Goal: Task Accomplishment & Management: Use online tool/utility

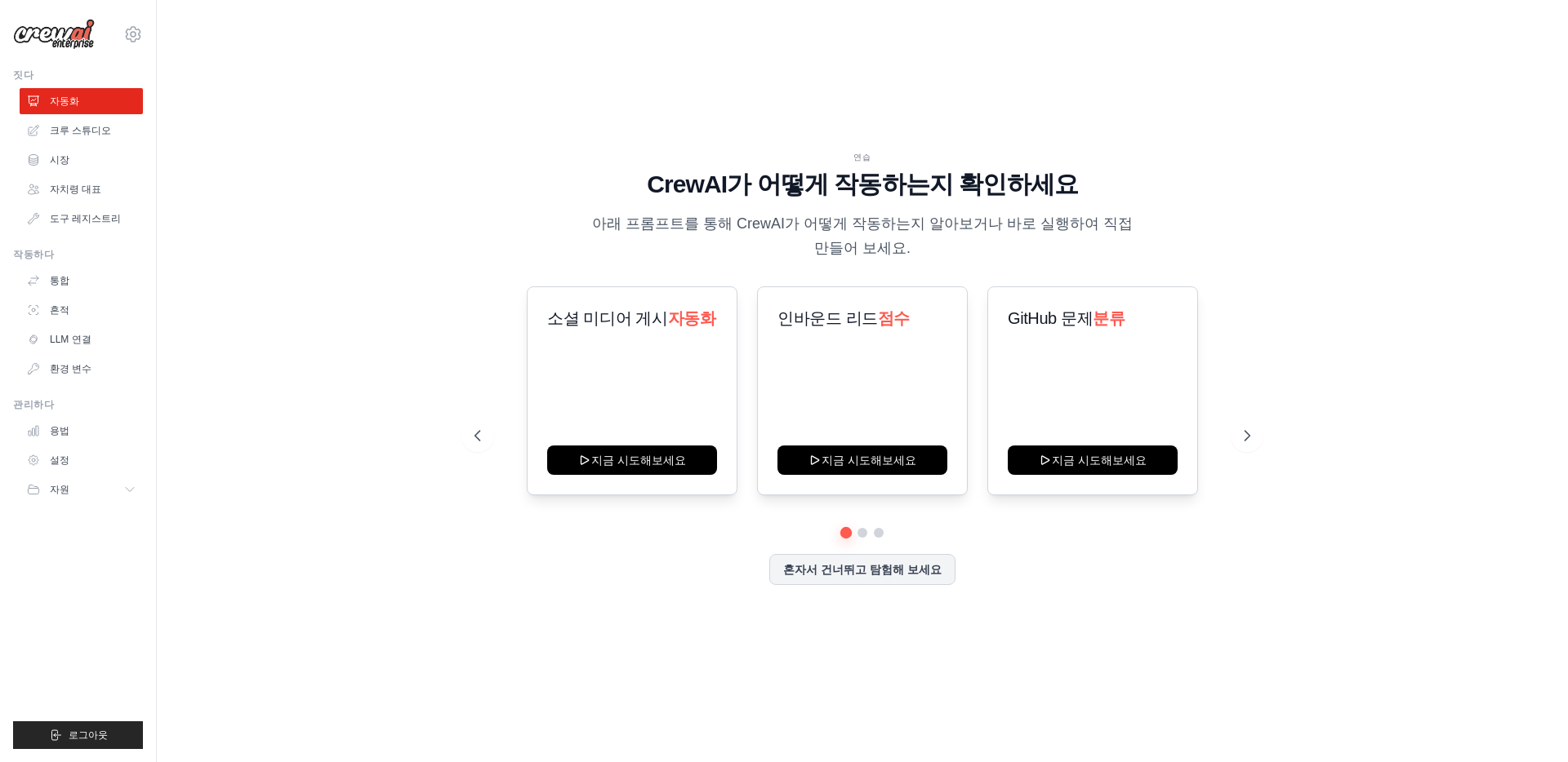
drag, startPoint x: 666, startPoint y: 159, endPoint x: 974, endPoint y: 258, distance: 323.5
click at [974, 258] on div "연습 CrewAI가 어떻게 작동하는지 확인하세요 아래 프롬프트를 통해 CrewAI가 어떻게 작동하는지 알아보거나 바로 실행하여 직접 만들어 보…" at bounding box center [862, 205] width 776 height 109
click at [974, 258] on p "아래 프롬프트를 통해 CrewAI가 어떻게 작동하는지 알아보거나 바로 실행하여 직접 만들어 보세요." at bounding box center [862, 236] width 549 height 49
drag, startPoint x: 974, startPoint y: 258, endPoint x: 587, endPoint y: 180, distance: 394.8
click at [587, 180] on div "연습 CrewAI가 어떻게 작동하는지 확인하세요 아래 프롬프트를 통해 CrewAI가 어떻게 작동하는지 알아보거나 바로 실행하여 직접 만들어 보…" at bounding box center [862, 205] width 776 height 109
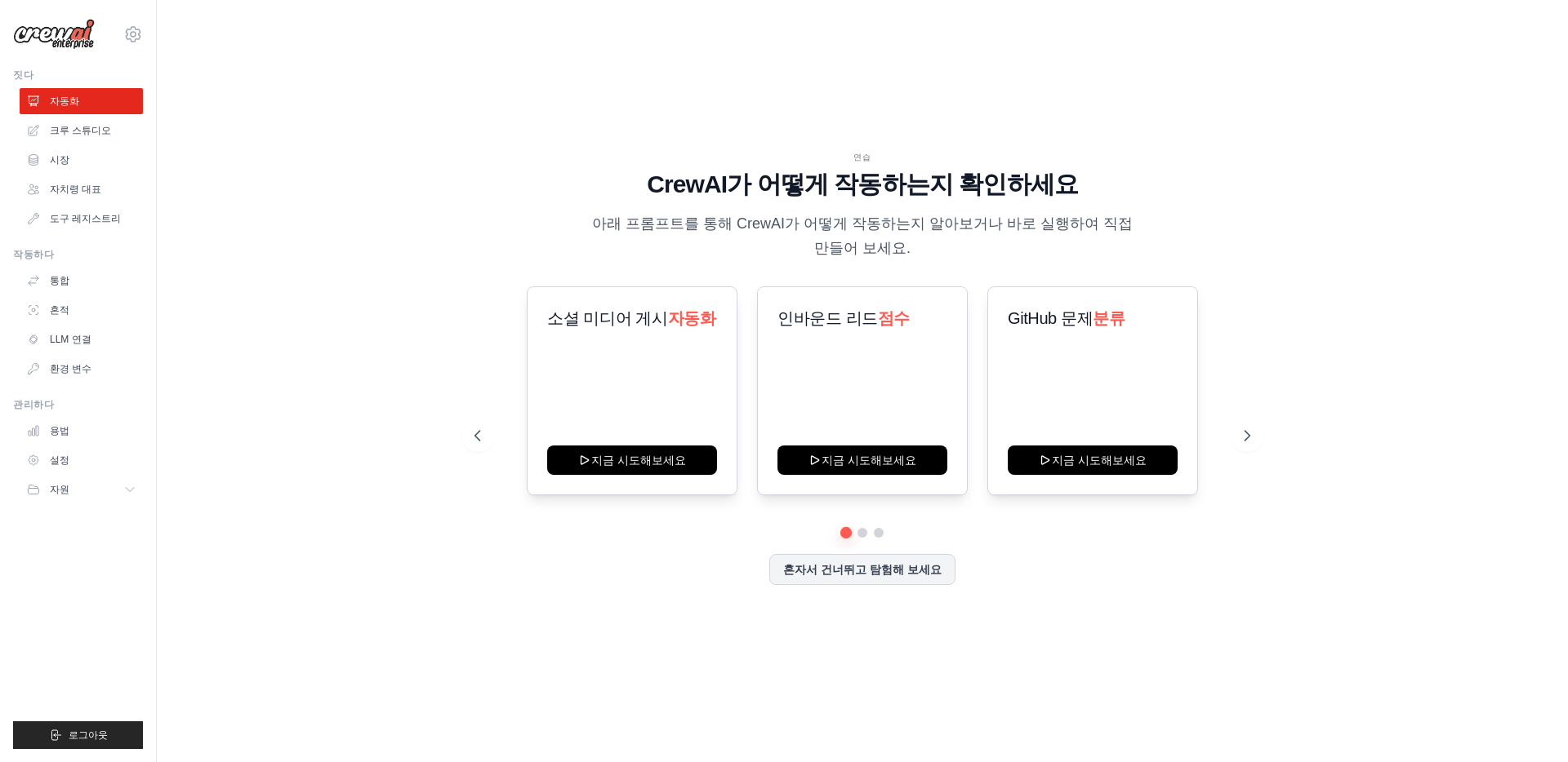
click at [587, 180] on h1 "CrewAI가 어떻게 작동하는지 확인하세요" at bounding box center [862, 184] width 776 height 29
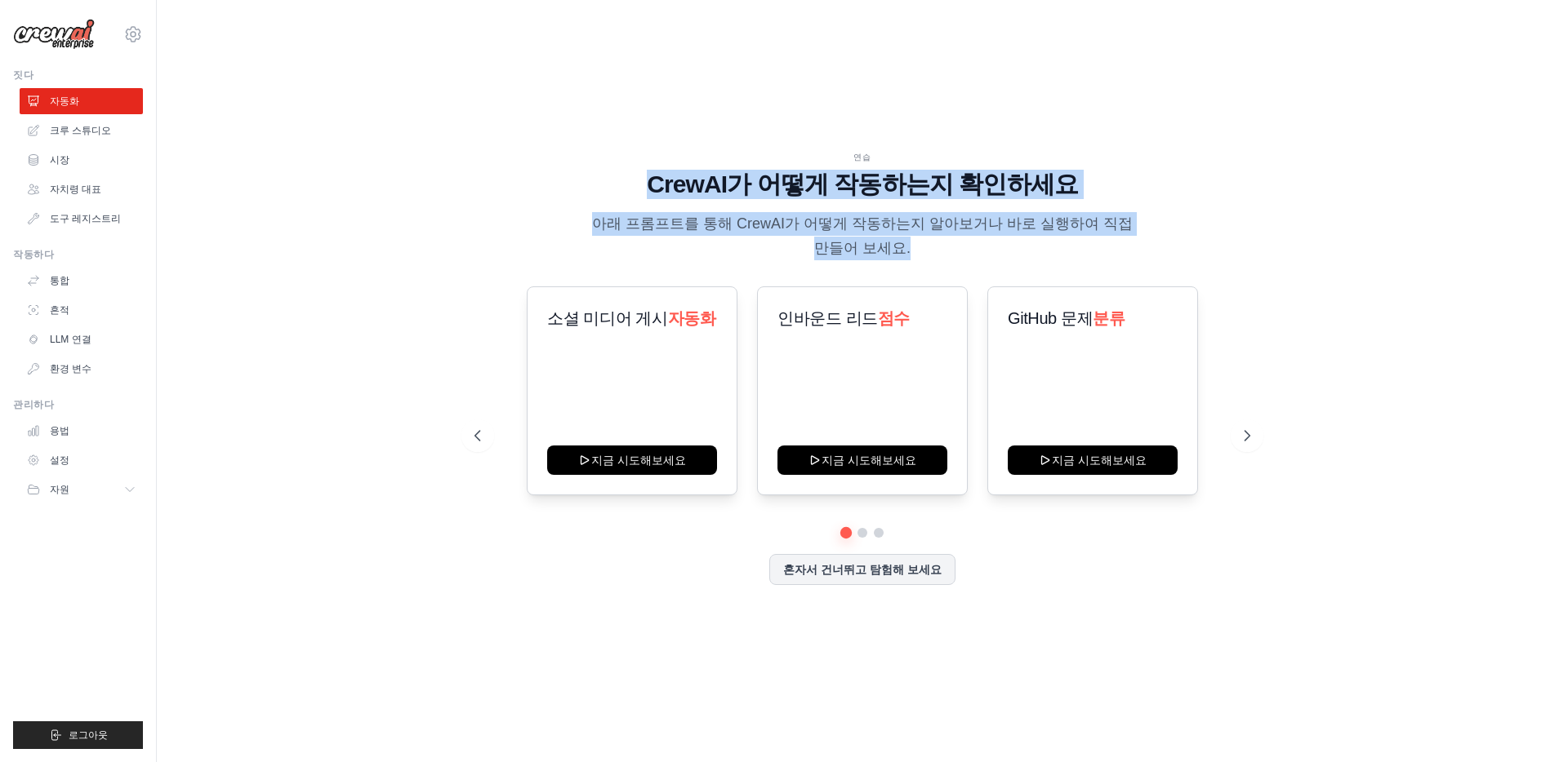
drag, startPoint x: 608, startPoint y: 184, endPoint x: 1022, endPoint y: 244, distance: 418.3
click at [1014, 248] on div "연습 CrewAI가 어떻게 작동하는지 확인하세요 아래 프롬프트를 통해 CrewAI가 어떻게 작동하는지 알아보거나 바로 실행하여 직접 만들어 보…" at bounding box center [862, 205] width 776 height 109
click at [1040, 234] on p "아래 프롬프트를 통해 CrewAI가 어떻게 작동하는지 알아보거나 바로 실행하여 직접 만들어 보세요." at bounding box center [862, 236] width 549 height 49
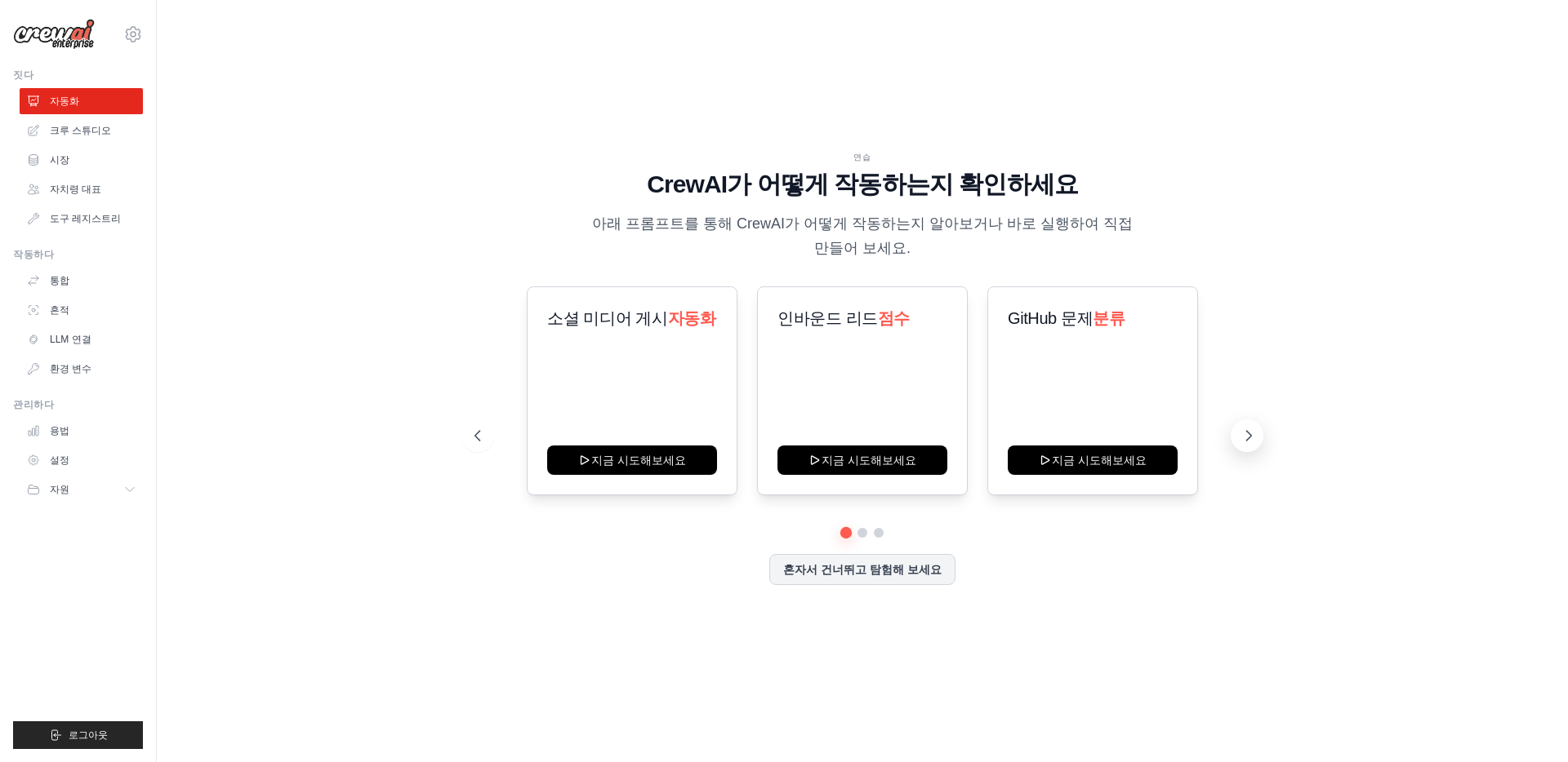
click at [1239, 435] on button at bounding box center [1247, 436] width 33 height 33
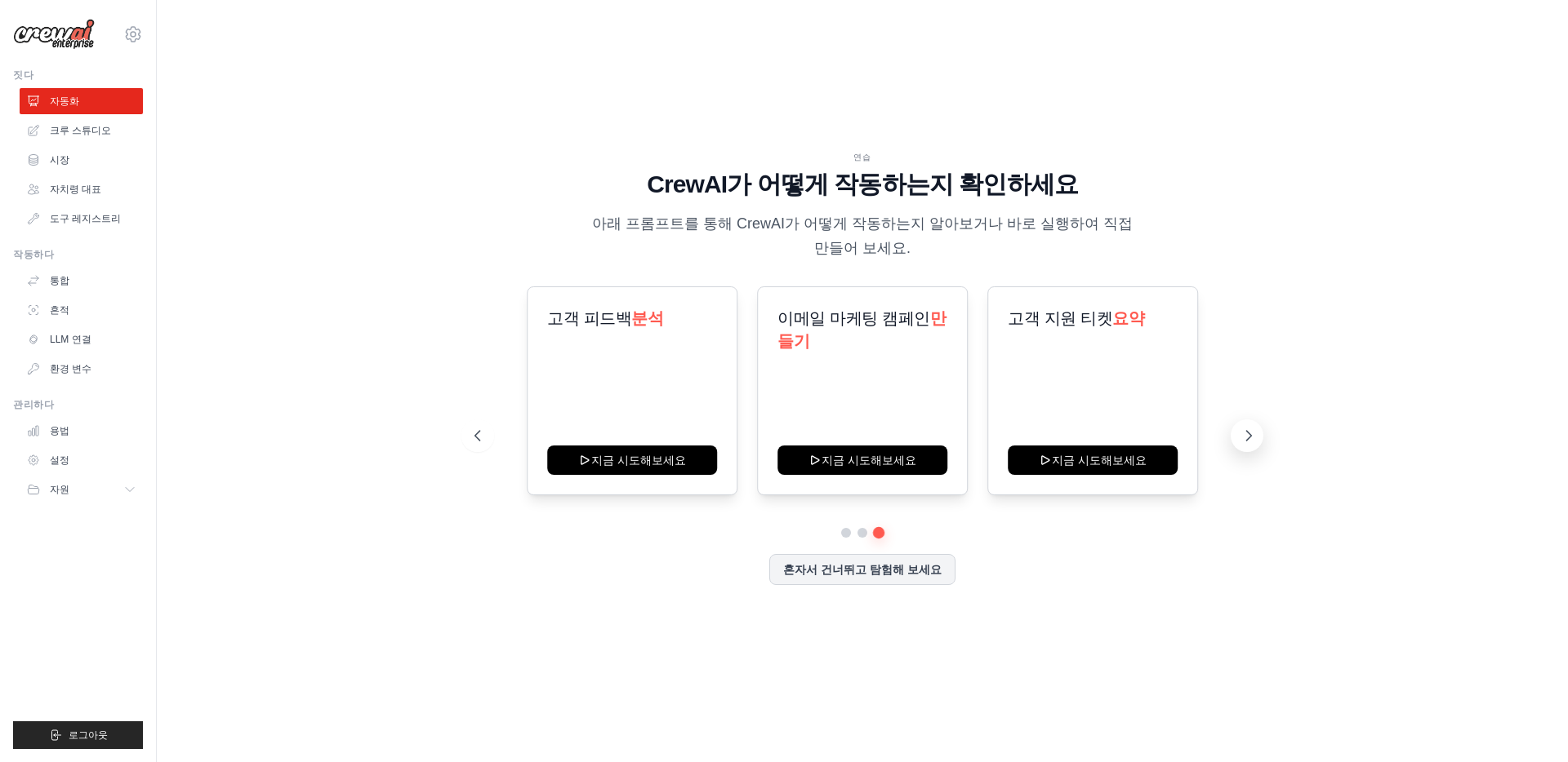
click at [1239, 435] on button at bounding box center [1247, 436] width 33 height 33
click at [865, 573] on font "혼자서 건너뛰고 탐험해 보세요" at bounding box center [862, 568] width 159 height 13
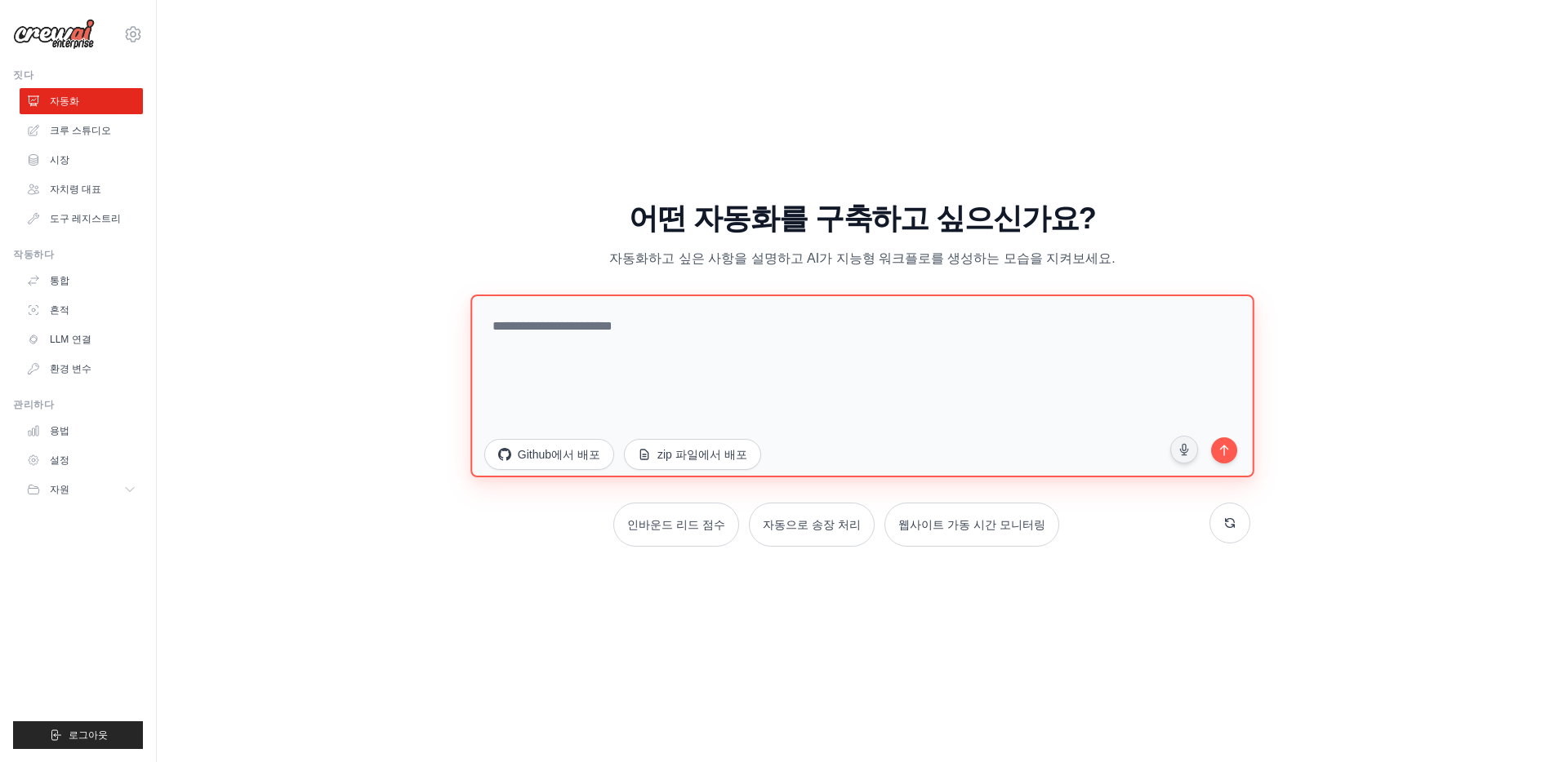
click at [716, 360] on textarea at bounding box center [861, 386] width 784 height 183
click at [730, 347] on textarea at bounding box center [861, 386] width 784 height 183
click at [817, 354] on textarea at bounding box center [861, 386] width 784 height 183
type textarea "*"
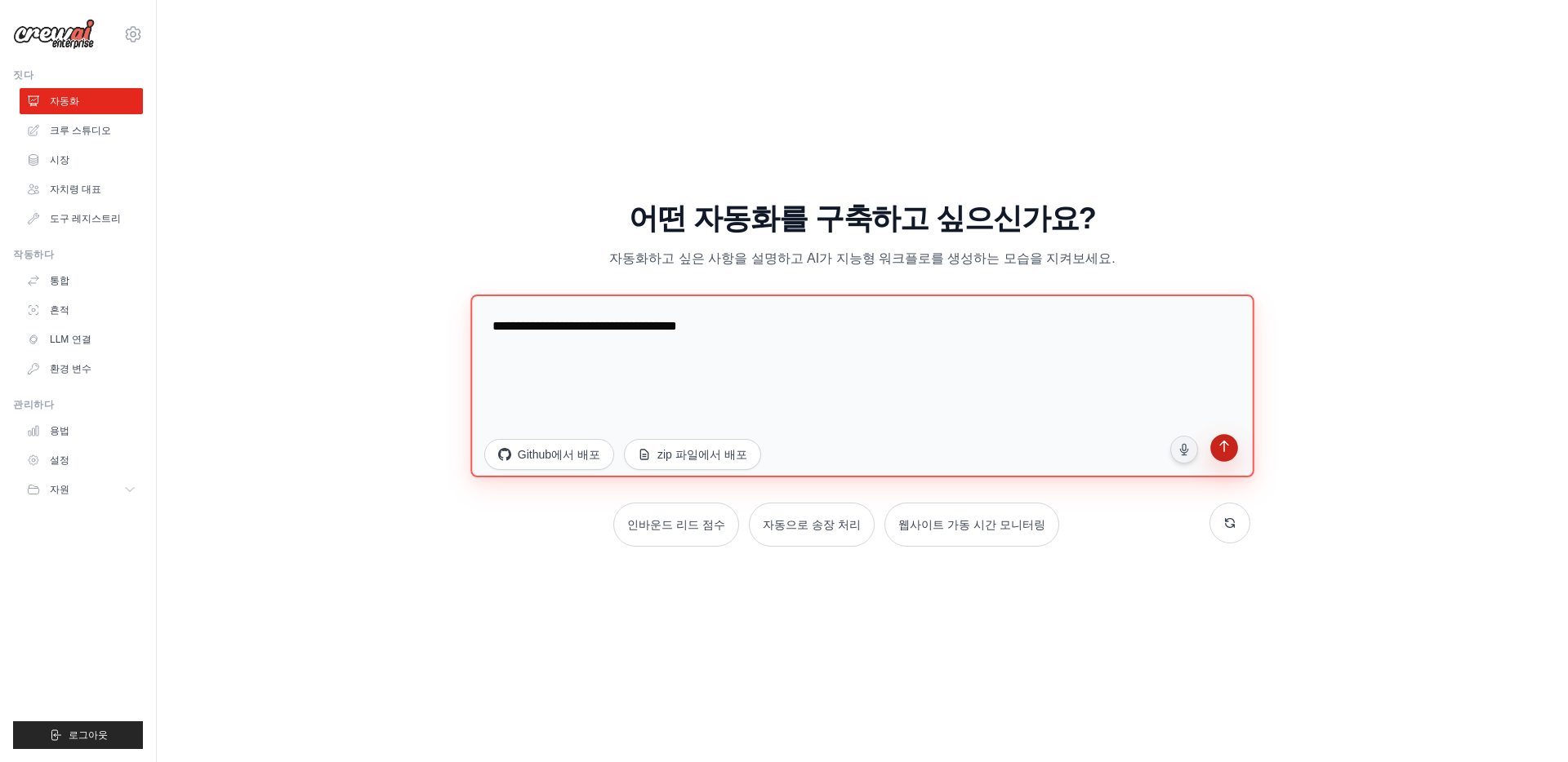
type textarea "**********"
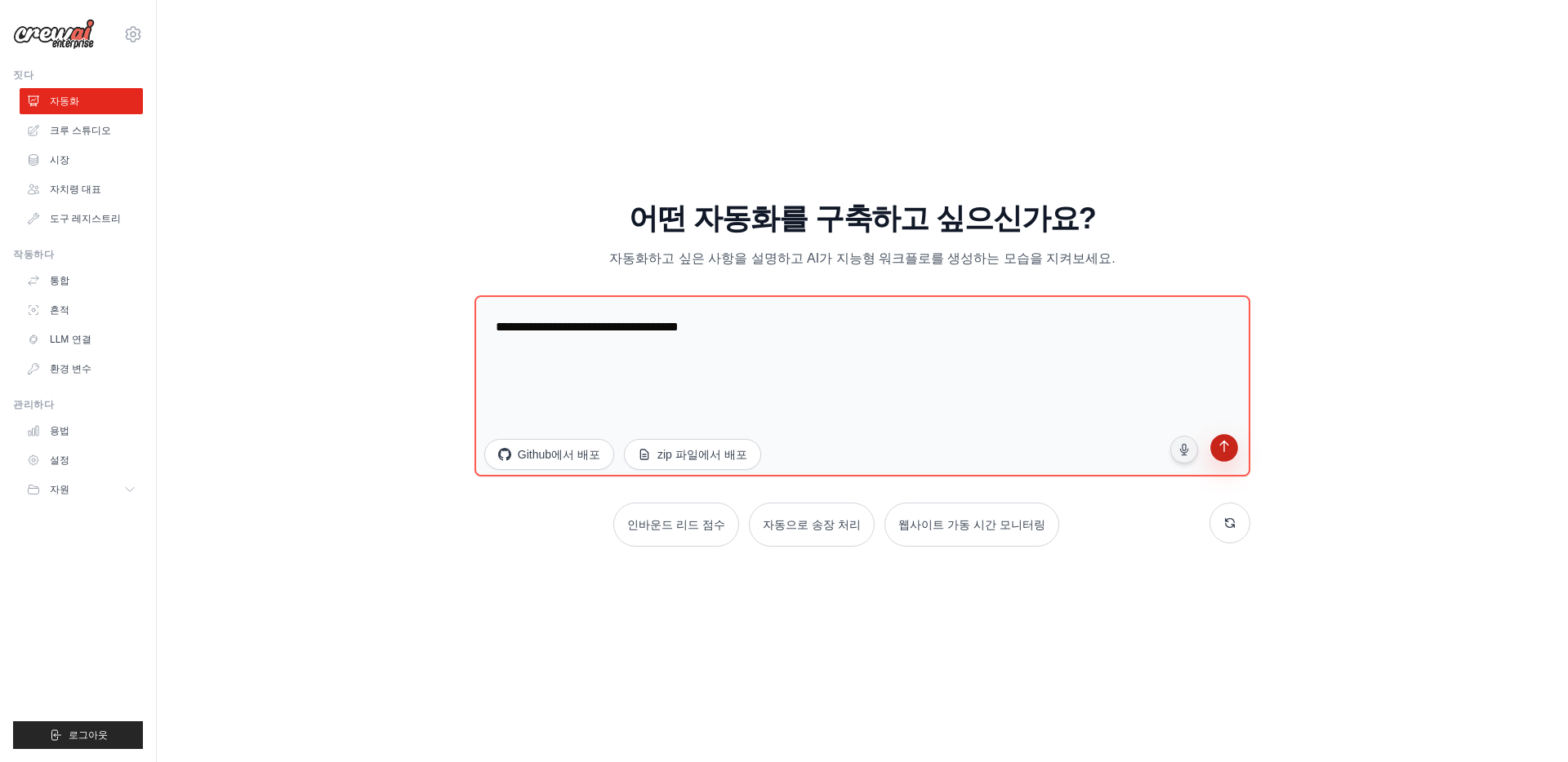
click at [1219, 453] on icon "submit" at bounding box center [1224, 448] width 16 height 16
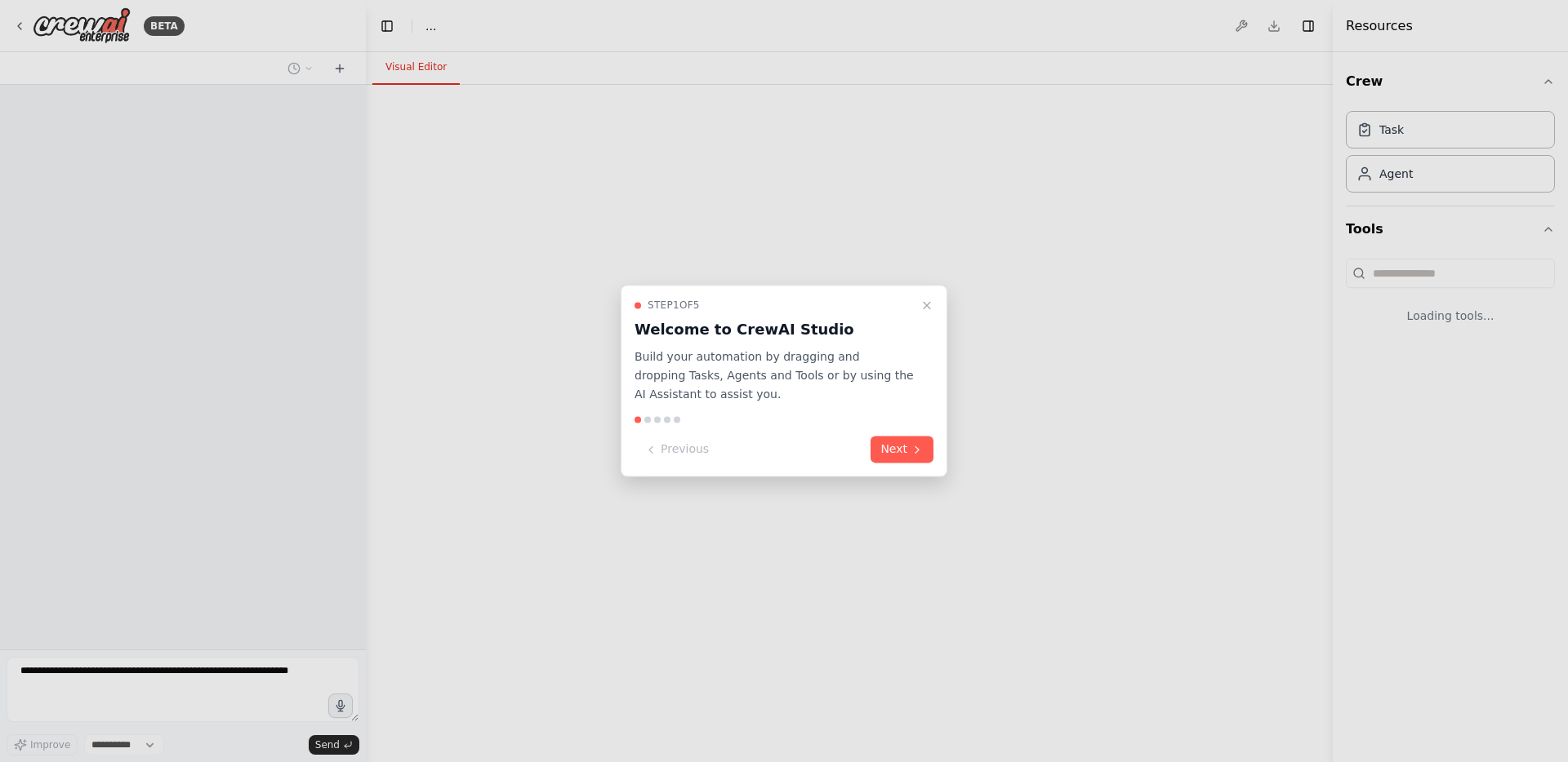
select select "****"
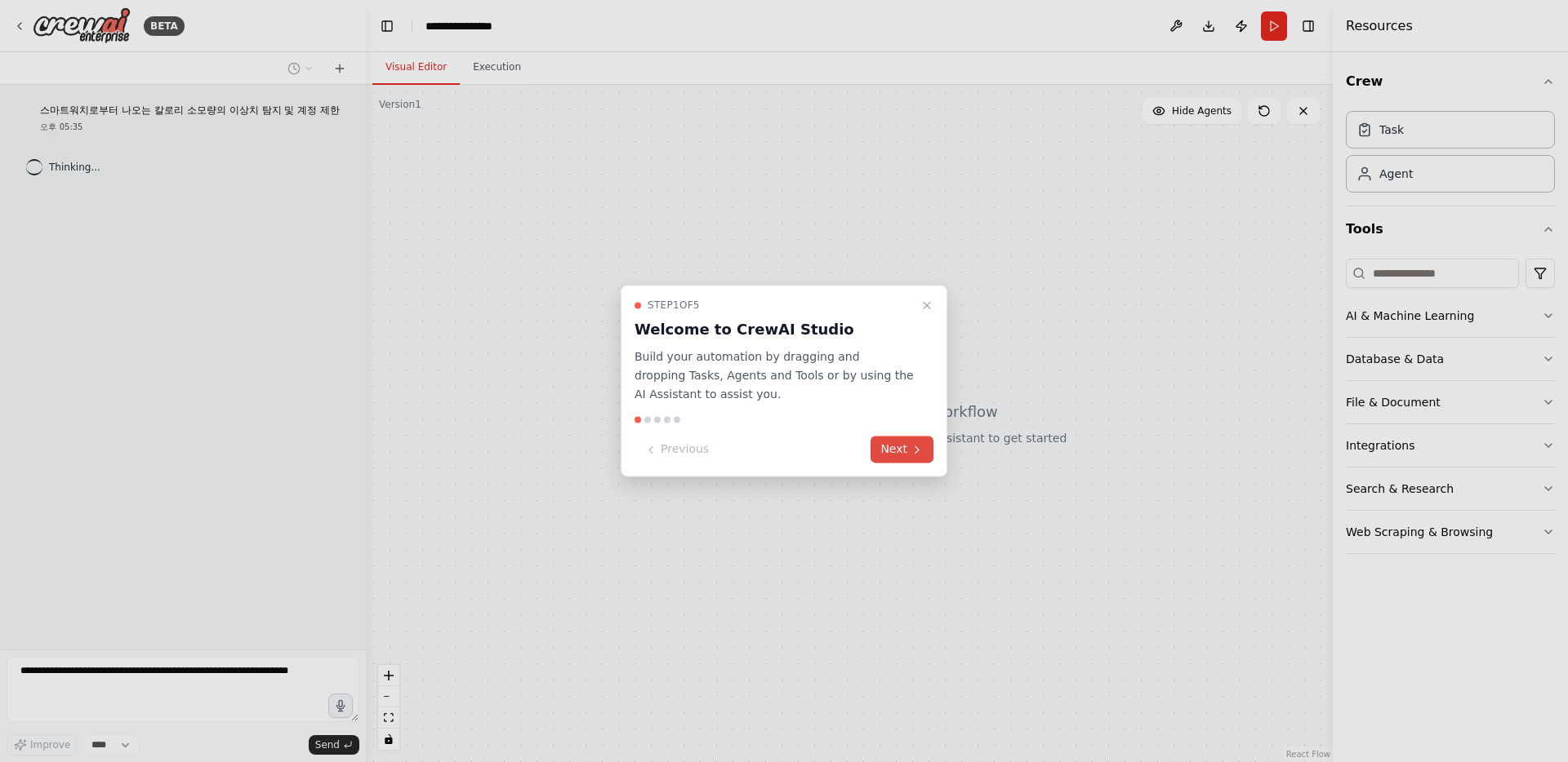
click at [905, 446] on button "Next" at bounding box center [902, 450] width 63 height 27
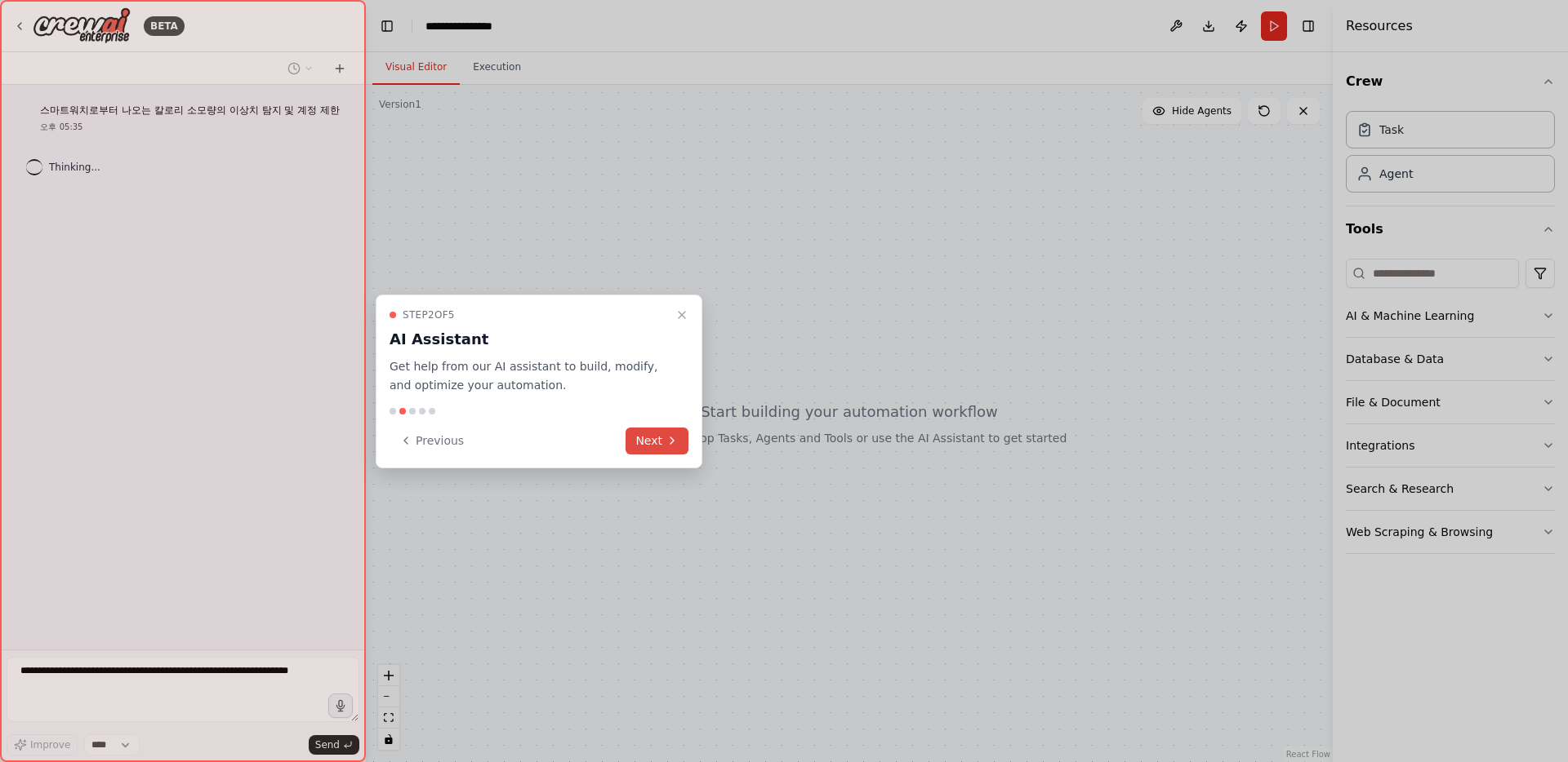
click at [905, 446] on div at bounding box center [784, 381] width 1568 height 762
click at [680, 441] on button "Next" at bounding box center [657, 441] width 63 height 27
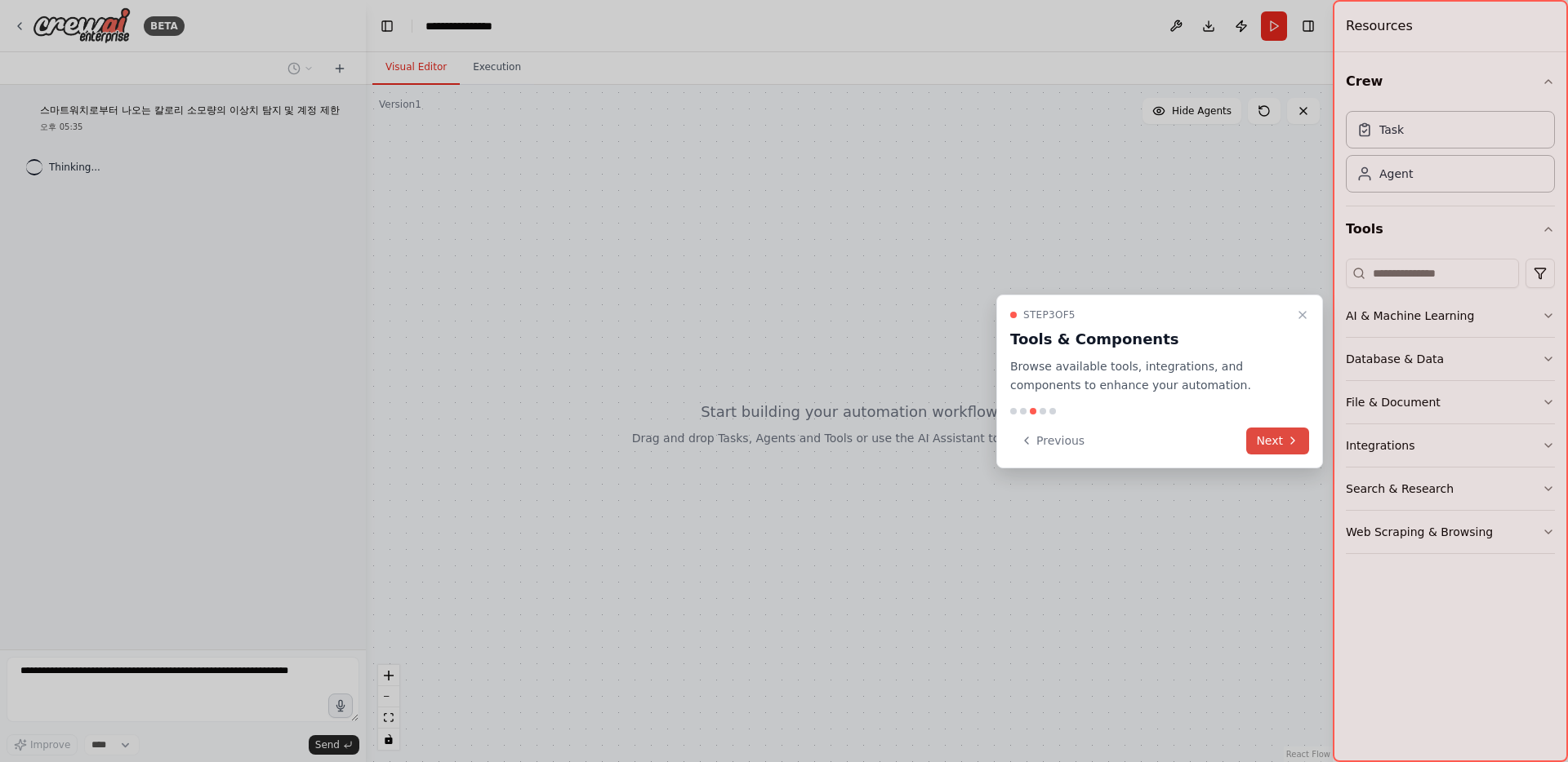
click at [1301, 442] on button "Next" at bounding box center [1277, 441] width 63 height 27
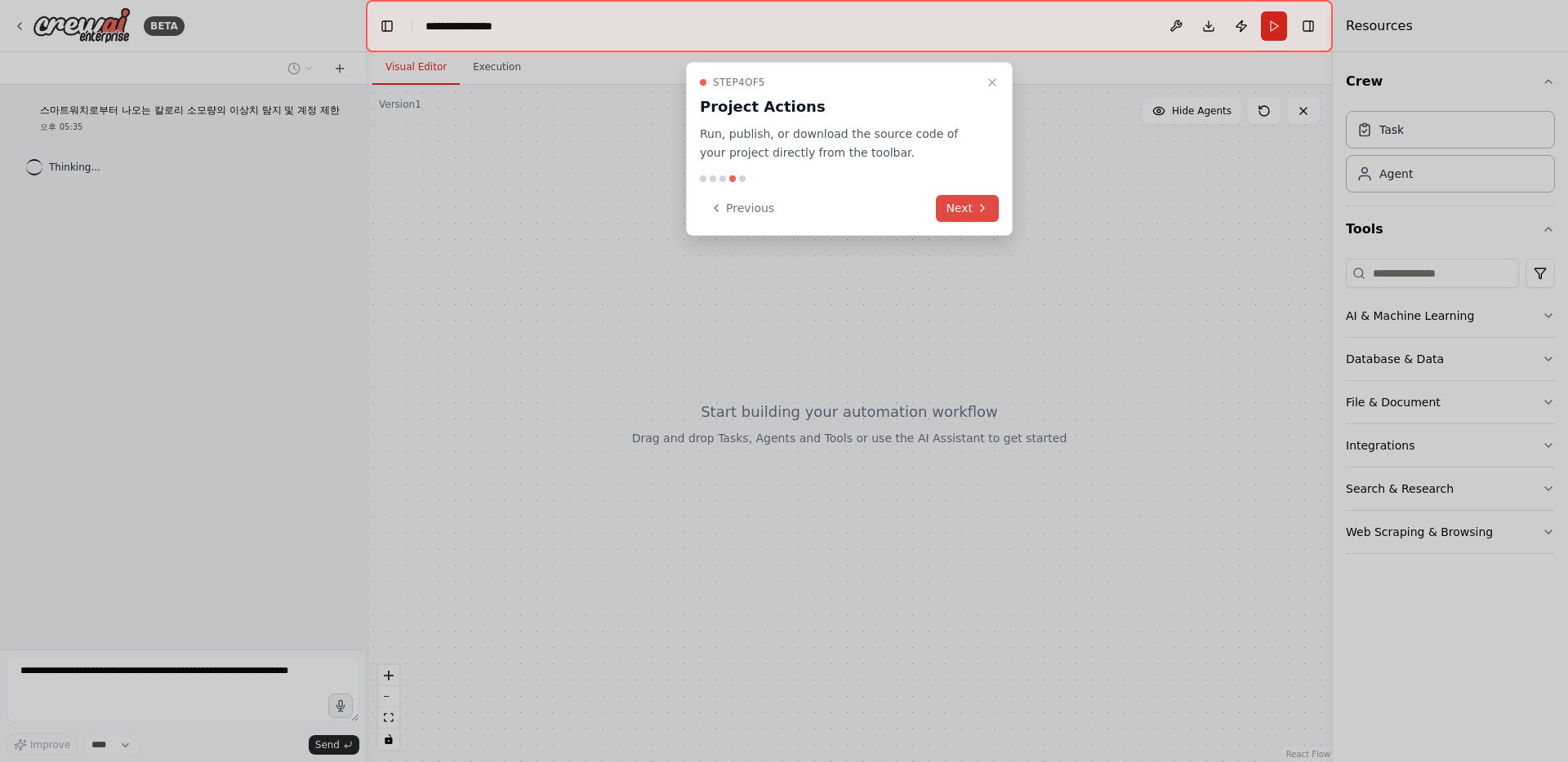
click at [977, 201] on icon at bounding box center [982, 208] width 13 height 13
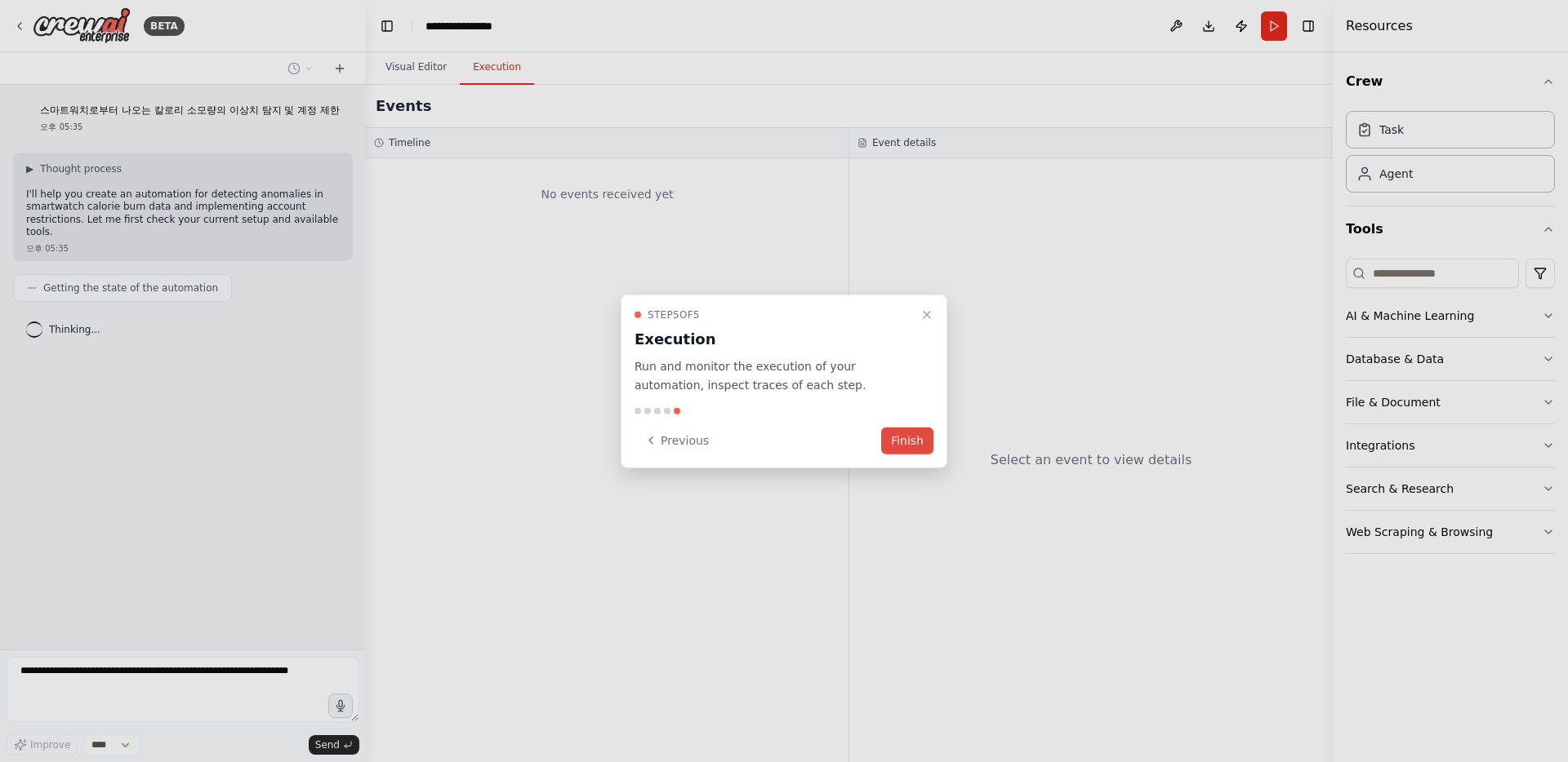
click at [922, 437] on button "Finish" at bounding box center [906, 440] width 52 height 27
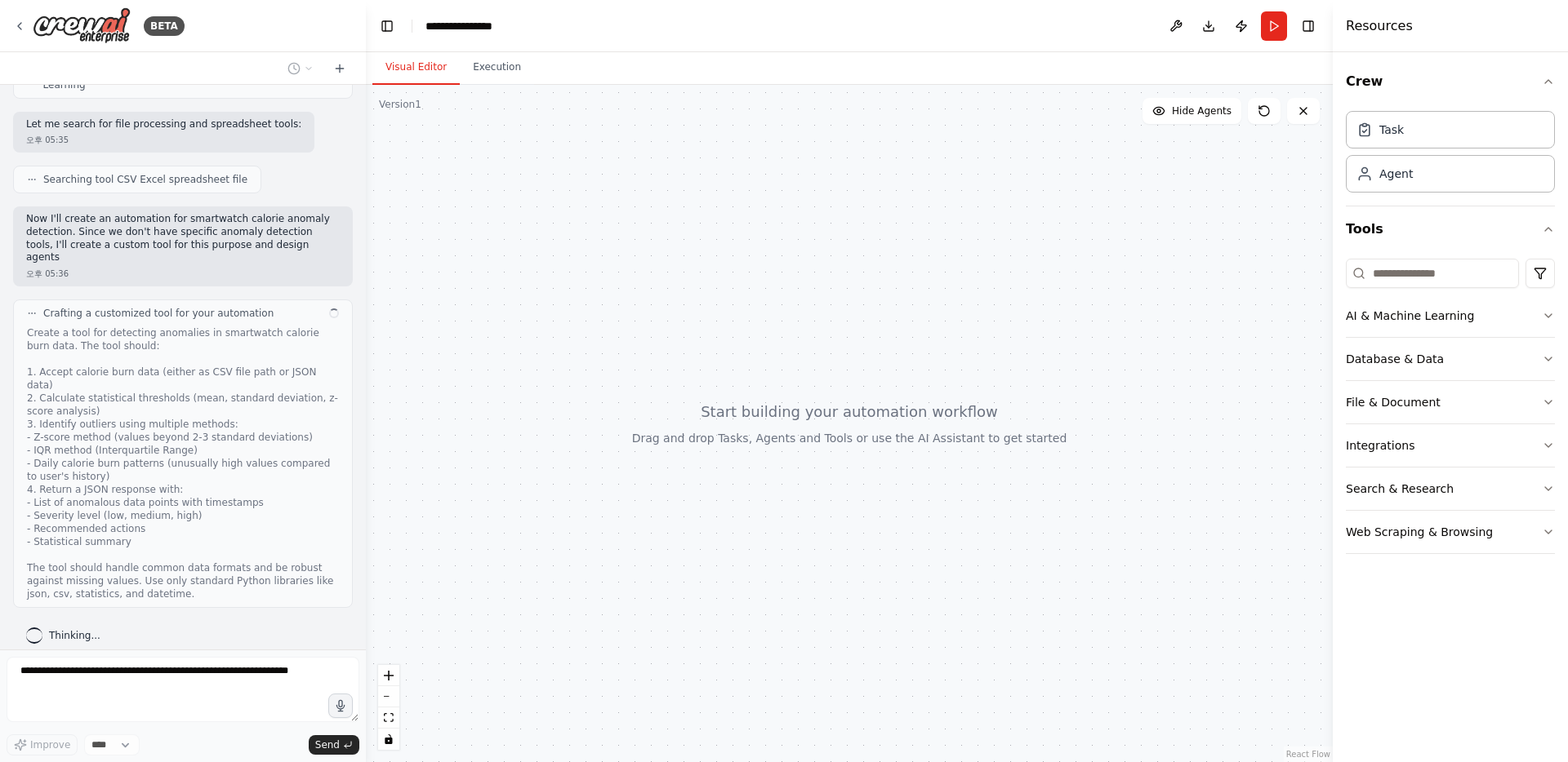
scroll to position [555, 0]
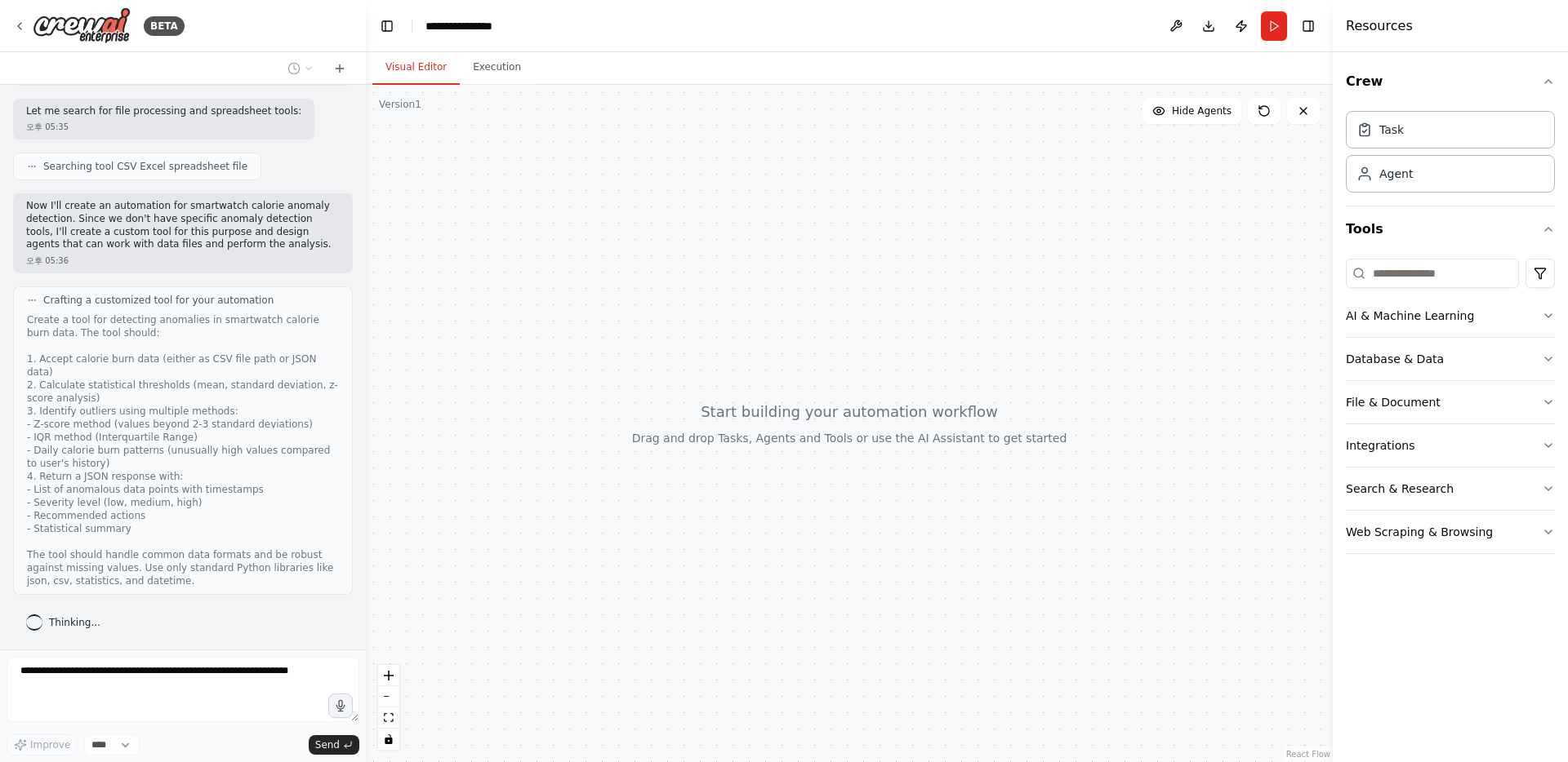
click at [213, 234] on p "Now I'll create an automation for smartwatch calorie anomaly detection. Since w…" at bounding box center [183, 224] width 313 height 50
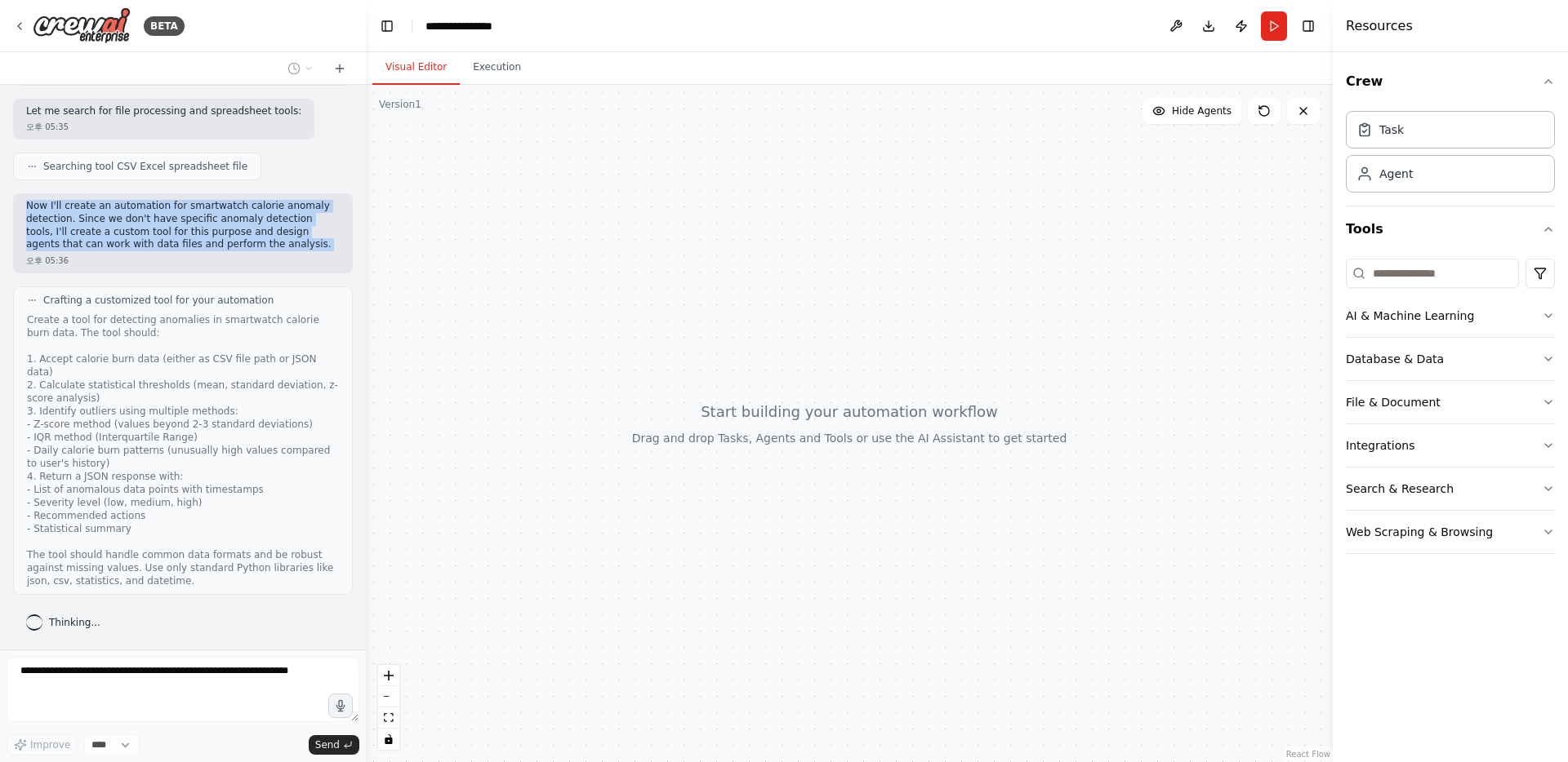
click at [213, 234] on p "Now I'll create an automation for smartwatch calorie anomaly detection. Since w…" at bounding box center [183, 224] width 313 height 50
click at [274, 251] on p "Now I'll create an automation for smartwatch calorie anomaly detection. Since w…" at bounding box center [183, 224] width 313 height 50
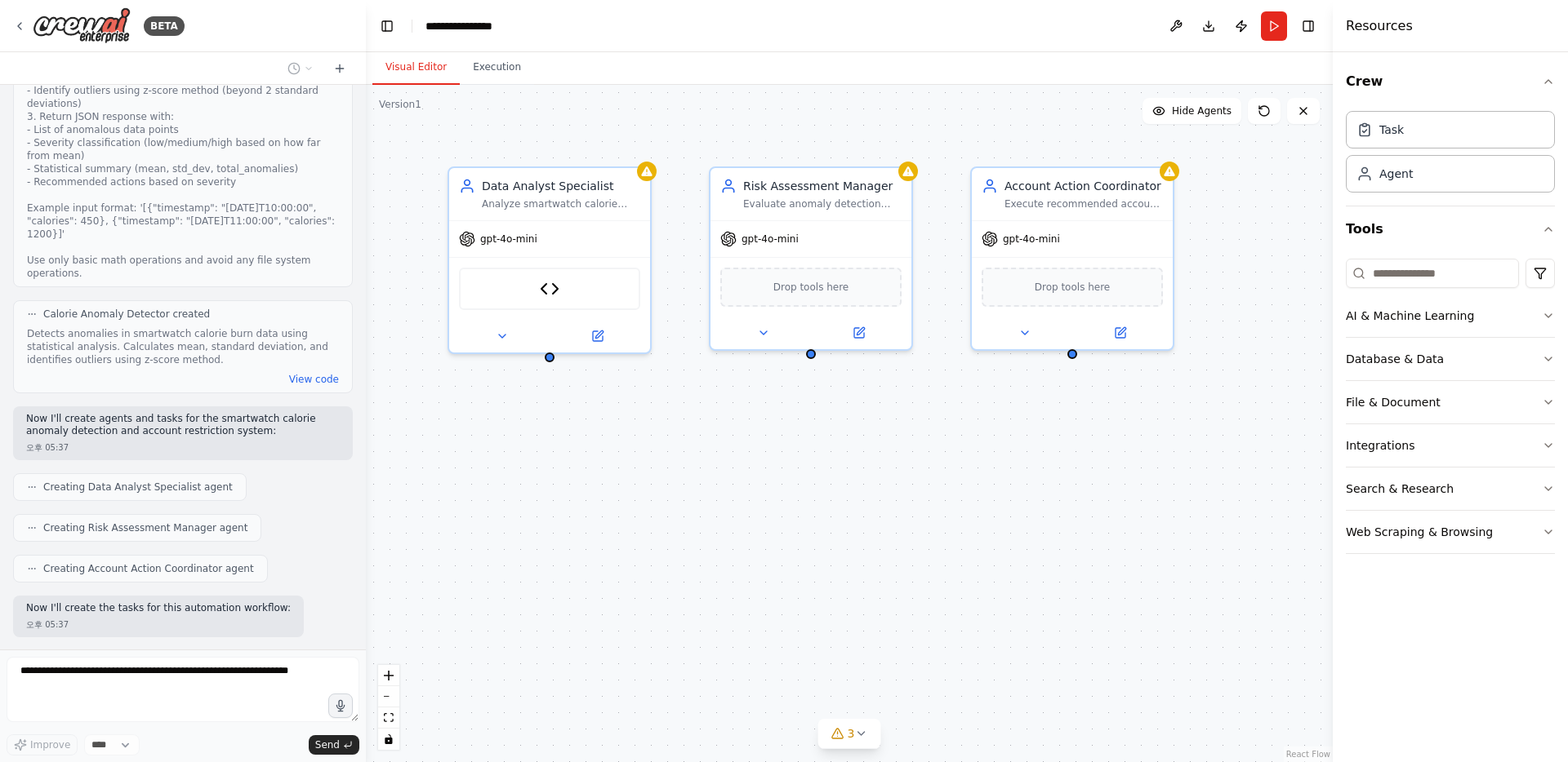
scroll to position [1320, 0]
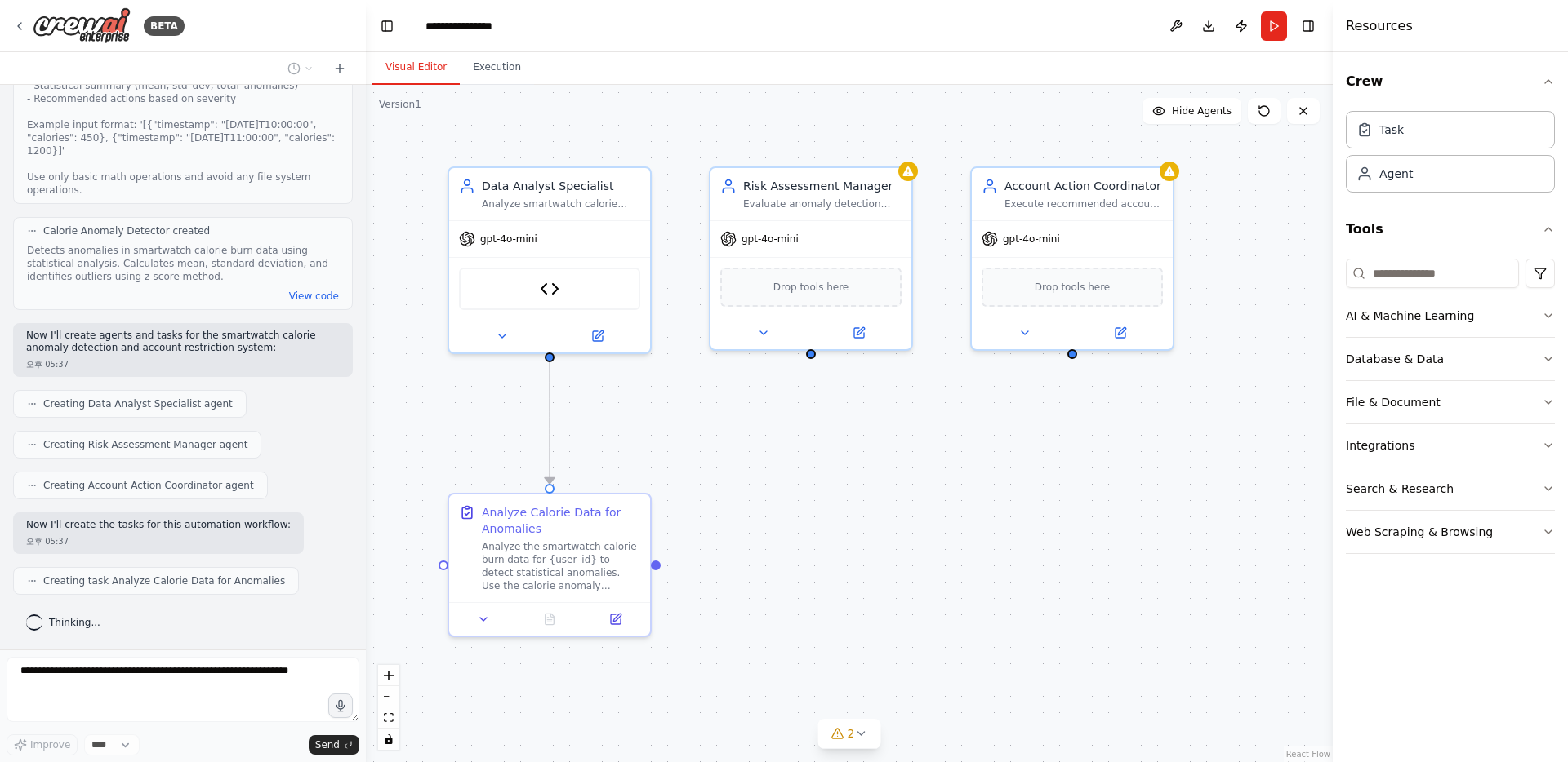
click at [807, 444] on div ".deletable-edge-delete-btn { width: 20px; height: 20px; border: 0px solid #ffff…" at bounding box center [849, 424] width 967 height 678
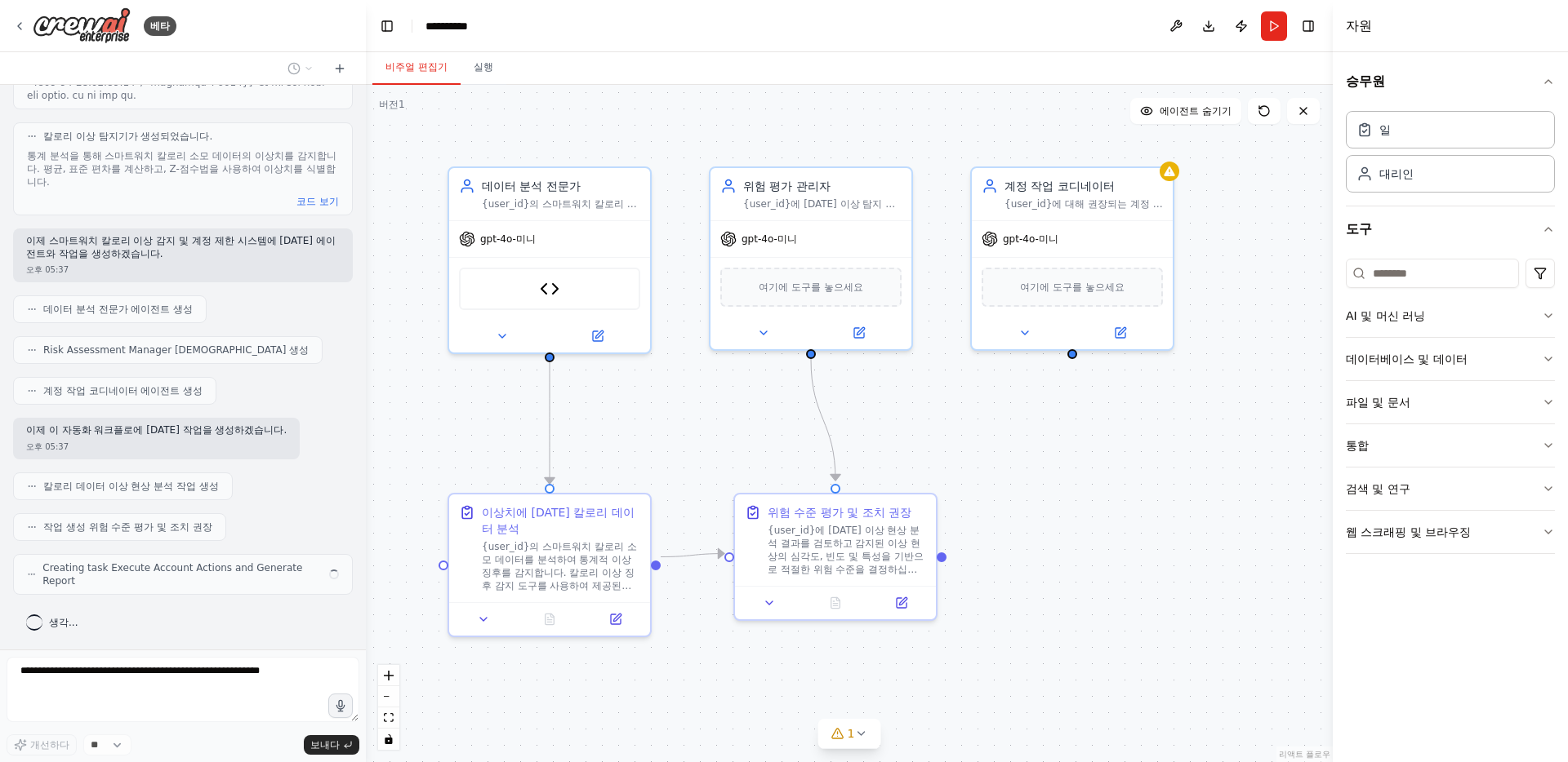
scroll to position [1049, 0]
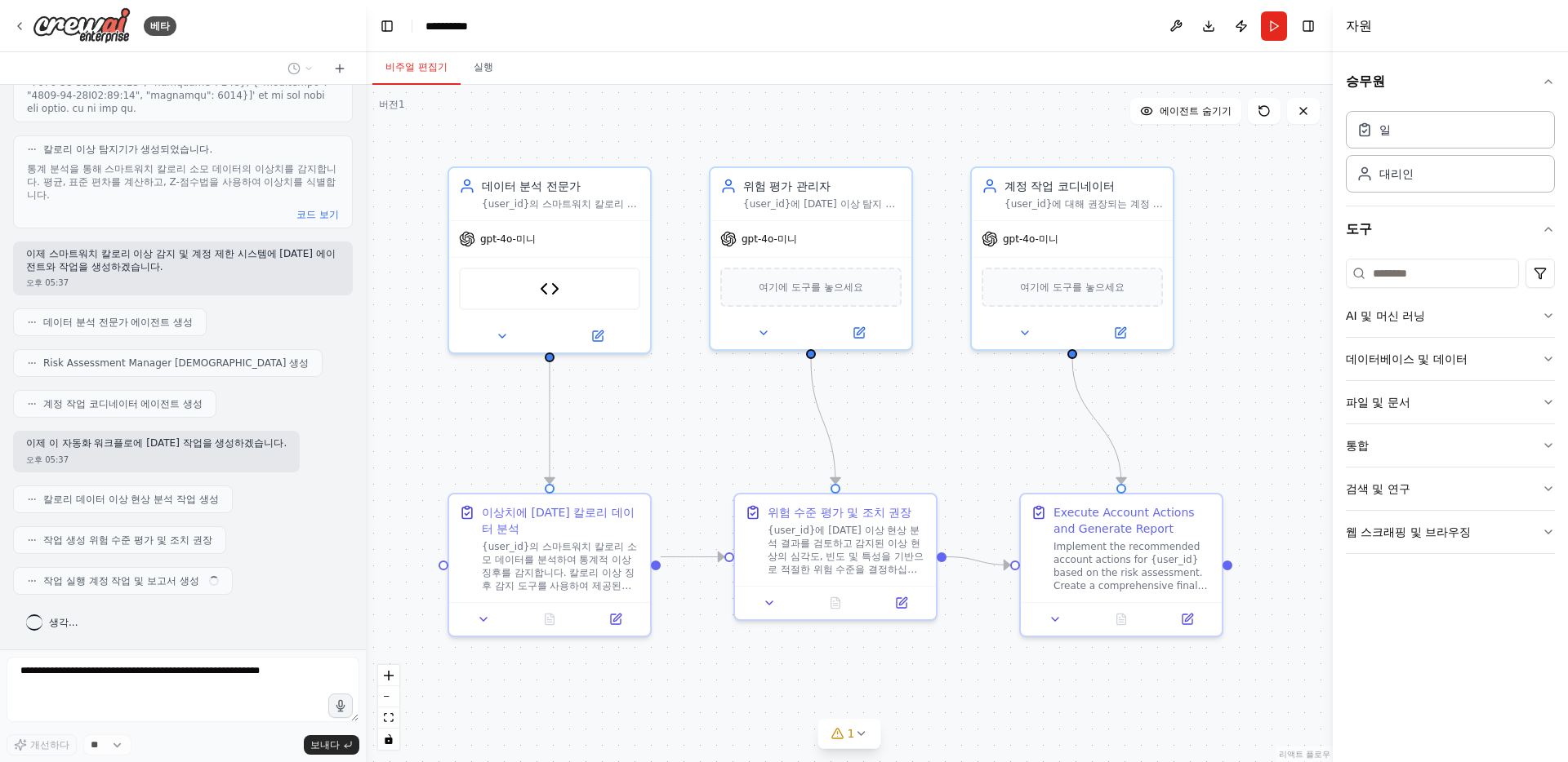
click at [751, 119] on div ".deletable-edge-delete-btn { width: 20px; height: 20px; border: 0px solid #ffff…" at bounding box center [849, 424] width 967 height 678
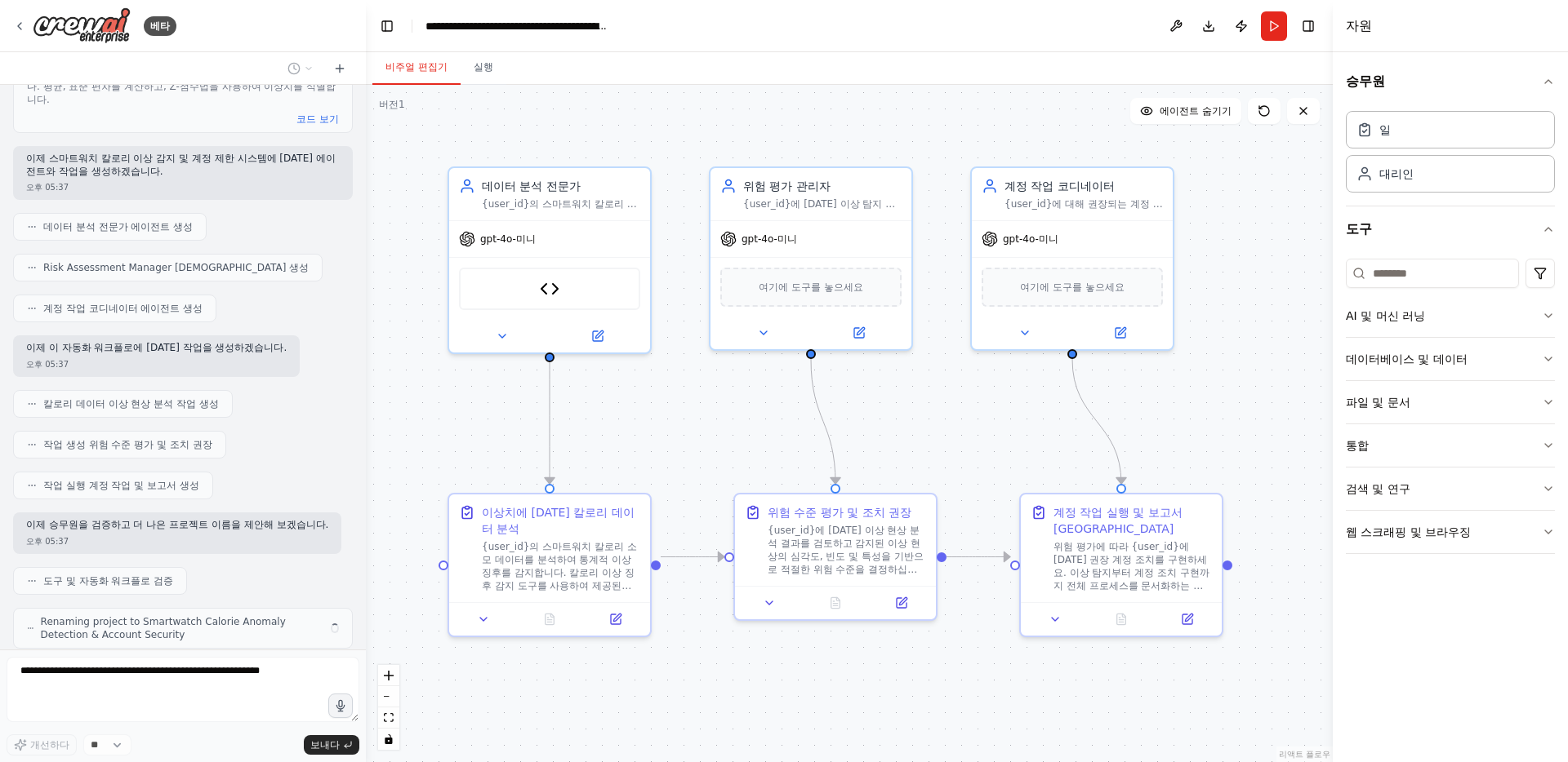
scroll to position [1198, 0]
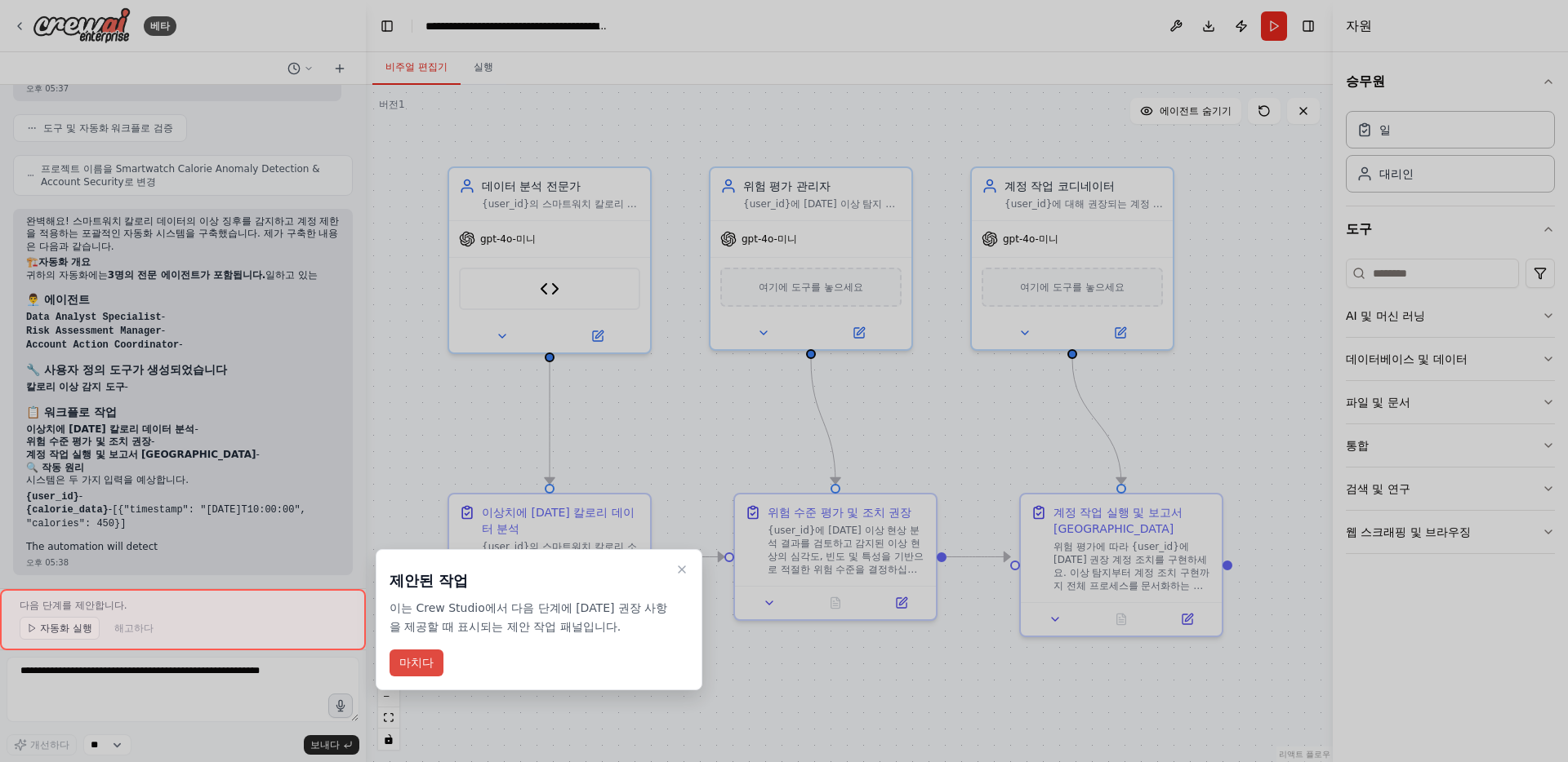
click at [410, 660] on font "마치다" at bounding box center [416, 662] width 34 height 13
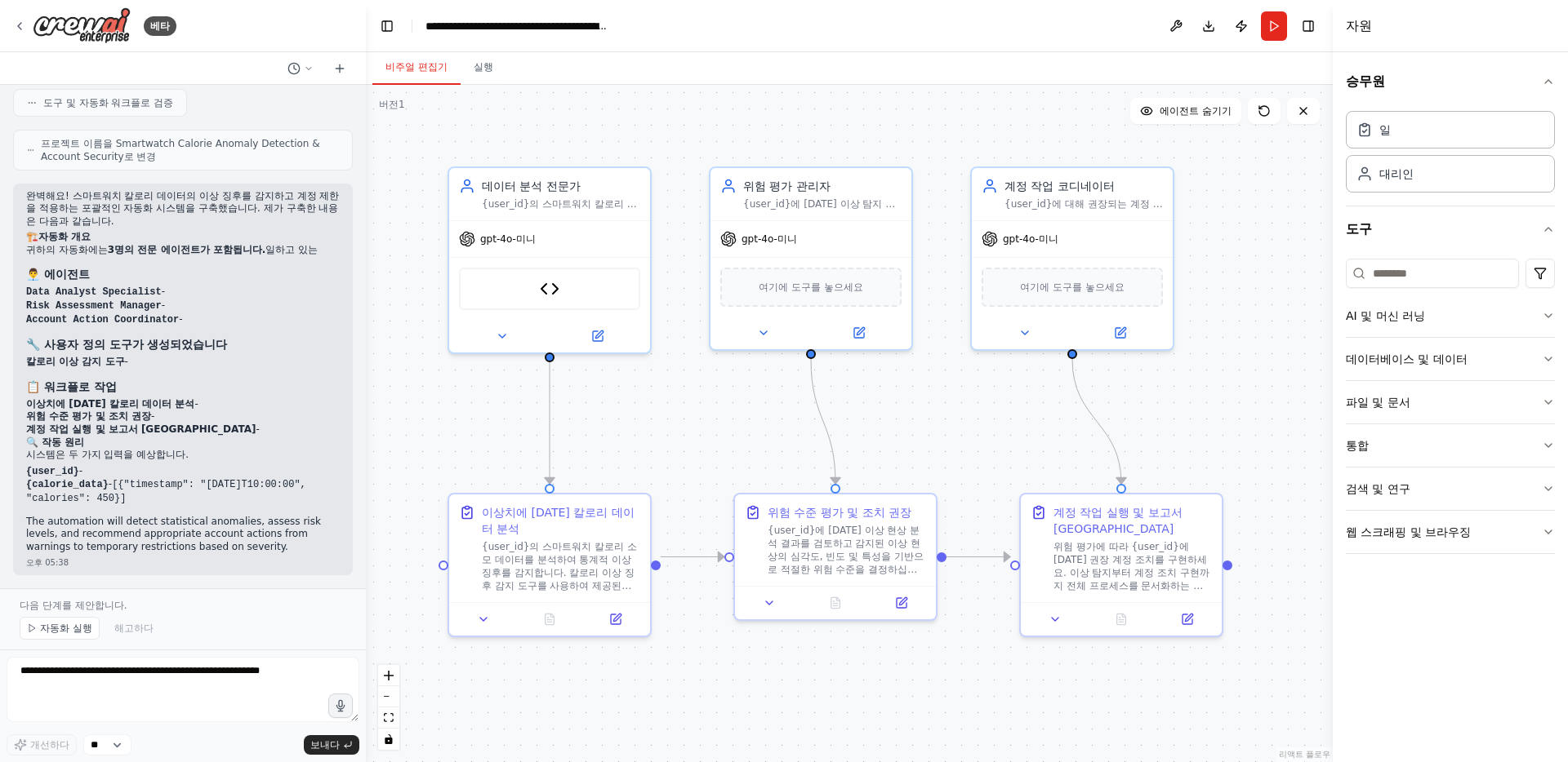
scroll to position [1609, 0]
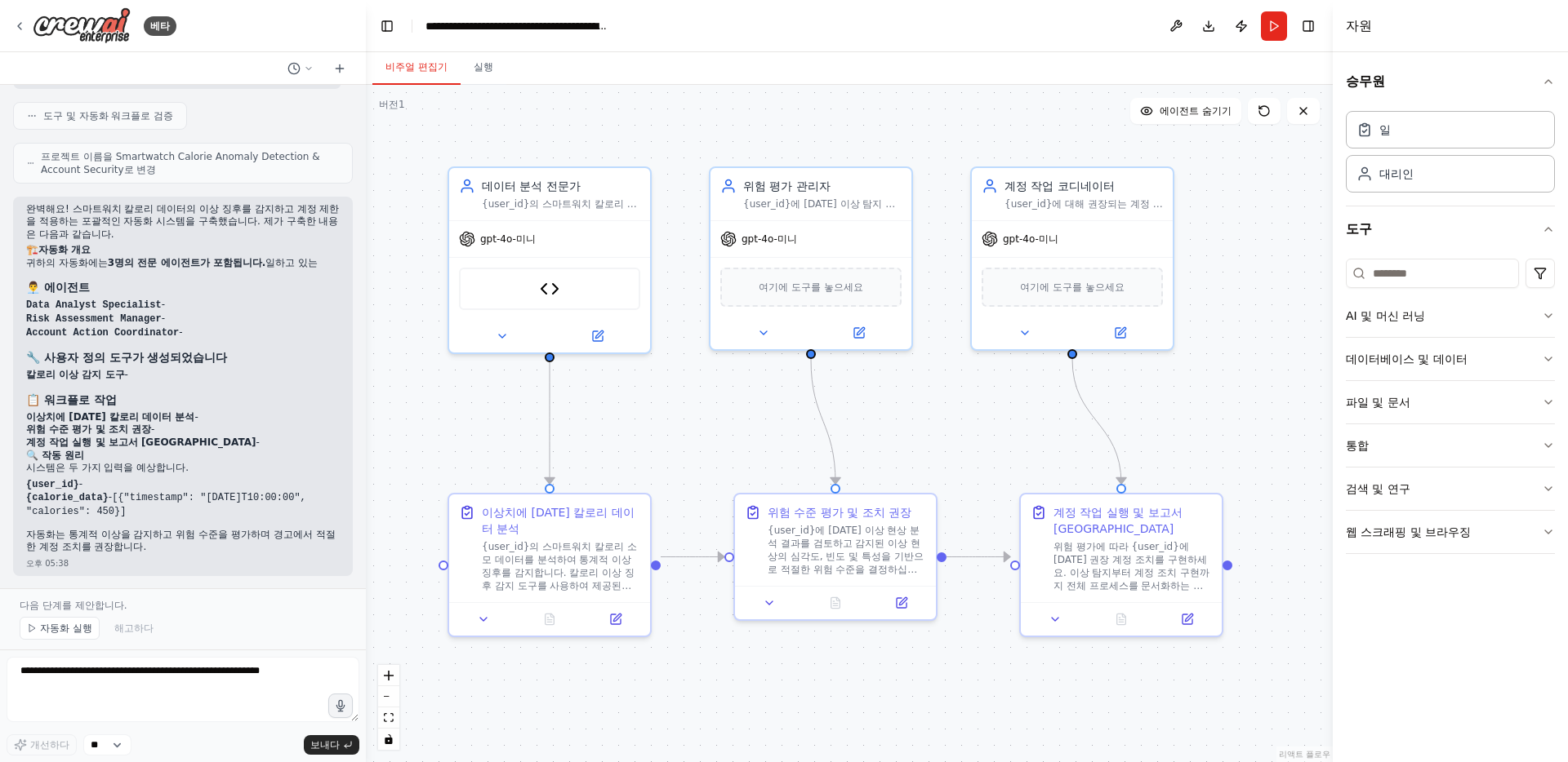
click at [222, 258] on font "3명의 전문 에이전트가 포함됩니다." at bounding box center [187, 263] width 158 height 11
click at [241, 288] on div "완벽해요! 스마트워치 칼로리 데이터의 이상 징후를 감지하고 계정 제한을 적용하는 포괄적인 자동화 시스템을 구축했습니다. 제가 구축한 내용은 다…" at bounding box center [183, 378] width 313 height 351
click at [241, 288] on h3 "👨‍💼 에이전트" at bounding box center [183, 288] width 313 height 16
drag, startPoint x: 247, startPoint y: 274, endPoint x: 243, endPoint y: 343, distance: 69.1
click at [243, 343] on div "완벽해요! 스마트워치 칼로리 데이터의 이상 징후를 감지하고 계정 제한을 적용하는 포괄적인 자동화 시스템을 구축했습니다. 제가 구축한 내용은 다…" at bounding box center [183, 378] width 313 height 351
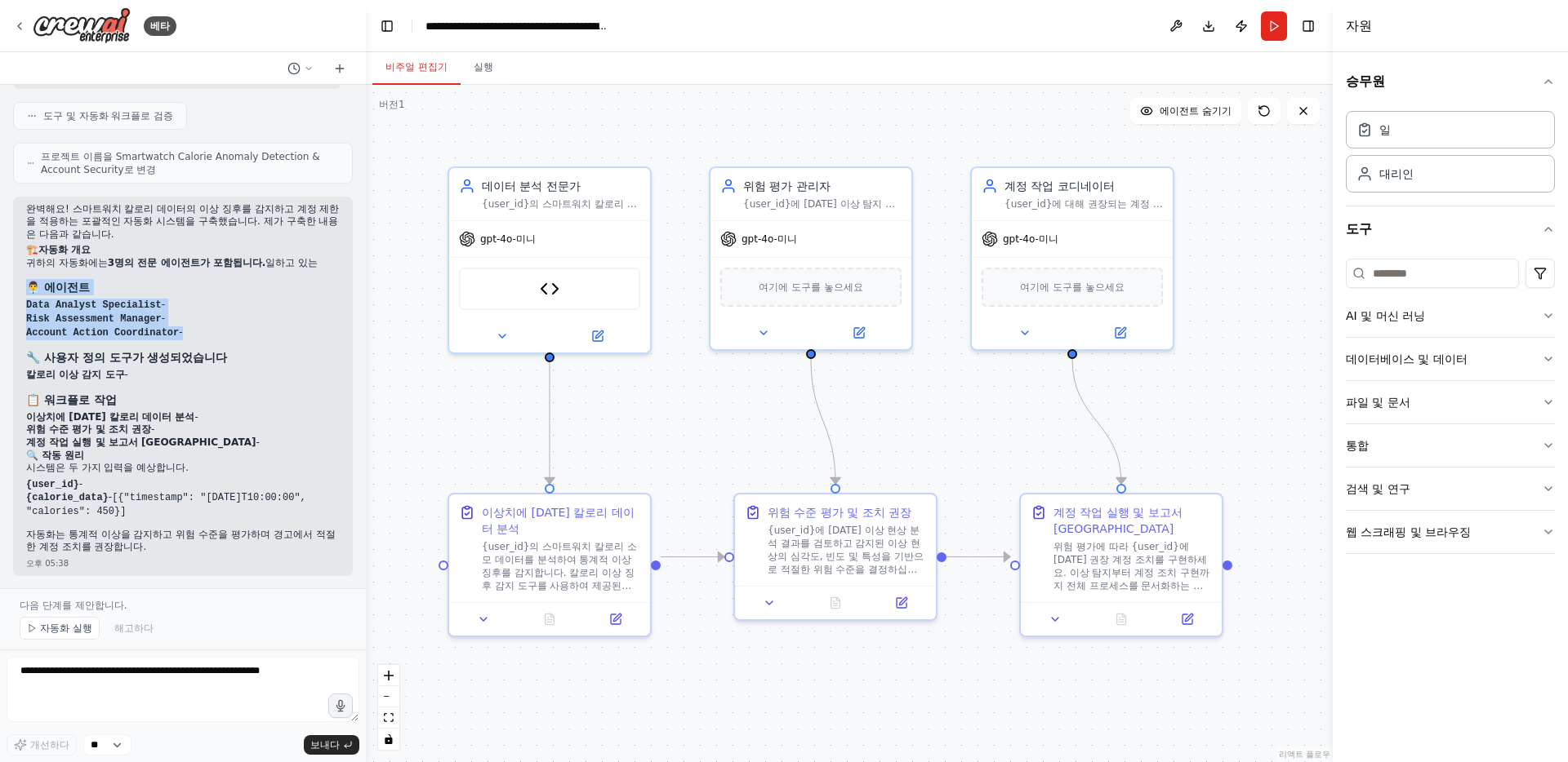
click at [243, 343] on div "완벽해요! 스마트워치 칼로리 데이터의 이상 징후를 감지하고 계정 제한을 적용하는 포괄적인 자동화 시스템을 구축했습니다. 제가 구축한 내용은 다…" at bounding box center [183, 378] width 313 height 351
drag, startPoint x: 243, startPoint y: 343, endPoint x: 247, endPoint y: 268, distance: 75.1
click at [247, 268] on div "완벽해요! 스마트워치 칼로리 데이터의 이상 징후를 감지하고 계정 제한을 적용하는 포괄적인 자동화 시스템을 구축했습니다. 제가 구축한 내용은 다…" at bounding box center [183, 378] width 313 height 351
click at [266, 268] on font "일하고 있는" at bounding box center [291, 263] width 52 height 11
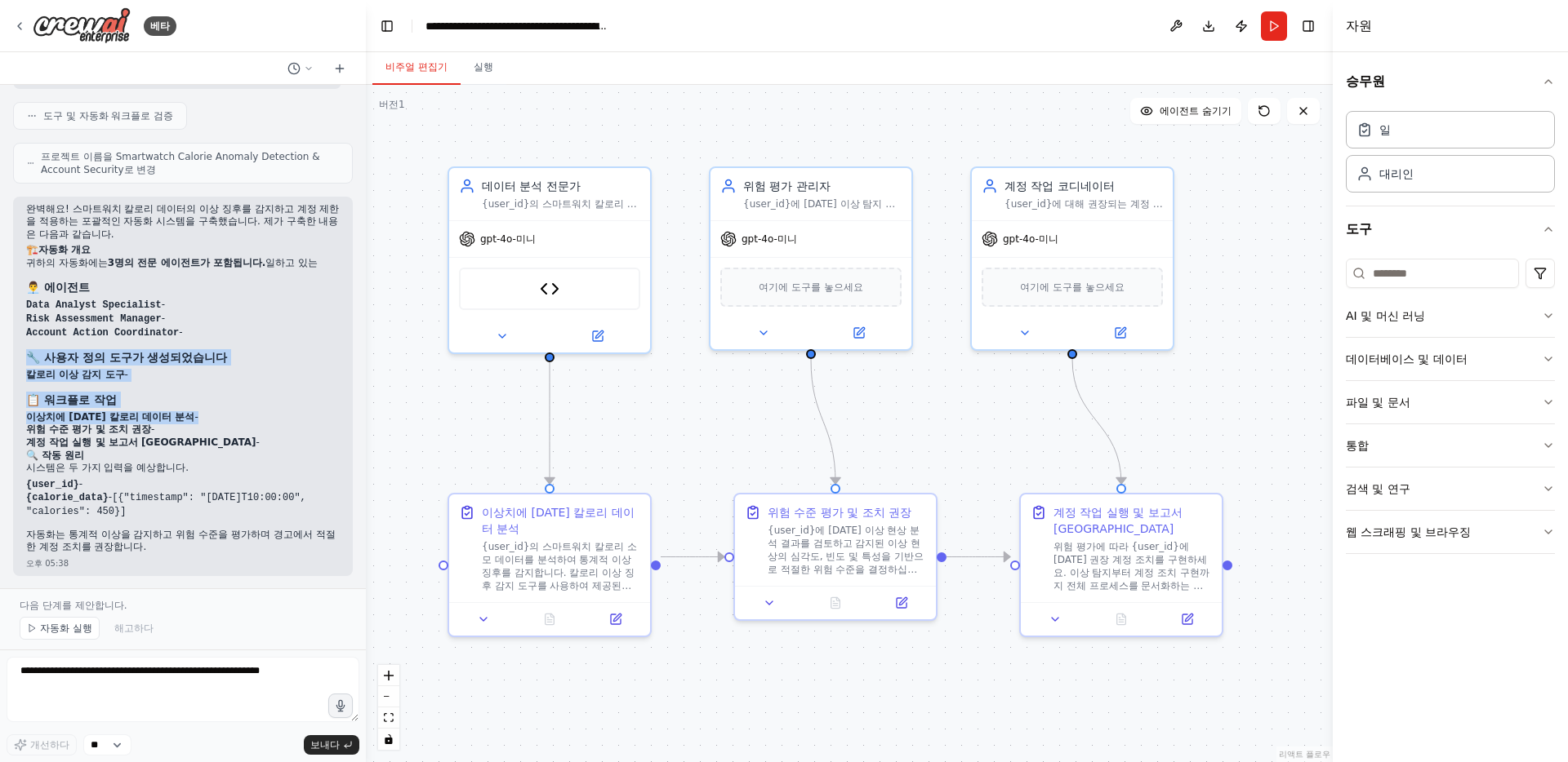
drag, startPoint x: 242, startPoint y: 343, endPoint x: 237, endPoint y: 414, distance: 71.2
click at [237, 414] on div "완벽해요! 스마트워치 칼로리 데이터의 이상 징후를 감지하고 계정 제한을 적용하는 포괄적인 자동화 시스템을 구축했습니다. 제가 구축한 내용은 다…" at bounding box center [183, 378] width 313 height 351
click at [237, 414] on li "이상치에 대한 칼로리 데이터 분석 -" at bounding box center [183, 418] width 313 height 13
drag, startPoint x: 231, startPoint y: 449, endPoint x: 280, endPoint y: 326, distance: 132.4
click at [280, 326] on div "완벽해요! 스마트워치 칼로리 데이터의 이상 징후를 감지하고 계정 제한을 적용하는 포괄적인 자동화 시스템을 구축했습니다. 제가 구축한 내용은 다…" at bounding box center [183, 378] width 313 height 351
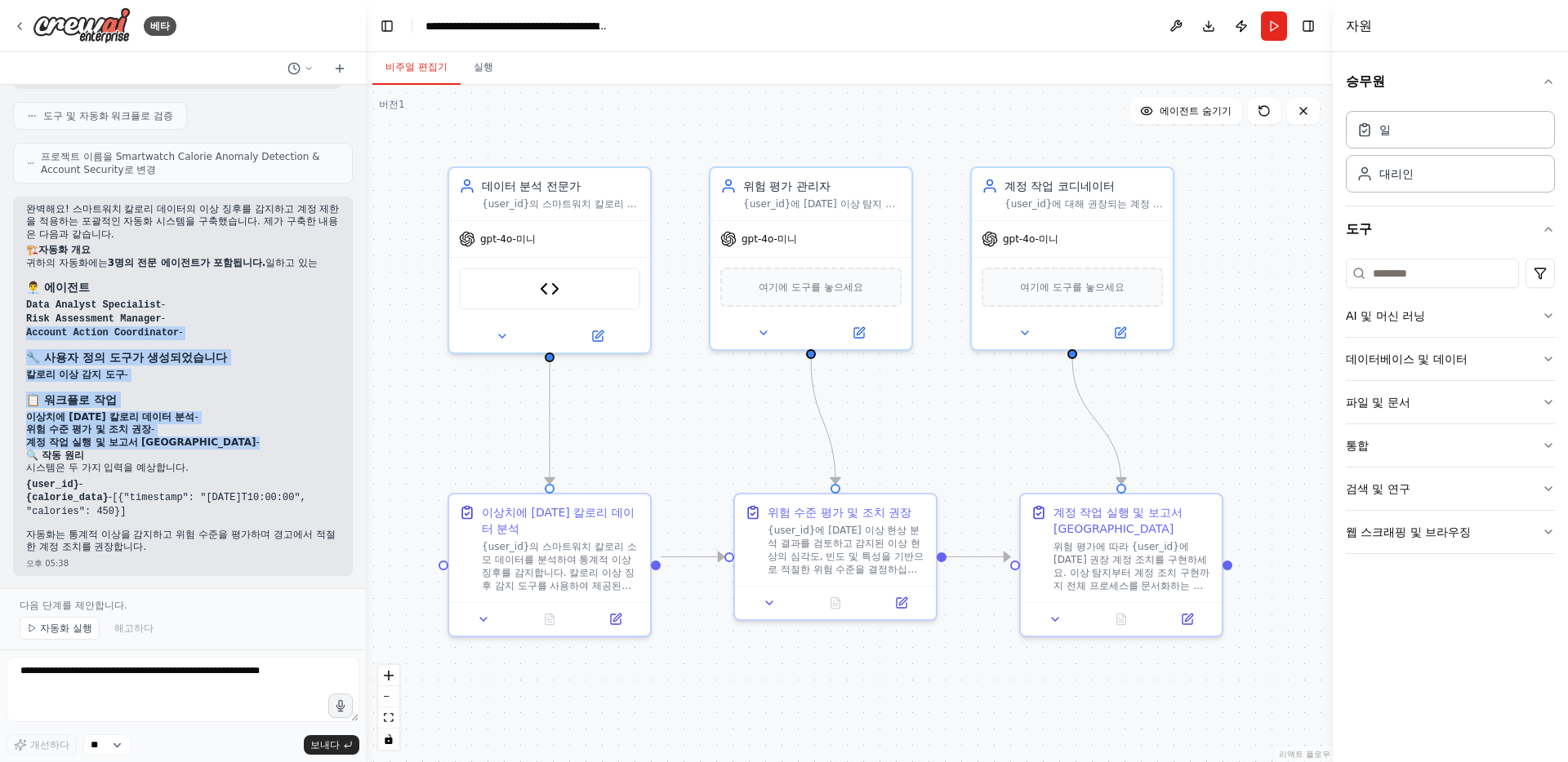
click at [280, 326] on li "Account Action Coordinator -" at bounding box center [183, 332] width 313 height 14
drag, startPoint x: 261, startPoint y: 426, endPoint x: 258, endPoint y: 446, distance: 20.2
click at [258, 446] on div "완벽해요! 스마트워치 칼로리 데이터의 이상 징후를 감지하고 계정 제한을 적용하는 포괄적인 자동화 시스템을 구축했습니다. 제가 구축한 내용은 다…" at bounding box center [183, 378] width 313 height 351
click at [258, 446] on li "계정 작업 실행 및 보고서 생성 -" at bounding box center [183, 443] width 313 height 13
drag, startPoint x: 258, startPoint y: 446, endPoint x: 283, endPoint y: 349, distance: 100.2
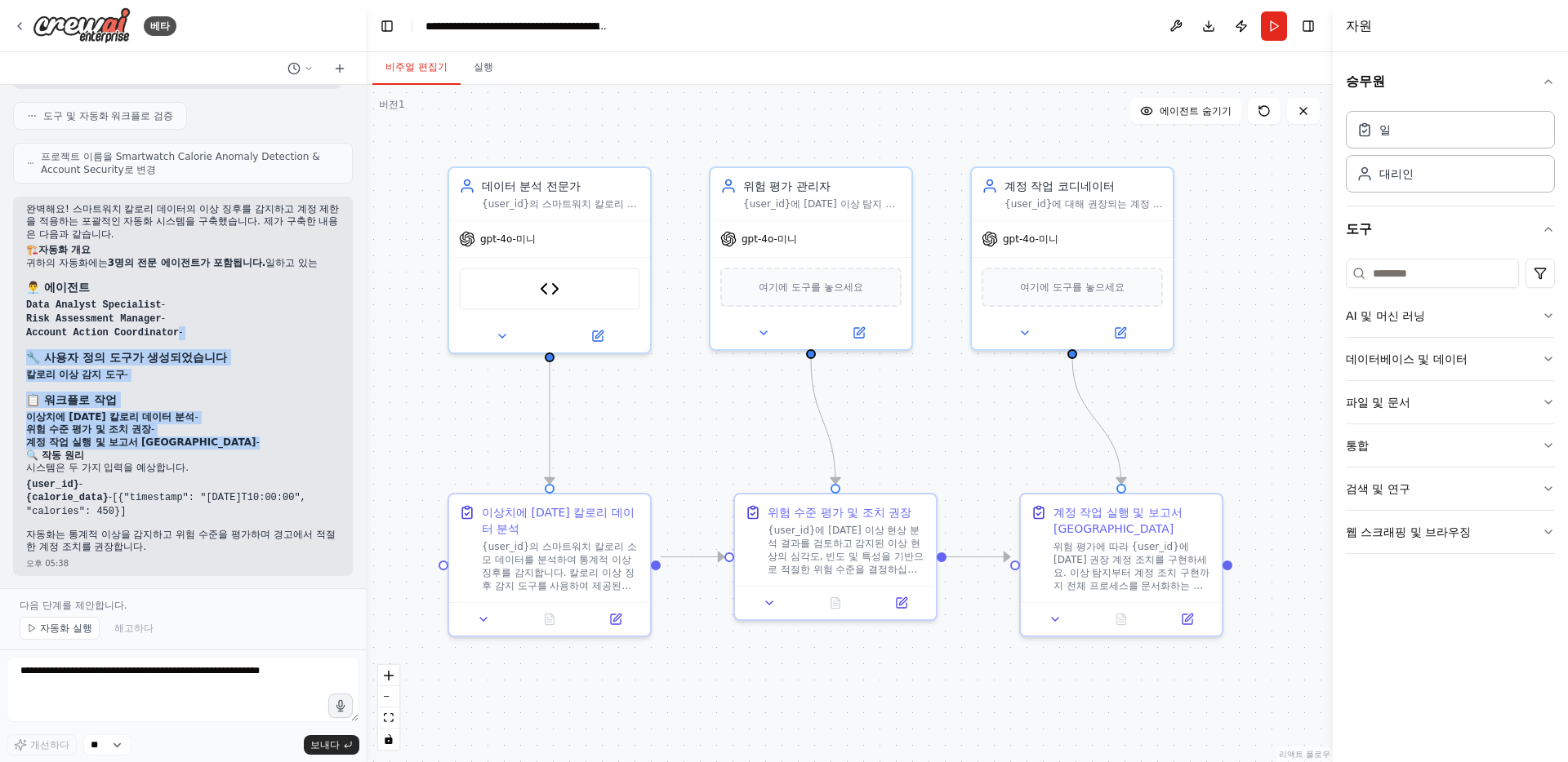
click at [283, 349] on div "완벽해요! 스마트워치 칼로리 데이터의 이상 징후를 감지하고 계정 제한을 적용하는 포괄적인 자동화 시스템을 구축했습니다. 제가 구축한 내용은 다…" at bounding box center [183, 378] width 313 height 351
click at [283, 349] on h3 "🔧 사용자 정의 도구가 생성되었습니다" at bounding box center [183, 357] width 313 height 16
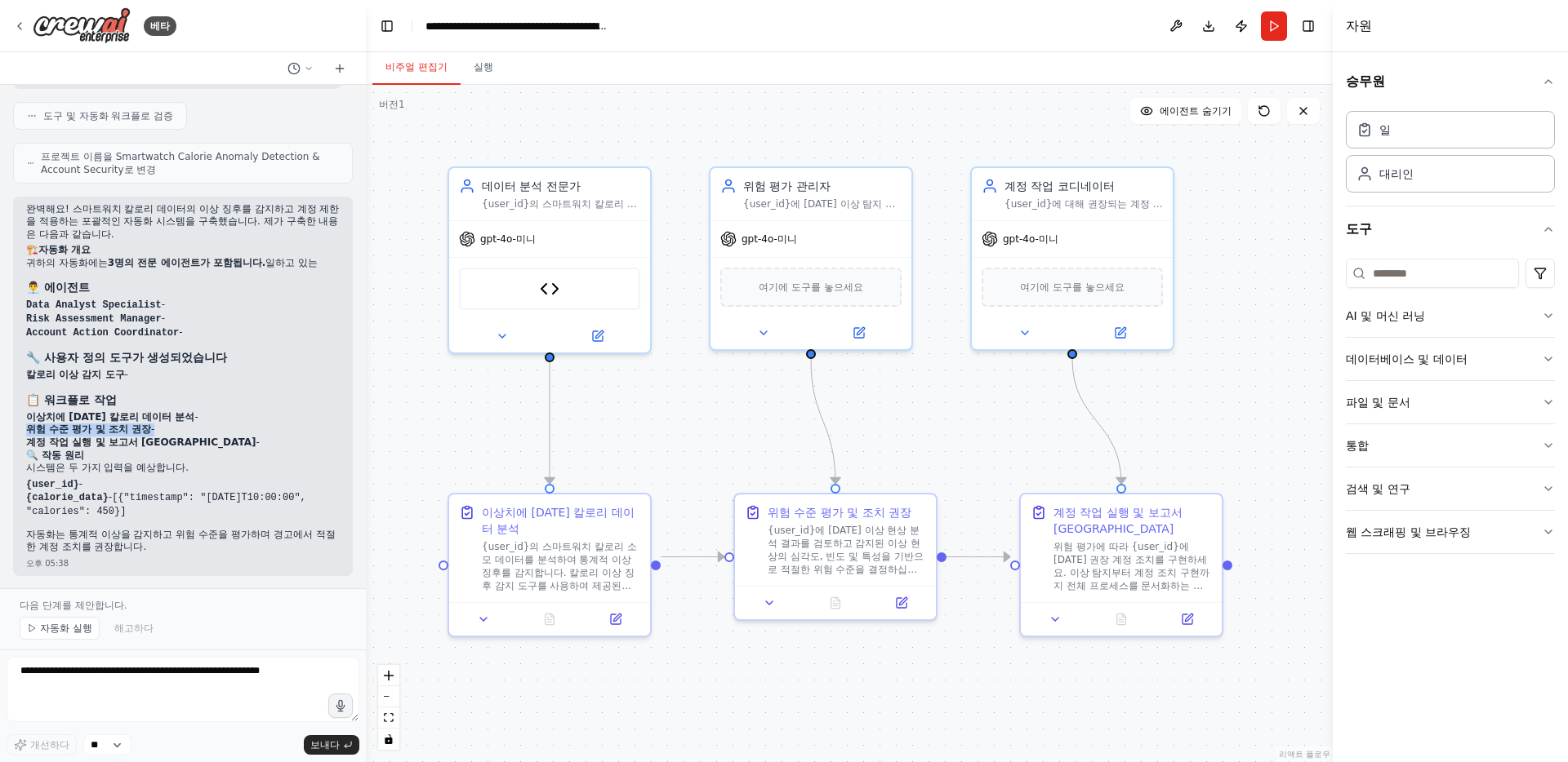
click at [258, 436] on ol "이상치에 대한 칼로리 데이터 분석 - 위험 수준 평가 및 조치 권장 - 계정 작업 실행 및 보고서 생성 -" at bounding box center [183, 430] width 313 height 38
click at [258, 437] on li "계정 작업 실행 및 보고서 생성 -" at bounding box center [183, 443] width 313 height 13
drag, startPoint x: 253, startPoint y: 450, endPoint x: 277, endPoint y: 337, distance: 115.5
click at [277, 337] on div "완벽해요! 스마트워치 칼로리 데이터의 이상 징후를 감지하고 계정 제한을 적용하는 포괄적인 자동화 시스템을 구축했습니다. 제가 구축한 내용은 다…" at bounding box center [183, 378] width 313 height 351
click at [277, 337] on li "Account Action Coordinator -" at bounding box center [183, 332] width 313 height 14
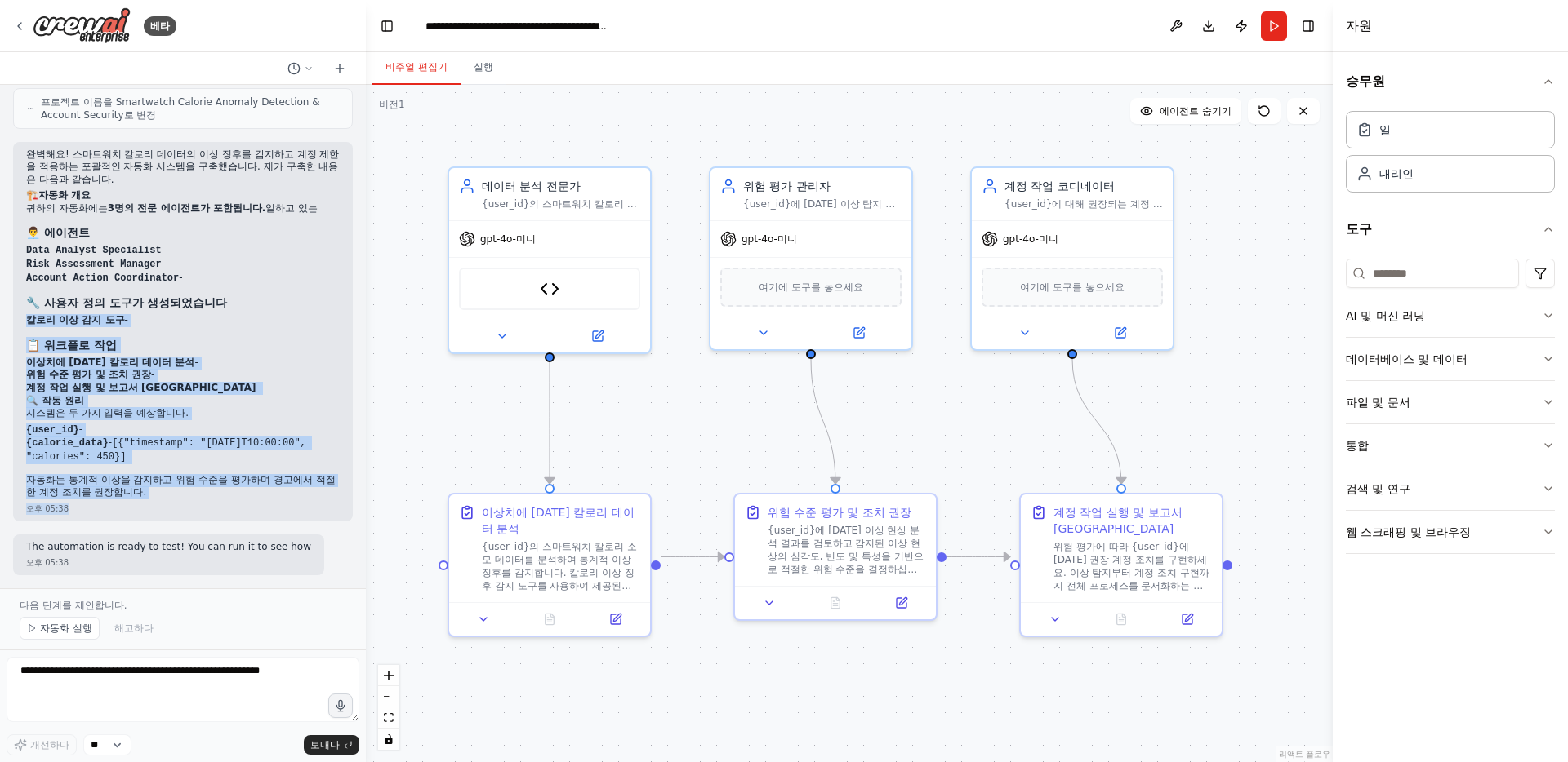
drag, startPoint x: 254, startPoint y: 453, endPoint x: 244, endPoint y: 506, distance: 53.9
click at [244, 506] on div "완벽해요! 스마트워치 칼로리 데이터의 이상 징후를 감지하고 계정 제한을 적용하는 포괄적인 자동화 시스템을 구축했습니다. 제가 구축한 내용은 다…" at bounding box center [182, 332] width 340 height 379
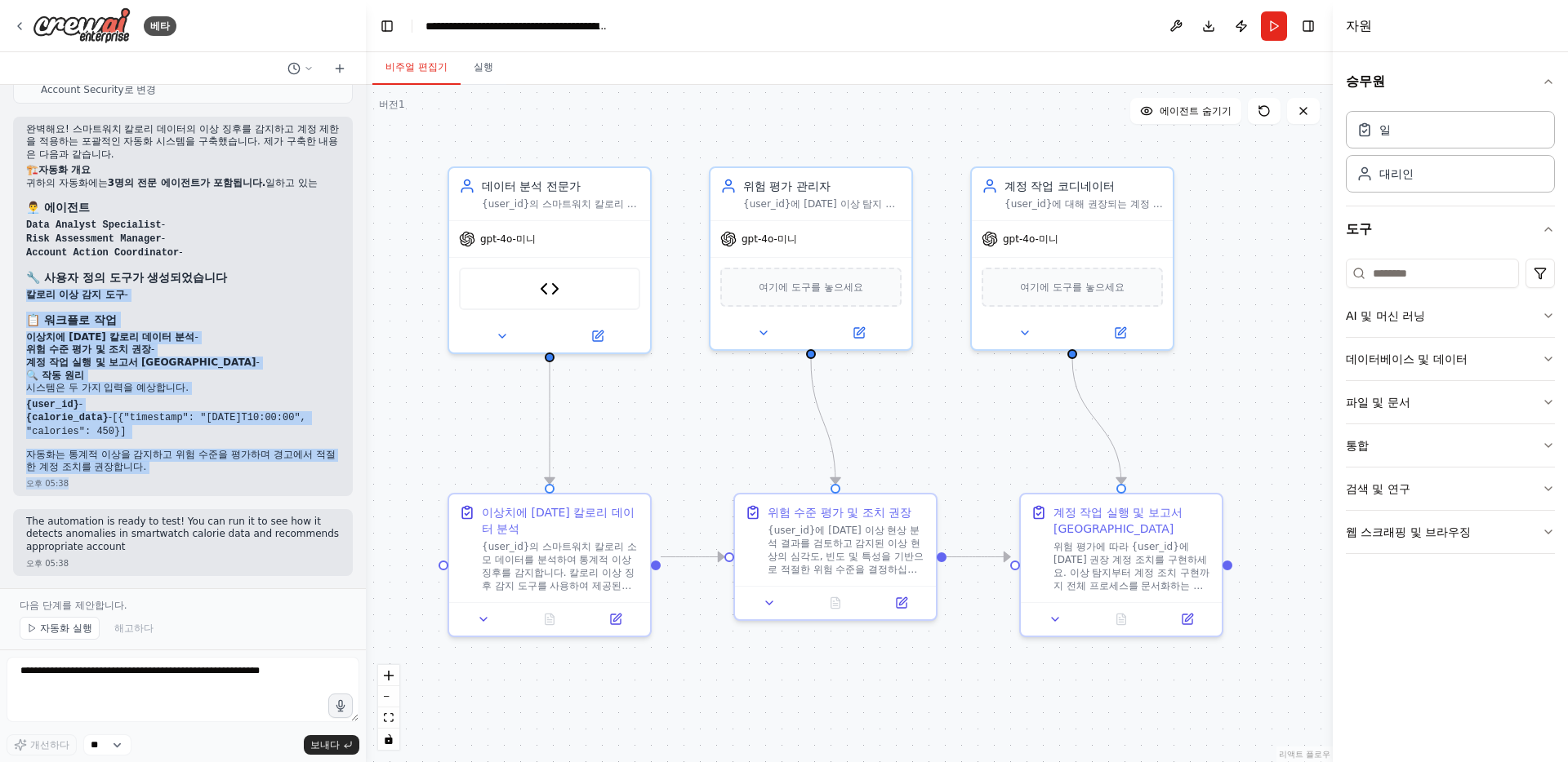
click at [270, 456] on div "완벽해요! 스마트워치 칼로리 데이터의 이상 징후를 감지하고 계정 제한을 적용하는 포괄적인 자동화 시스템을 구축했습니다. 제가 구축한 내용은 다…" at bounding box center [183, 299] width 313 height 351
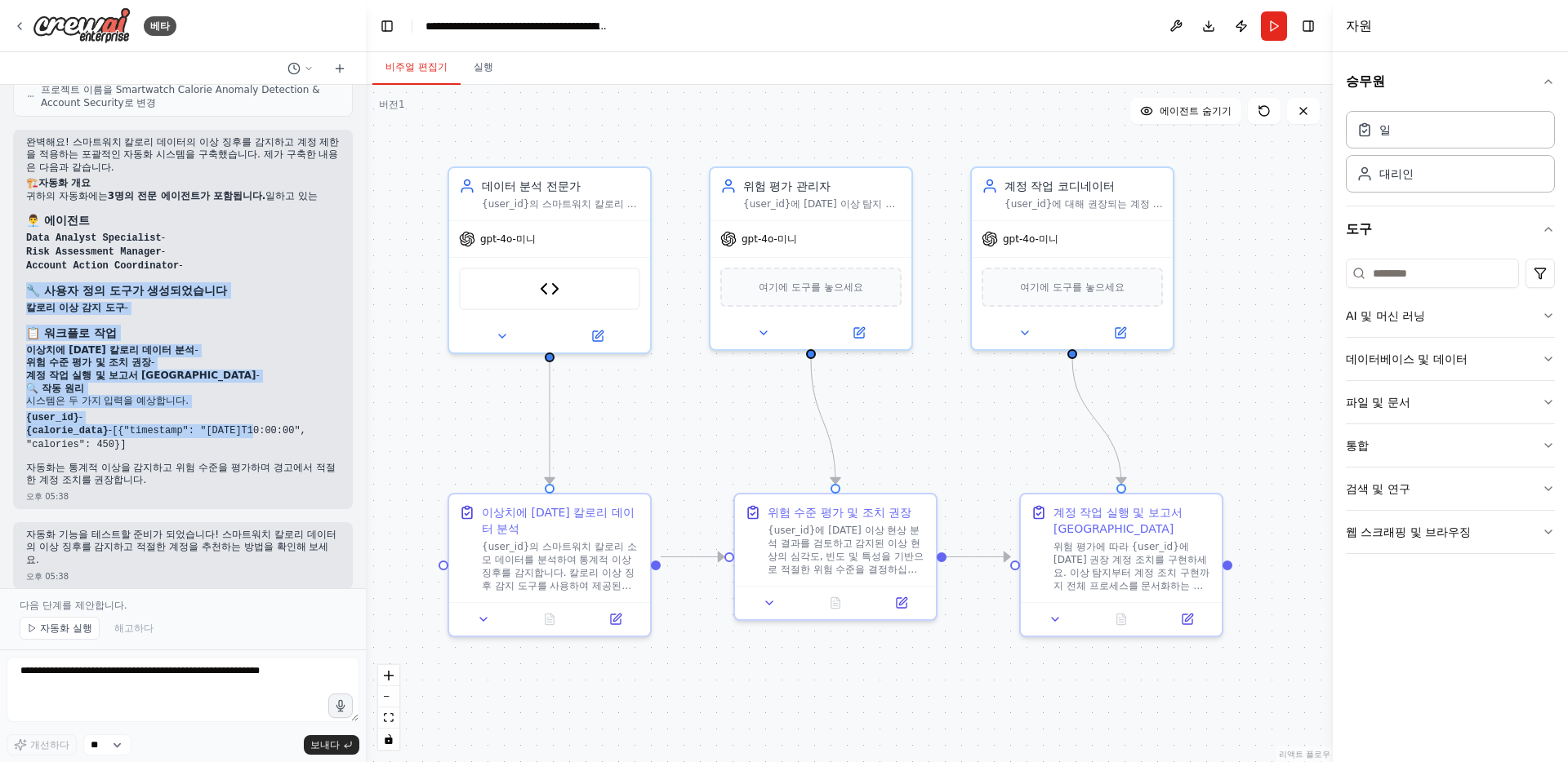
drag, startPoint x: 277, startPoint y: 411, endPoint x: 309, endPoint y: 274, distance: 140.7
click at [309, 274] on div "완벽해요! 스마트워치 칼로리 데이터의 이상 징후를 감지하고 계정 제한을 적용하는 포괄적인 자동화 시스템을 구축했습니다. 제가 구축한 내용은 다…" at bounding box center [183, 311] width 313 height 351
click at [242, 442] on div "완벽해요! 스마트워치 칼로리 데이터의 이상 징후를 감지하고 계정 제한을 적용하는 포괄적인 자동화 시스템을 구축했습니다. 제가 구축한 내용은 다…" at bounding box center [183, 311] width 313 height 351
click at [242, 442] on li "{calorie_data} - [{"timestamp": "2024-01-01T10:00:00", "calories": 450}]" at bounding box center [183, 437] width 313 height 27
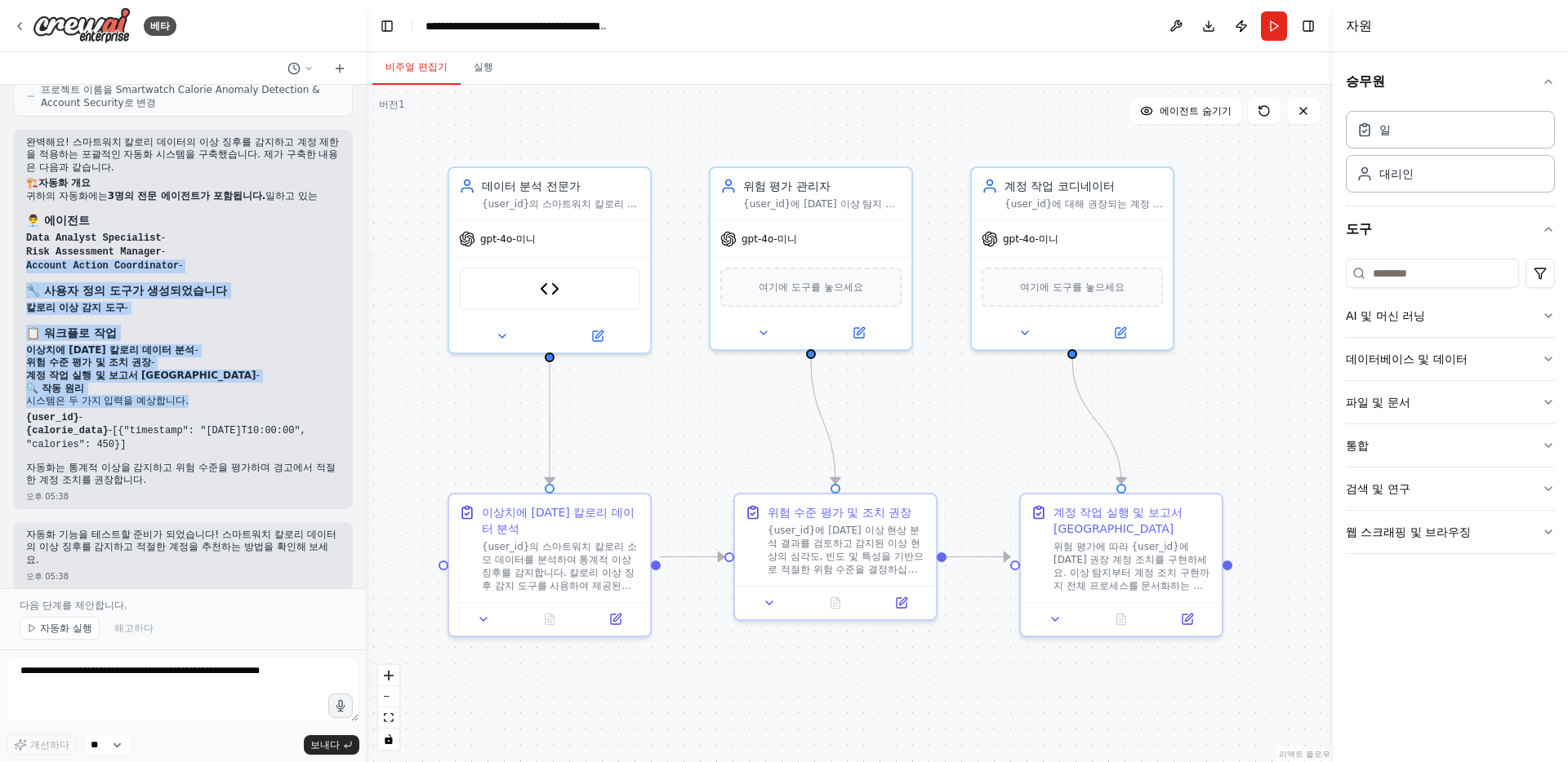
drag, startPoint x: 275, startPoint y: 308, endPoint x: 291, endPoint y: 248, distance: 62.1
click at [291, 248] on div "완벽해요! 스마트워치 칼로리 데이터의 이상 징후를 감지하고 계정 제한을 적용하는 포괄적인 자동화 시스템을 구축했습니다. 제가 구축한 내용은 다…" at bounding box center [183, 311] width 313 height 351
click at [291, 248] on li "Risk Assessment Manager -" at bounding box center [183, 252] width 313 height 14
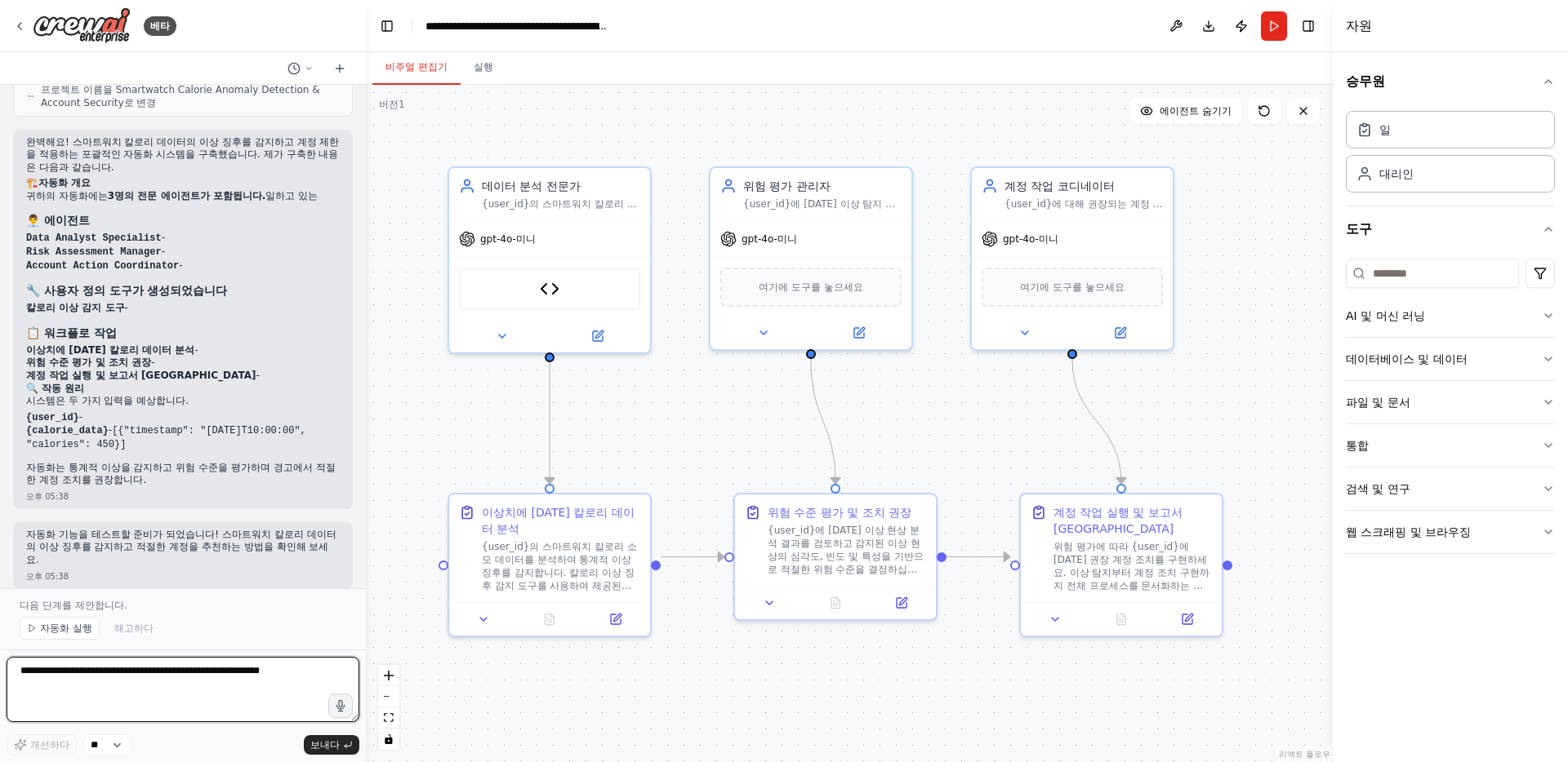
click at [212, 683] on textarea at bounding box center [182, 689] width 353 height 65
type textarea "*"
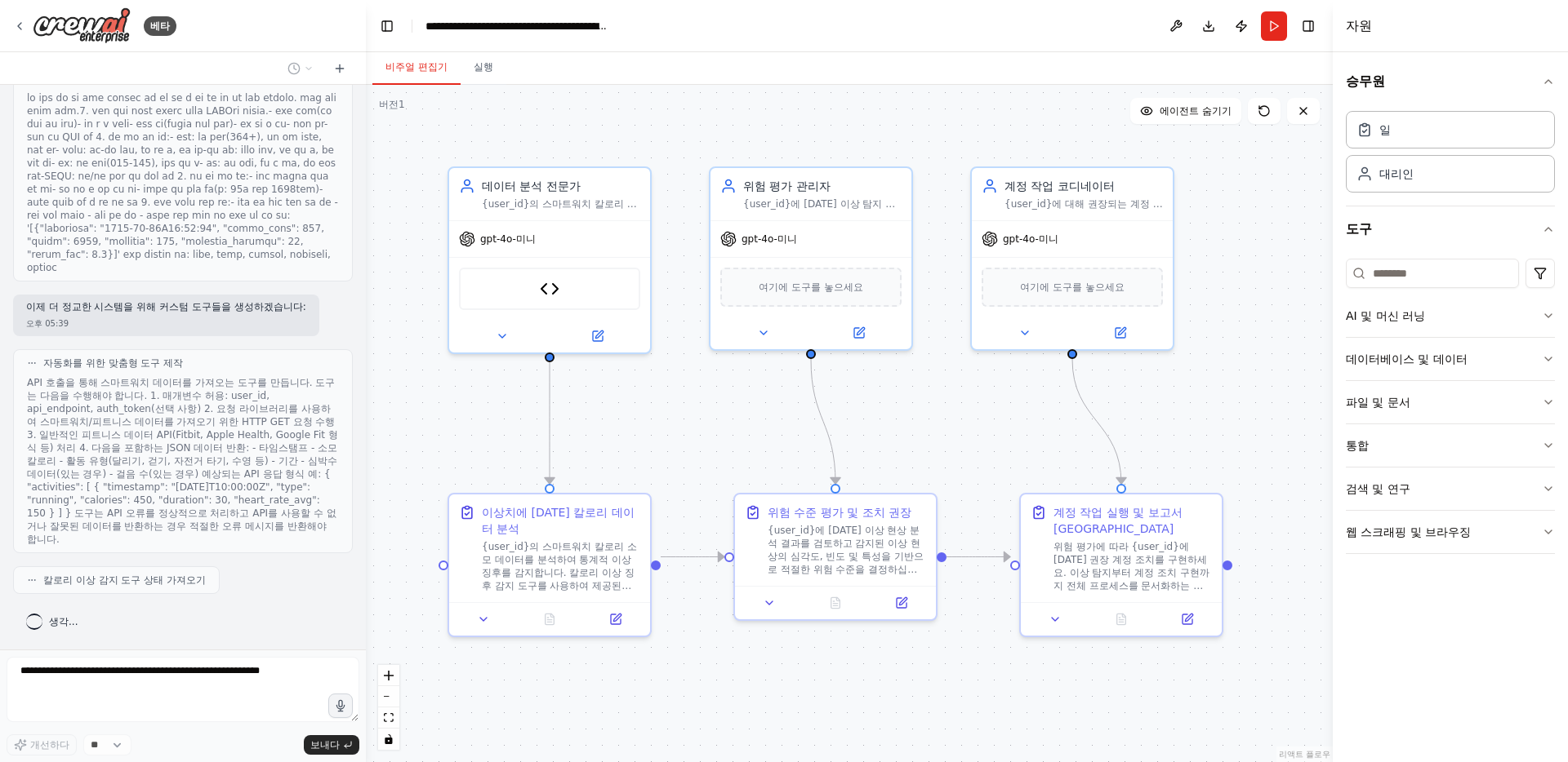
scroll to position [2761, 0]
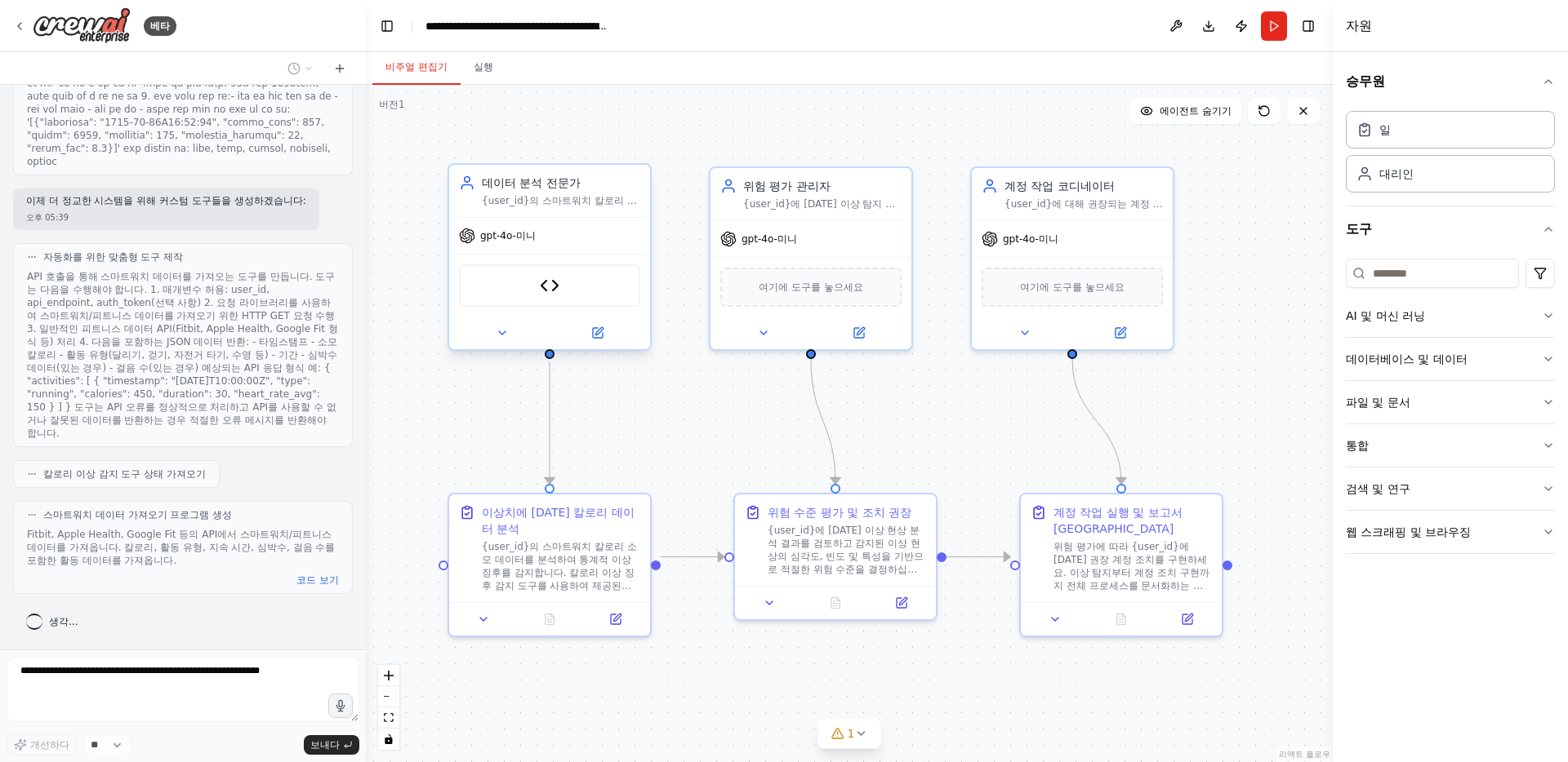
click at [536, 288] on div "칼로리 이상 감지기" at bounding box center [550, 286] width 181 height 42
click at [534, 296] on div "칼로리 이상 감지기" at bounding box center [550, 286] width 181 height 42
click at [574, 290] on div "칼로리 이상 감지기" at bounding box center [550, 286] width 181 height 42
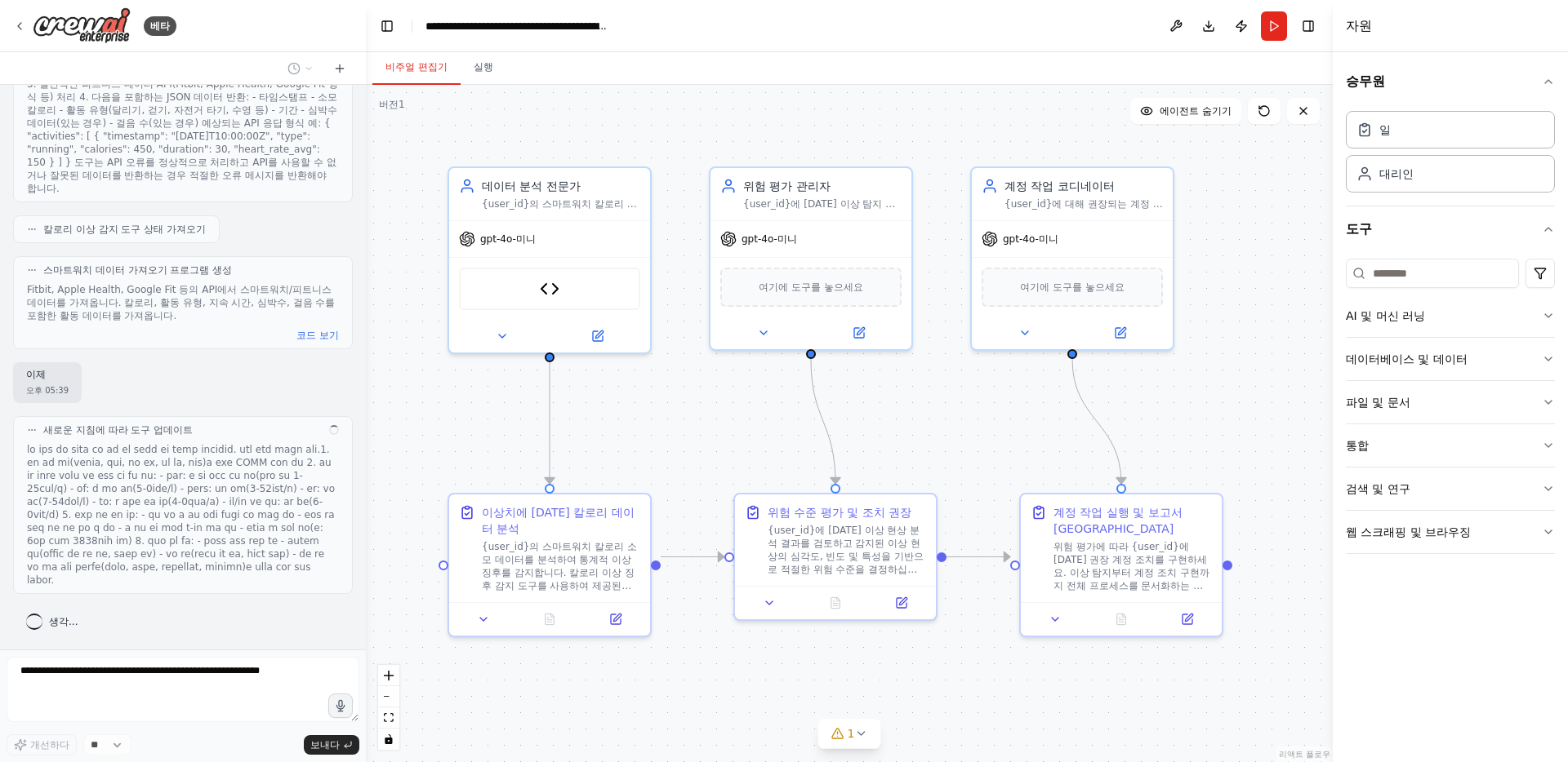
scroll to position [3045, 0]
click at [221, 363] on div "이제 오후 05:39" at bounding box center [182, 383] width 340 height 41
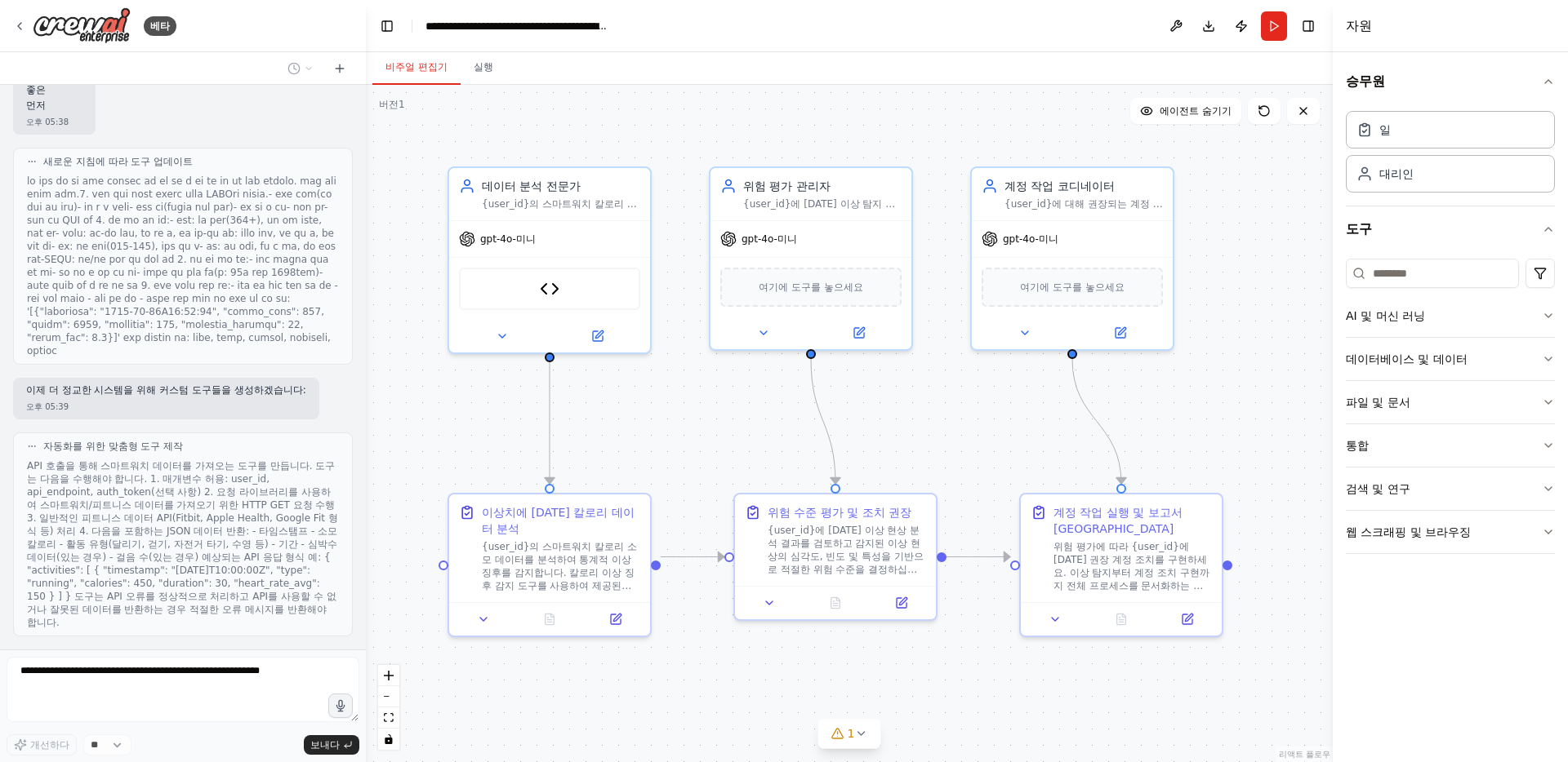
scroll to position [3086, 0]
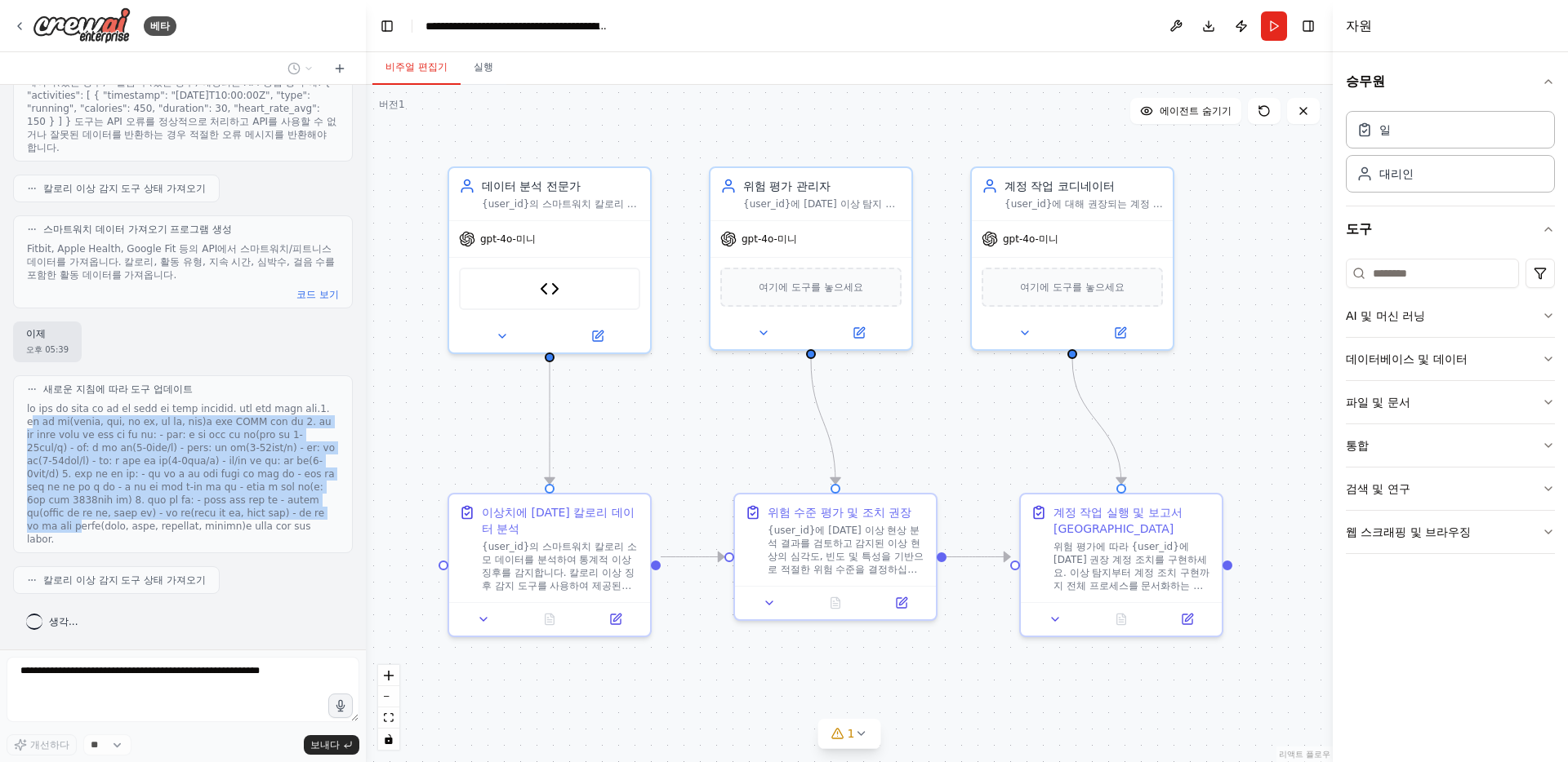
drag, startPoint x: 189, startPoint y: 389, endPoint x: 236, endPoint y: 523, distance: 142.0
click at [235, 523] on font at bounding box center [181, 474] width 308 height 142
click at [236, 523] on font at bounding box center [181, 474] width 308 height 142
drag, startPoint x: 236, startPoint y: 542, endPoint x: 254, endPoint y: 344, distance: 198.8
click at [254, 376] on div "새로운 지침에 따라 도구 업데이트" at bounding box center [182, 464] width 340 height 178
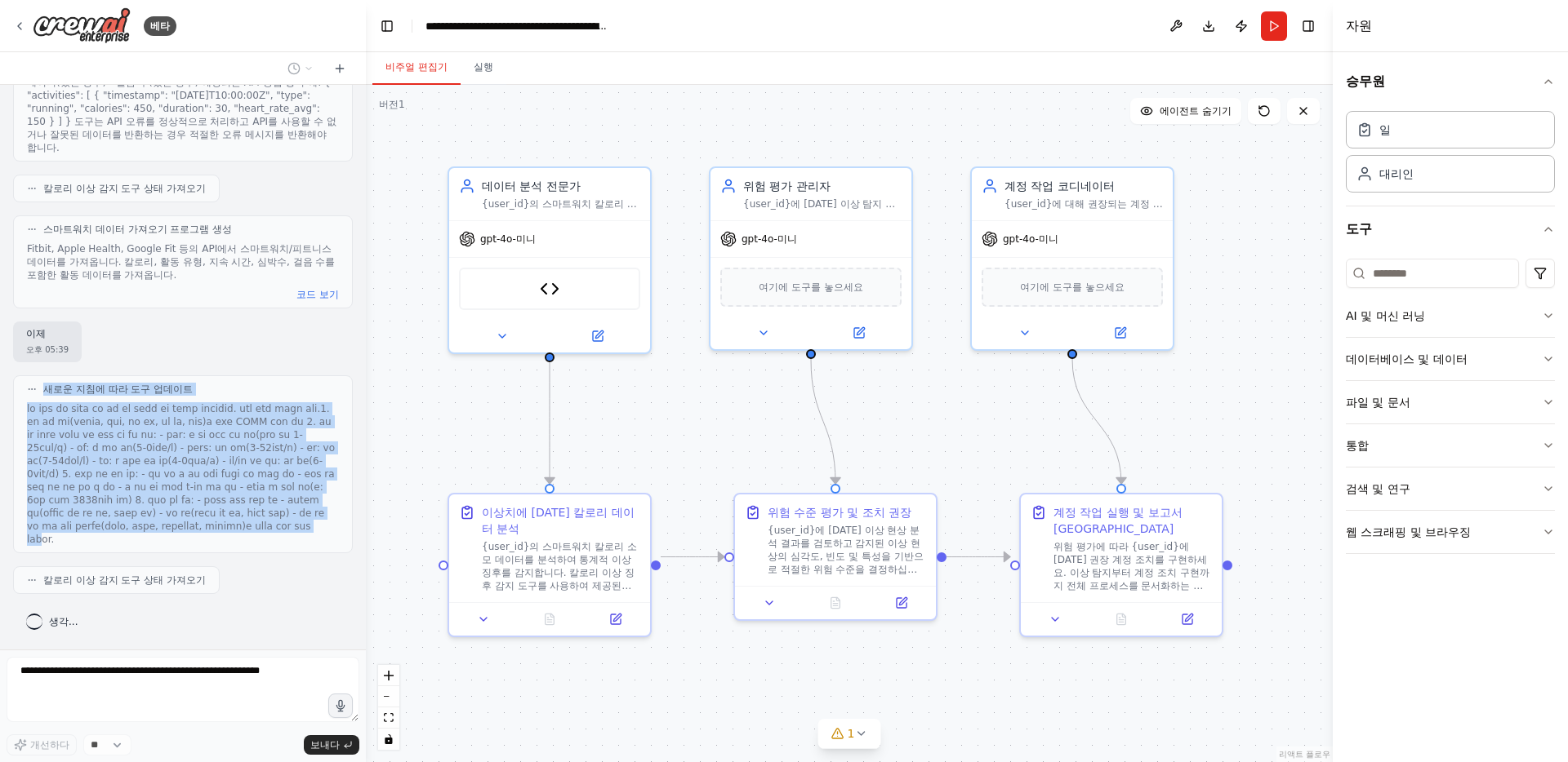
click at [262, 403] on font at bounding box center [181, 474] width 308 height 142
drag, startPoint x: 268, startPoint y: 359, endPoint x: 239, endPoint y: 559, distance: 202.1
click at [239, 559] on div "스마트워치로부터 나오는 칼로리 소모량의 이상치 탐지 및 계정 제한 오후 05:35 ▶ 사고 과정 스마트워치 칼로리 소모량 데이터의 이상 징후를…" at bounding box center [182, 367] width 366 height 565
drag, startPoint x: 251, startPoint y: 539, endPoint x: 264, endPoint y: 356, distance: 183.5
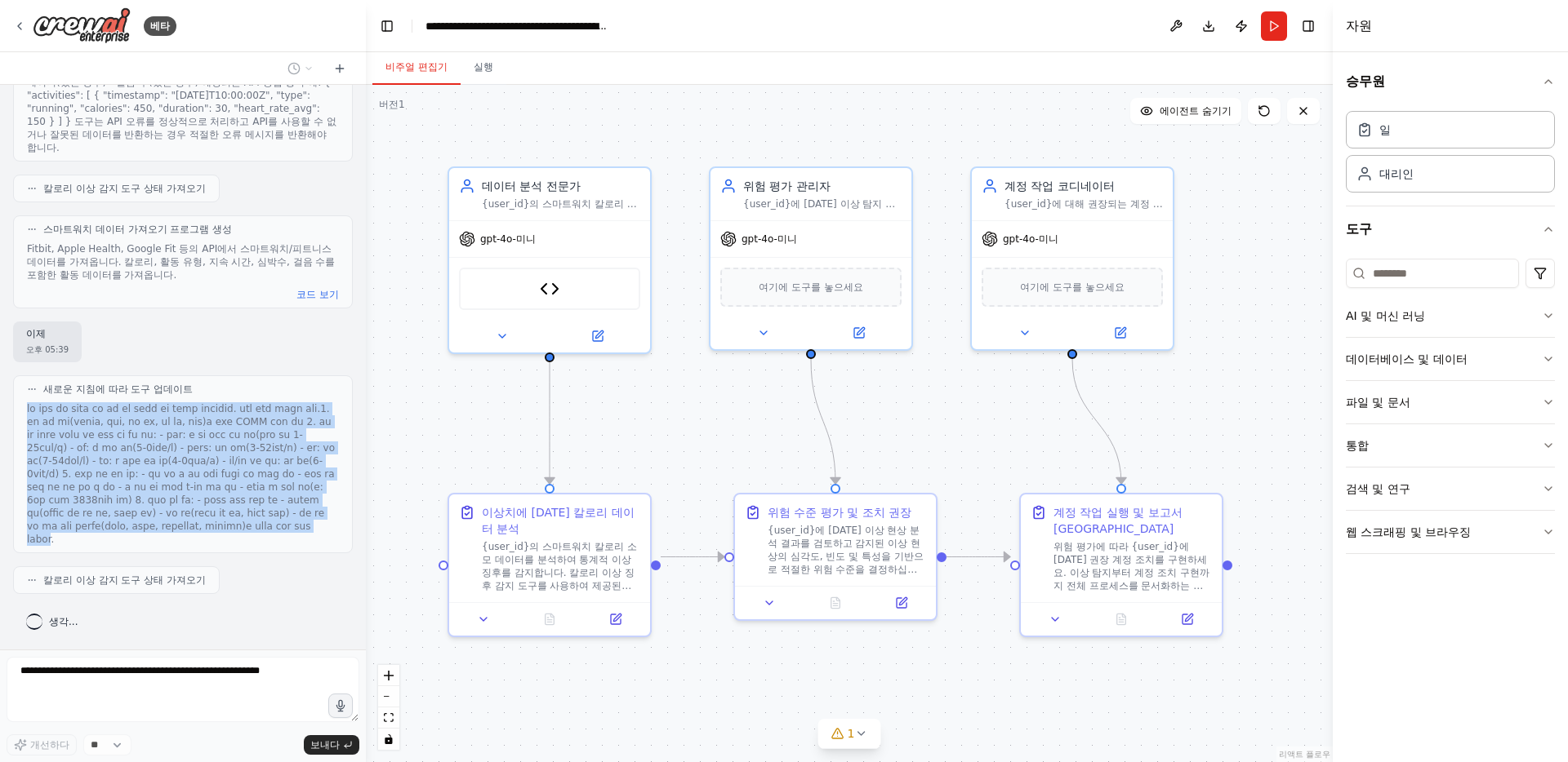
click at [264, 376] on div "새로운 지침에 따라 도구 업데이트" at bounding box center [182, 464] width 340 height 178
click at [264, 383] on div "새로운 지침에 따라 도구 업데이트" at bounding box center [182, 389] width 312 height 13
drag, startPoint x: 267, startPoint y: 506, endPoint x: 266, endPoint y: 550, distance: 44.0
click at [266, 550] on div "새로운 지침에 따라 도구 업데이트" at bounding box center [182, 464] width 340 height 178
drag, startPoint x: 266, startPoint y: 550, endPoint x: 271, endPoint y: 529, distance: 21.6
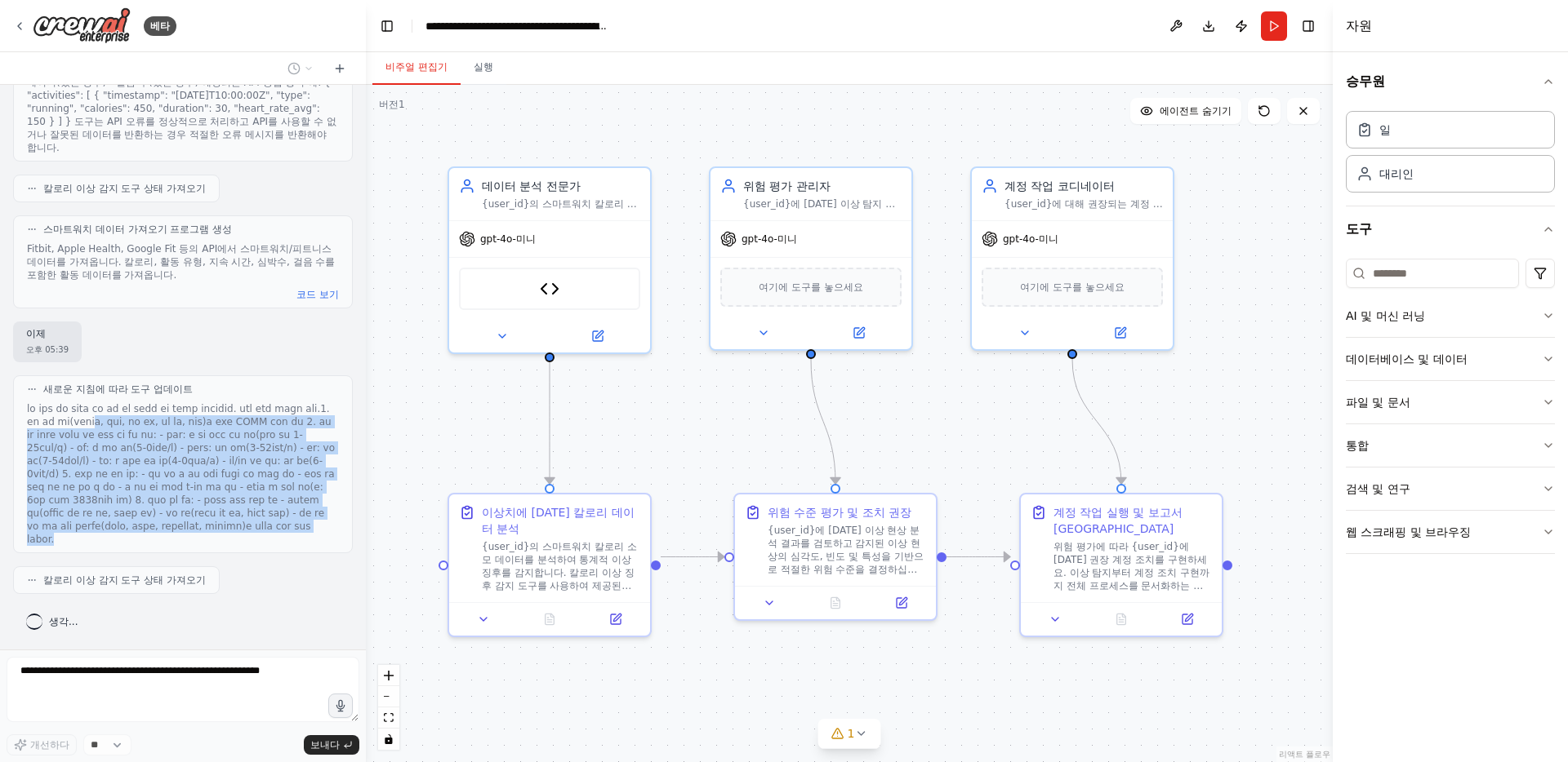
click at [267, 546] on div "새로운 지침에 따라 도구 업데이트" at bounding box center [182, 464] width 340 height 178
drag, startPoint x: 271, startPoint y: 529, endPoint x: 283, endPoint y: 356, distance: 173.4
click at [283, 376] on div "새로운 지침에 따라 도구 업데이트" at bounding box center [182, 464] width 340 height 178
click at [283, 383] on div "새로운 지침에 따라 도구 업데이트" at bounding box center [182, 389] width 312 height 13
drag, startPoint x: 290, startPoint y: 355, endPoint x: 274, endPoint y: 534, distance: 179.7
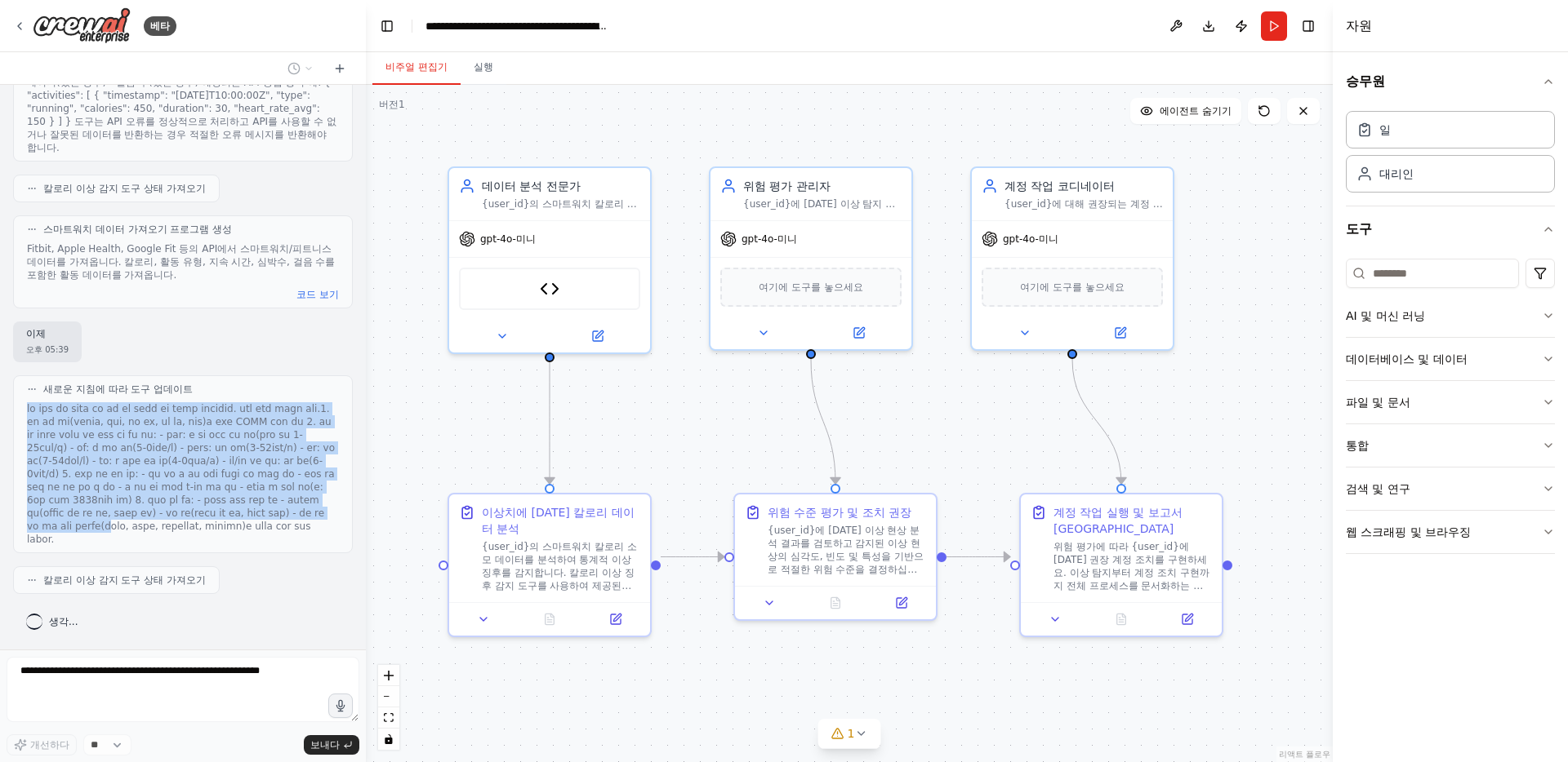
click at [274, 534] on div "새로운 지침에 따라 도구 업데이트" at bounding box center [182, 464] width 340 height 178
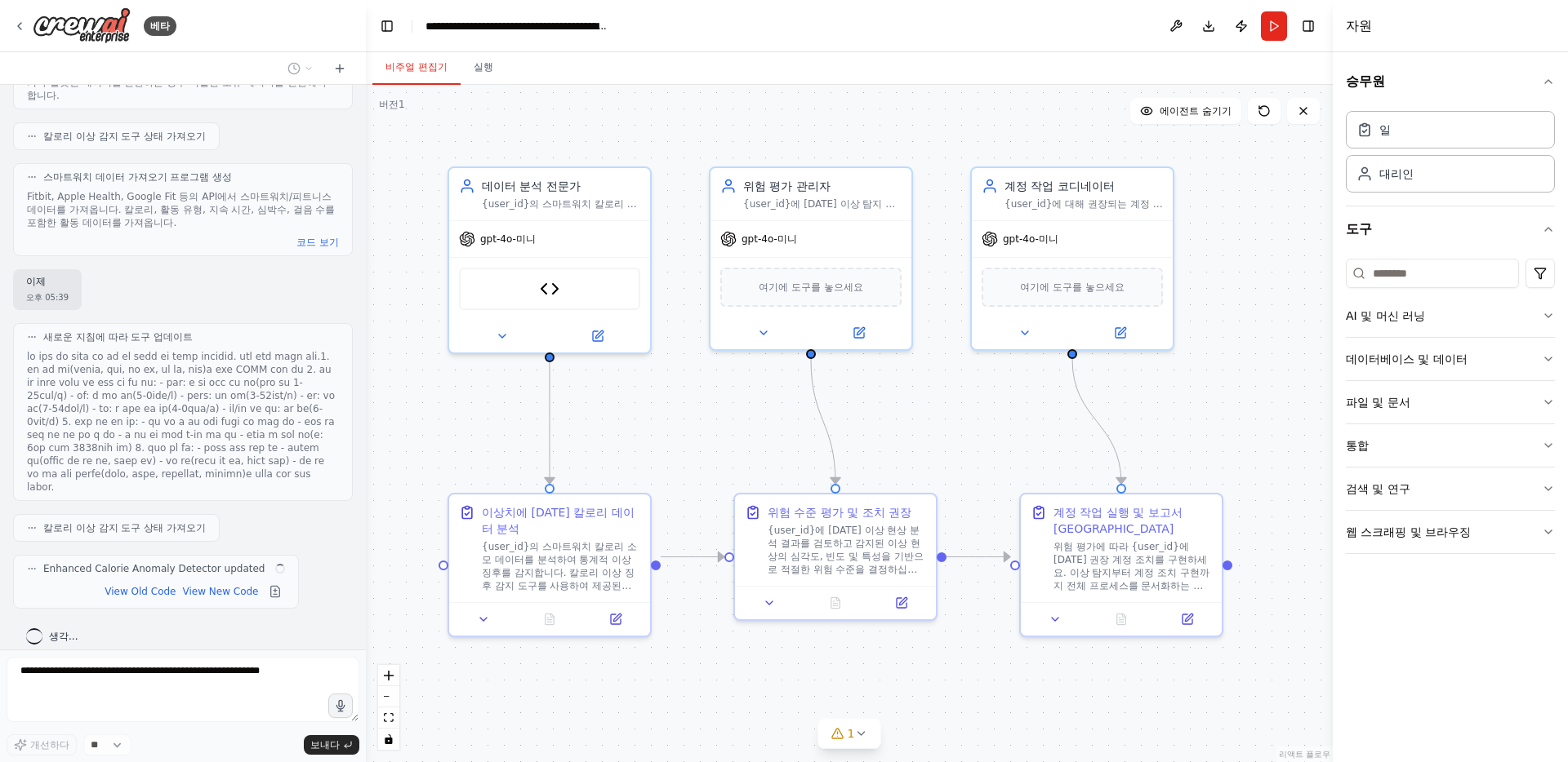
scroll to position [3152, 0]
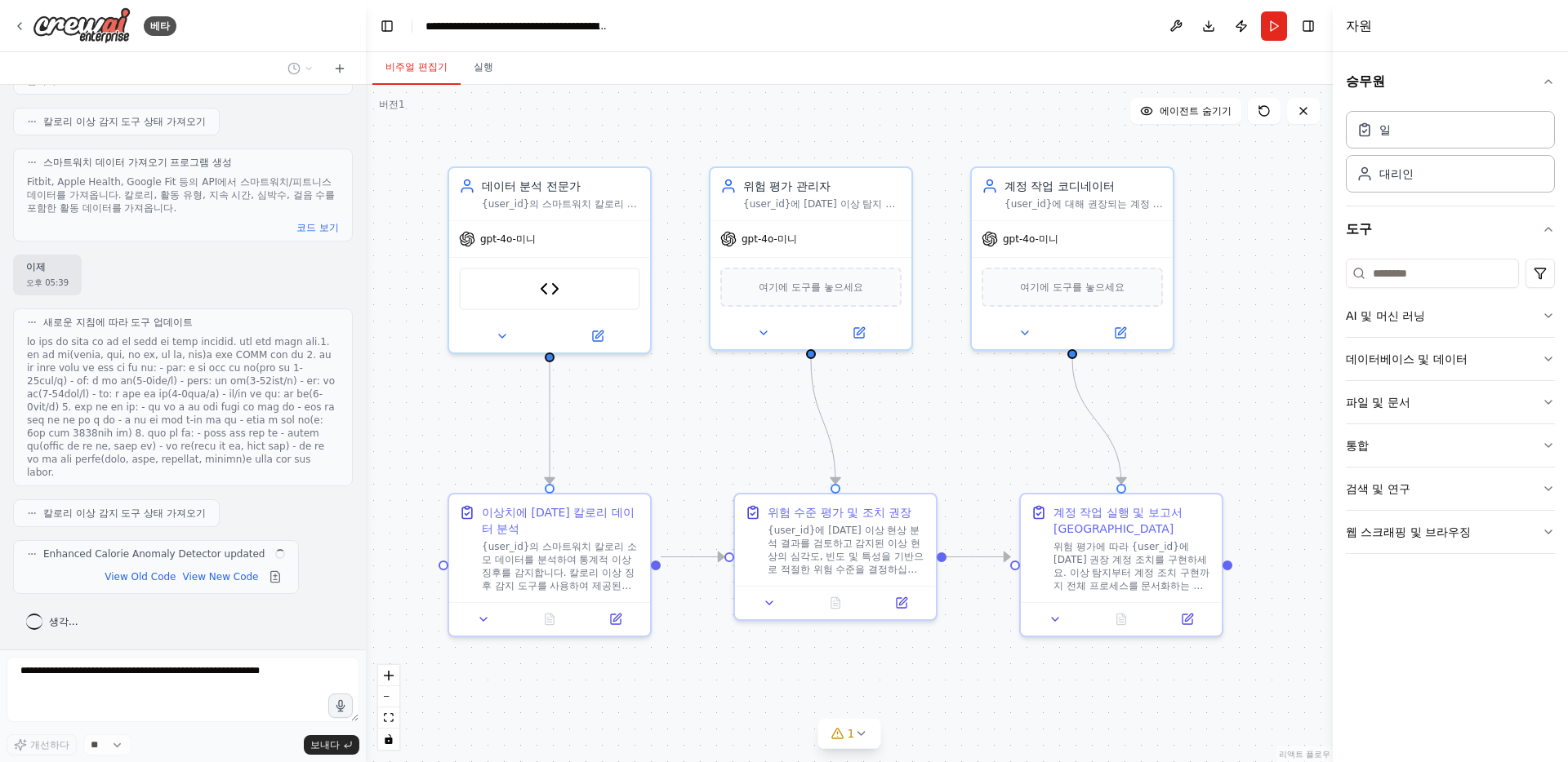
click at [274, 534] on div "스마트워치로부터 나오는 칼로리 소모량의 이상치 탐지 및 계정 제한 오후 05:35 ▶ 사고 과정 스마트워치 칼로리 소모량 데이터의 이상 징후를…" at bounding box center [182, 367] width 366 height 565
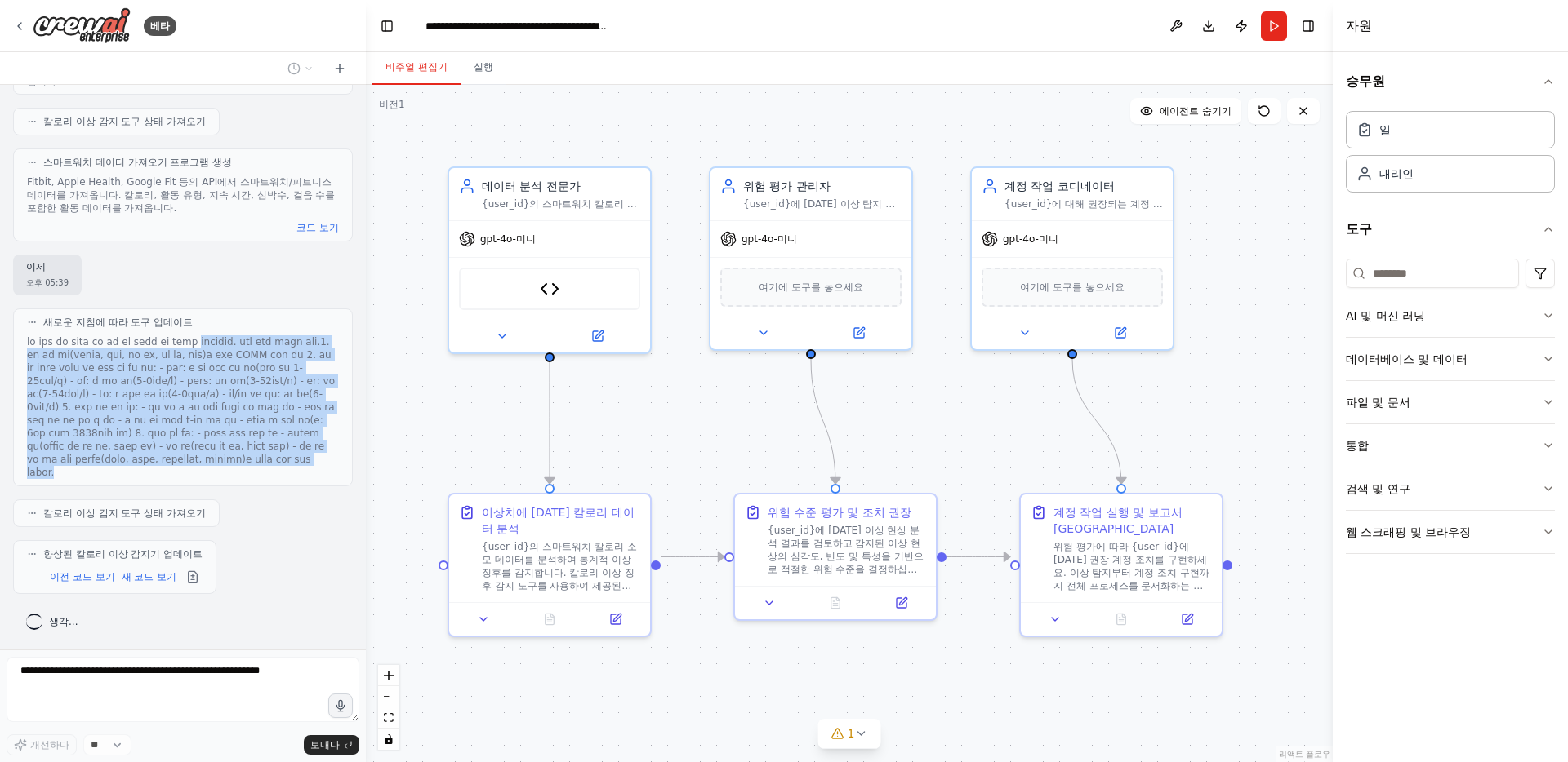
drag, startPoint x: 280, startPoint y: 459, endPoint x: 285, endPoint y: 303, distance: 156.1
click at [285, 309] on div "새로운 지침에 따라 도구 업데이트" at bounding box center [182, 397] width 340 height 178
click at [285, 336] on font at bounding box center [181, 407] width 308 height 142
drag, startPoint x: 295, startPoint y: 283, endPoint x: 245, endPoint y: 458, distance: 182.0
click at [245, 458] on div "새로운 지침에 따라 도구 업데이트" at bounding box center [182, 397] width 340 height 178
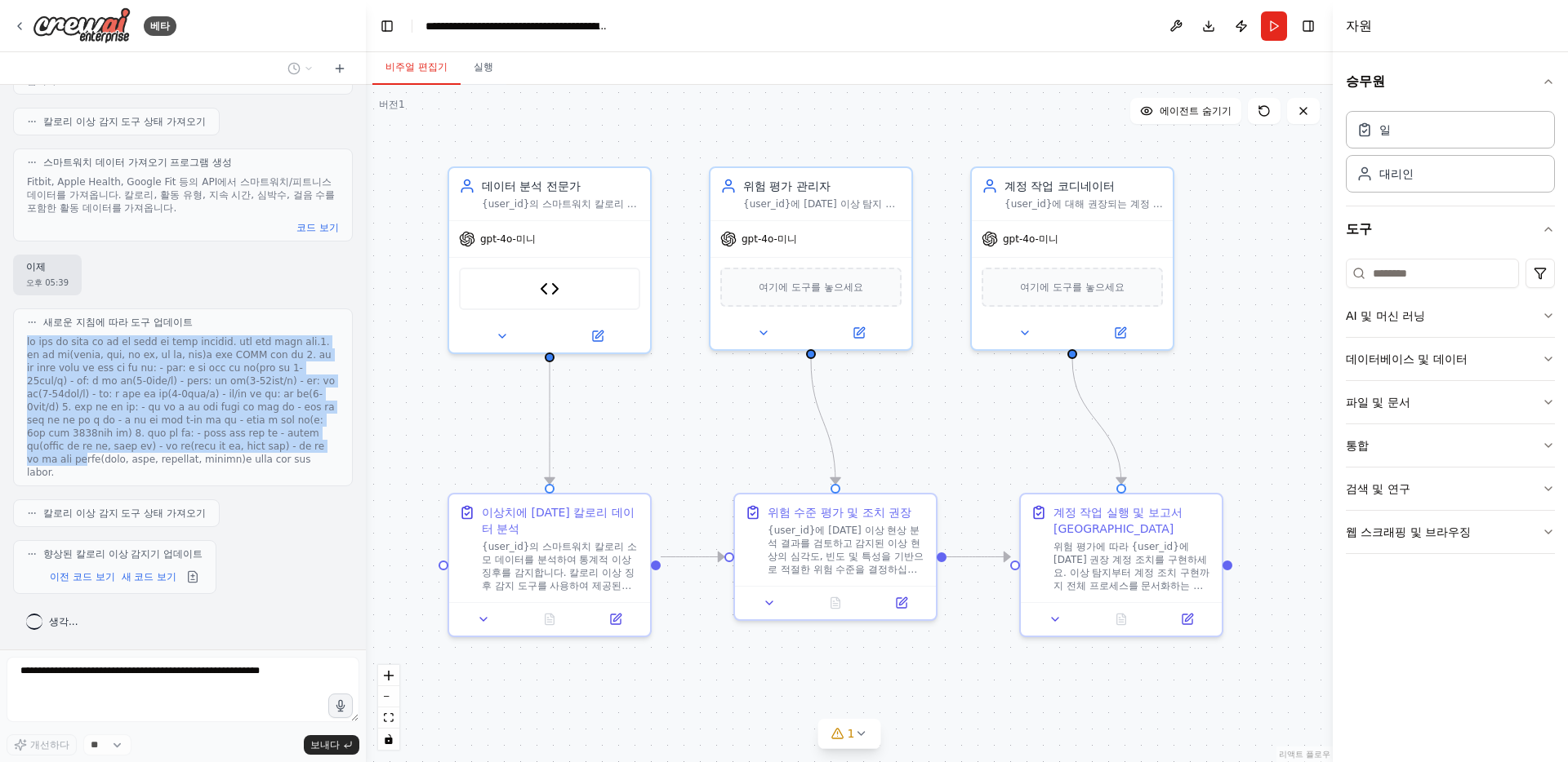
click at [245, 458] on font at bounding box center [181, 407] width 308 height 142
drag, startPoint x: 245, startPoint y: 476, endPoint x: 269, endPoint y: 295, distance: 182.6
click at [269, 309] on div "새로운 지침에 따라 도구 업데이트" at bounding box center [182, 397] width 340 height 178
drag, startPoint x: 269, startPoint y: 295, endPoint x: 284, endPoint y: 469, distance: 174.6
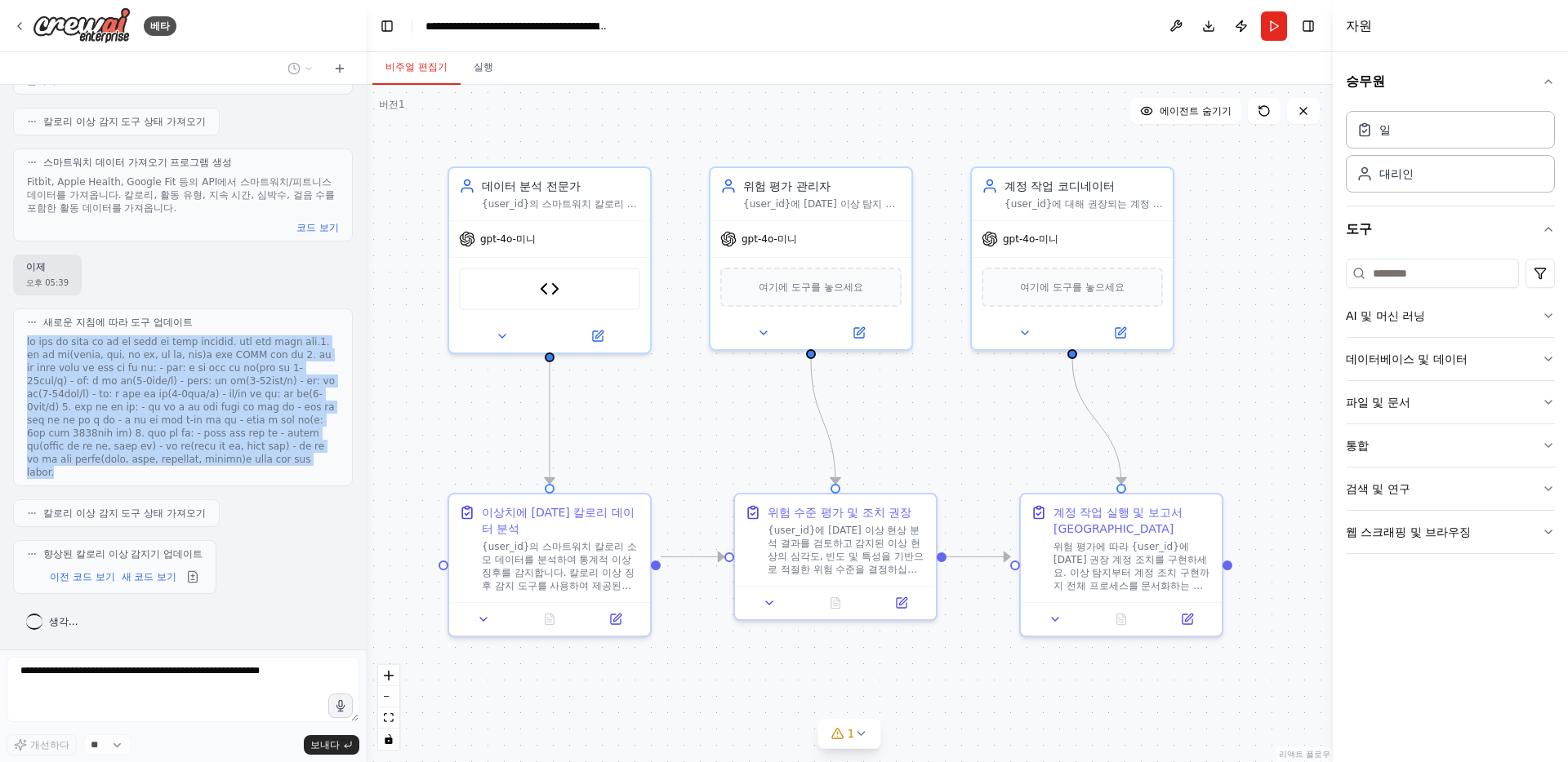
click at [284, 469] on div "새로운 지침에 따라 도구 업데이트" at bounding box center [182, 397] width 340 height 178
click at [284, 469] on div at bounding box center [182, 407] width 312 height 144
drag, startPoint x: 284, startPoint y: 469, endPoint x: 258, endPoint y: 283, distance: 187.8
click at [258, 309] on div "새로운 지침에 따라 도구 업데이트" at bounding box center [182, 397] width 340 height 178
click at [258, 316] on div "새로운 지침에 따라 도구 업데이트" at bounding box center [182, 322] width 312 height 13
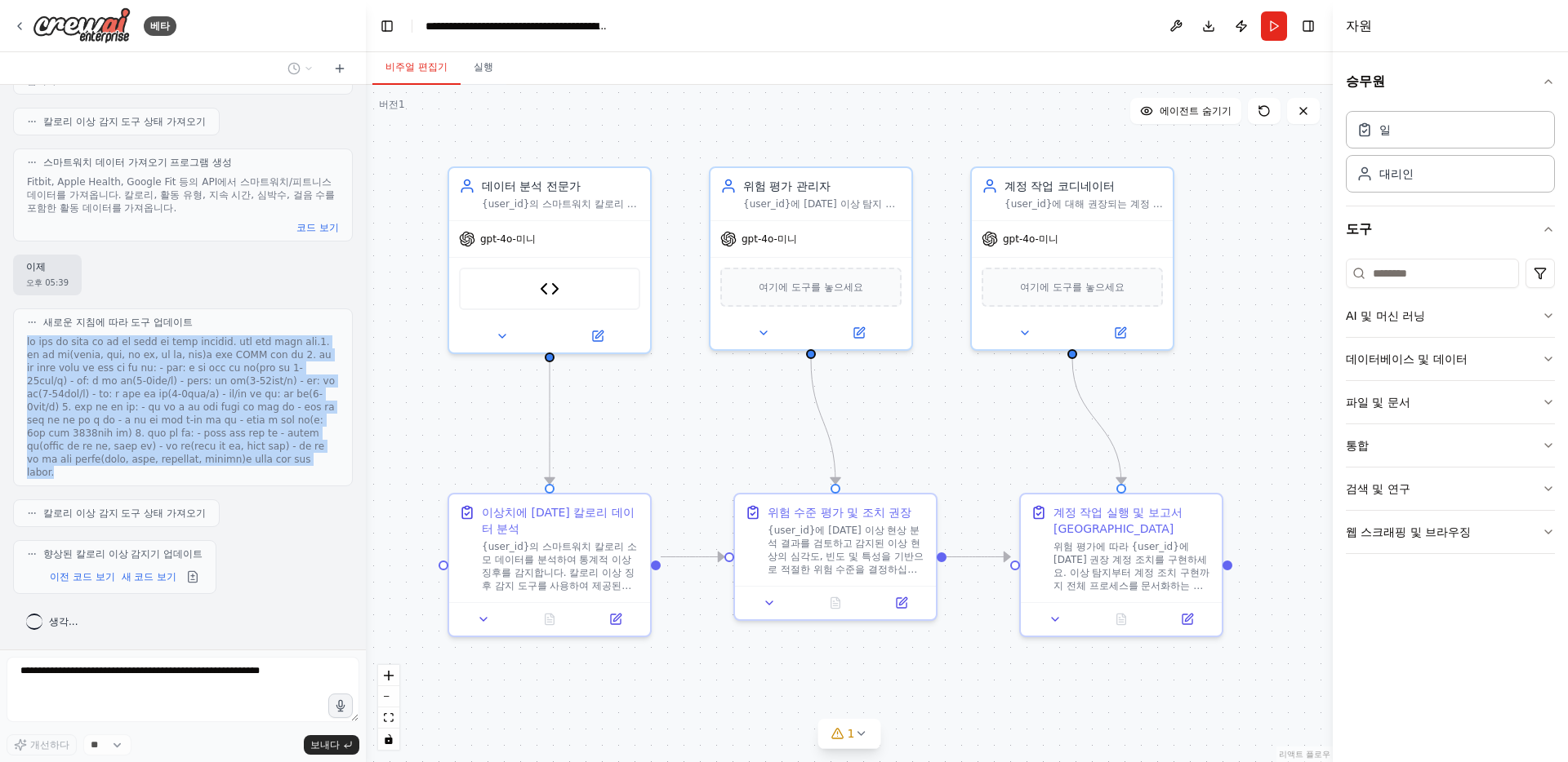
drag, startPoint x: 258, startPoint y: 283, endPoint x: 280, endPoint y: 479, distance: 197.2
click at [280, 479] on div "새로운 지침에 따라 도구 업데이트" at bounding box center [182, 397] width 340 height 178
click at [280, 479] on div at bounding box center [182, 407] width 312 height 144
drag, startPoint x: 289, startPoint y: 470, endPoint x: 289, endPoint y: 293, distance: 177.0
click at [289, 309] on div "새로운 지침에 따라 도구 업데이트" at bounding box center [182, 397] width 340 height 178
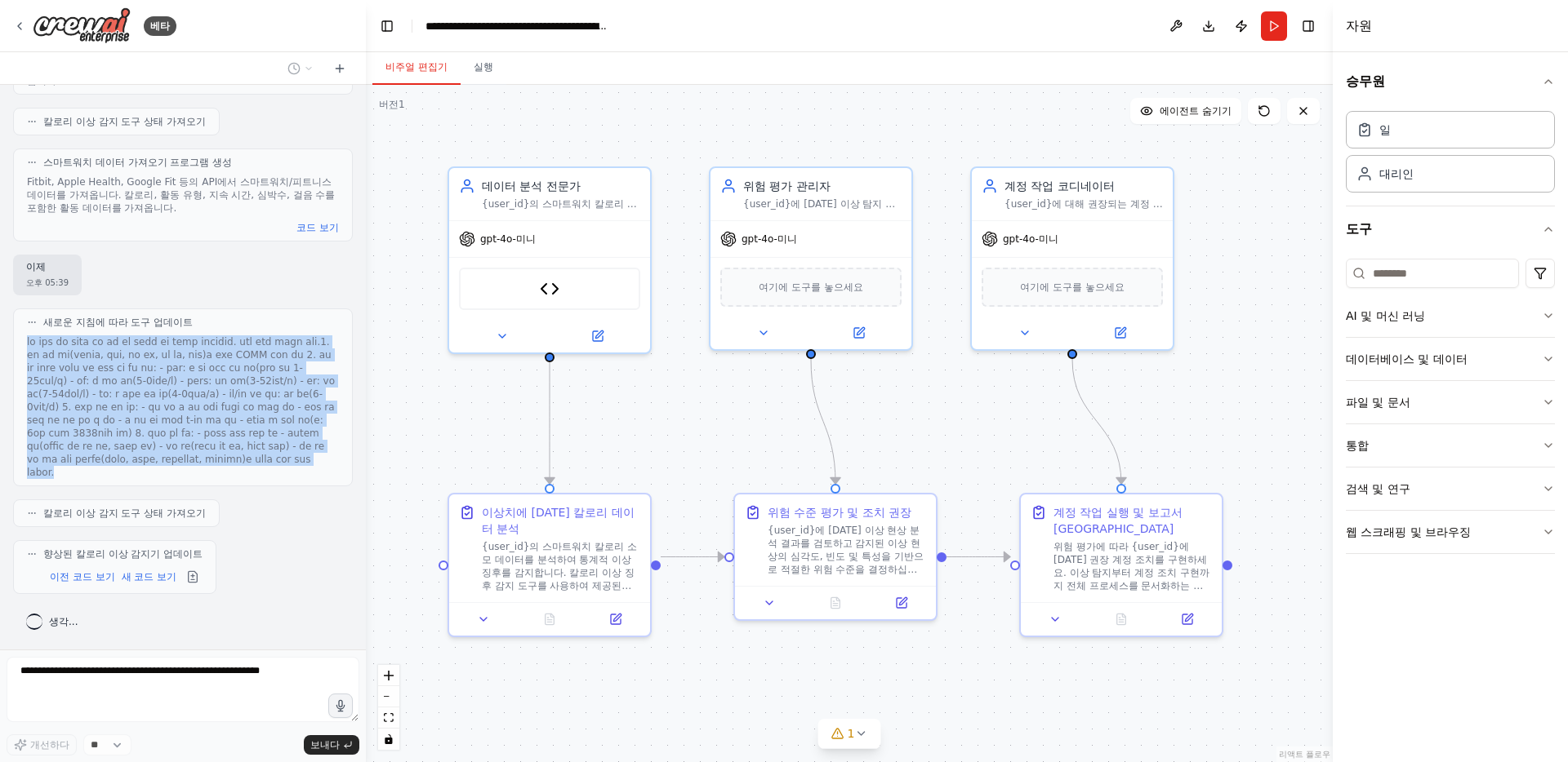
click at [289, 309] on div "새로운 지침에 따라 도구 업데이트" at bounding box center [182, 397] width 340 height 178
drag, startPoint x: 249, startPoint y: 470, endPoint x: 248, endPoint y: 482, distance: 12.0
click at [248, 482] on div "새로운 지침에 따라 도구 업데이트" at bounding box center [182, 397] width 340 height 178
drag, startPoint x: 264, startPoint y: 473, endPoint x: 289, endPoint y: 296, distance: 178.8
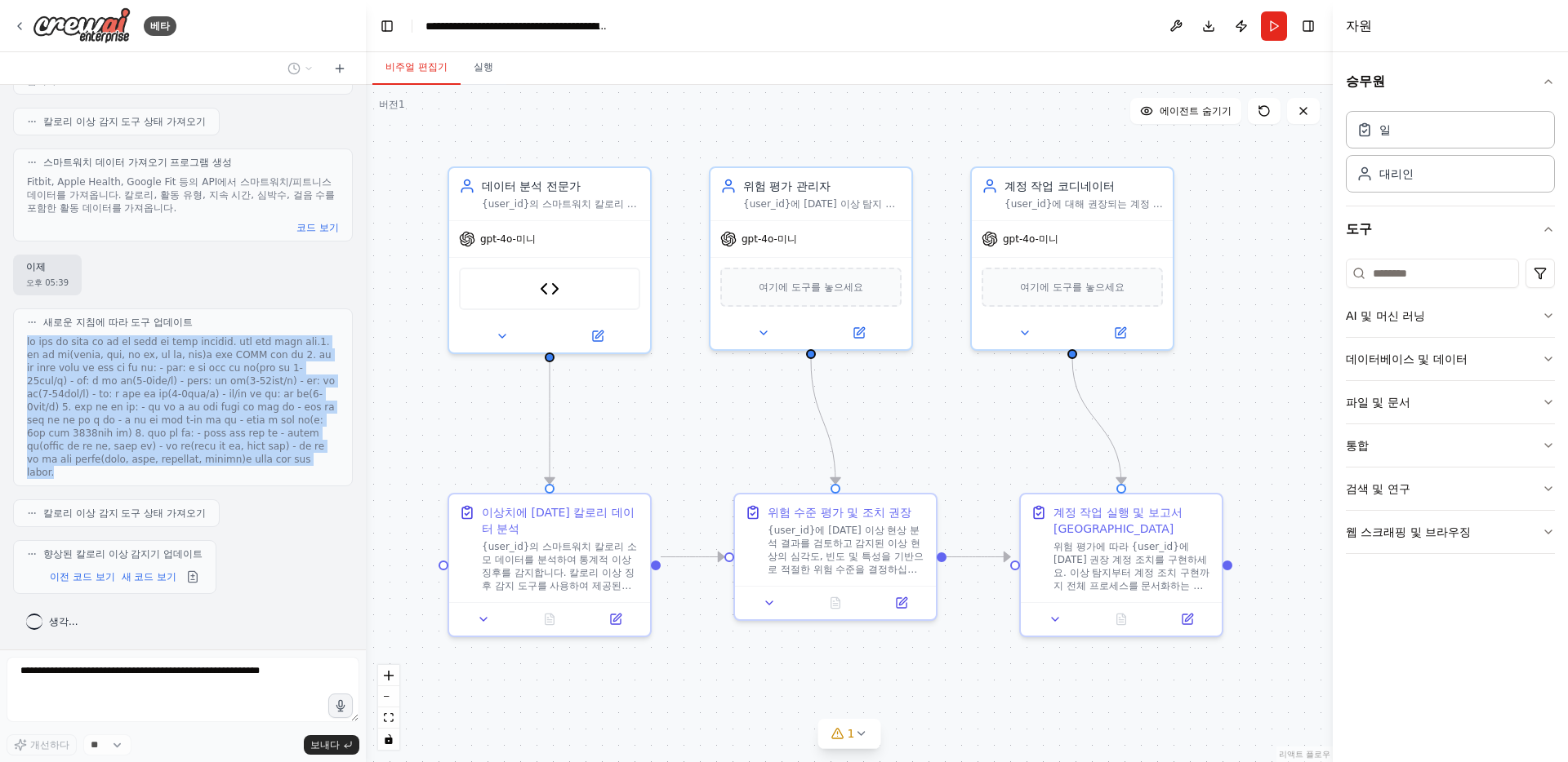
click at [289, 335] on div at bounding box center [182, 407] width 312 height 144
click at [289, 336] on font at bounding box center [181, 407] width 308 height 142
drag, startPoint x: 289, startPoint y: 296, endPoint x: 255, endPoint y: 480, distance: 187.1
click at [255, 480] on div "새로운 지침에 따라 도구 업데이트" at bounding box center [182, 397] width 340 height 178
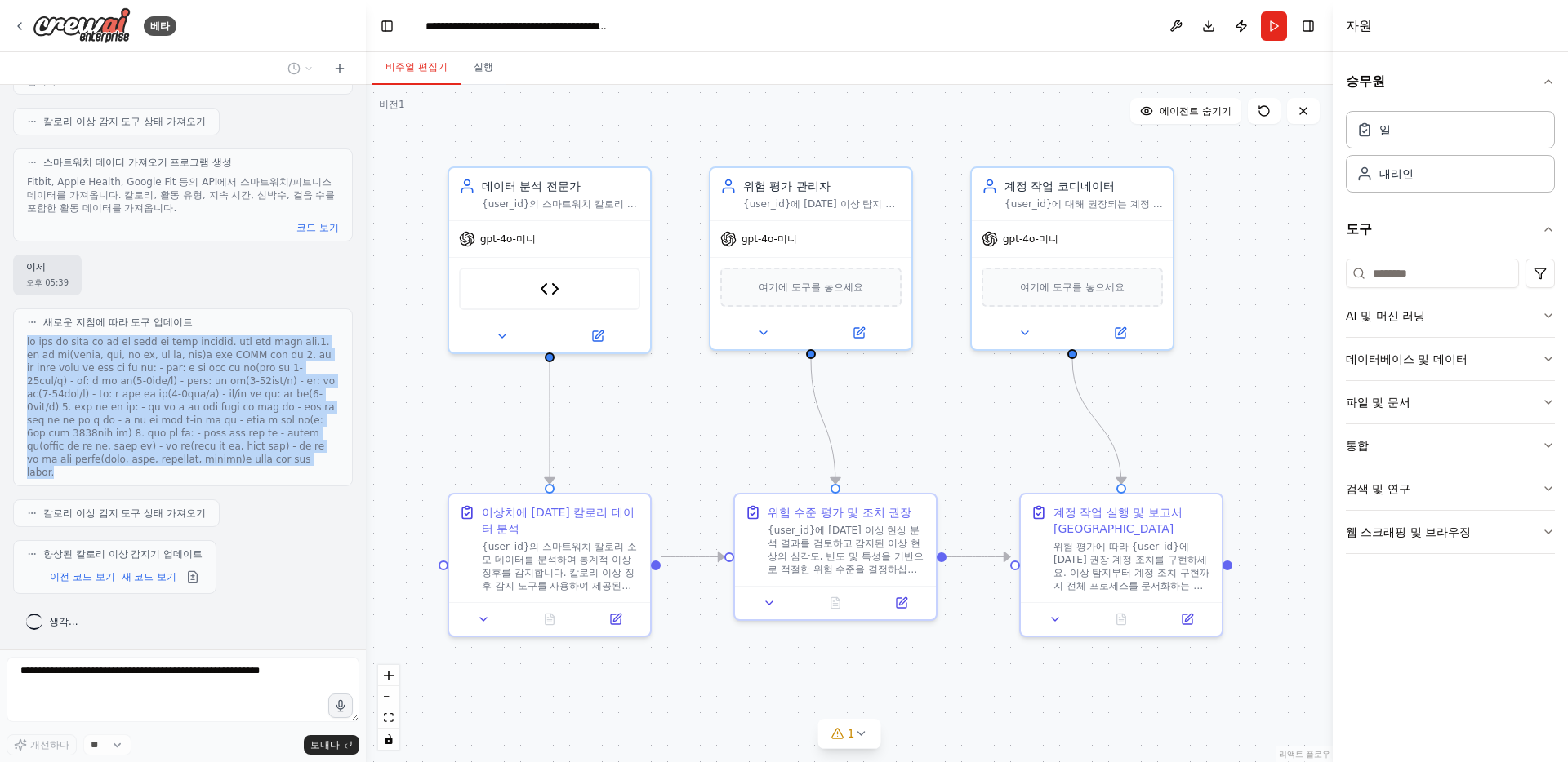
drag, startPoint x: 255, startPoint y: 480, endPoint x: 284, endPoint y: 289, distance: 193.2
click at [284, 309] on div "새로운 지침에 따라 도구 업데이트" at bounding box center [182, 397] width 340 height 178
click at [284, 316] on div "새로운 지침에 따라 도구 업데이트" at bounding box center [182, 322] width 312 height 13
drag, startPoint x: 284, startPoint y: 289, endPoint x: 250, endPoint y: 470, distance: 184.2
click at [250, 470] on div "새로운 지침에 따라 도구 업데이트" at bounding box center [182, 397] width 340 height 178
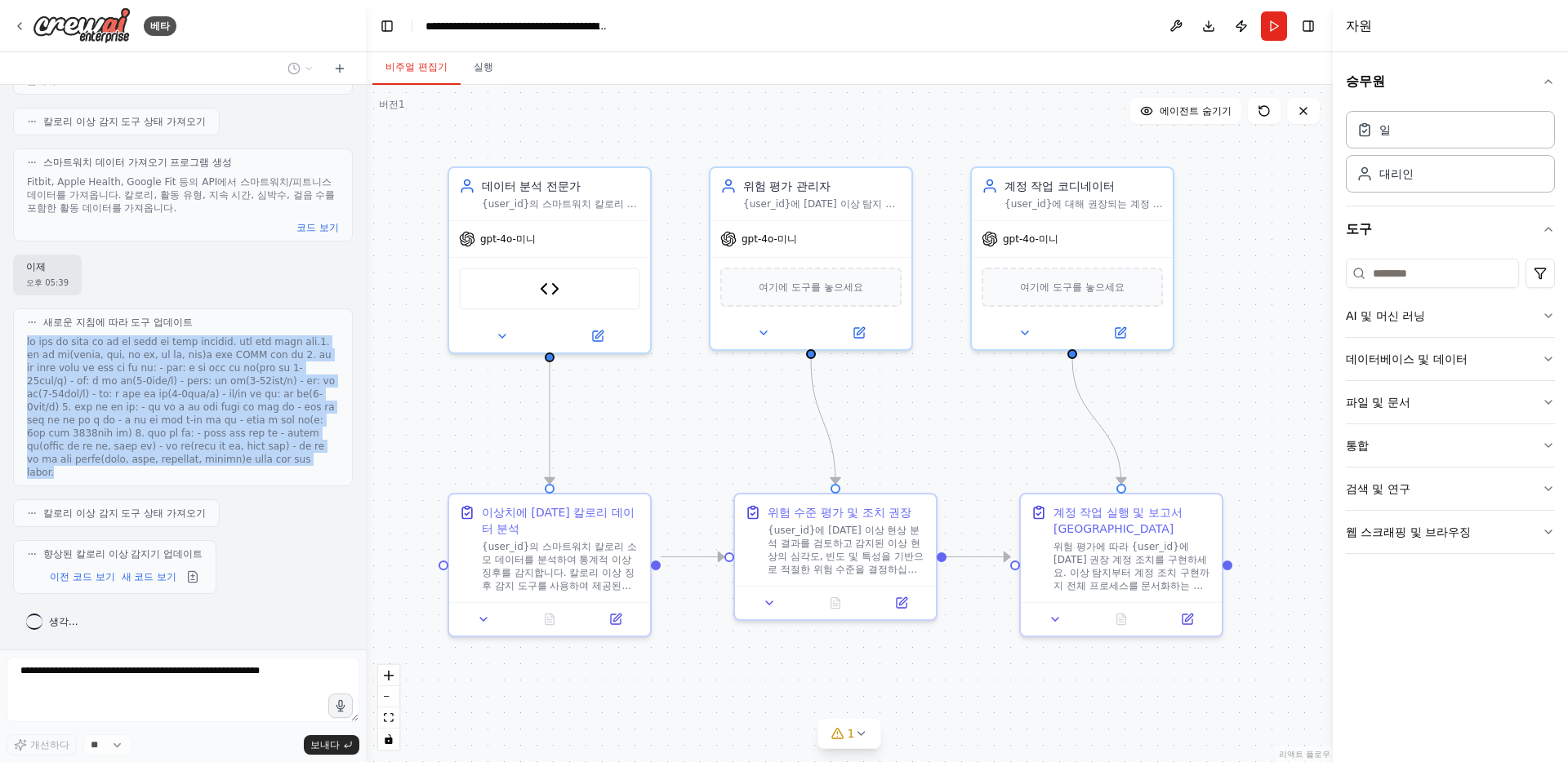
click at [250, 470] on font at bounding box center [181, 407] width 308 height 142
drag, startPoint x: 250, startPoint y: 470, endPoint x: 291, endPoint y: 278, distance: 196.3
click at [291, 309] on div "새로운 지침에 따라 도구 업데이트" at bounding box center [182, 397] width 340 height 178
click at [291, 316] on div "새로운 지침에 따라 도구 업데이트" at bounding box center [182, 322] width 312 height 13
drag, startPoint x: 291, startPoint y: 278, endPoint x: 273, endPoint y: 472, distance: 194.8
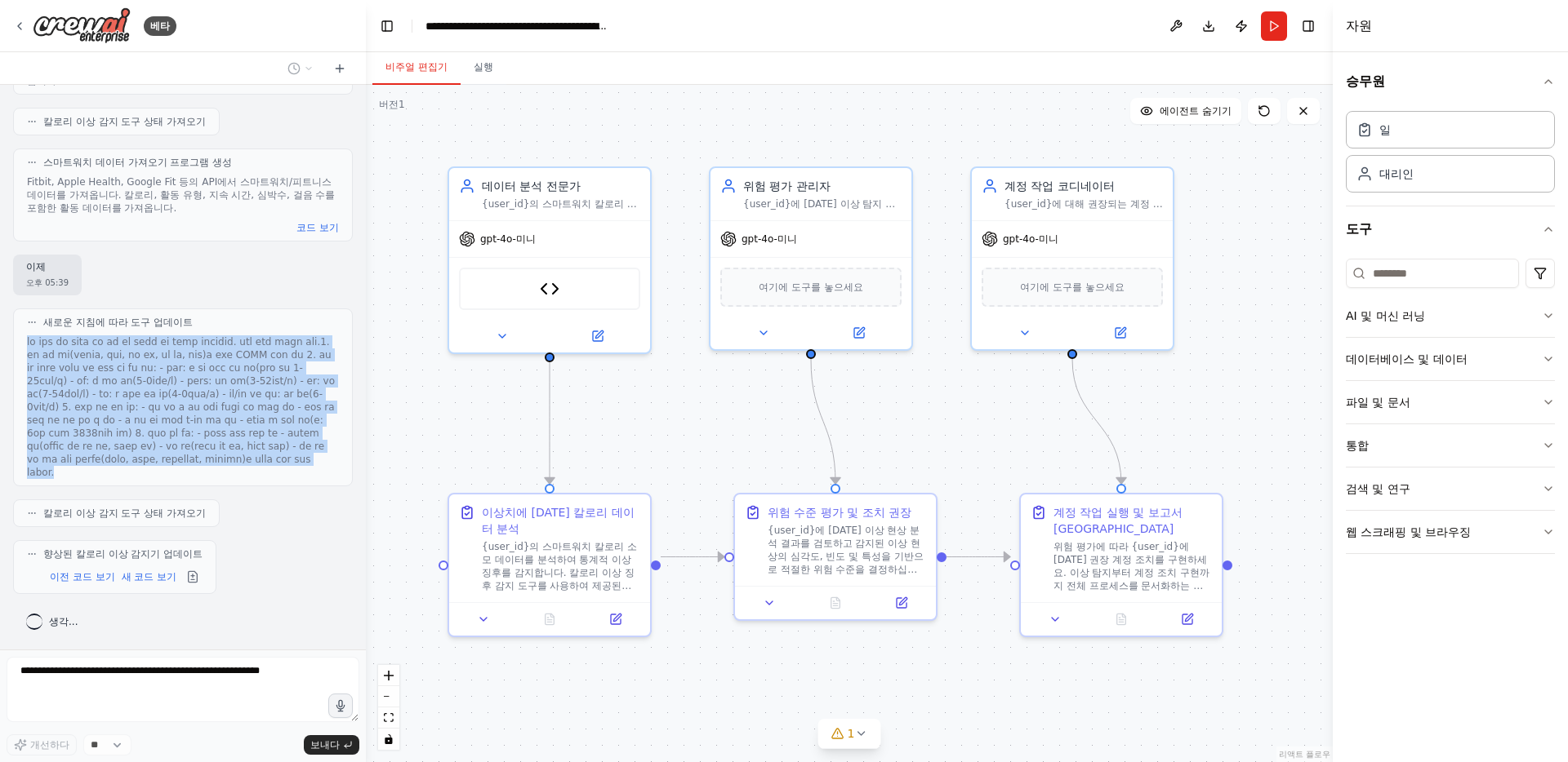
click at [273, 472] on div "새로운 지침에 따라 도구 업데이트" at bounding box center [182, 397] width 340 height 178
click at [273, 472] on div at bounding box center [182, 407] width 312 height 144
drag, startPoint x: 294, startPoint y: 345, endPoint x: 298, endPoint y: 300, distance: 45.2
click at [298, 335] on div at bounding box center [182, 407] width 312 height 144
click at [298, 336] on font at bounding box center [181, 407] width 308 height 142
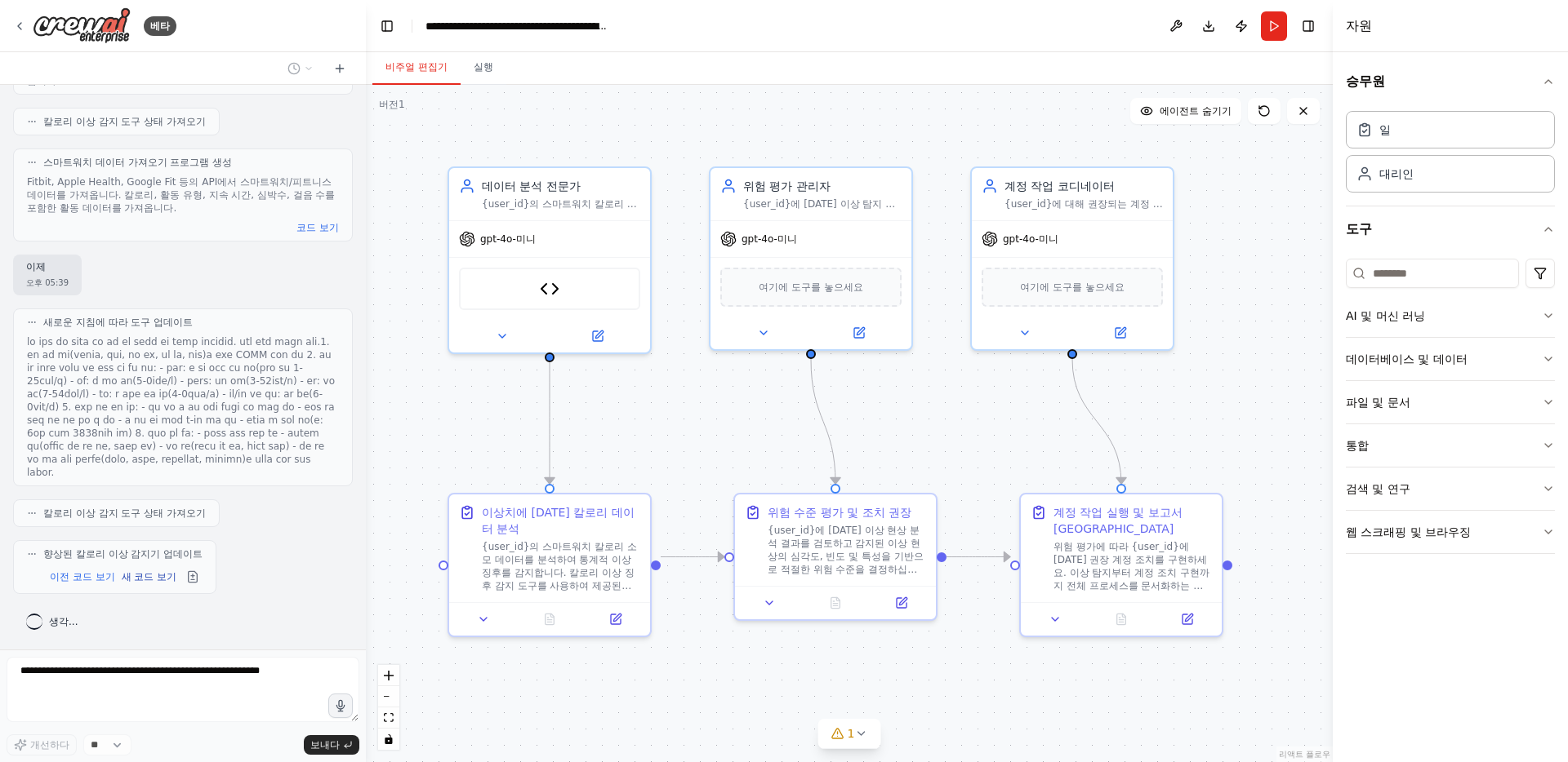
click at [127, 573] on font "새 코드 보기" at bounding box center [149, 577] width 56 height 11
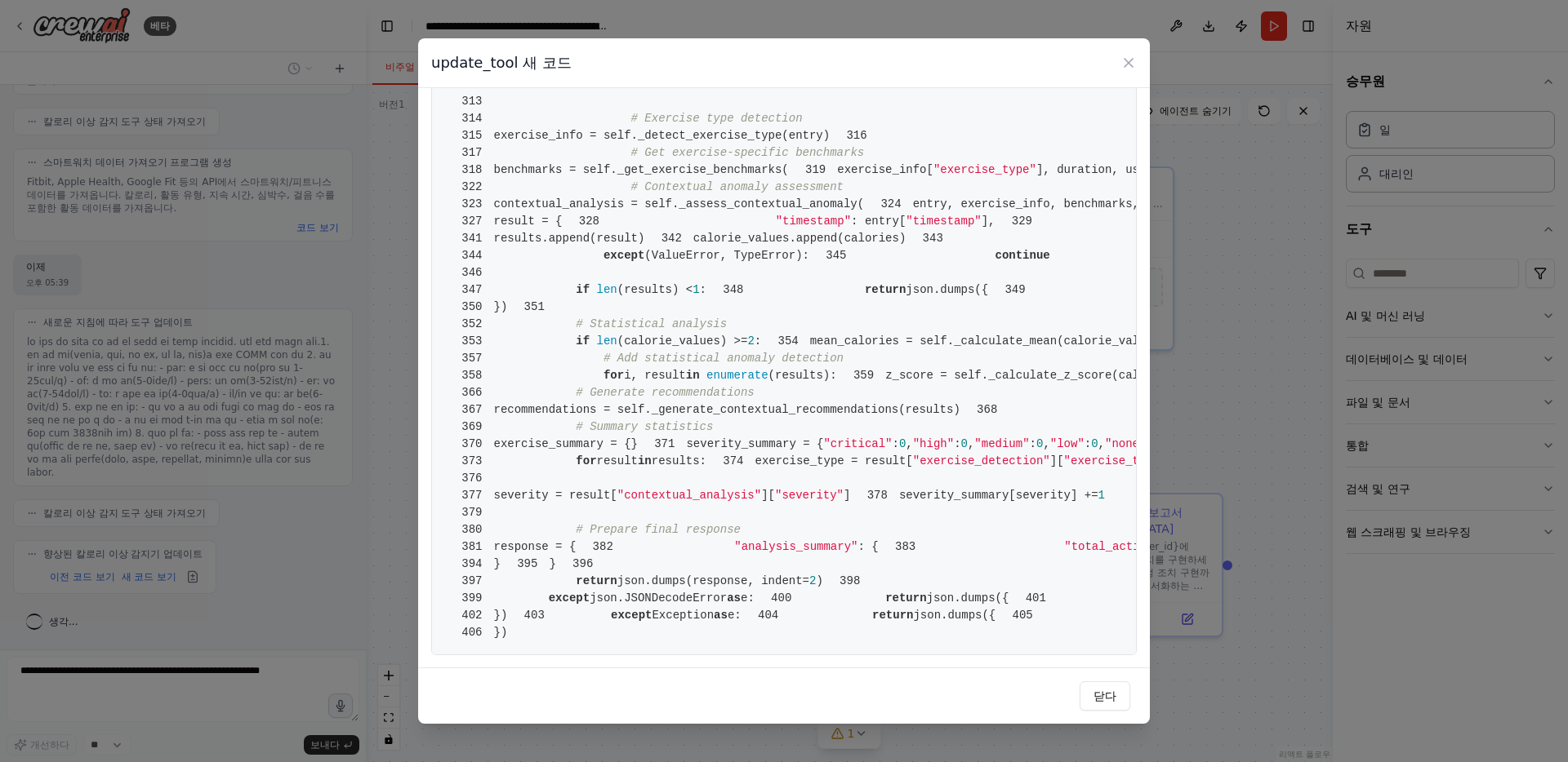
scroll to position [6444, 0]
click at [1125, 61] on icon at bounding box center [1129, 63] width 16 height 16
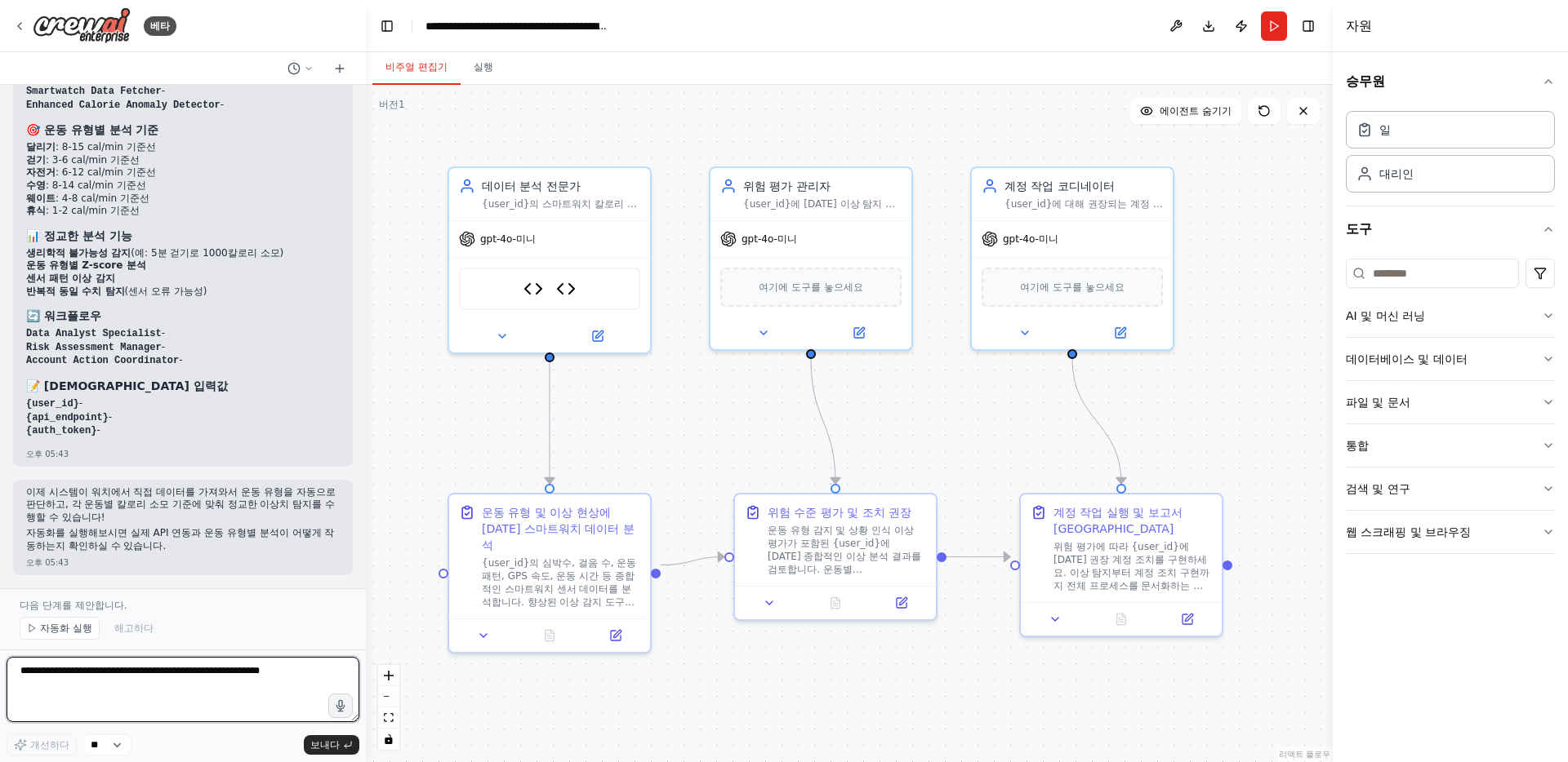
scroll to position [6210, 0]
click at [45, 626] on font "자동화 실행" at bounding box center [66, 628] width 52 height 11
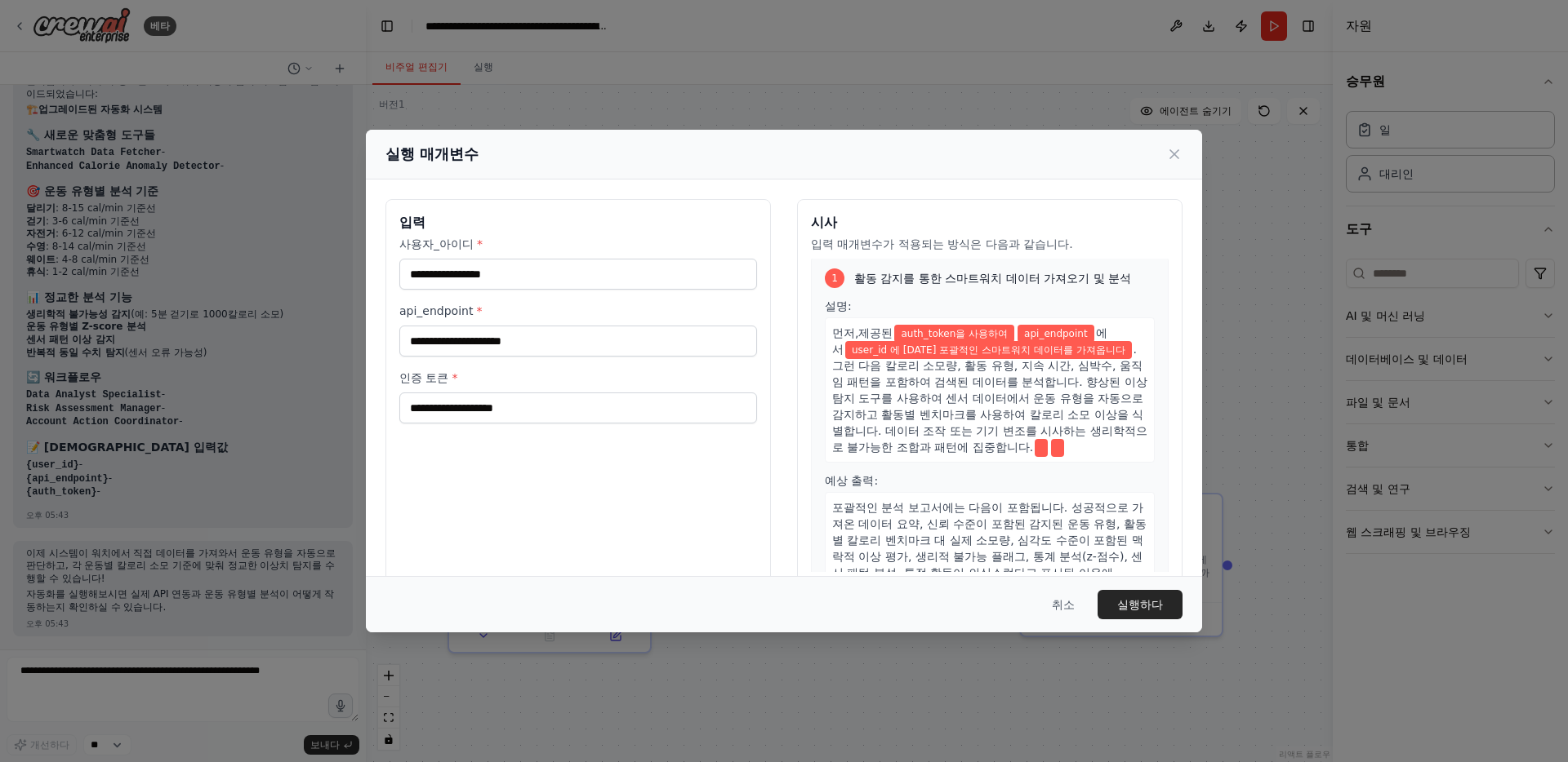
scroll to position [0, 0]
click at [1182, 161] on div "실행 매개변수" at bounding box center [784, 155] width 836 height 49
click at [1162, 154] on div "실행 매개변수" at bounding box center [784, 154] width 797 height 23
click at [1180, 152] on icon at bounding box center [1174, 155] width 16 height 16
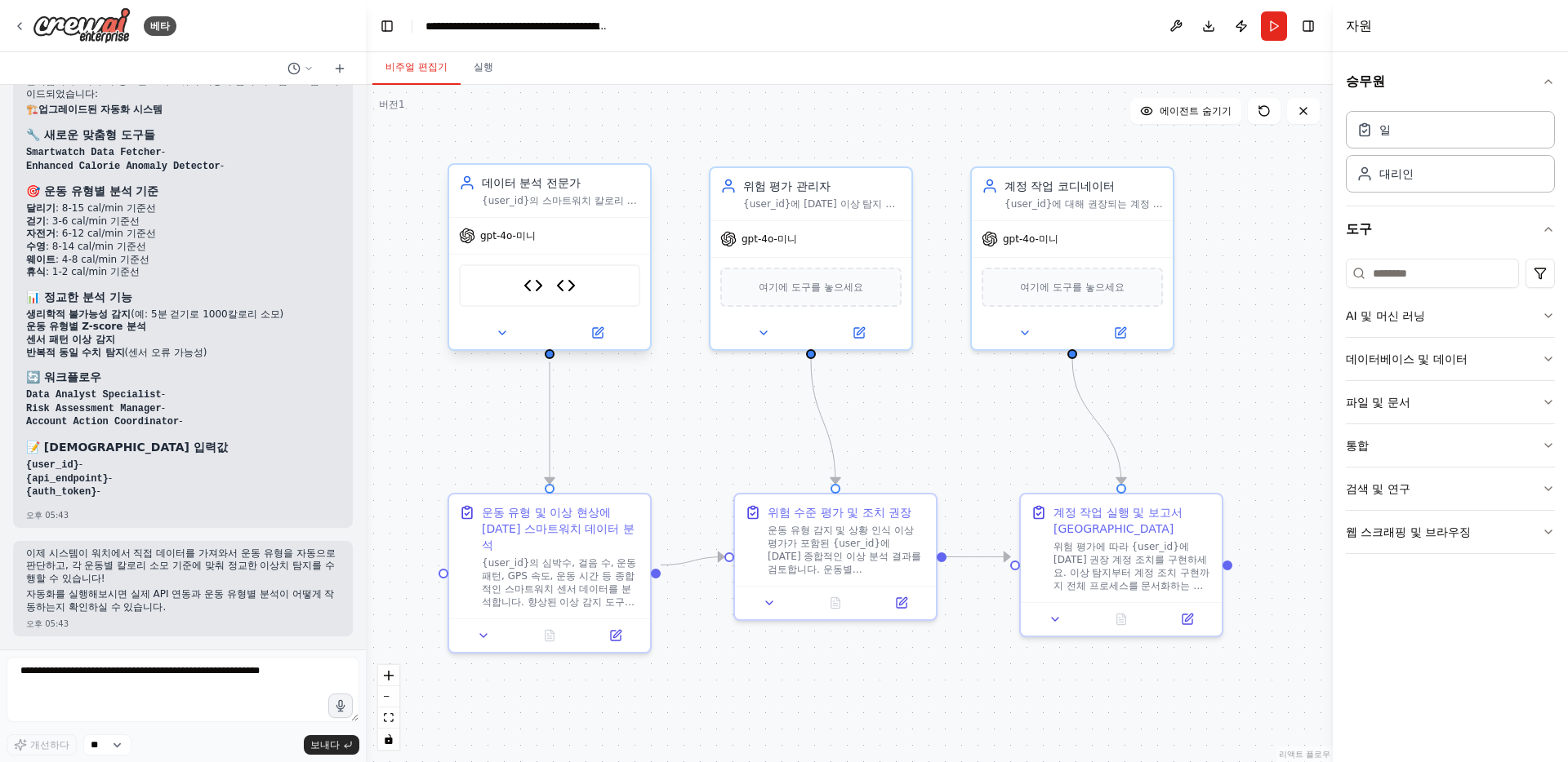
click at [536, 197] on font "{user_id}의 스마트워치 칼로리 소모 데이터를 분석하여 데이터 조작, 기기 오작동 또는 사기 활동을 나타낼 수 있는 통계적 이상 및 비정…" at bounding box center [560, 227] width 156 height 64
click at [574, 286] on img at bounding box center [565, 285] width 19 height 19
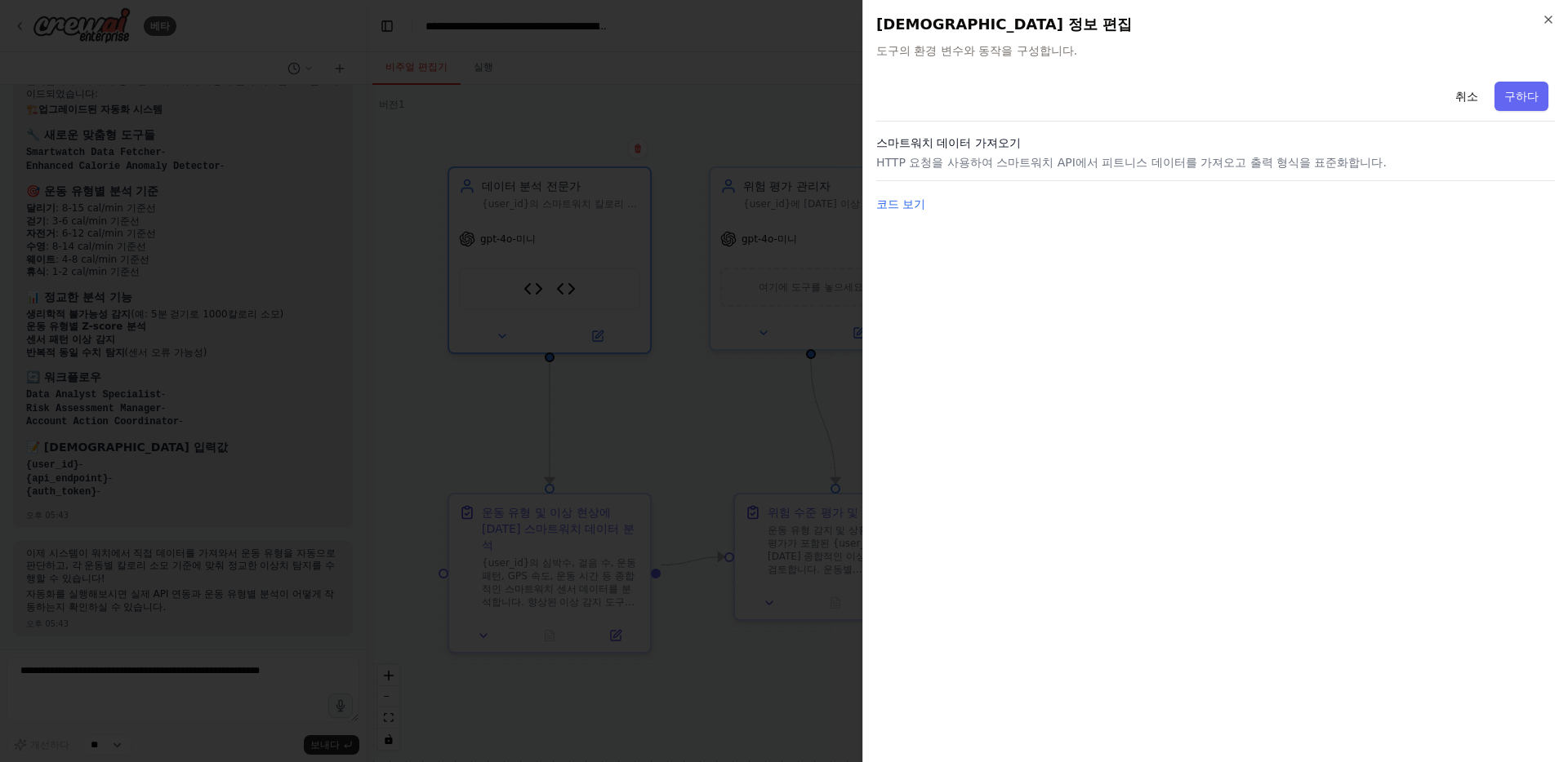
click at [517, 289] on div at bounding box center [784, 381] width 1568 height 762
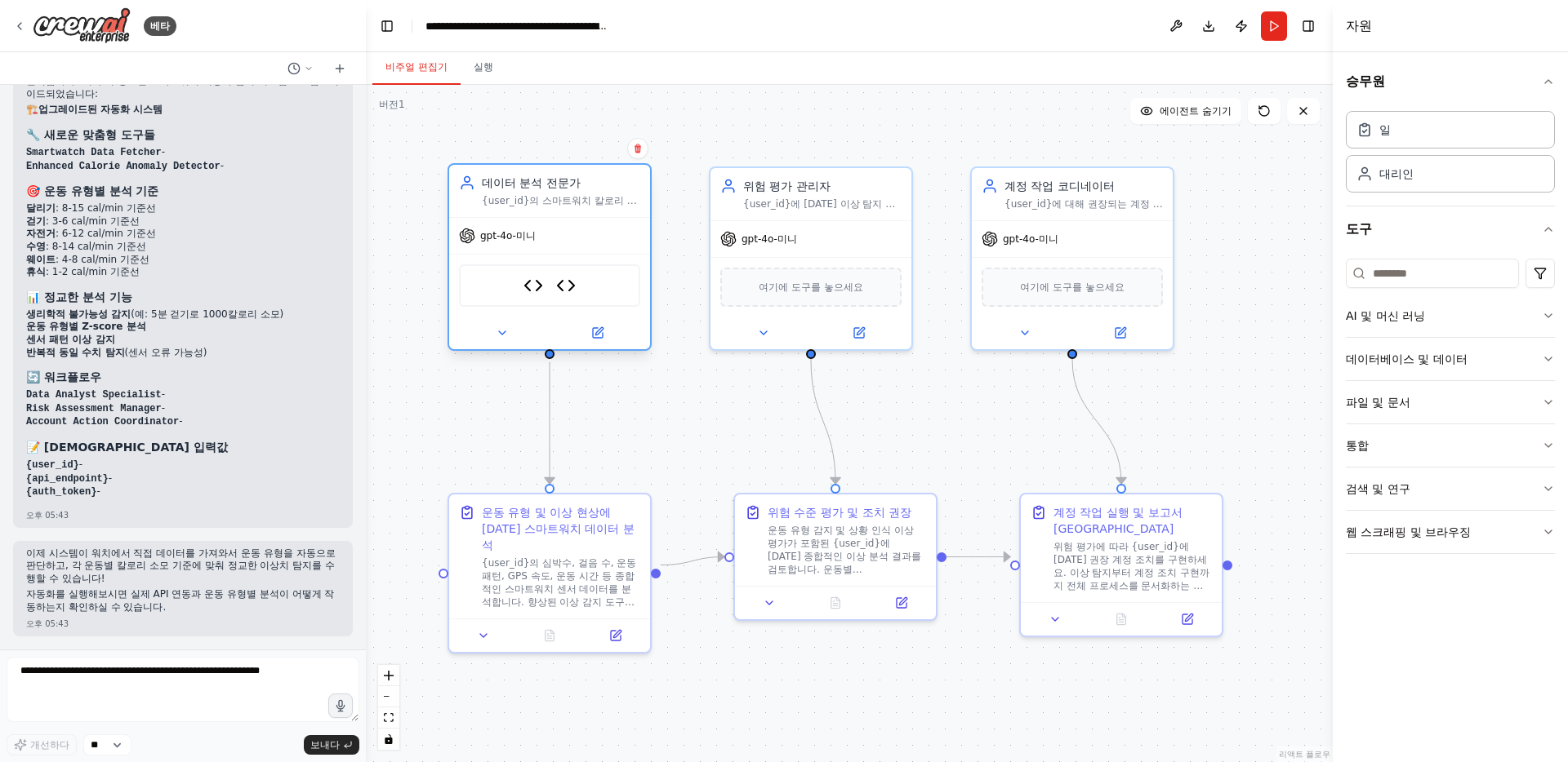
click at [521, 291] on div "칼로리 이상 감지기 스마트워치 데이터 가져오기" at bounding box center [550, 286] width 181 height 42
click at [536, 290] on img at bounding box center [532, 285] width 19 height 19
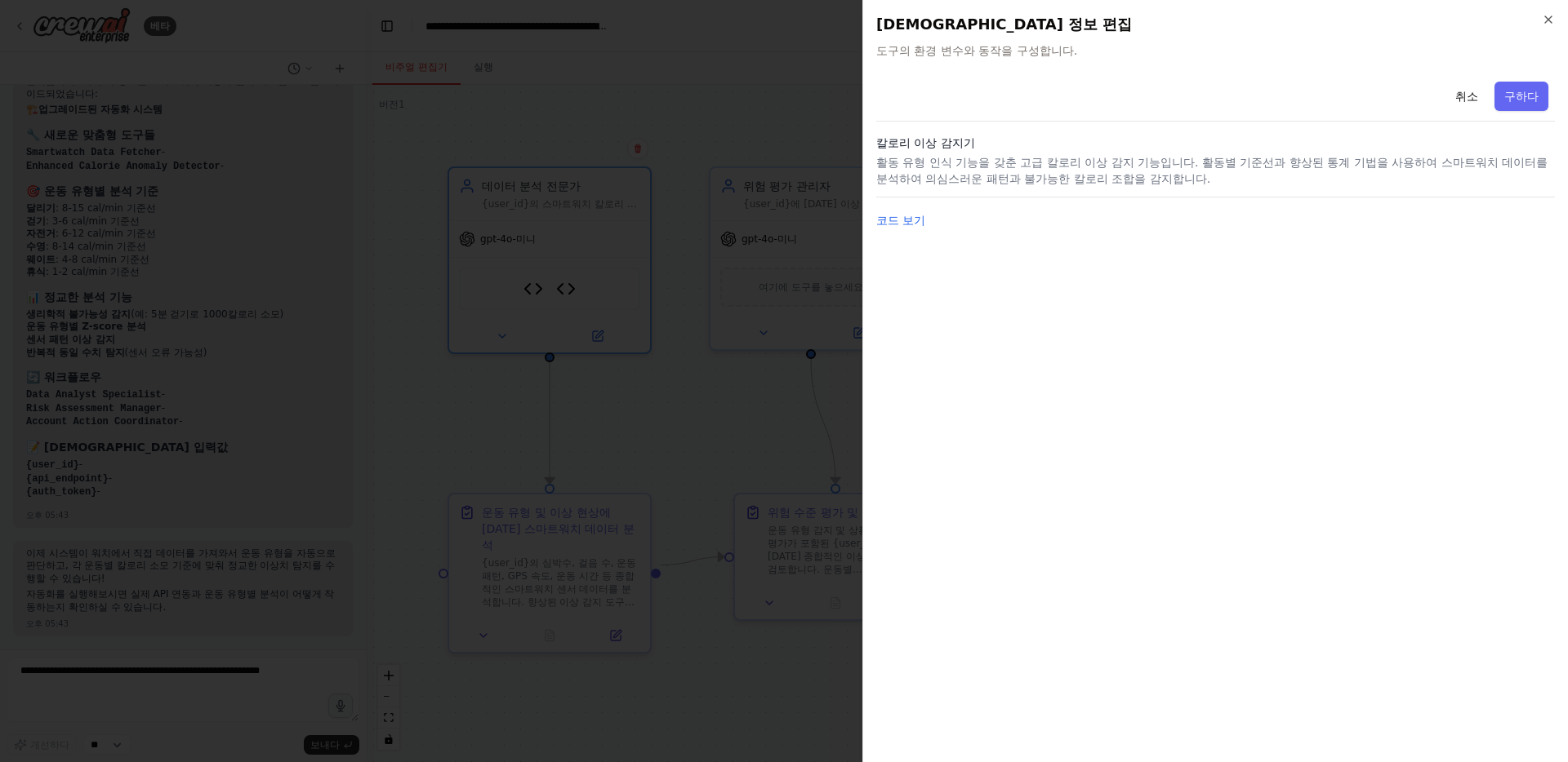
click at [578, 285] on div at bounding box center [784, 381] width 1568 height 762
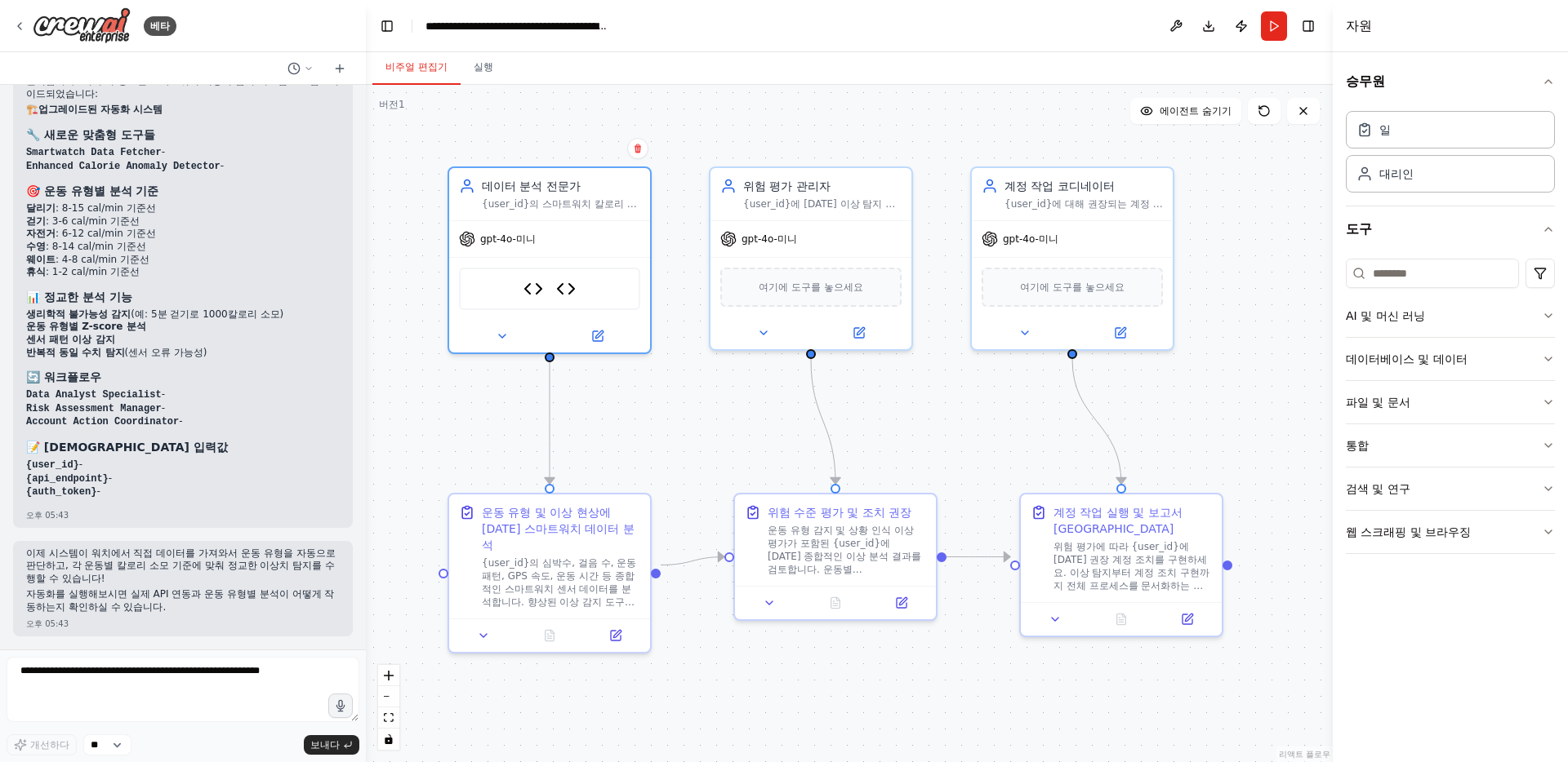
scroll to position [6047, 0]
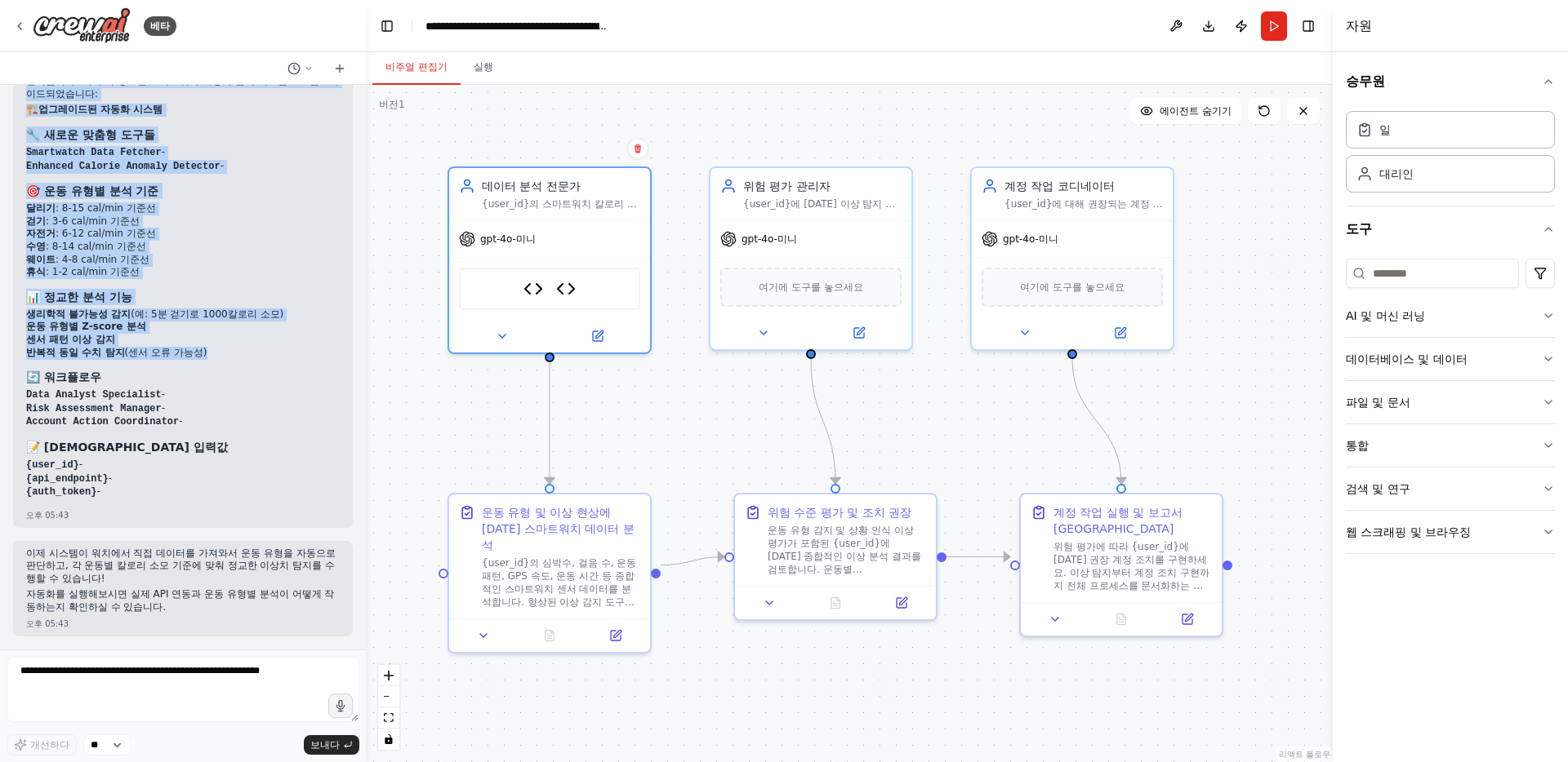
drag, startPoint x: 275, startPoint y: 219, endPoint x: 221, endPoint y: 463, distance: 249.9
click at [221, 463] on div "스마트워치로부터 나오는 칼로리 소모량의 이상치 탐지 및 계정 제한 오후 05:35 ▶ 사고 과정 스마트워치 칼로리 소모량 데이터의 이상 징후를…" at bounding box center [182, 367] width 366 height 565
click at [221, 463] on div "완벽합니다! 이제 더 정교한 스마트워치 이상치 탐지 시스템으로 업그레이드되었습니다: 🏗️ 업그레이드된 자동화 시스템 🔧 새로운 맞춤형 도구들 …" at bounding box center [183, 287] width 313 height 423
drag, startPoint x: 251, startPoint y: 565, endPoint x: 296, endPoint y: 183, distance: 384.6
click at [296, 183] on div "완벽합니다! 이제 더 정교한 스마트워치 이상치 탐지 시스템으로 업그레이드되었습니다: 🏗️ 업그레이드된 자동화 시스템 🔧 새로운 맞춤형 도구들 …" at bounding box center [183, 287] width 313 height 423
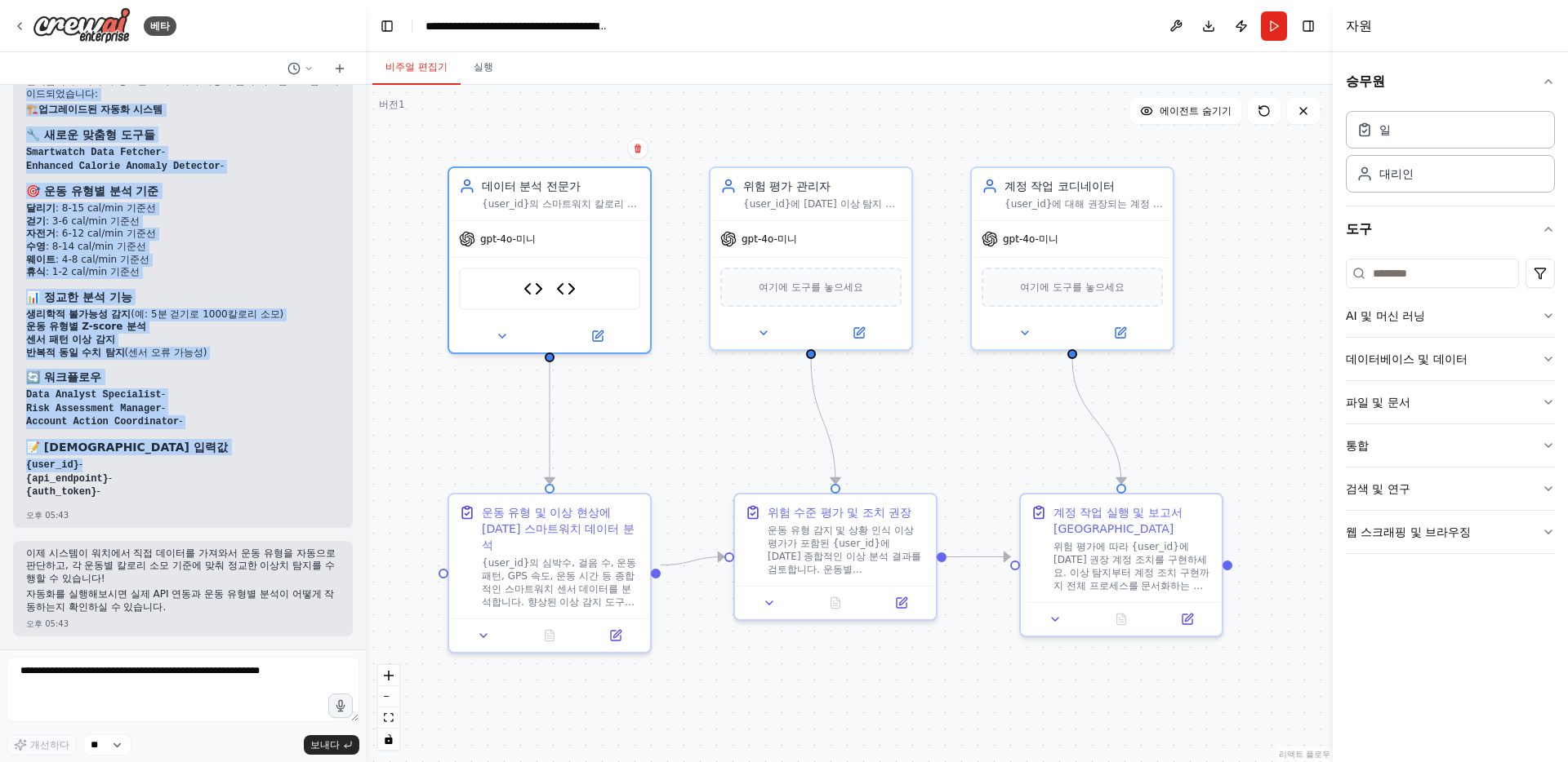
click at [296, 101] on p "완벽합니다! 이제 더 정교한 스마트워치 이상치 탐지 시스템으로 업그레이드되었습니다:" at bounding box center [183, 88] width 313 height 26
drag, startPoint x: 284, startPoint y: 408, endPoint x: 259, endPoint y: 601, distance: 194.6
click at [259, 498] on div "완벽합니다! 이제 더 정교한 스마트워치 이상치 탐지 시스템으로 업그레이드되었습니다: 🏗️ 업그레이드된 자동화 시스템 🔧 새로운 맞춤형 도구들 …" at bounding box center [183, 287] width 313 height 423
click at [262, 499] on li "{auth_token} -" at bounding box center [183, 492] width 313 height 14
drag, startPoint x: 231, startPoint y: 504, endPoint x: 263, endPoint y: 178, distance: 327.6
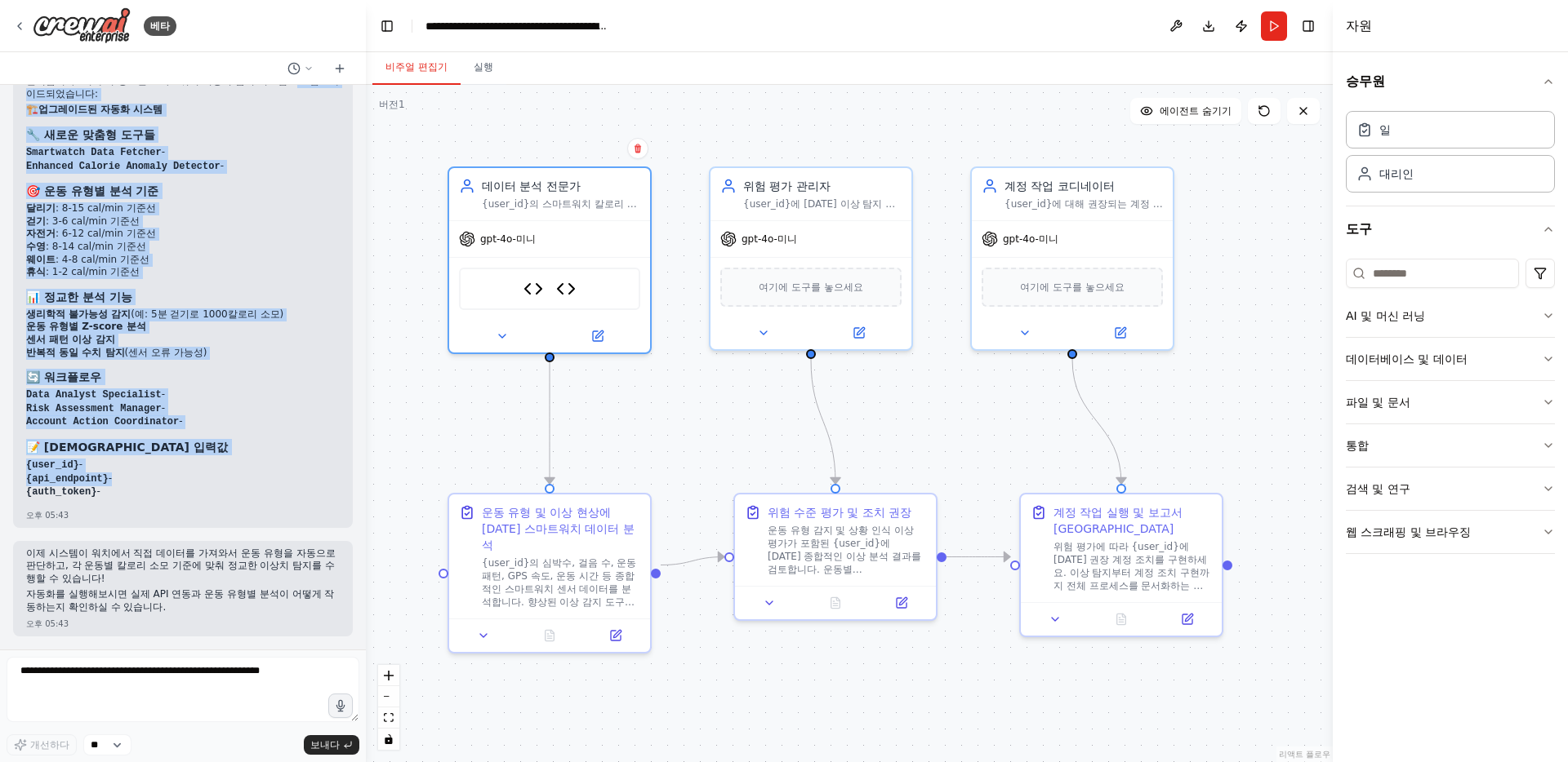
click at [263, 178] on div "완벽합니다! 이제 더 정교한 스마트워치 이상치 탐지 시스템으로 업그레이드되었습니다: 🏗️ 업그레이드된 자동화 시스템 🔧 새로운 맞춤형 도구들 …" at bounding box center [183, 287] width 313 height 423
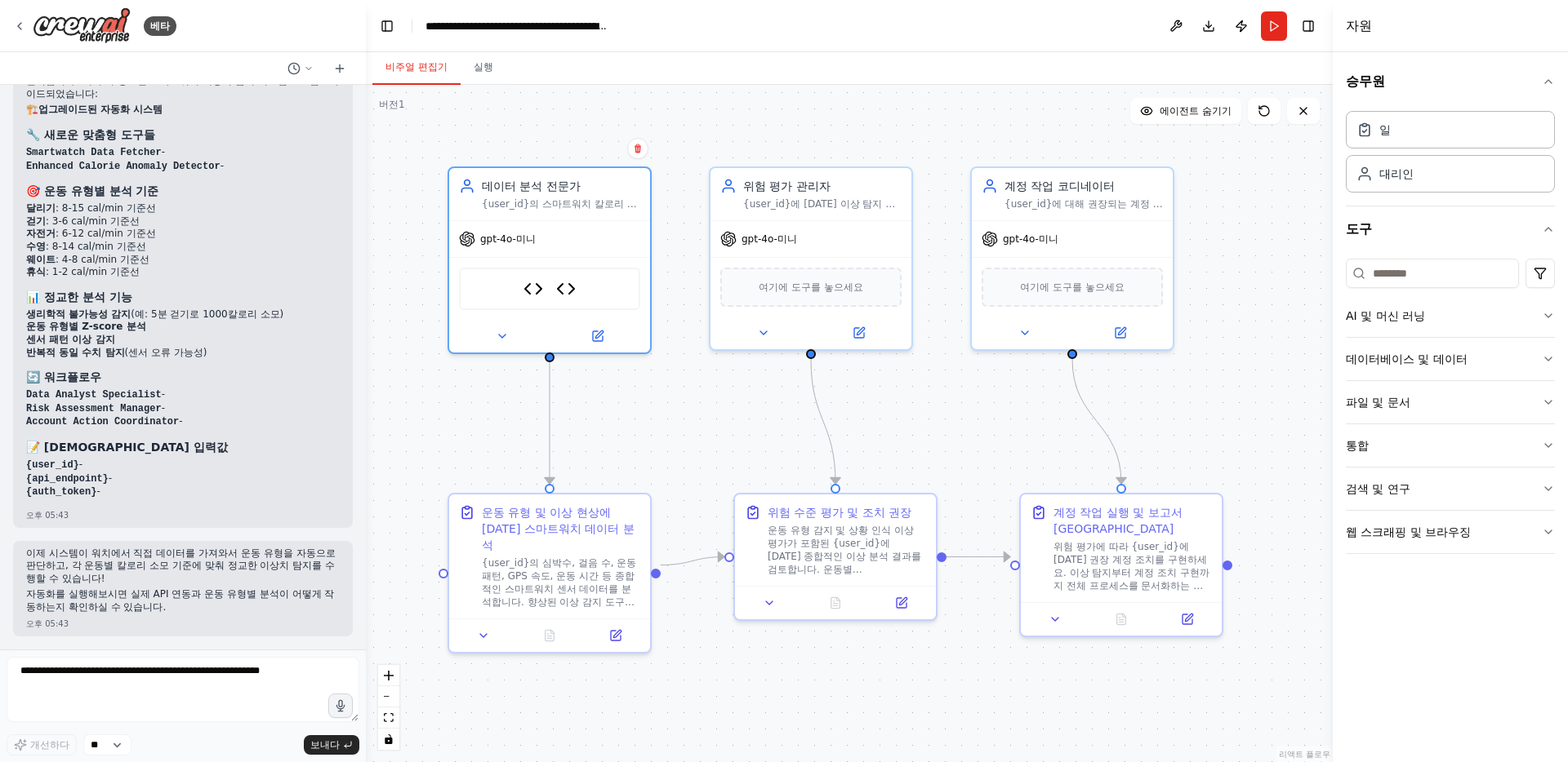
click at [263, 101] on p "완벽합니다! 이제 더 정교한 스마트워치 이상치 탐지 시스템으로 업그레이드되었습니다:" at bounding box center [183, 88] width 313 height 26
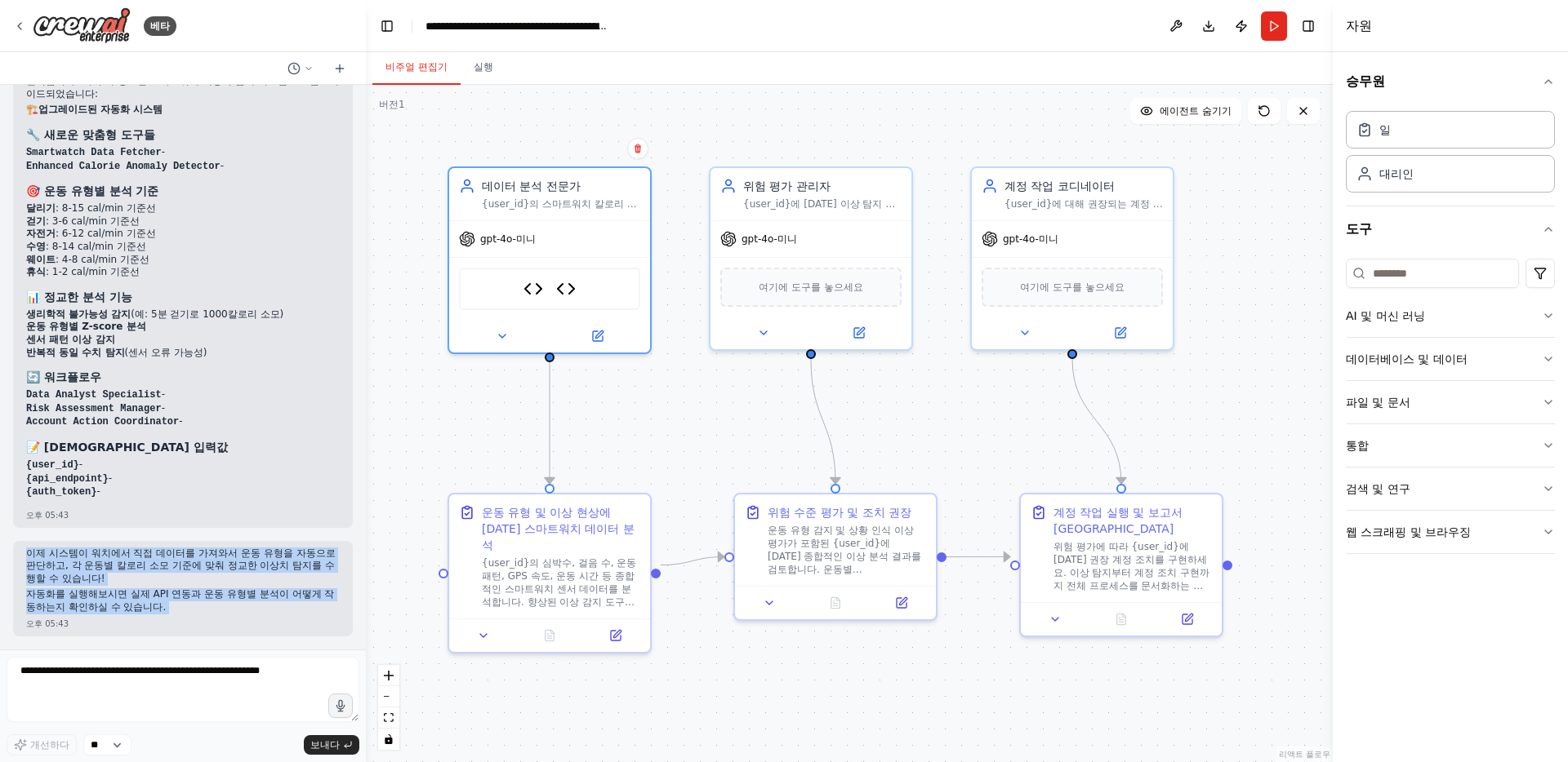
click at [269, 617] on div "스마트워치로부터 나오는 칼로리 소모량의 이상치 탐지 및 계정 제한 오후 05:35 ▶ 사고 과정 스마트워치 칼로리 소모량 데이터의 이상 징후를…" at bounding box center [182, 367] width 366 height 565
click at [269, 617] on div "이제 시스템이 워치에서 직접 데이터를 가져와서 운동 유형을 자동으로 판단하고, 각 운동별 칼로리 소모 기준에 맞춰 정교한 이상치 탐지를 수행할…" at bounding box center [182, 589] width 340 height 95
drag, startPoint x: 269, startPoint y: 617, endPoint x: 269, endPoint y: 517, distance: 100.0
click at [269, 517] on div "스마트워치로부터 나오는 칼로리 소모량의 이상치 탐지 및 계정 제한 오후 05:35 ▶ 사고 과정 스마트워치 칼로리 소모량 데이터의 이상 징후를…" at bounding box center [182, 367] width 366 height 565
click at [269, 517] on div "오후 05:43" at bounding box center [183, 515] width 313 height 12
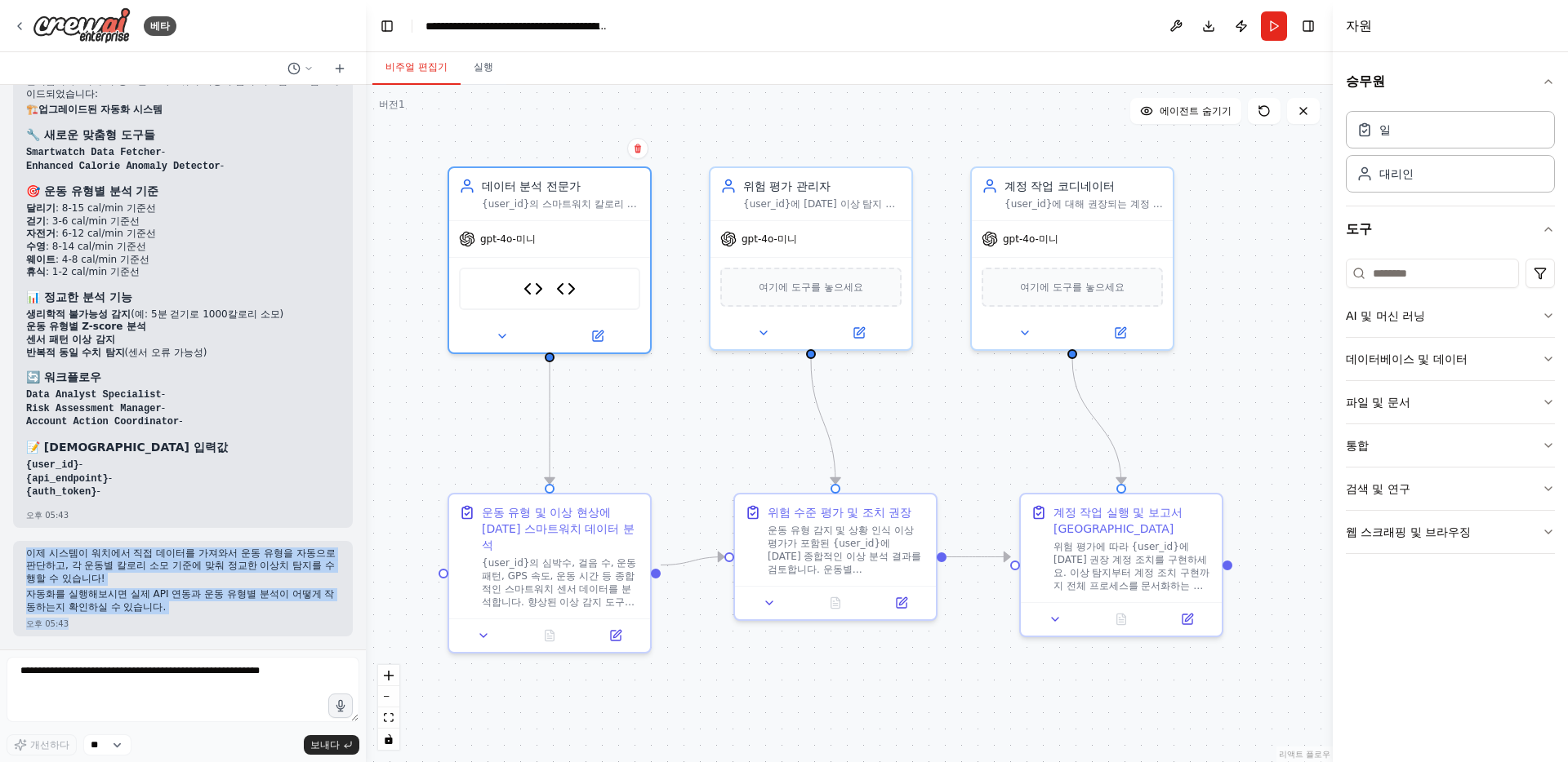
drag, startPoint x: 275, startPoint y: 595, endPoint x: 274, endPoint y: 659, distance: 64.0
click at [274, 659] on div "베타 스마트워치로부터 나오는 칼로리 소모량의 이상치 탐지 및 계정 제한 오후 05:35 ▶ 사고 과정 스마트워치 칼로리 소모량 데이터의 이상 …" at bounding box center [182, 381] width 366 height 762
click at [279, 637] on div "스마트워치로부터 나오는 칼로리 소모량의 이상치 탐지 및 계정 제한 오후 05:35 ▶ 사고 과정 스마트워치 칼로리 소모량 데이터의 이상 징후를…" at bounding box center [182, 367] width 366 height 565
drag, startPoint x: 279, startPoint y: 637, endPoint x: 289, endPoint y: 520, distance: 117.4
click at [289, 520] on div "스마트워치로부터 나오는 칼로리 소모량의 이상치 탐지 및 계정 제한 오후 05:35 ▶ 사고 과정 스마트워치 칼로리 소모량 데이터의 이상 징후를…" at bounding box center [182, 367] width 366 height 565
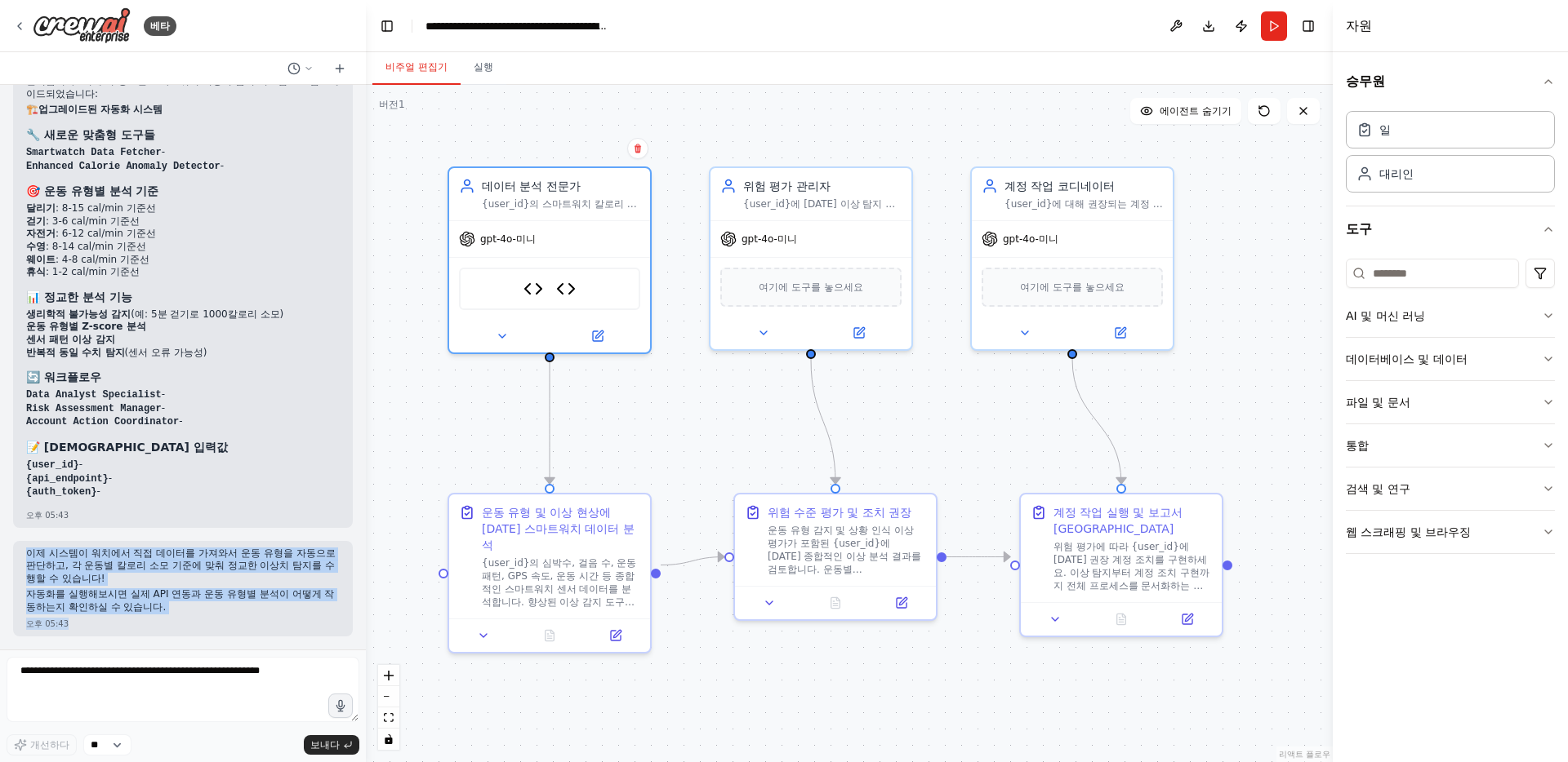
click at [289, 520] on div "오후 05:43" at bounding box center [183, 515] width 313 height 12
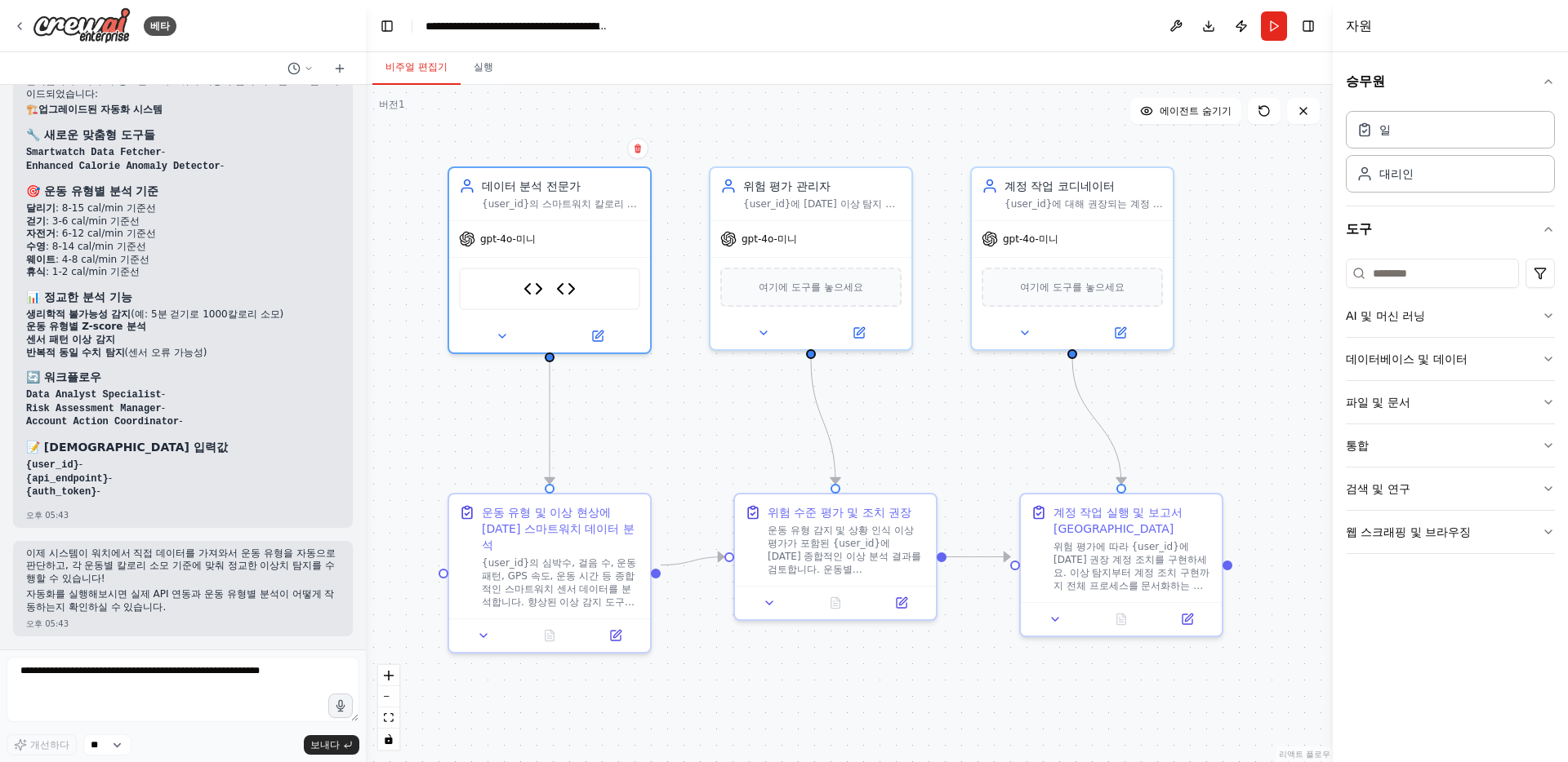
drag, startPoint x: 286, startPoint y: 587, endPoint x: 283, endPoint y: 621, distance: 34.1
click at [283, 621] on div "스마트워치로부터 나오는 칼로리 소모량의 이상치 탐지 및 계정 제한 오후 05:35 ▶ 사고 과정 스마트워치 칼로리 소모량 데이터의 이상 징후를…" at bounding box center [182, 367] width 366 height 565
click at [283, 621] on div "오후 05:43" at bounding box center [183, 624] width 313 height 12
click at [323, 748] on font "보내다" at bounding box center [325, 745] width 29 height 11
click at [125, 608] on p "자동화를 실행해보시면 실제 API 연동과 운동 유형별 분석이 어떻게 작동하는지 확인하실 수 있습니다." at bounding box center [183, 601] width 313 height 26
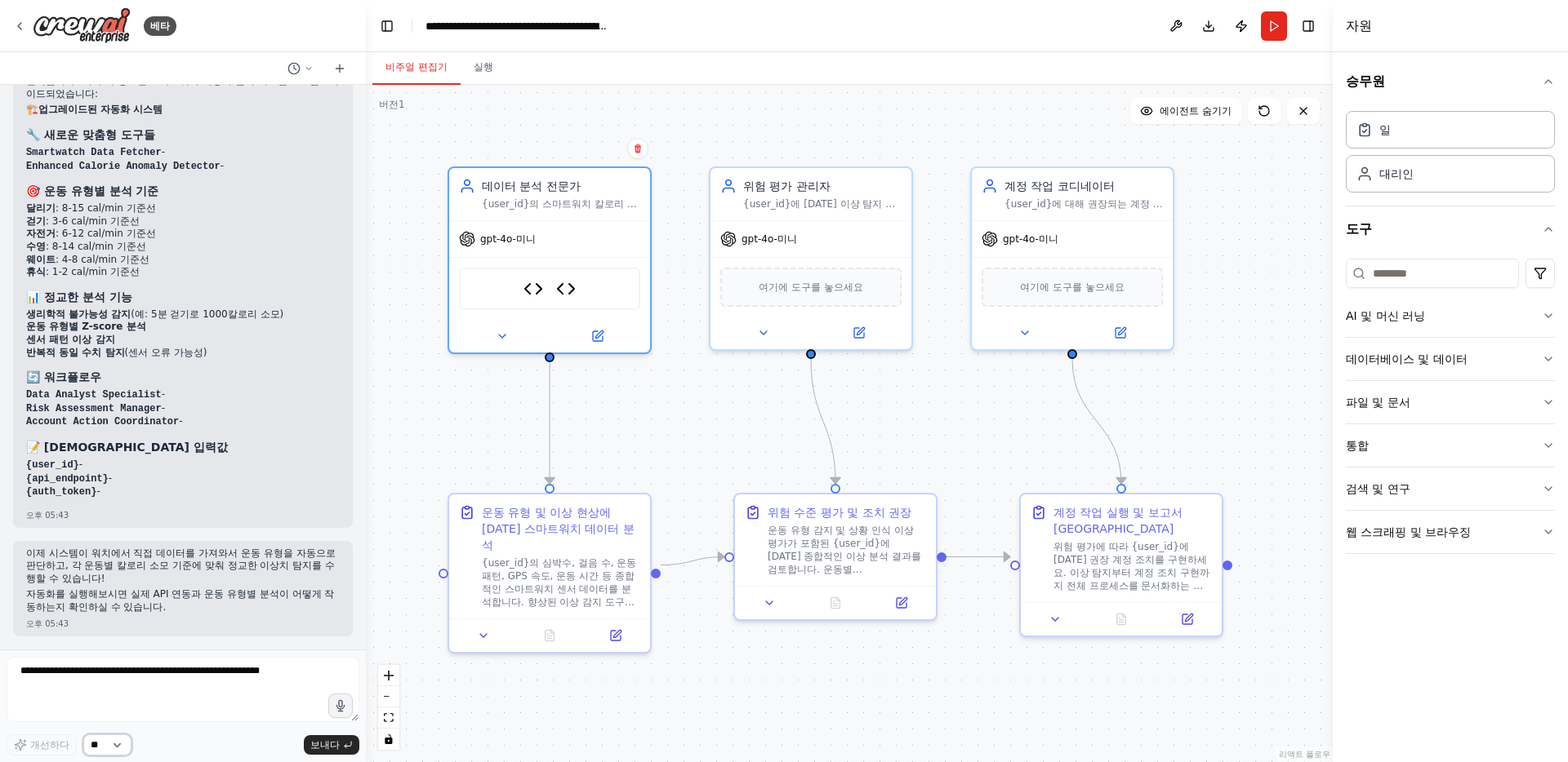
click at [109, 746] on select "**" at bounding box center [107, 745] width 49 height 21
click at [579, 288] on div "칼로리 이상 감지기 스마트워치 데이터 가져오기" at bounding box center [550, 286] width 181 height 42
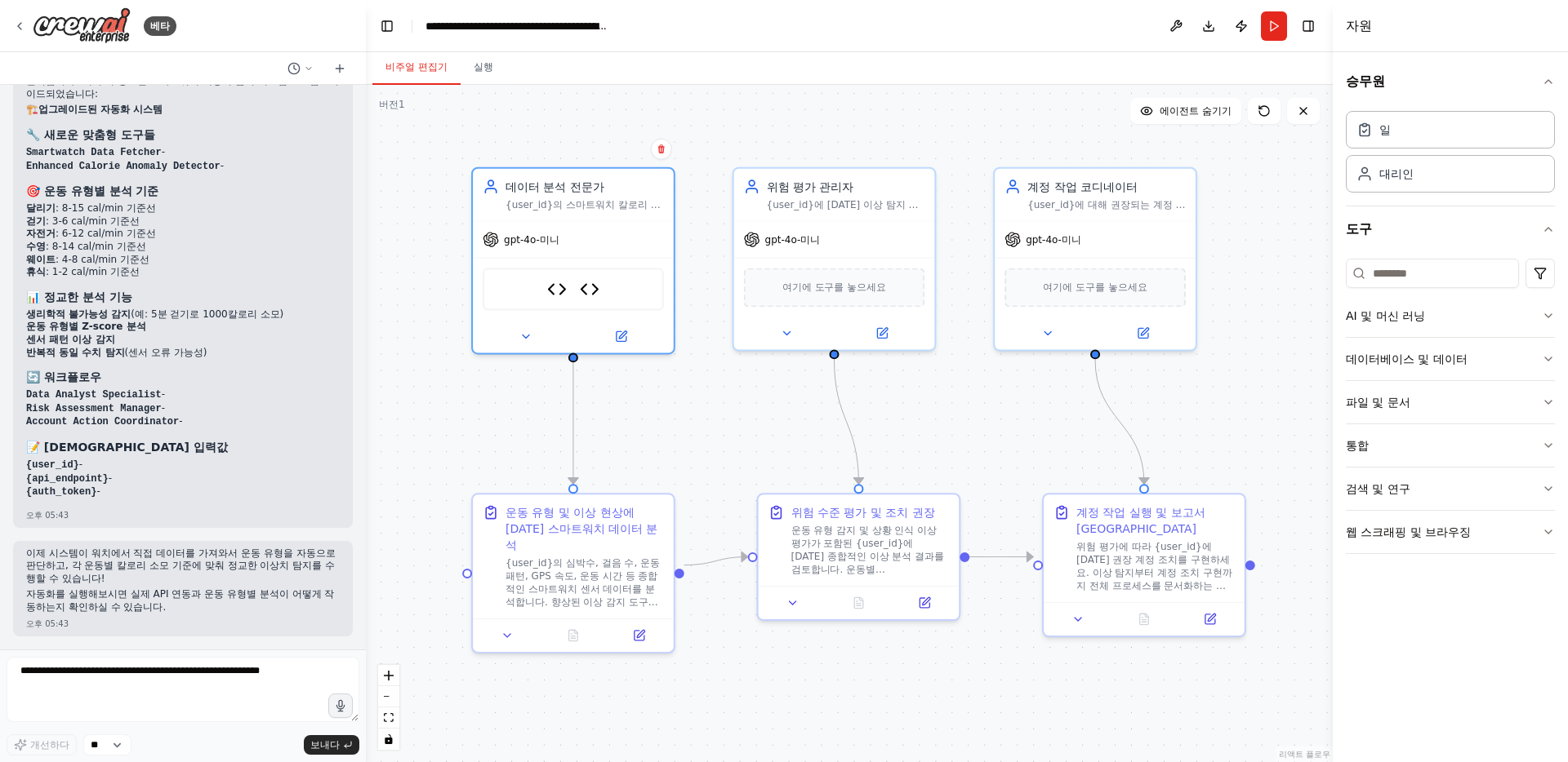
drag, startPoint x: 1123, startPoint y: 453, endPoint x: 944, endPoint y: 449, distance: 179.0
click at [944, 449] on div ".deletable-edge-delete-btn { width: 20px; height: 20px; border: 0px solid #ffff…" at bounding box center [849, 424] width 967 height 678
click at [821, 234] on div "gpt-4o-미니" at bounding box center [833, 235] width 199 height 36
click at [841, 301] on div "여기에 도구를 놓으세요" at bounding box center [834, 284] width 181 height 39
click at [859, 288] on font "여기에 도구를 놓으세요" at bounding box center [834, 284] width 104 height 11
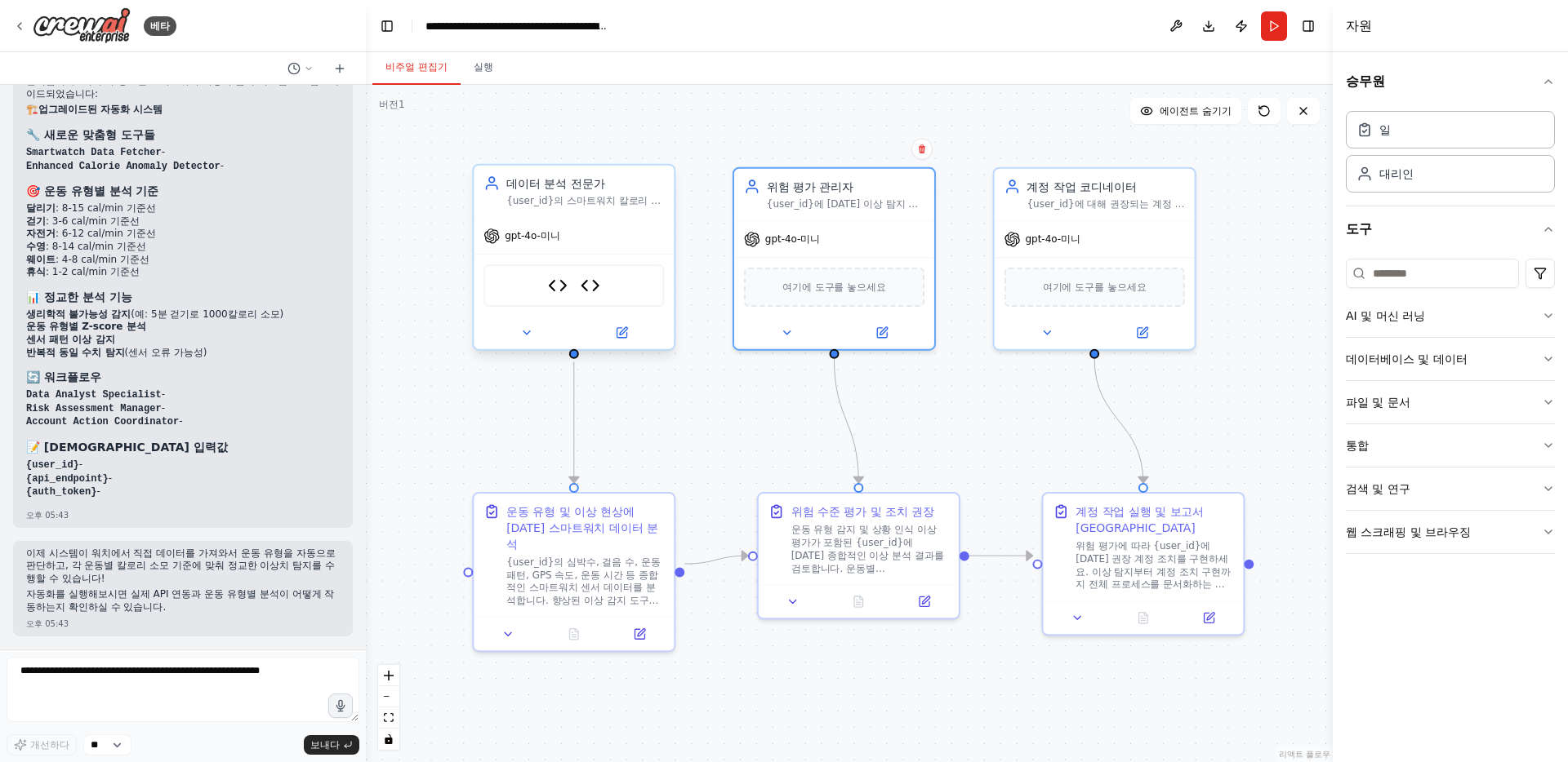
click at [616, 299] on div "칼로리 이상 감지기 스마트워치 데이터 가져오기" at bounding box center [574, 286] width 181 height 42
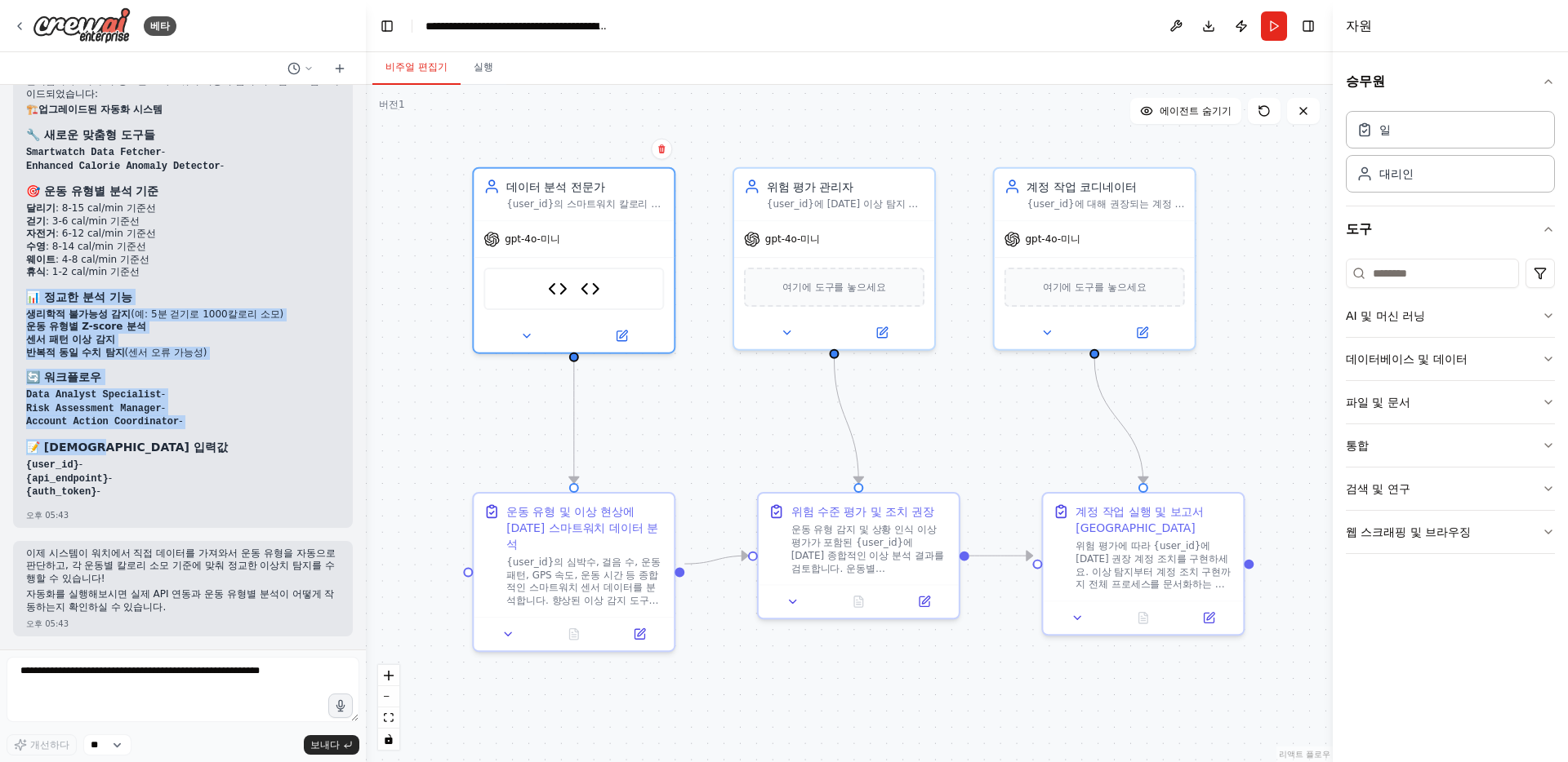
click at [258, 446] on div "완벽합니다! 이제 더 정교한 스마트워치 이상치 탐지 시스템으로 업그레이드되었습니다: 🏗️ 업그레이드된 자동화 시스템 🔧 새로운 맞춤형 도구들 …" at bounding box center [183, 287] width 313 height 423
click at [258, 446] on h3 "📝 필요한 입력값" at bounding box center [183, 447] width 313 height 16
drag, startPoint x: 248, startPoint y: 500, endPoint x: 274, endPoint y: 258, distance: 243.4
click at [274, 258] on div "완벽합니다! 이제 더 정교한 스마트워치 이상치 탐지 시스템으로 업그레이드되었습니다: 🏗️ 업그레이드된 자동화 시스템 🔧 새로운 맞춤형 도구들 …" at bounding box center [182, 298] width 340 height 459
click at [274, 258] on li "웨이트 : 4-8 cal/min 기준선" at bounding box center [183, 260] width 313 height 13
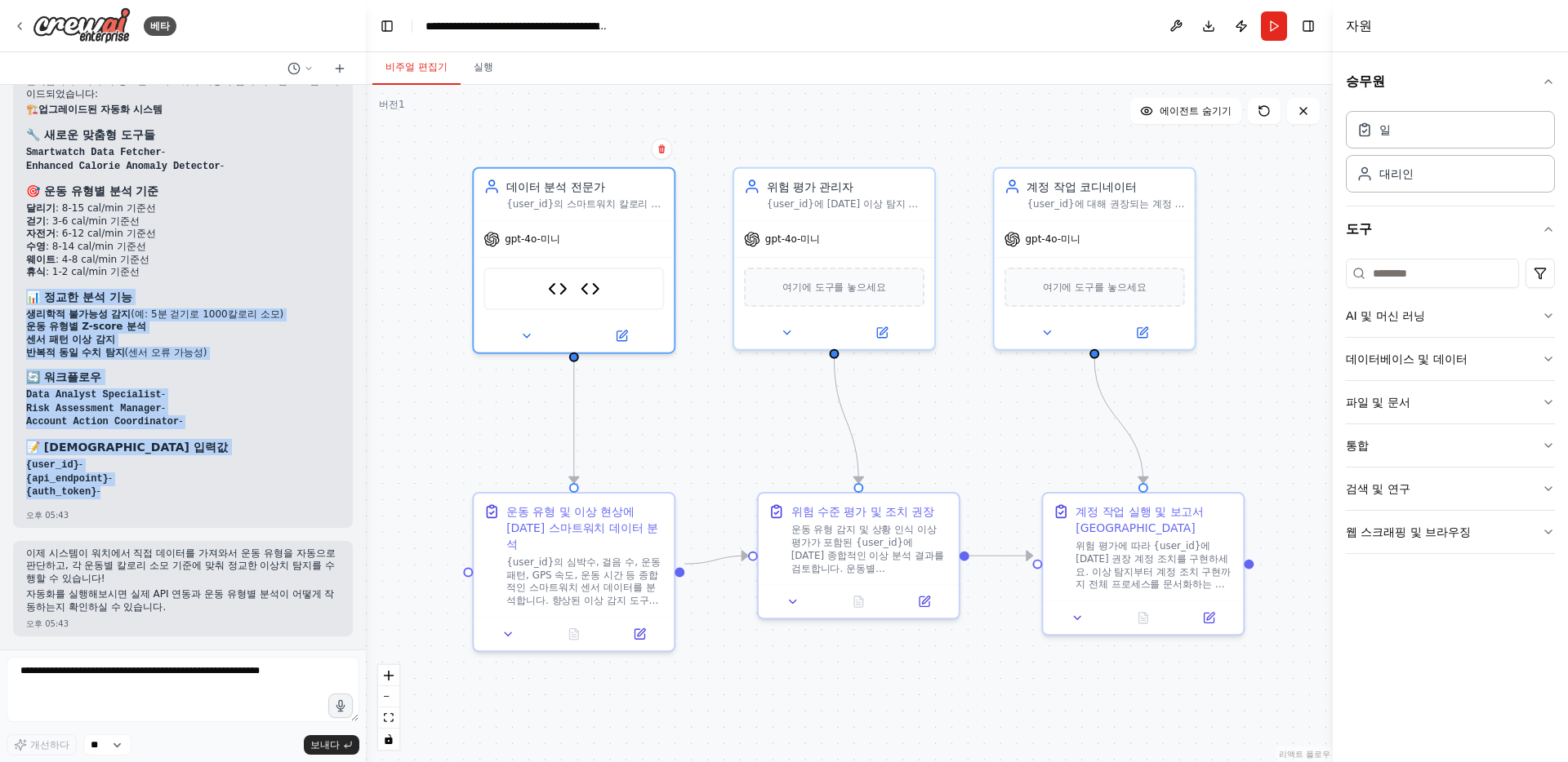
click at [229, 486] on div "완벽합니다! 이제 더 정교한 스마트워치 이상치 탐지 시스템으로 업그레이드되었습니다: 🏗️ 업그레이드된 자동화 시스템 🔧 새로운 맞춤형 도구들 …" at bounding box center [183, 287] width 313 height 423
click at [231, 485] on li "{auth_token} -" at bounding box center [183, 492] width 313 height 14
drag, startPoint x: 230, startPoint y: 498, endPoint x: 258, endPoint y: 267, distance: 232.7
click at [258, 267] on div "완벽합니다! 이제 더 정교한 스마트워치 이상치 탐지 시스템으로 업그레이드되었습니다: 🏗️ 업그레이드된 자동화 시스템 🔧 새로운 맞춤형 도구들 …" at bounding box center [182, 298] width 340 height 459
click at [258, 267] on li "휴식 : 1-2 cal/min 기준선" at bounding box center [183, 272] width 313 height 13
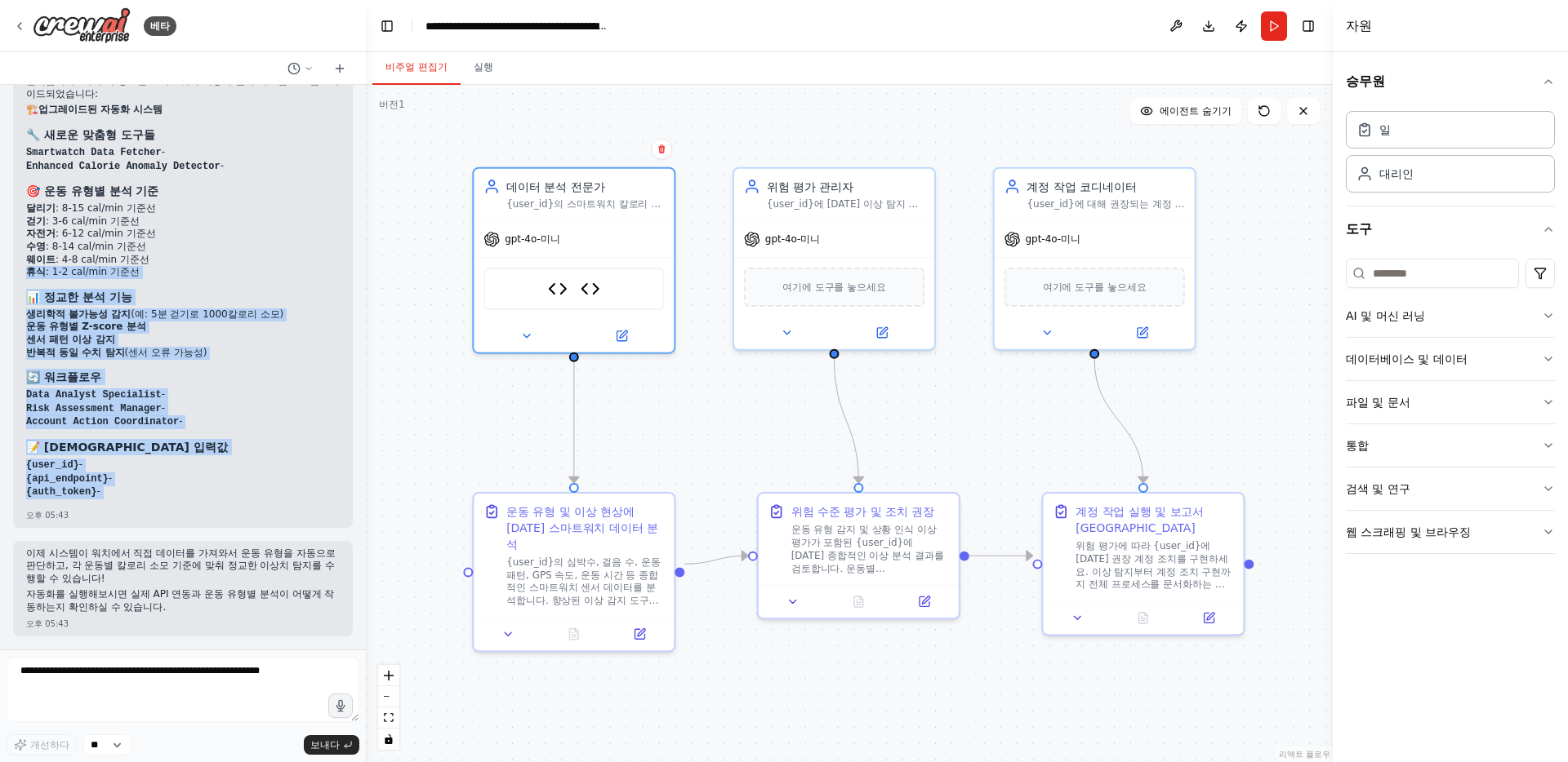
click at [236, 476] on div "완벽합니다! 이제 더 정교한 스마트워치 이상치 탐지 시스템으로 업그레이드되었습니다: 🏗️ 업그레이드된 자동화 시스템 🔧 새로운 맞춤형 도구들 …" at bounding box center [183, 287] width 313 height 423
click at [236, 476] on li "{api_endpoint} -" at bounding box center [183, 479] width 313 height 14
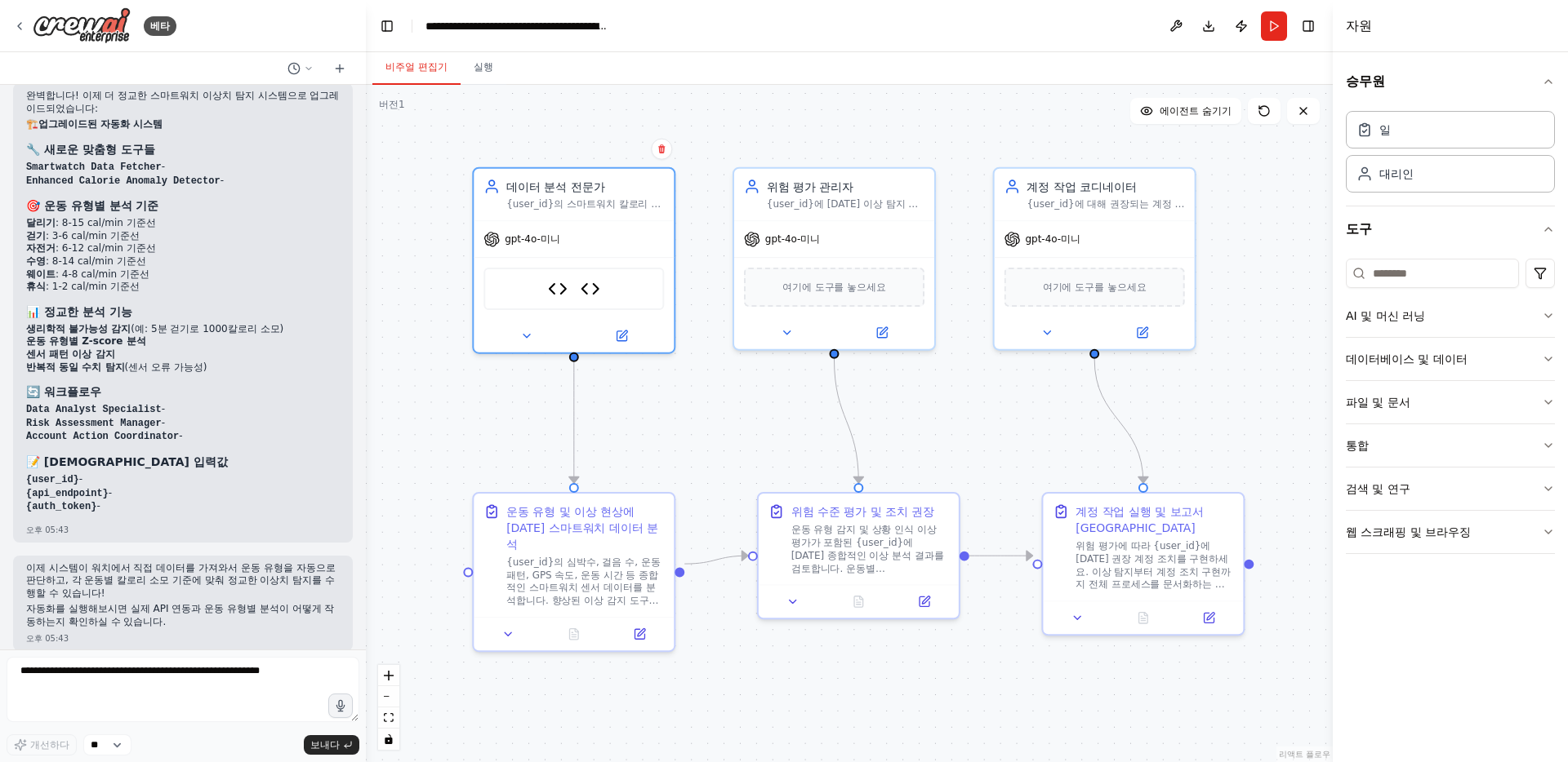
scroll to position [5797, 0]
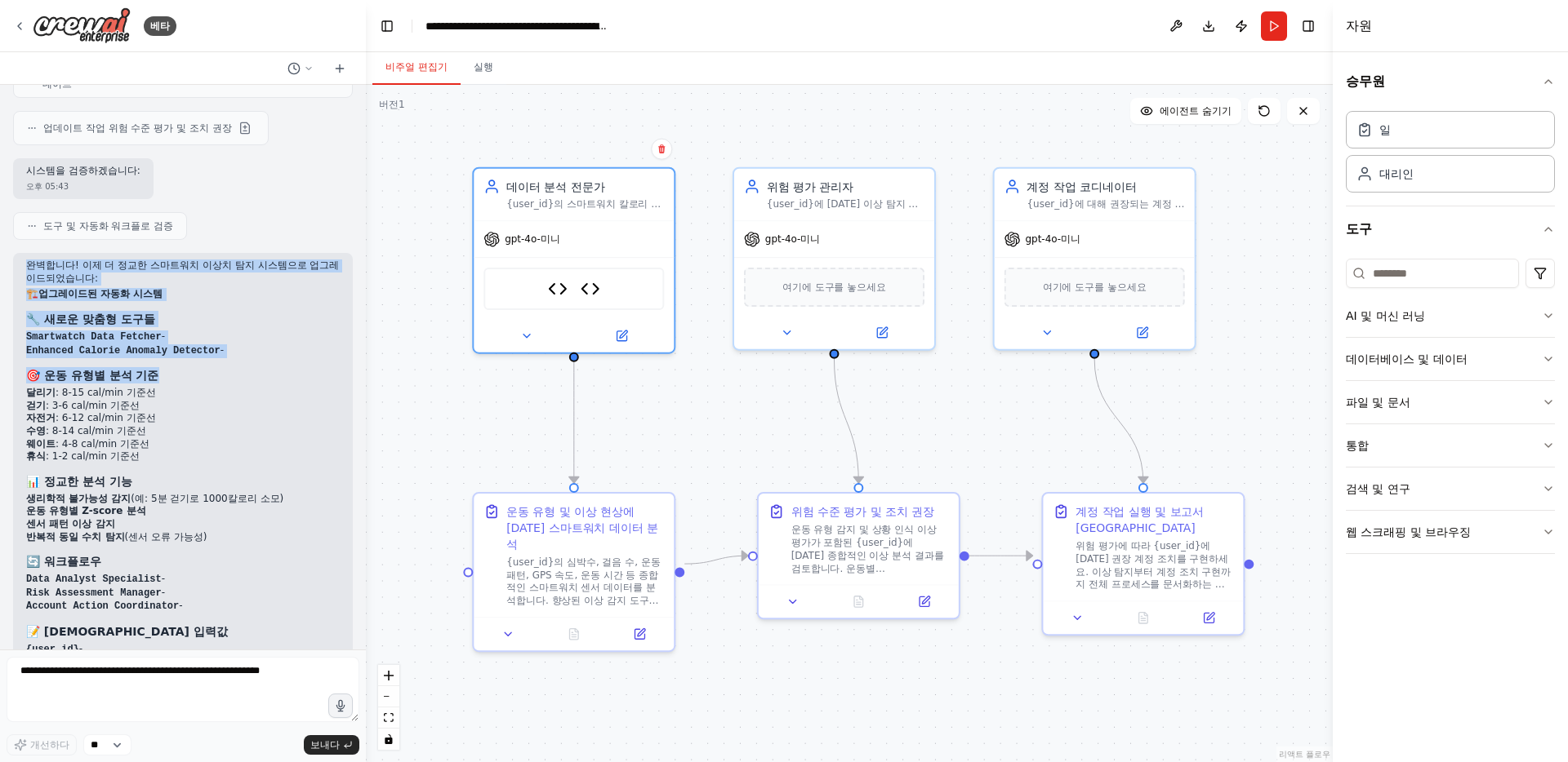
drag, startPoint x: 265, startPoint y: 447, endPoint x: 253, endPoint y: 541, distance: 94.8
click at [253, 541] on div "완벽합니다! 이제 더 정교한 스마트워치 이상치 탐지 시스템으로 업그레이드되었습니다: 🏗️ 업그레이드된 자동화 시스템 🔧 새로운 맞춤형 도구들 …" at bounding box center [182, 482] width 340 height 459
click at [253, 384] on h3 "🎯 운동 유형별 분석 기준" at bounding box center [183, 376] width 313 height 16
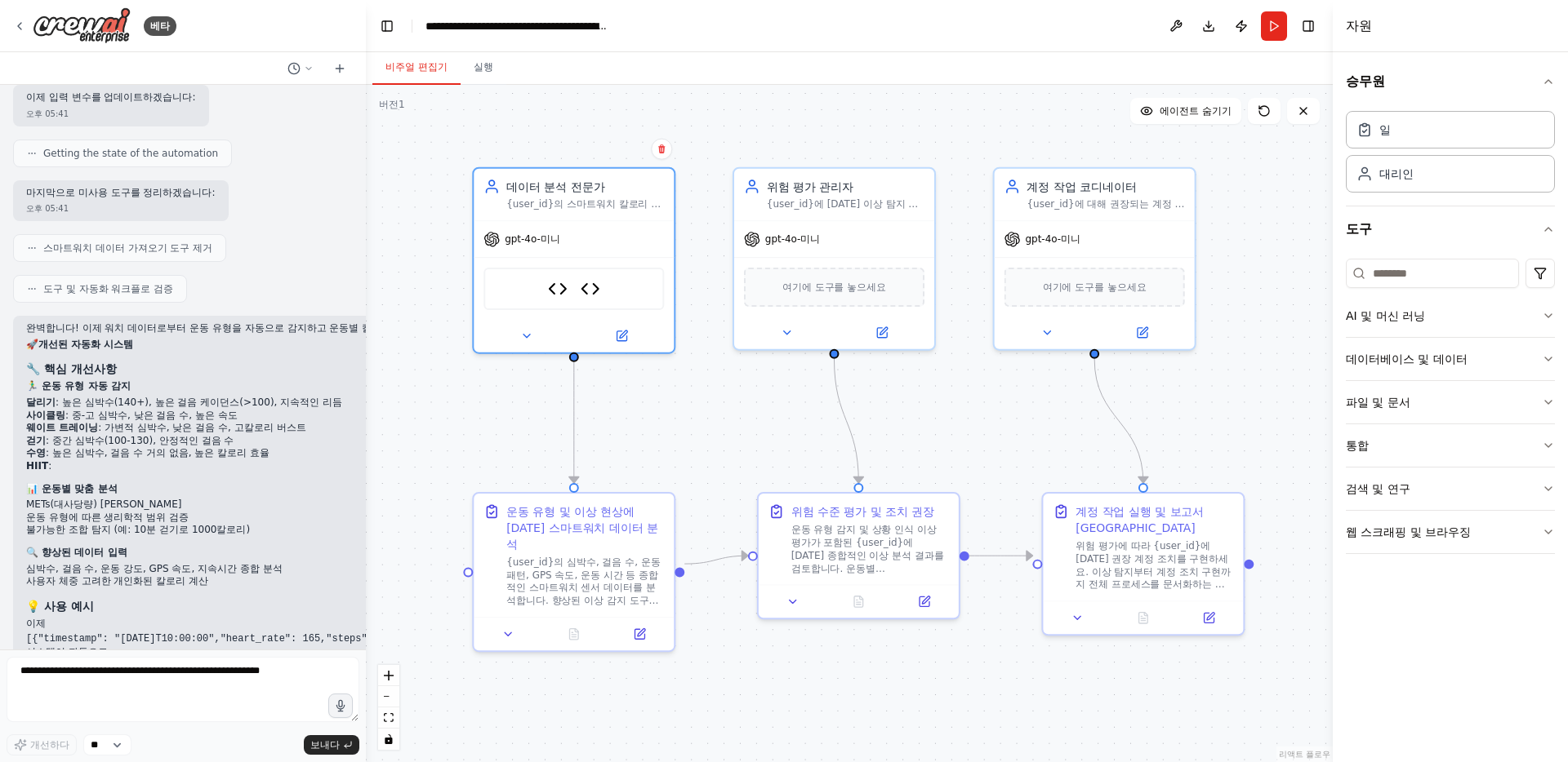
scroll to position [4005, 0]
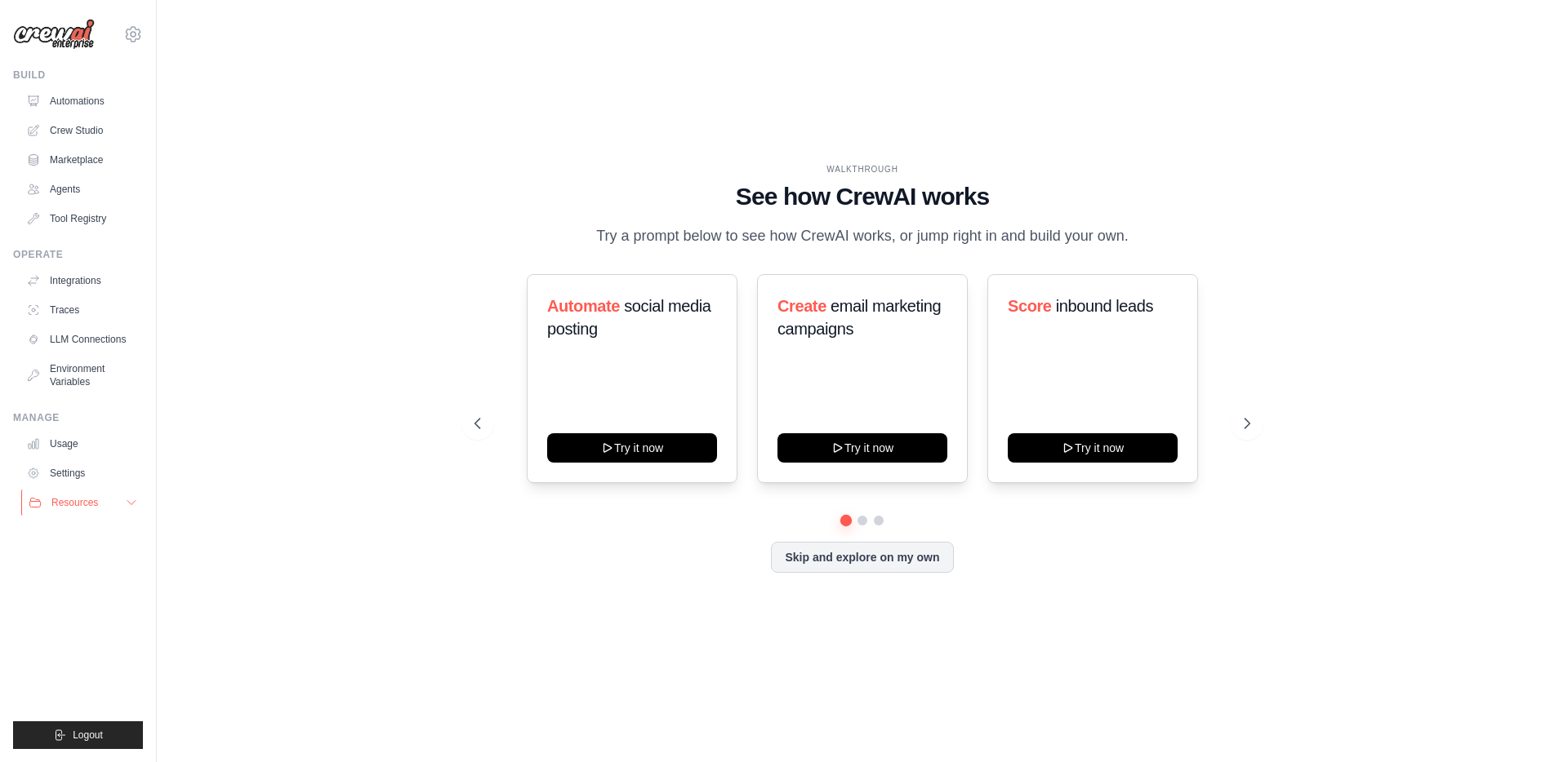
click at [79, 503] on span "Resources" at bounding box center [74, 503] width 47 height 13
click at [113, 503] on button "Resources" at bounding box center [82, 503] width 124 height 27
click at [78, 197] on link "Agents" at bounding box center [82, 189] width 124 height 27
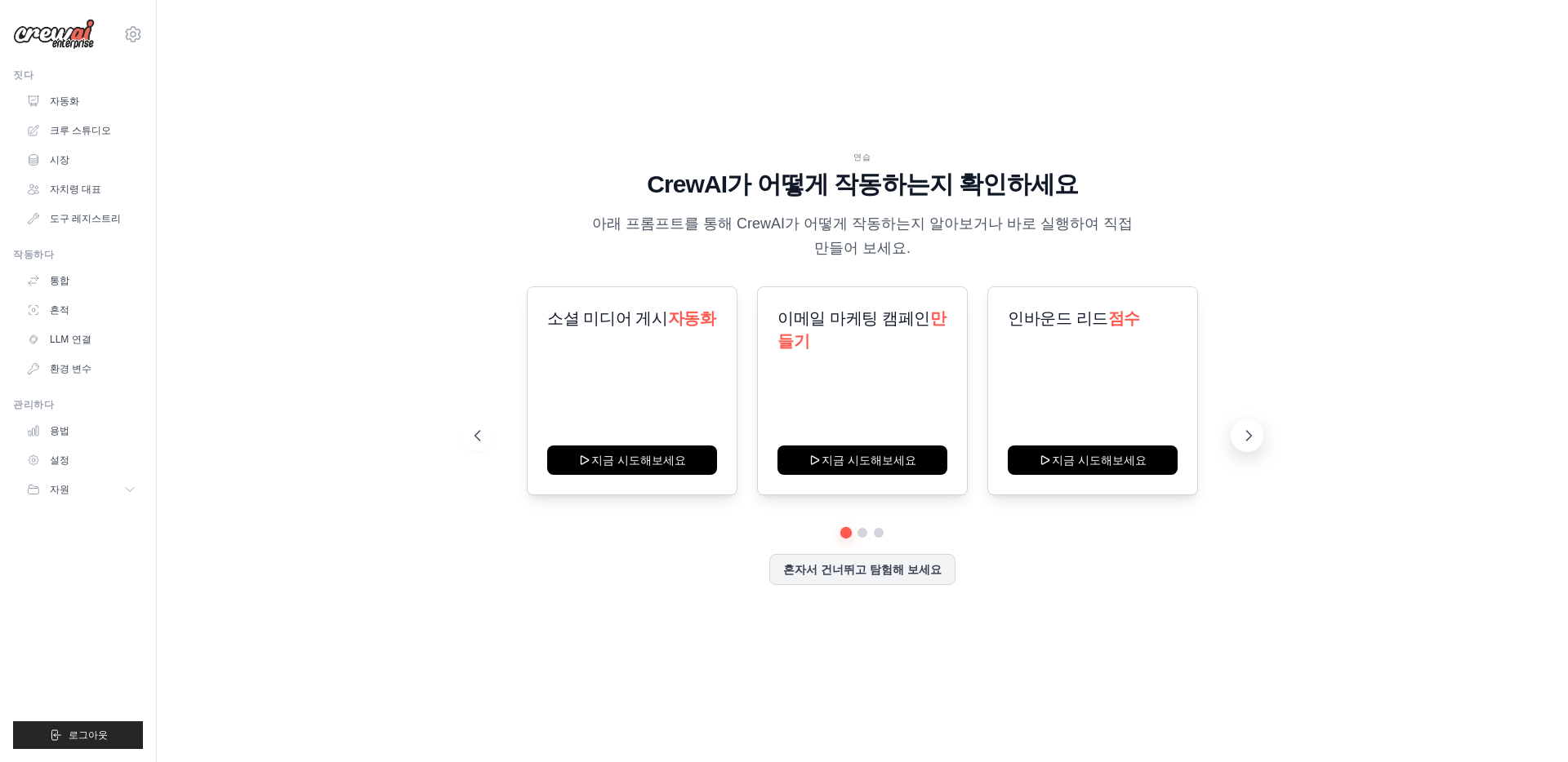
drag, startPoint x: 1220, startPoint y: 430, endPoint x: 1250, endPoint y: 430, distance: 30.0
click at [1243, 430] on div "소셜 미디어 게시 자동화 지금 시도해보세요 이메일 마케팅 캠페인 만들기 지금 시도해보세요 인바운드 리드 점수 분류" at bounding box center [862, 436] width 776 height 299
click at [1250, 430] on icon at bounding box center [1249, 436] width 16 height 16
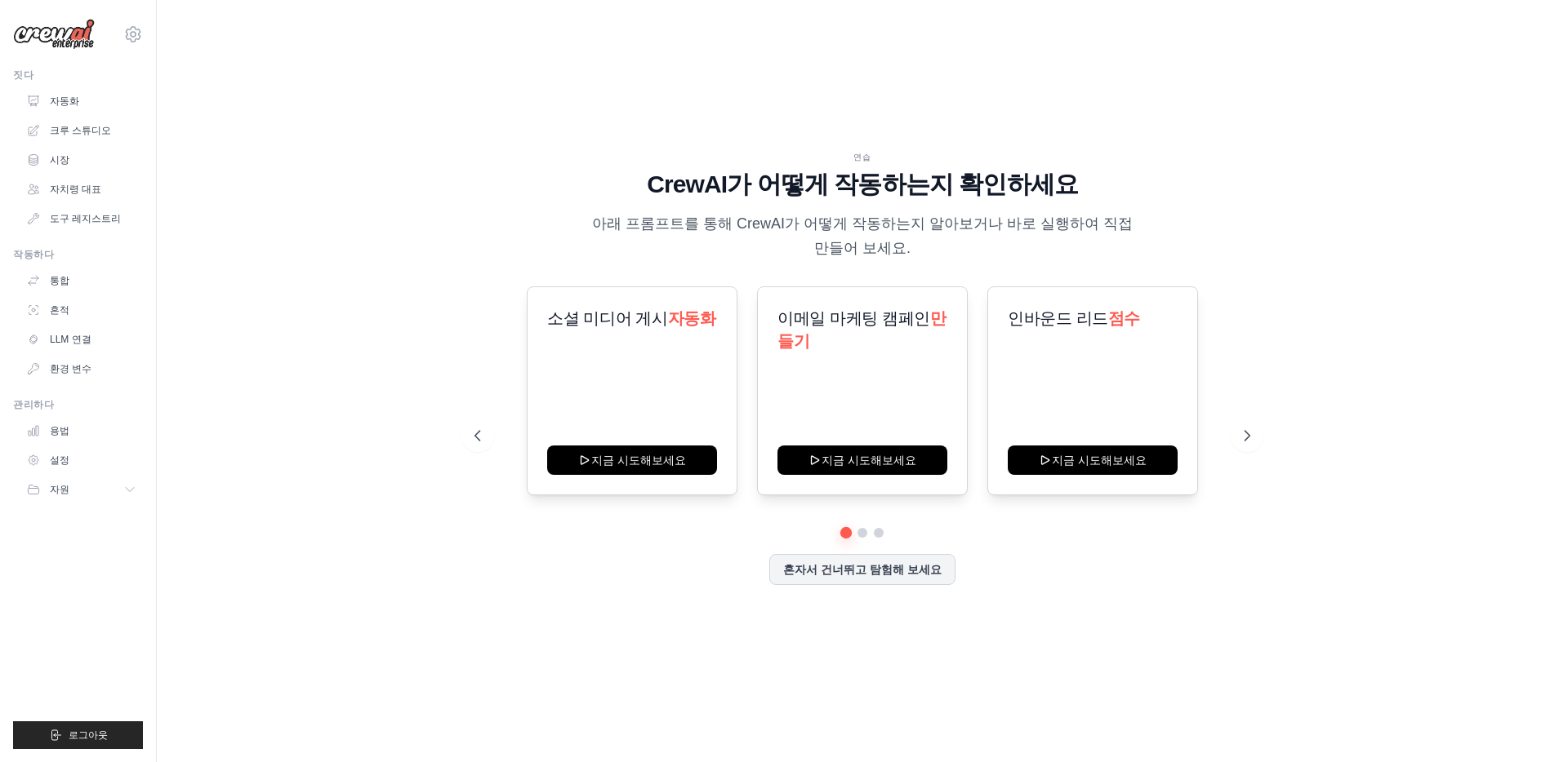
click at [1270, 446] on div "연습 CrewAI가 어떻게 작동하는지 확인하세요 아래 프롬프트를 통해 CrewAI가 어떻게 작동하는지 알아보거나 바로 실행하여 직접 만들어 보…" at bounding box center [862, 381] width 1359 height 730
click at [1231, 538] on div "소셜 미디어 게시 자동화 지금 시도해보세요 이메일 마케팅 캠페인 만들기 지금 시도해보세요 인바운드 리드 점수 분류" at bounding box center [862, 436] width 776 height 299
click at [1251, 441] on icon at bounding box center [1249, 436] width 16 height 16
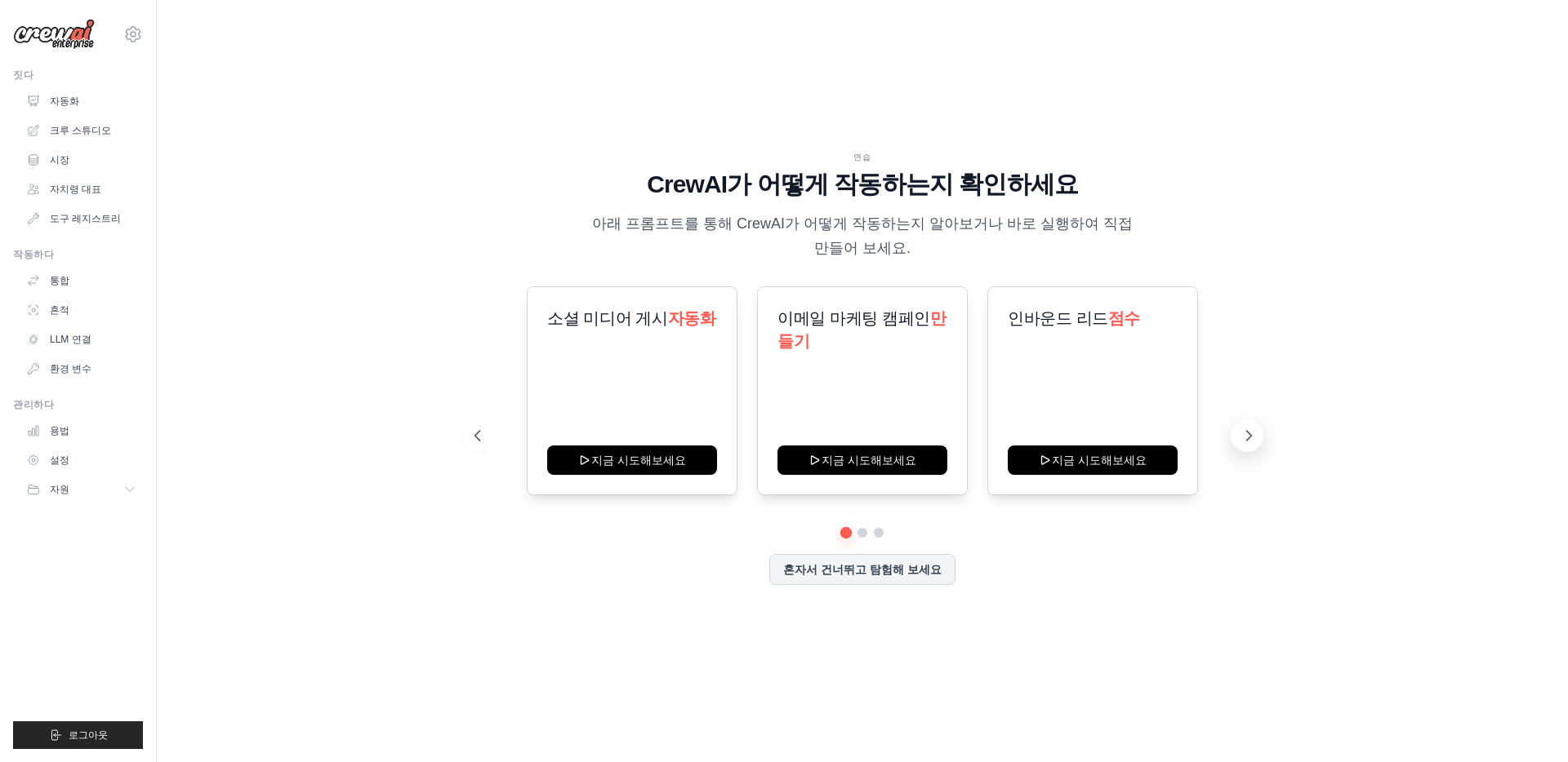
click at [1251, 441] on icon at bounding box center [1249, 436] width 16 height 16
drag, startPoint x: 1133, startPoint y: 594, endPoint x: 979, endPoint y: 587, distance: 154.2
click at [1099, 592] on div "연습 CrewAI가 어떻게 작동하는지 확인하세요 아래 프롬프트를 통해 CrewAI가 어떻게 작동하는지 알아보거나 바로 실행하여 직접 만들어 보…" at bounding box center [861, 381] width 815 height 461
click at [907, 580] on button "혼자서 건너뛰고 탐험해 보세요" at bounding box center [861, 568] width 186 height 31
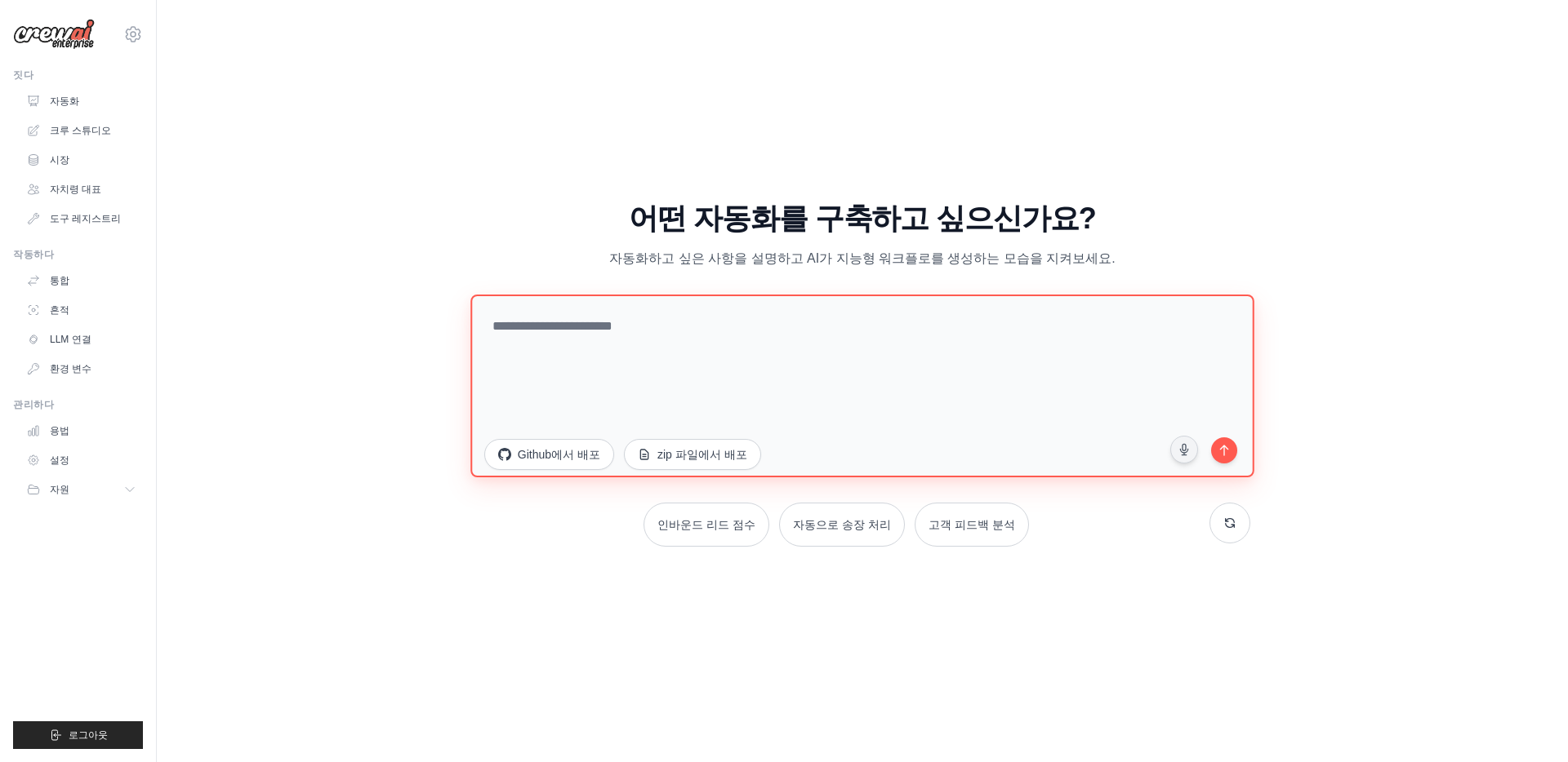
click at [708, 358] on textarea at bounding box center [861, 386] width 784 height 183
type textarea "*"
click at [823, 363] on textarea at bounding box center [861, 386] width 784 height 183
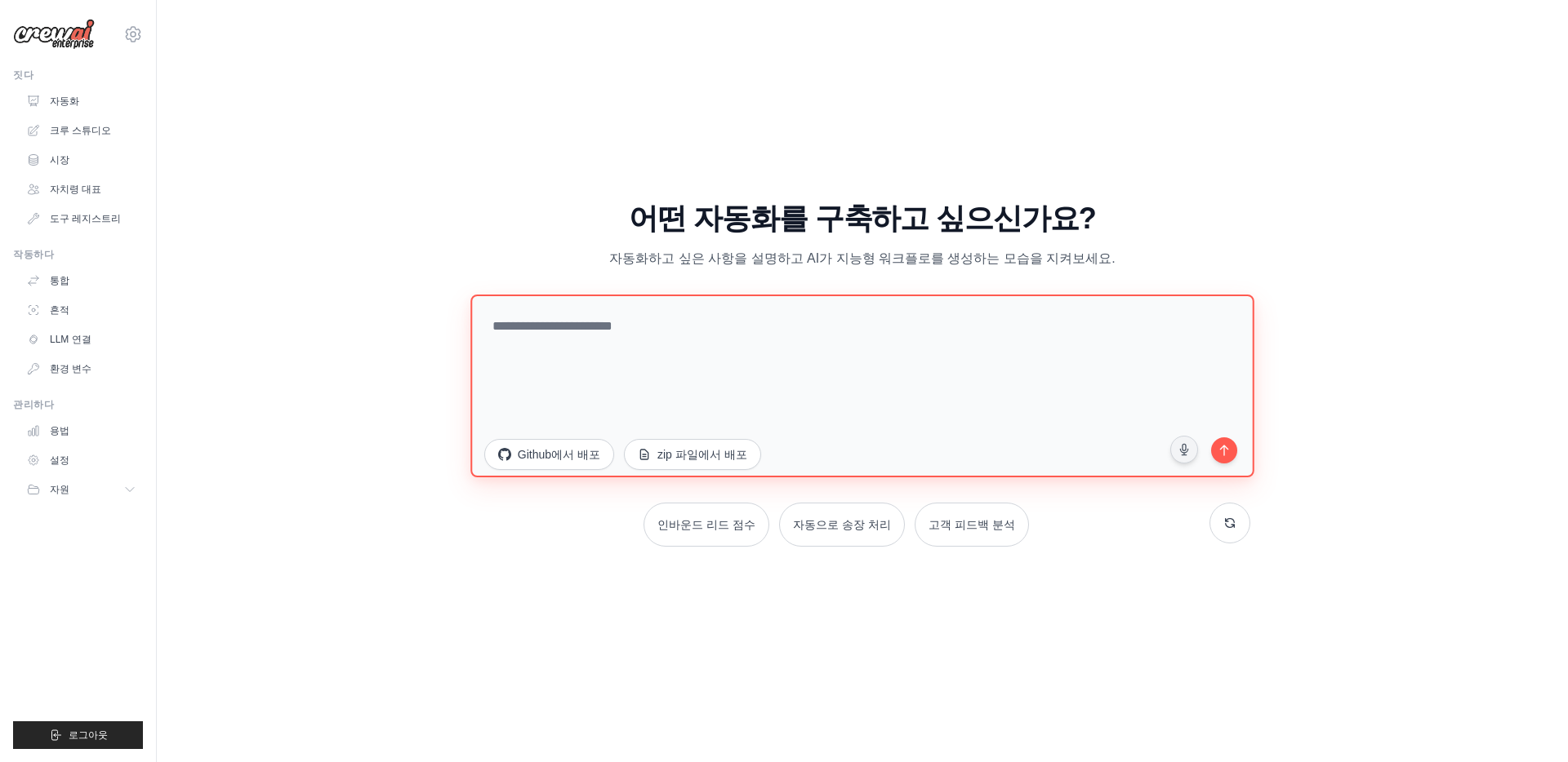
paste textarea "**********"
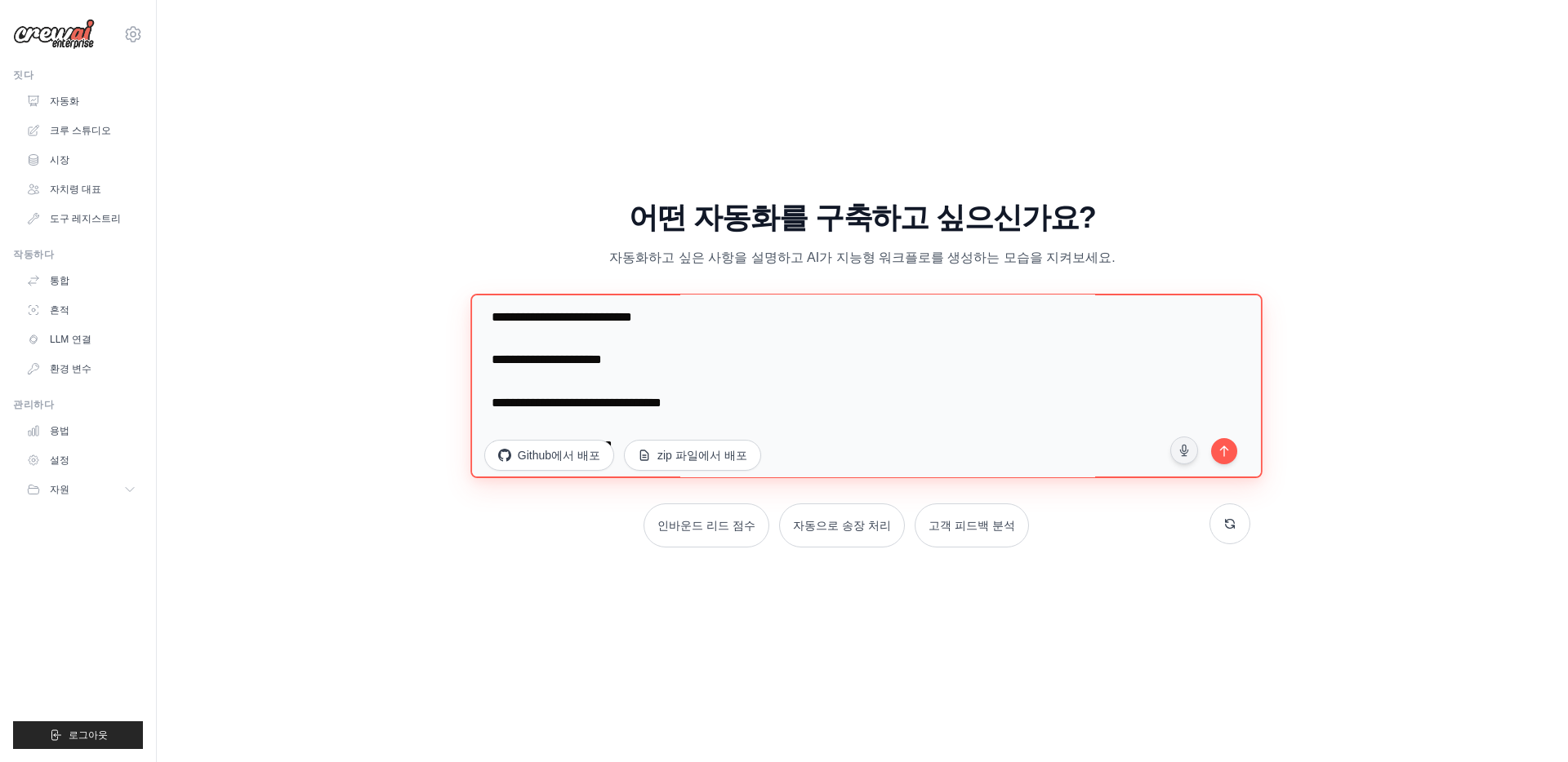
scroll to position [488, 0]
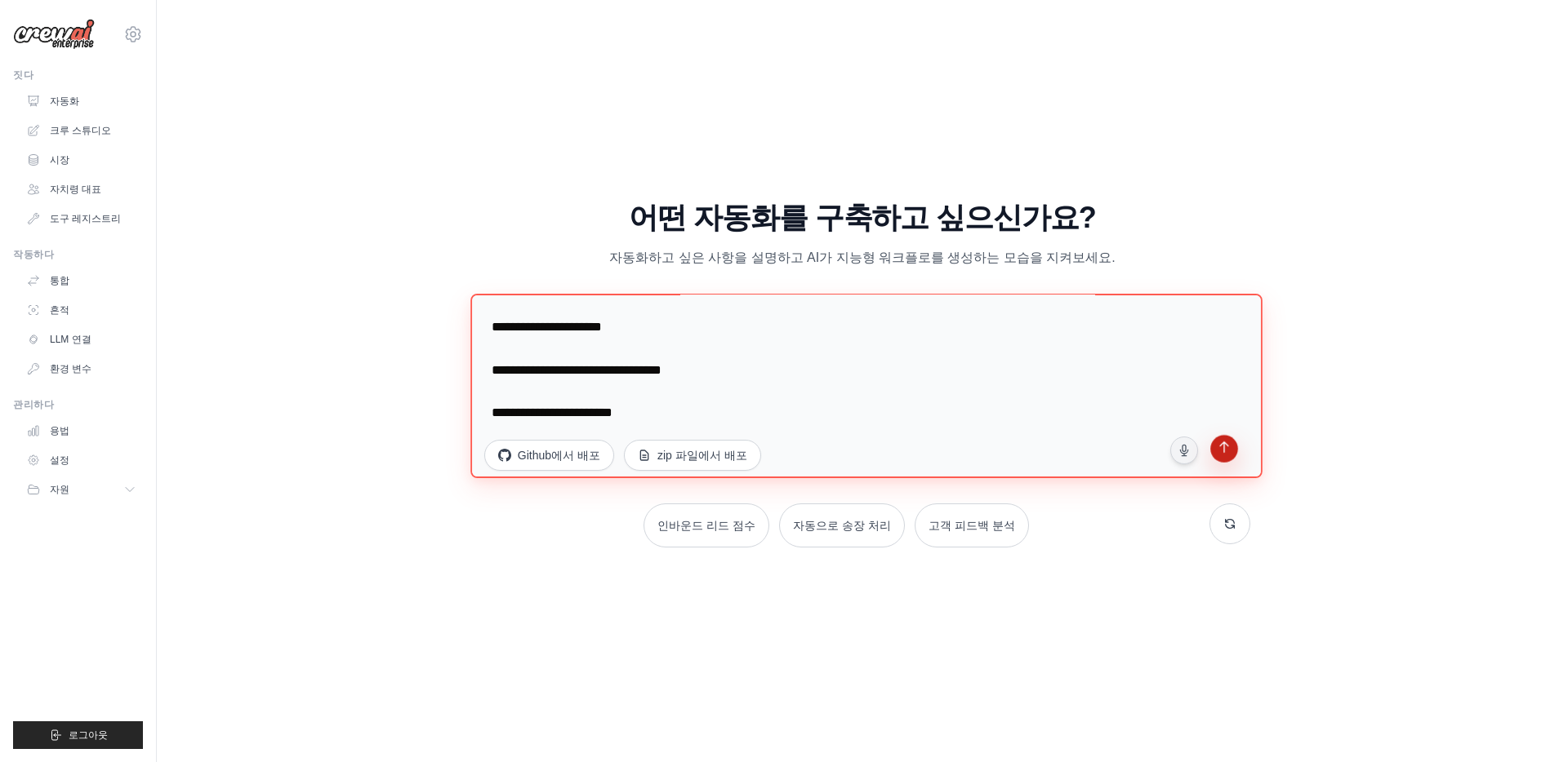
type textarea "**********"
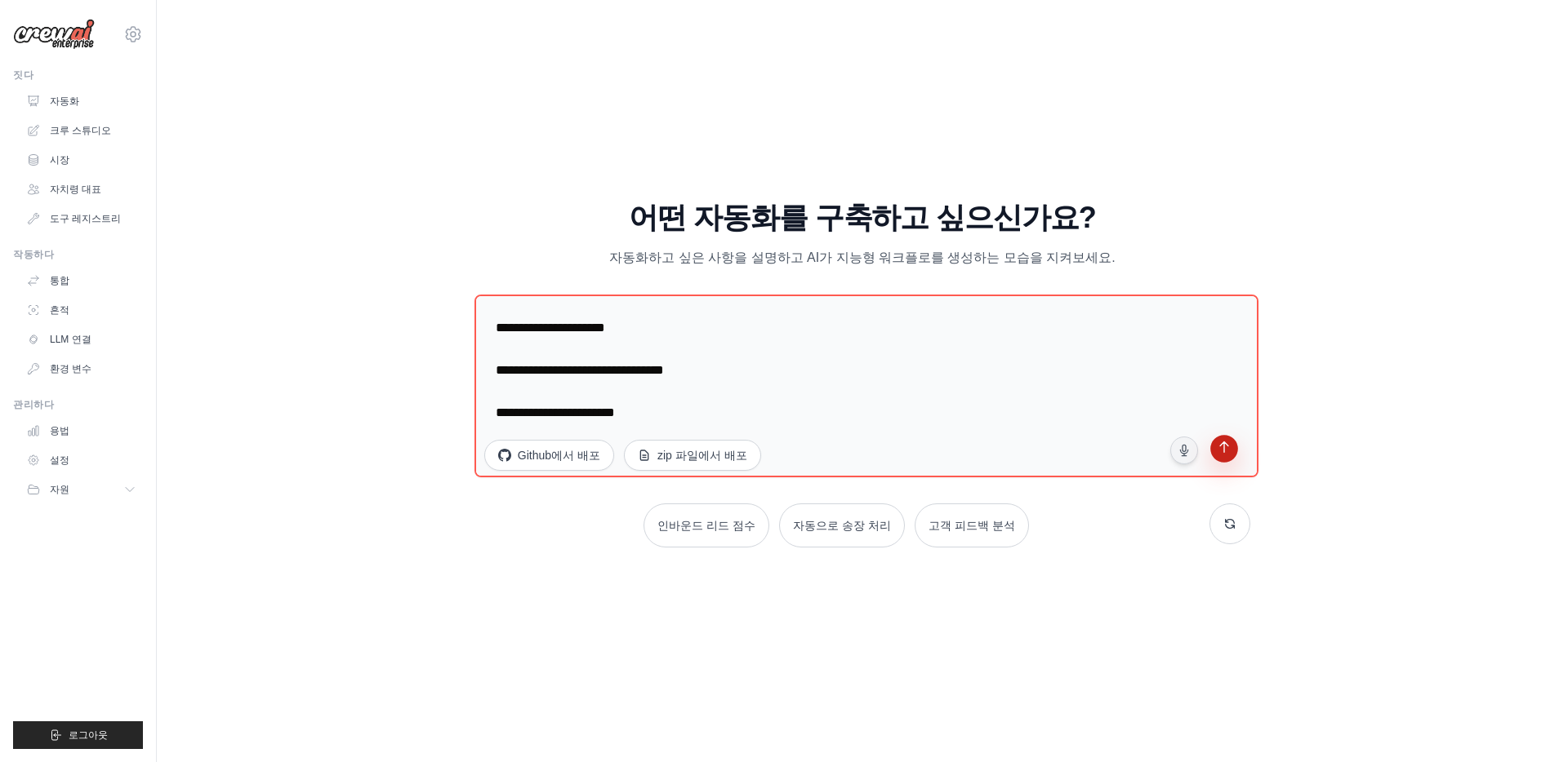
click at [1236, 446] on button "submit" at bounding box center [1224, 452] width 31 height 31
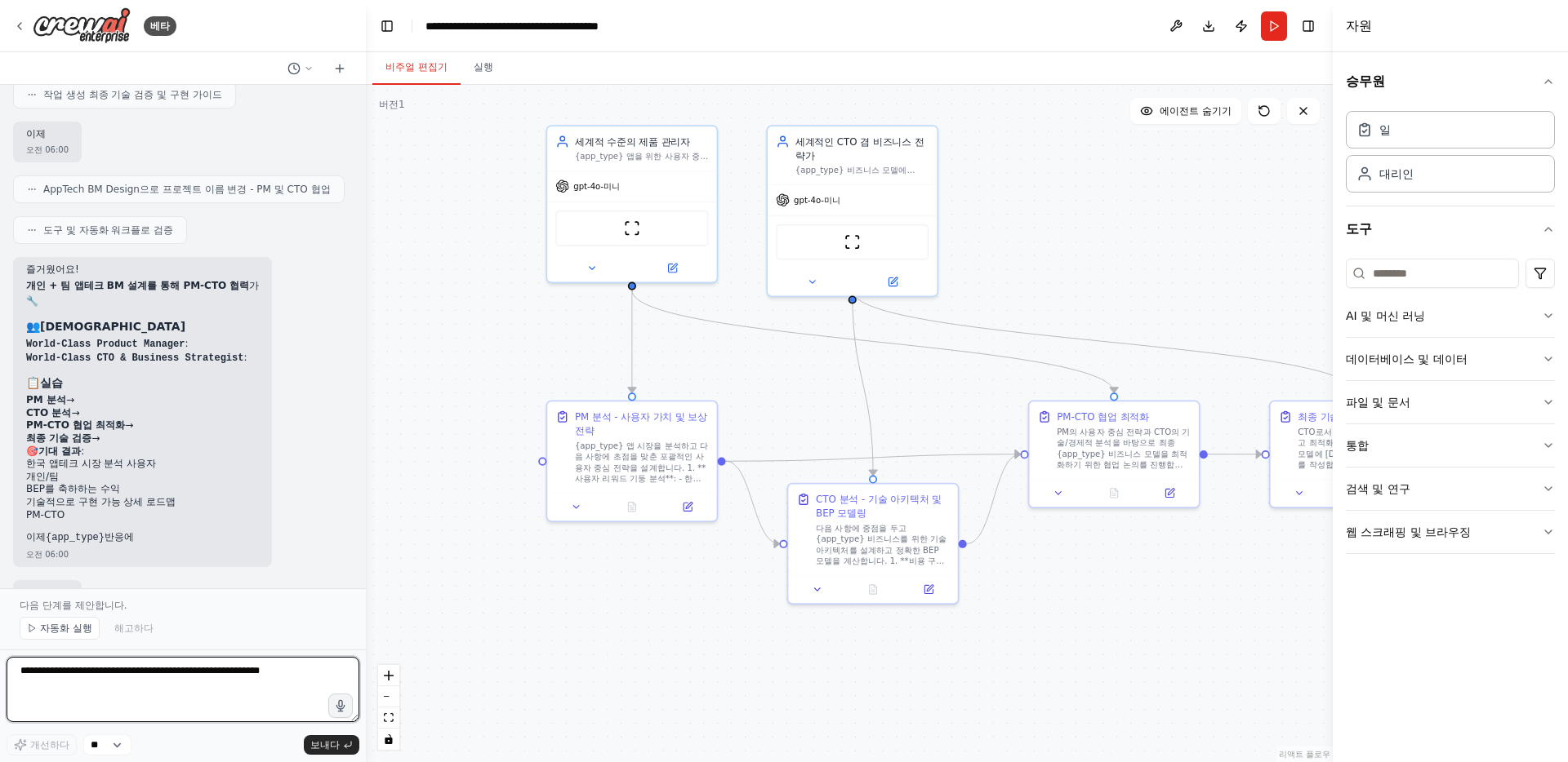
scroll to position [843, 0]
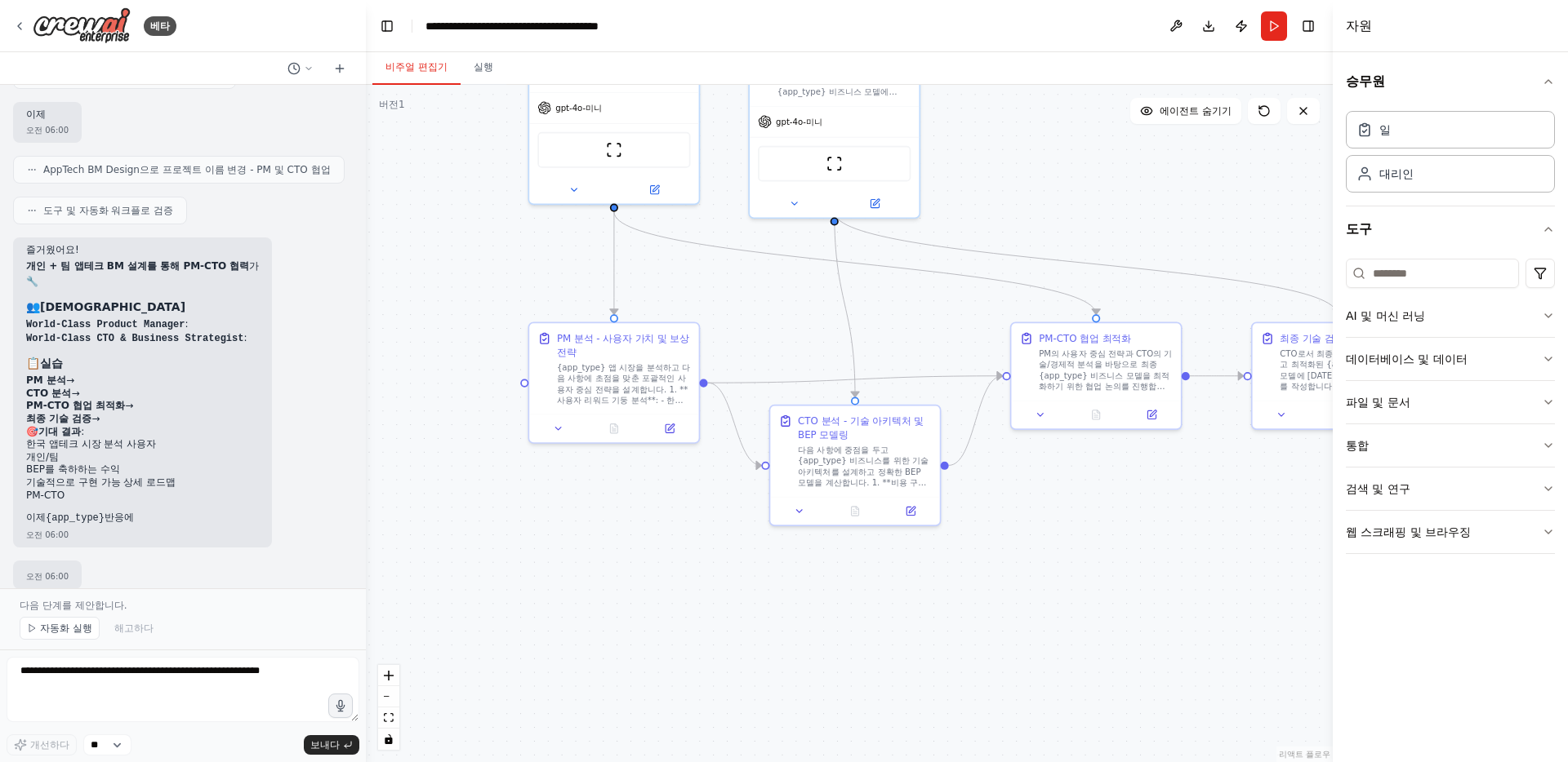
drag, startPoint x: 1194, startPoint y: 558, endPoint x: 1152, endPoint y: 530, distance: 50.5
click at [1152, 530] on div ".deletable-edge-delete-btn { width: 20px; height: 20px; border: 0px solid #ffff…" at bounding box center [849, 424] width 967 height 678
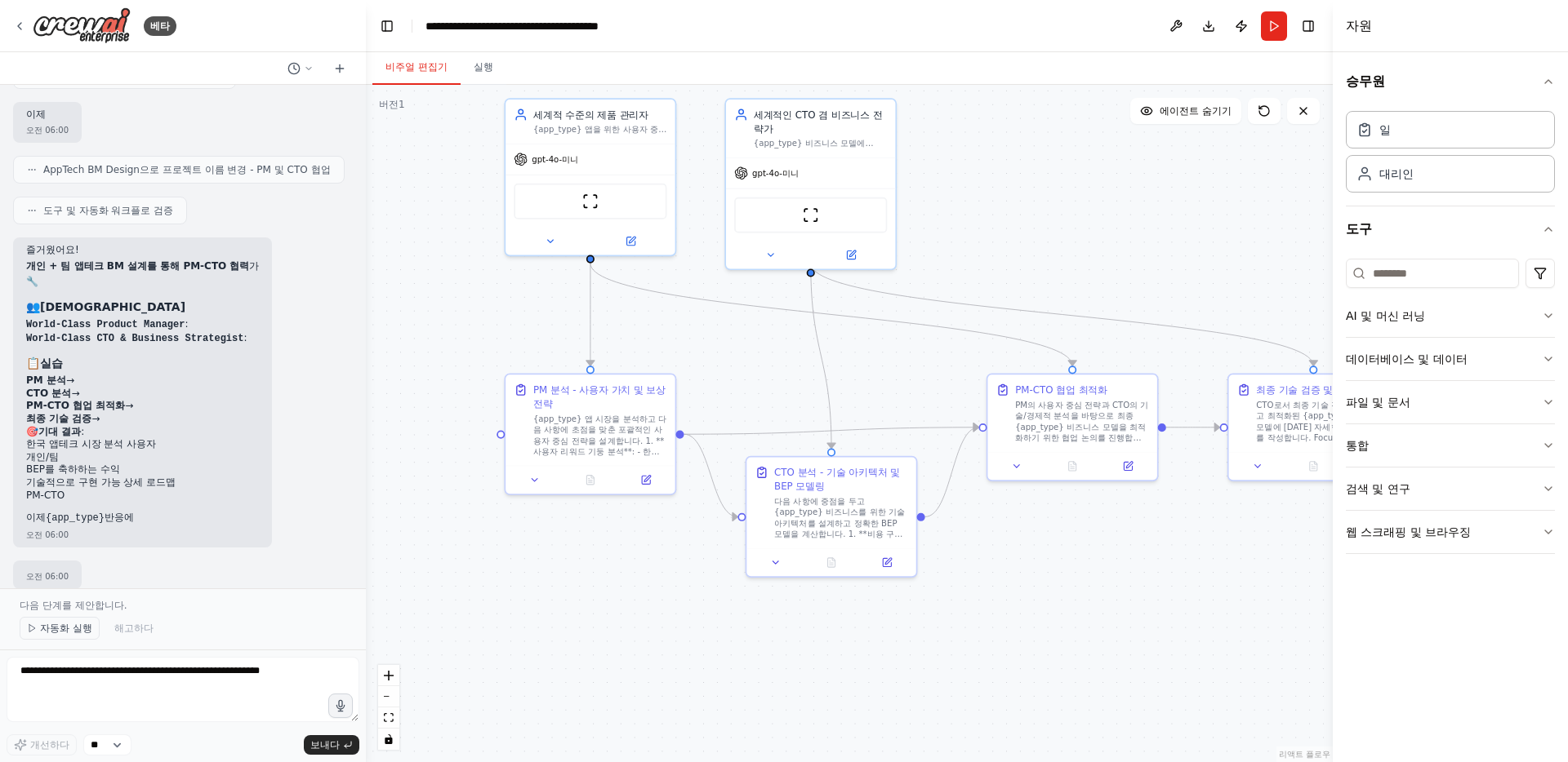
click at [74, 633] on font "자동화 실행" at bounding box center [66, 628] width 52 height 11
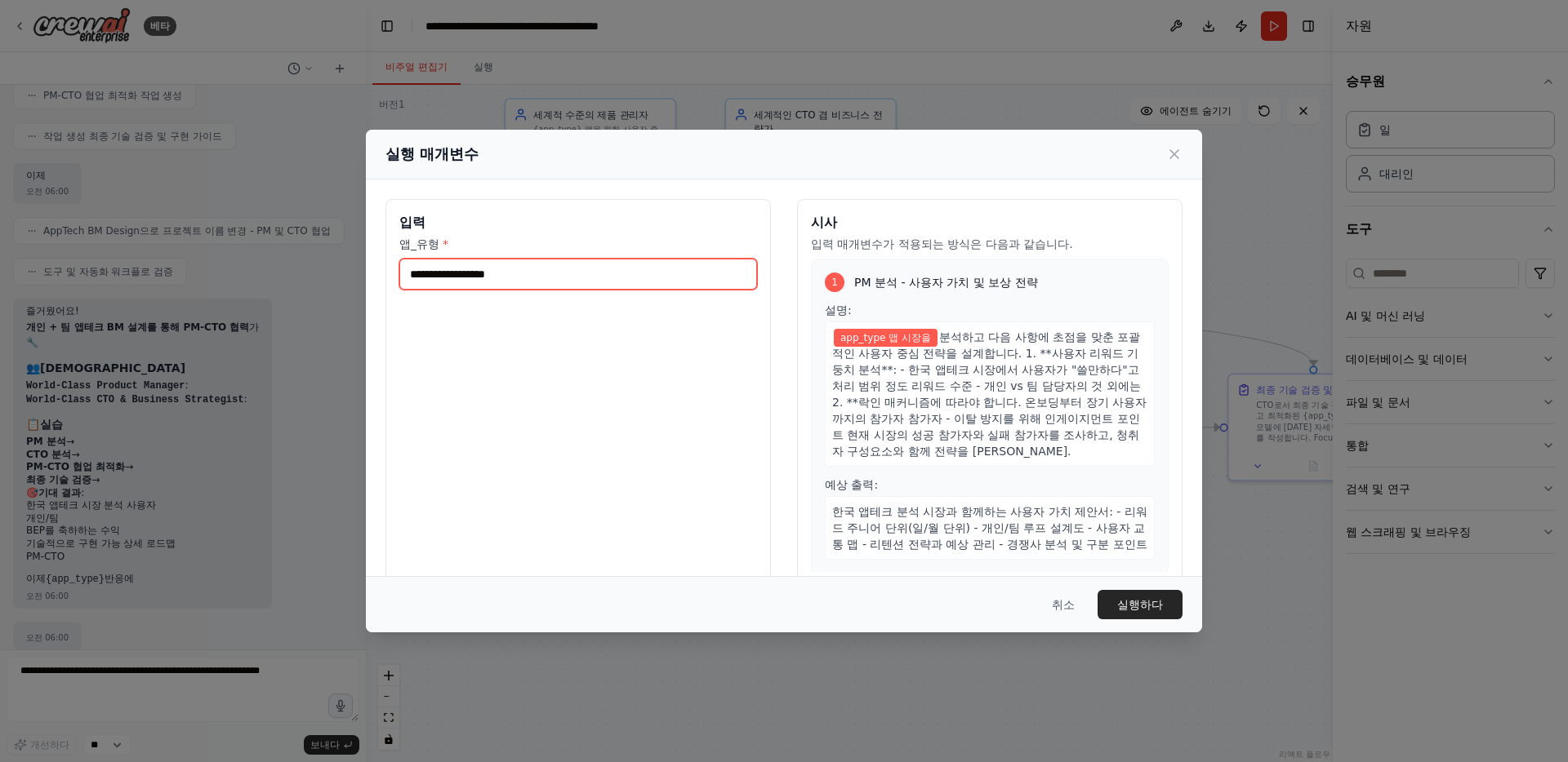
click at [612, 277] on input "앱_유형 *" at bounding box center [578, 274] width 357 height 31
click at [506, 253] on div "앱_유형 *" at bounding box center [578, 263] width 357 height 54
drag, startPoint x: 555, startPoint y: 288, endPoint x: 581, endPoint y: 278, distance: 27.9
click at [555, 288] on input "앱_유형 *" at bounding box center [578, 274] width 357 height 31
click at [581, 278] on input "앱_유형 *" at bounding box center [578, 274] width 357 height 31
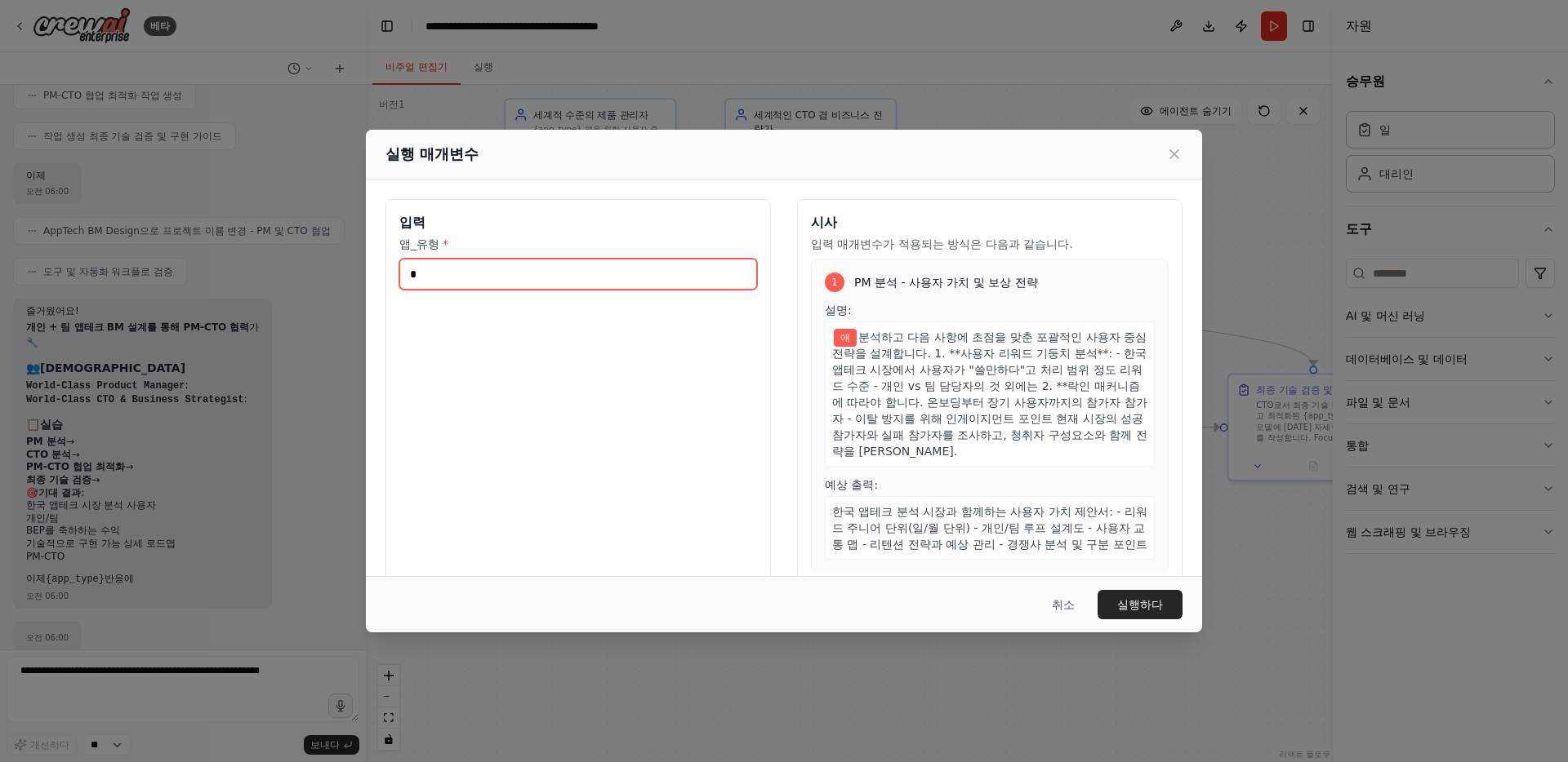
type input "*"
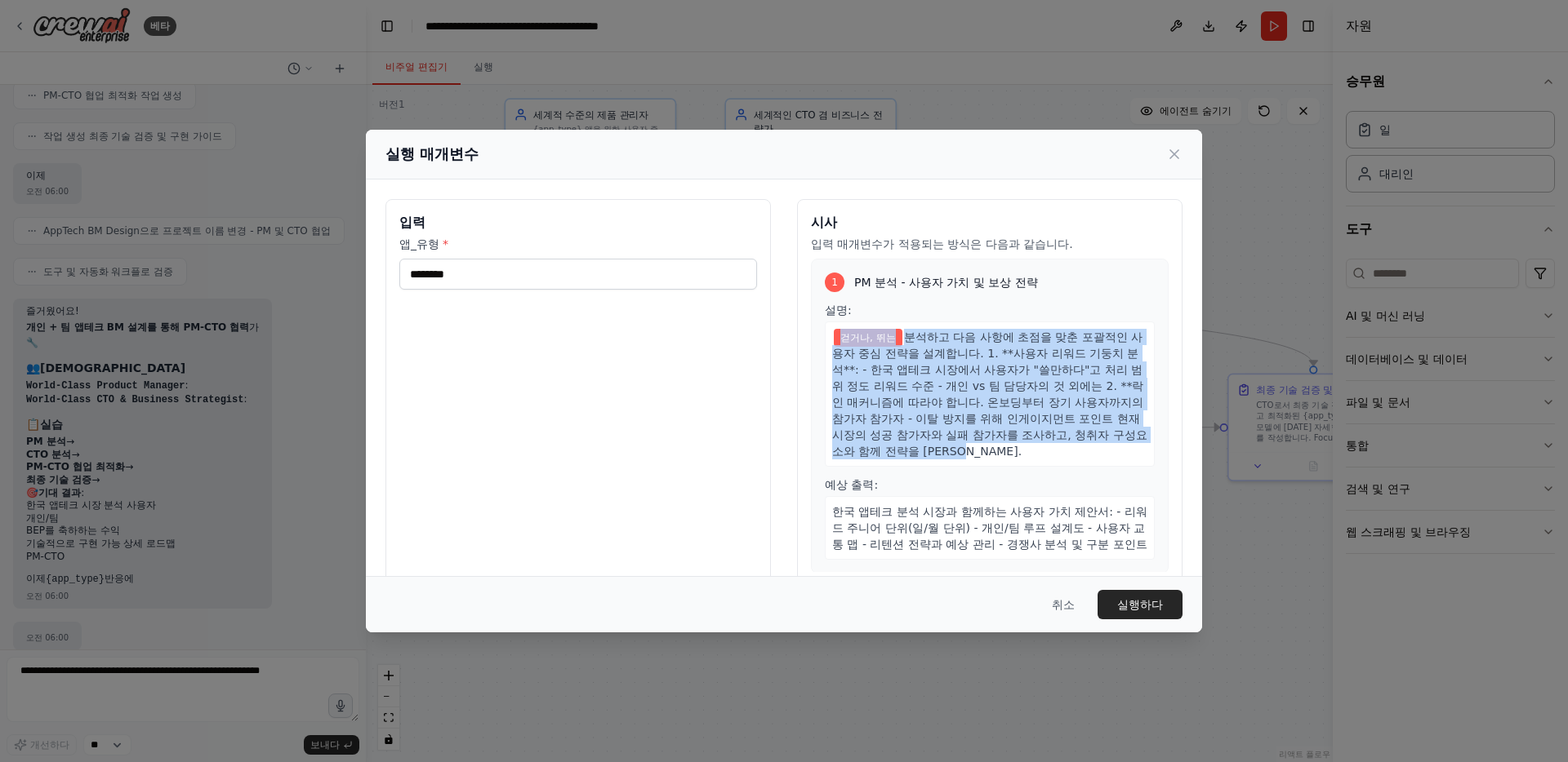
drag, startPoint x: 1047, startPoint y: 418, endPoint x: 830, endPoint y: 339, distance: 230.9
click at [830, 339] on div "걷거나, 뛰는 분석 하고 다음 사항에 초점을 맞춘 포괄적인 사용자 중심 전략을 설계합니다. 1. **사용자 리워드 기둥치 분석**: - 한국 …" at bounding box center [990, 394] width 330 height 146
copy div "걷거나, 뛰는 분석 하고 다음 사항에 초점을 맞춘 포괄적인 사용자 중심 전략을 설계합니다. 1. **사용자 리워드 기둥치 분석**: - 한국 …"
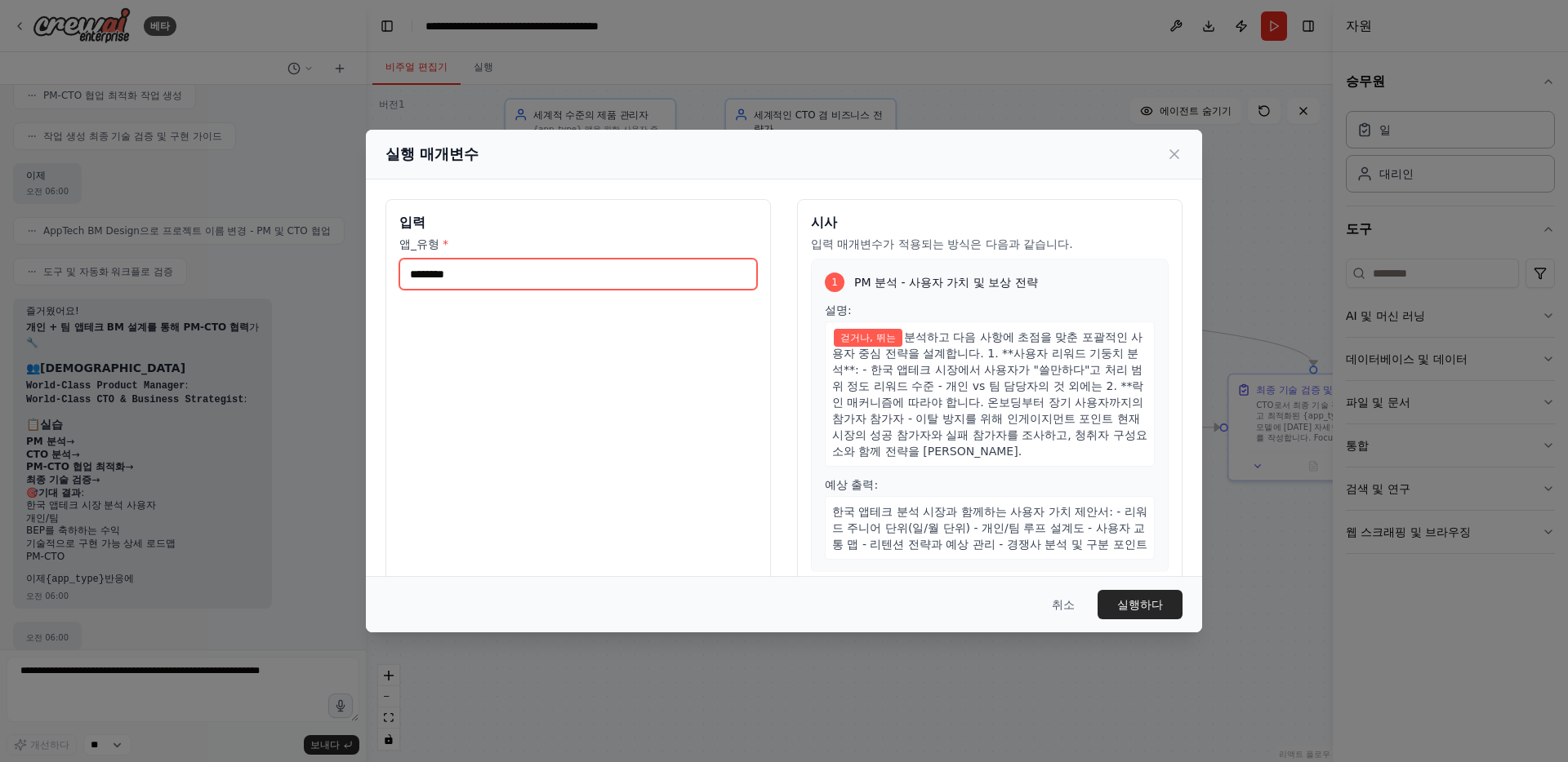
click at [611, 271] on input "*******" at bounding box center [578, 274] width 357 height 31
paste input "**********"
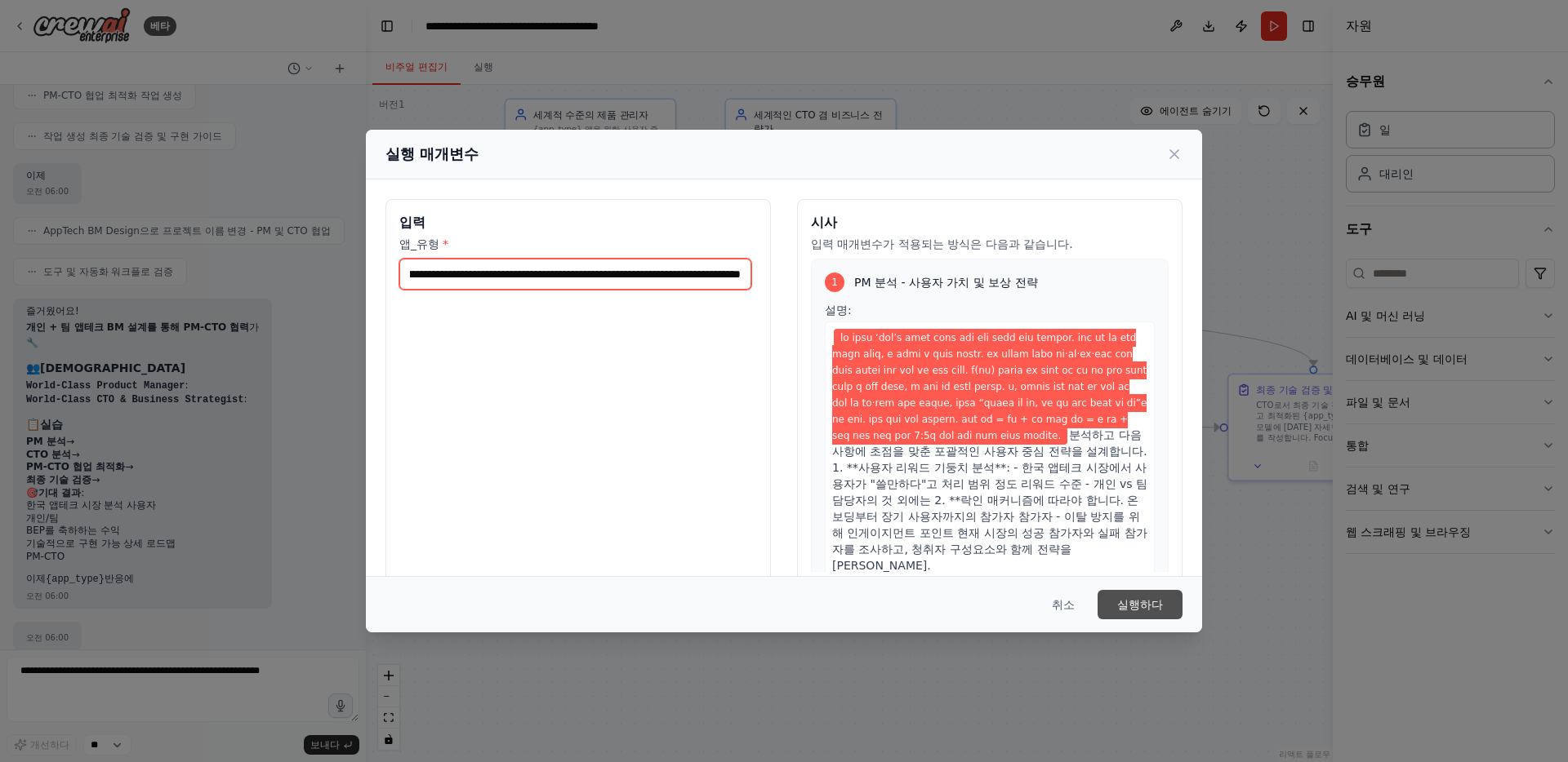
type input "**********"
click at [1139, 599] on font "실행하다" at bounding box center [1140, 604] width 46 height 13
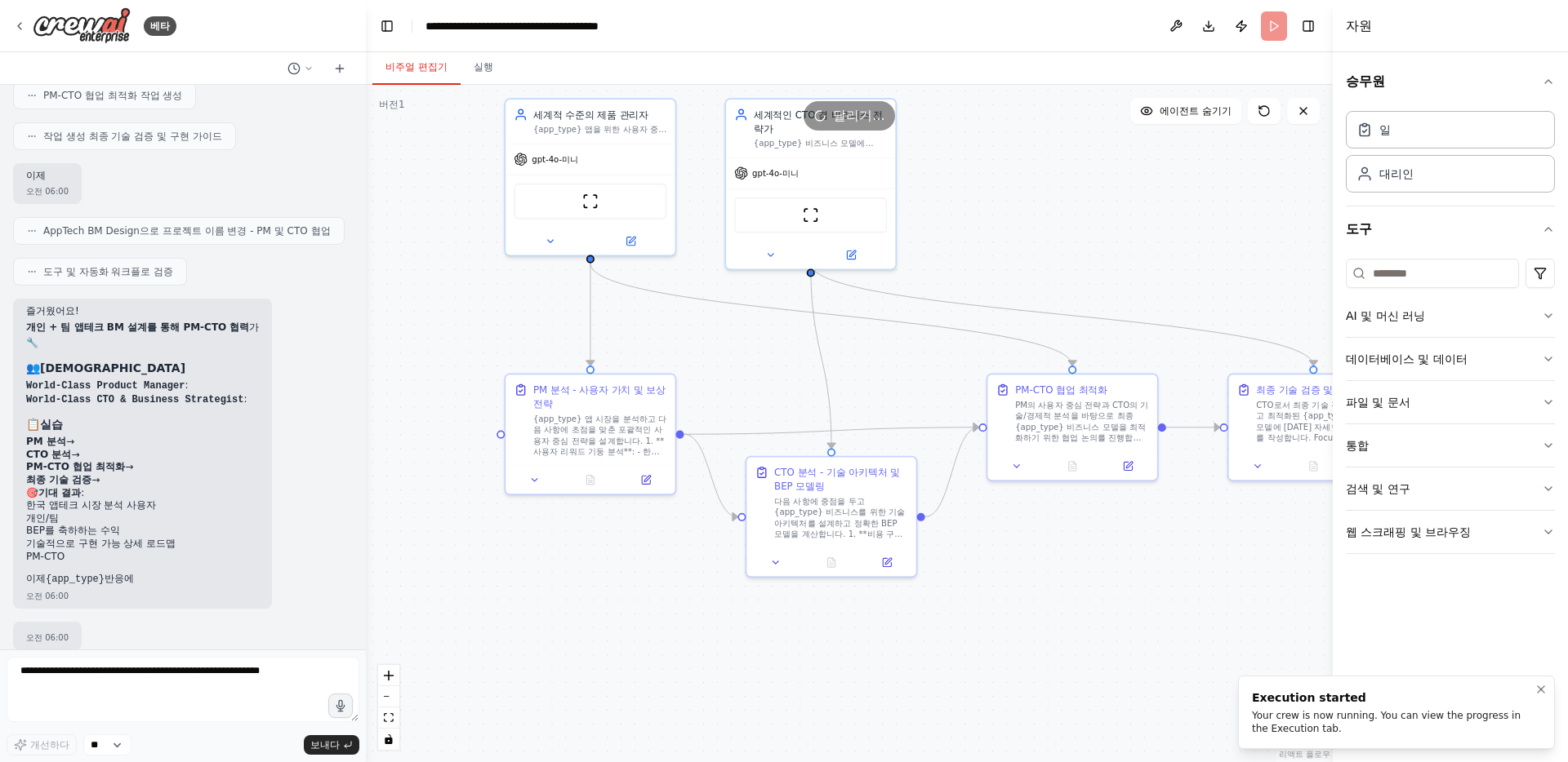
click at [1368, 720] on div "Your crew is now running. You can view the progress in the Execution tab." at bounding box center [1393, 722] width 282 height 27
click at [1383, 719] on div "Your crew is now running. You can view the progress in the Execution tab." at bounding box center [1393, 722] width 282 height 27
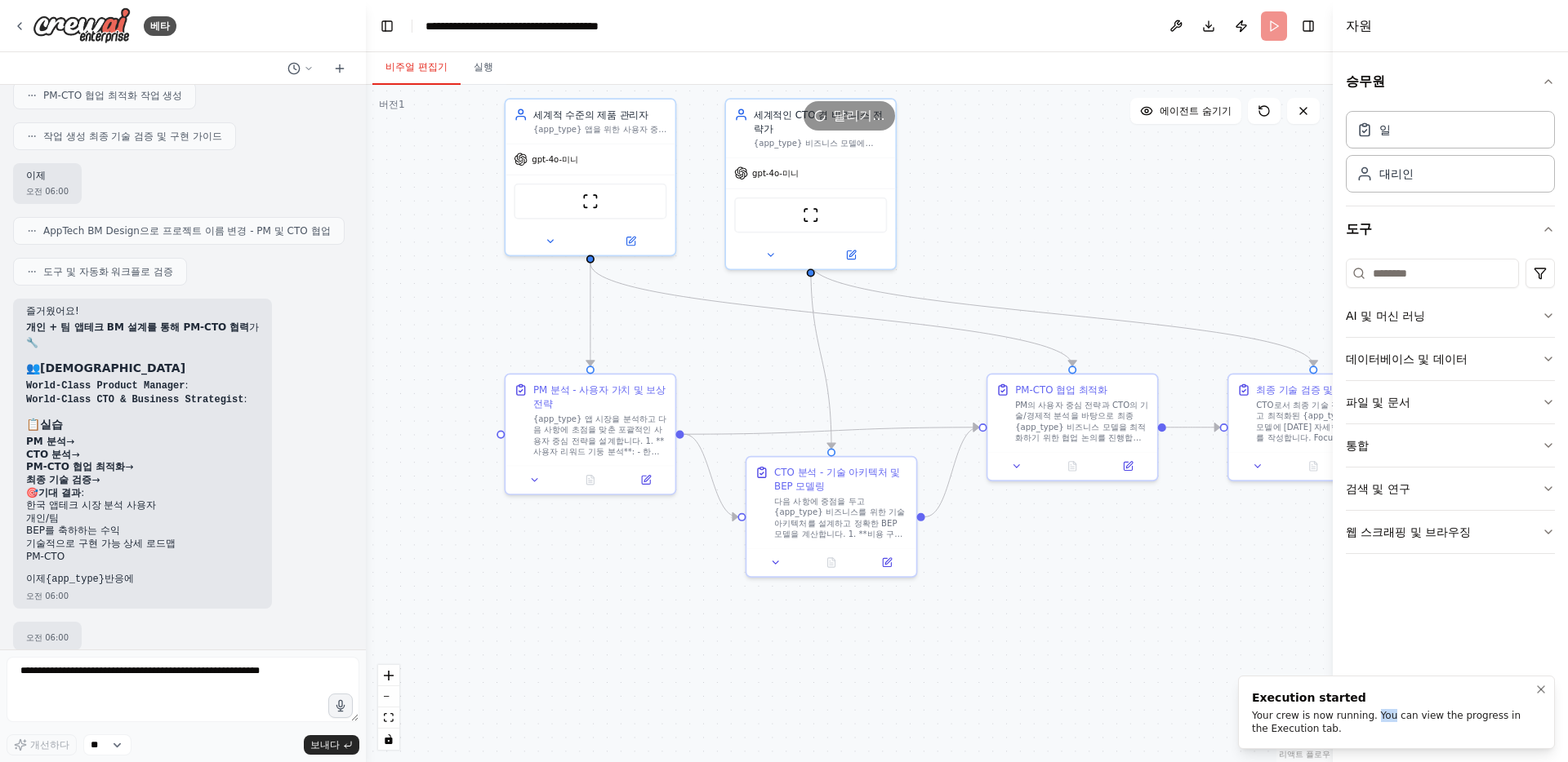
click at [1383, 719] on div "Your crew is now running. You can view the progress in the Execution tab." at bounding box center [1393, 722] width 282 height 27
click at [1337, 718] on div "Your crew is now running. You can view the progress in the Execution tab." at bounding box center [1393, 722] width 282 height 27
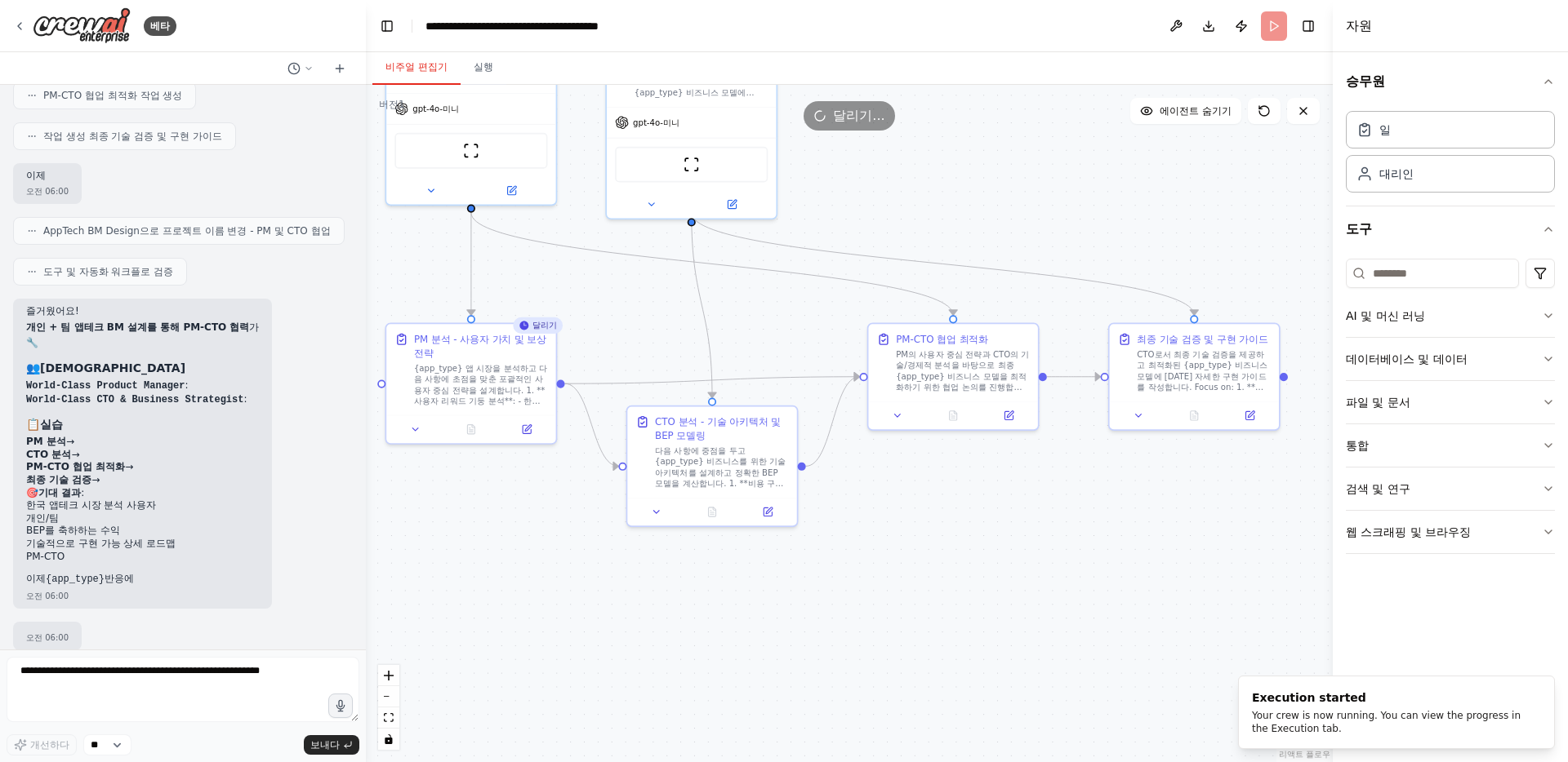
drag, startPoint x: 1250, startPoint y: 587, endPoint x: 1131, endPoint y: 536, distance: 129.5
click at [1131, 536] on div ".deletable-edge-delete-btn { width: 20px; height: 20px; border: 0px solid #ffff…" at bounding box center [849, 424] width 967 height 678
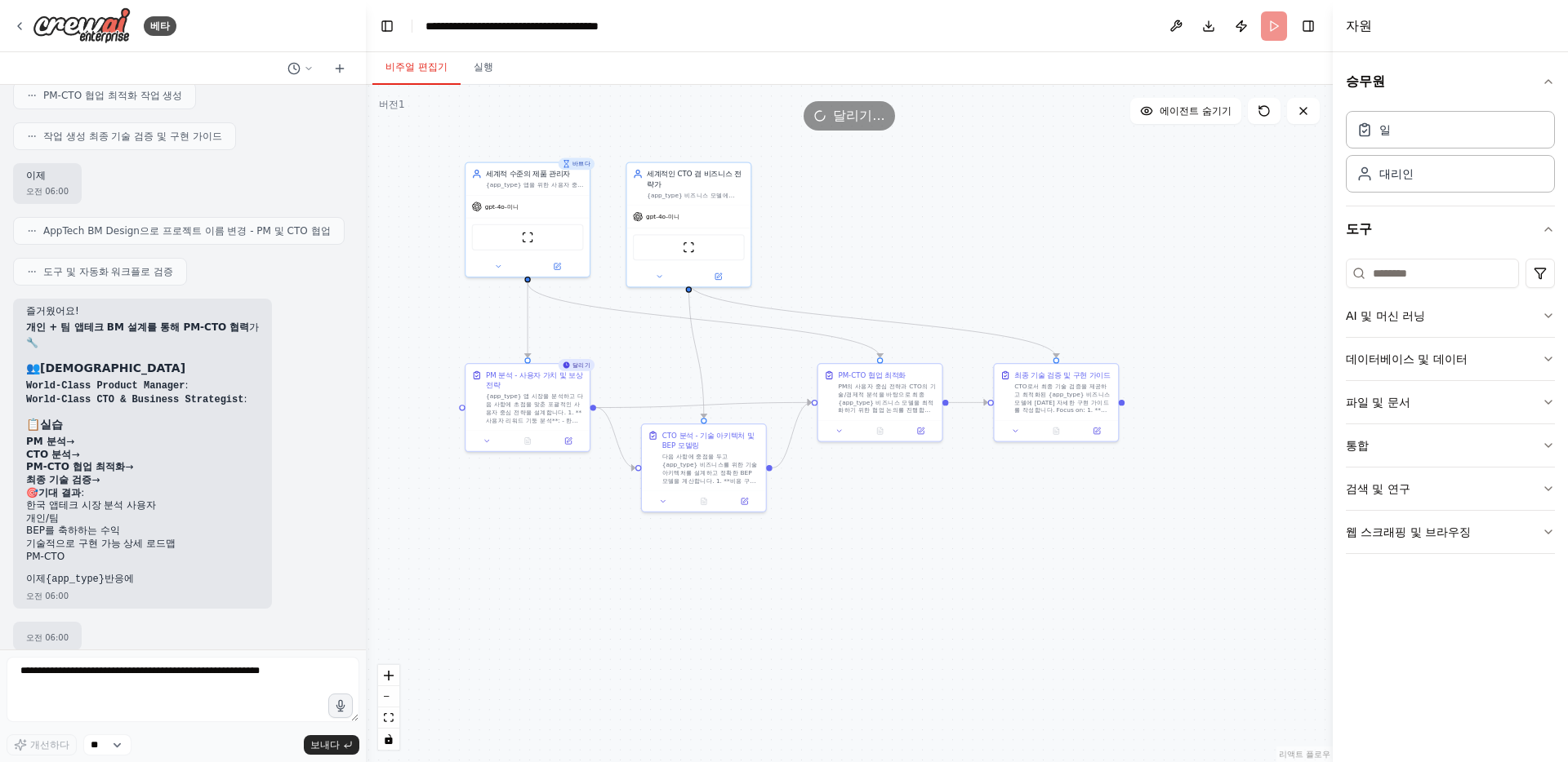
drag, startPoint x: 1052, startPoint y: 490, endPoint x: 1029, endPoint y: 490, distance: 23.0
click at [1029, 490] on div ".deletable-edge-delete-btn { width: 20px; height: 20px; border: 0px solid #ffff…" at bounding box center [849, 424] width 967 height 678
click at [1488, 322] on button "AI 및 머신 러닝" at bounding box center [1451, 316] width 209 height 42
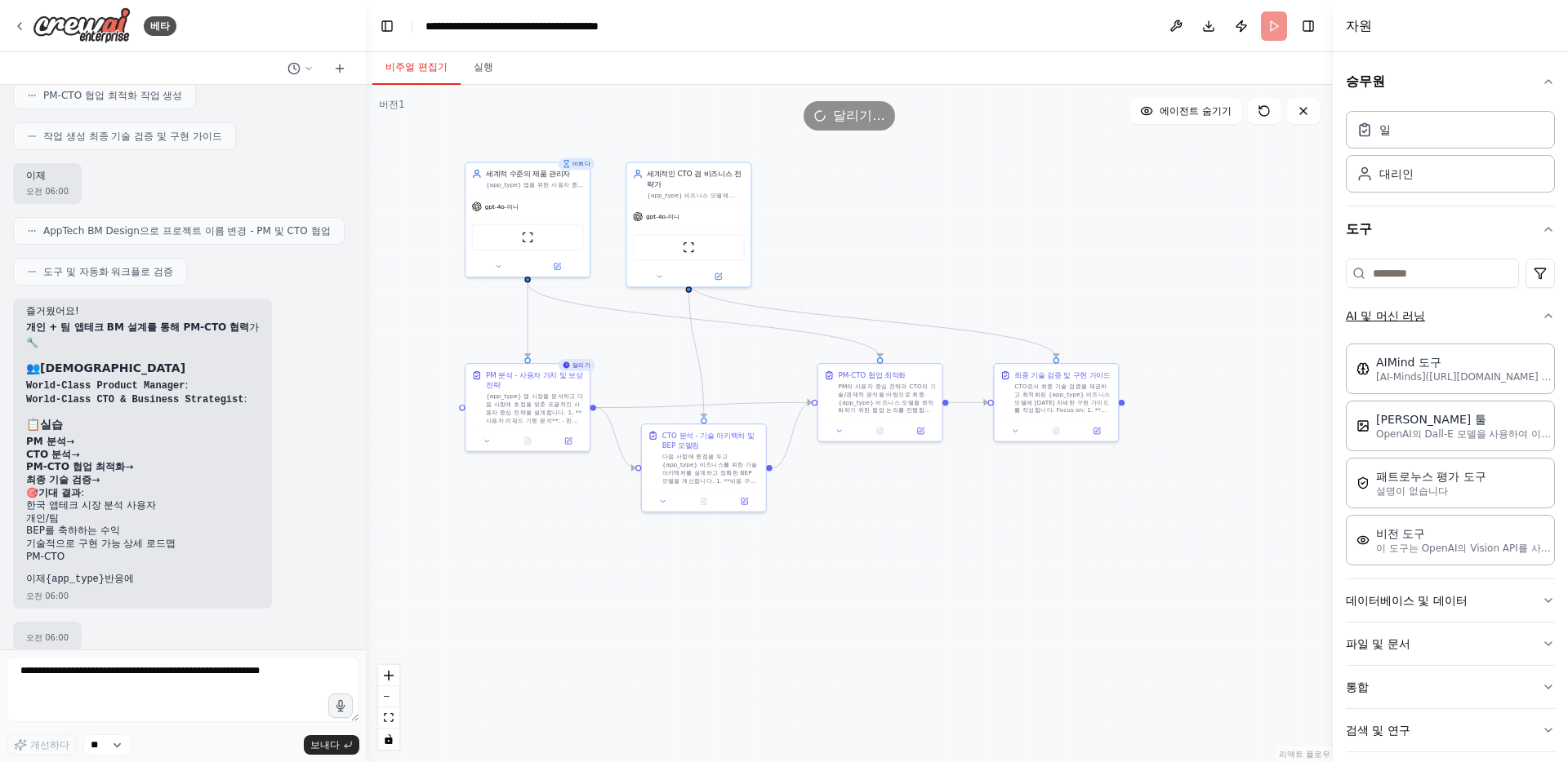
click at [1488, 322] on button "AI 및 머신 러닝" at bounding box center [1451, 316] width 209 height 42
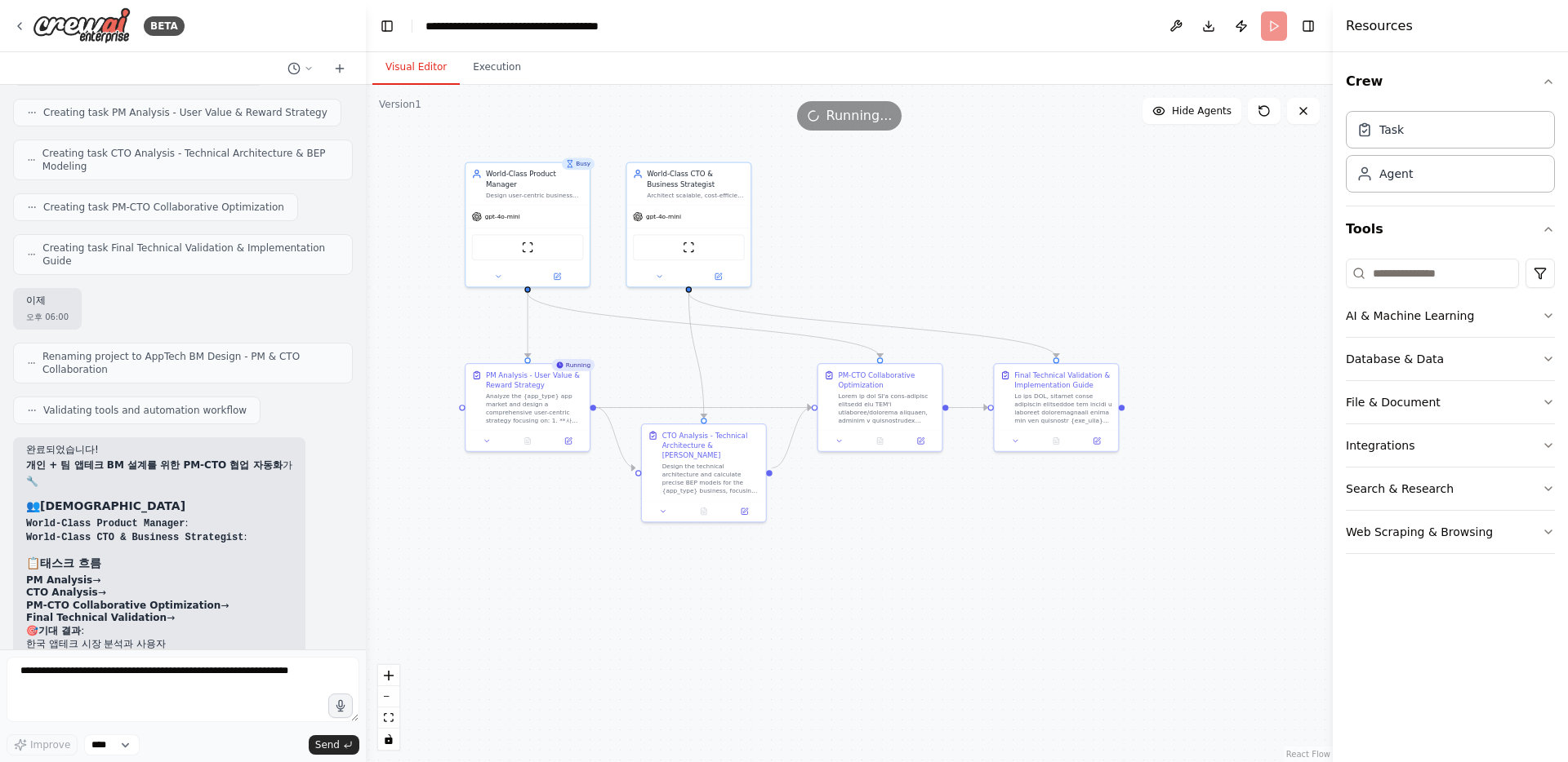
scroll to position [808, 0]
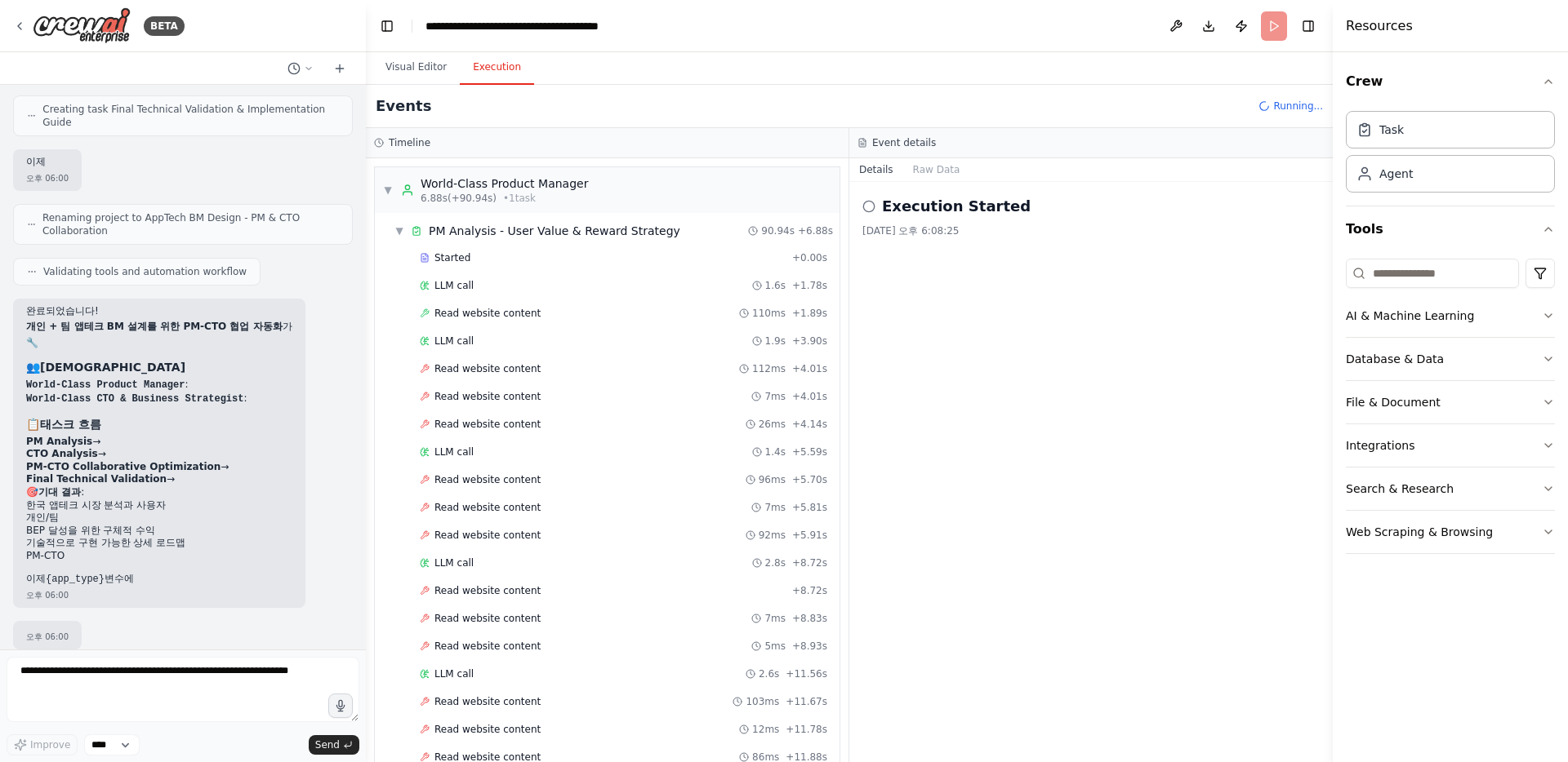
click at [496, 75] on button "Execution" at bounding box center [497, 67] width 74 height 34
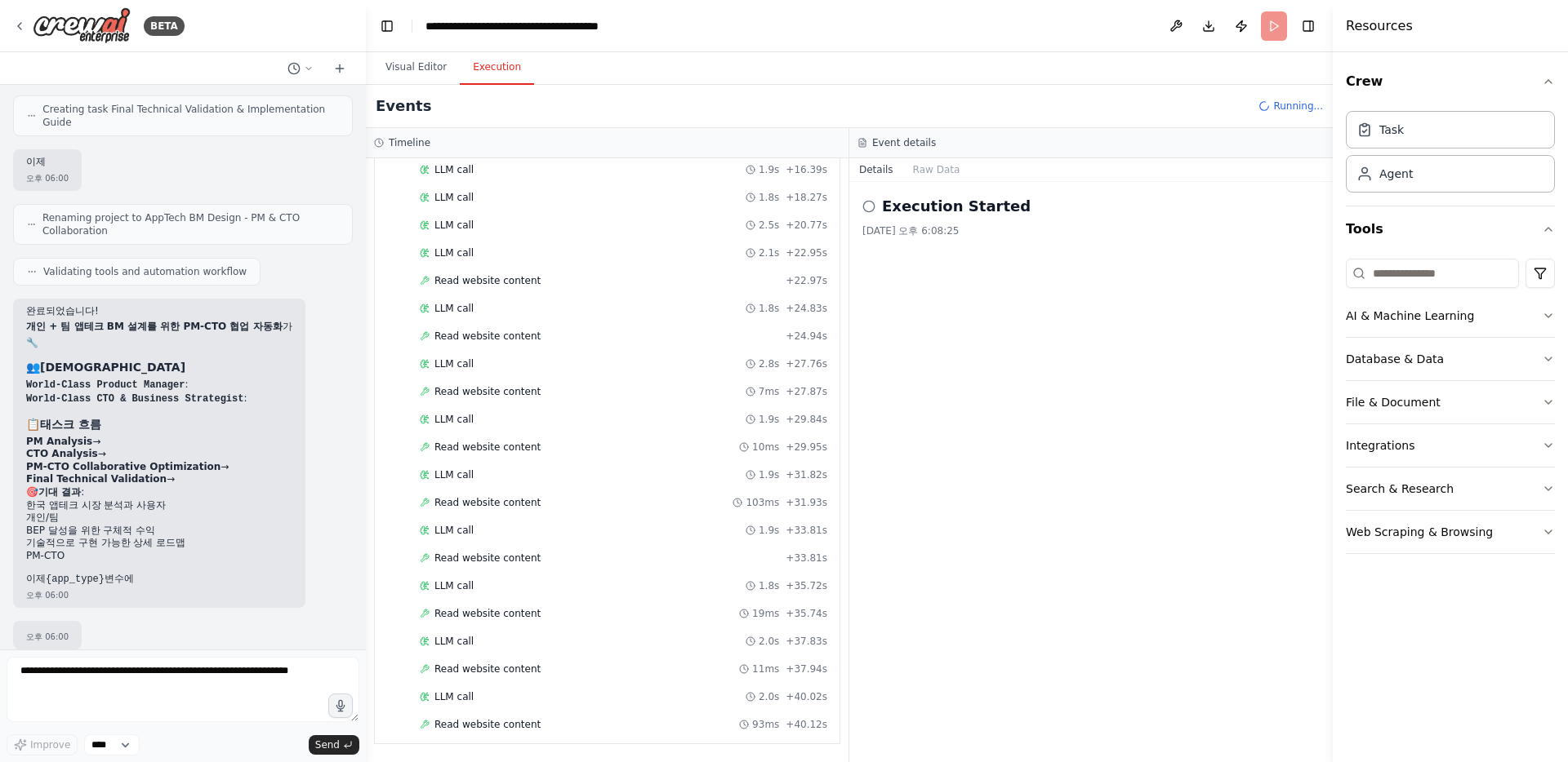
scroll to position [3428, 0]
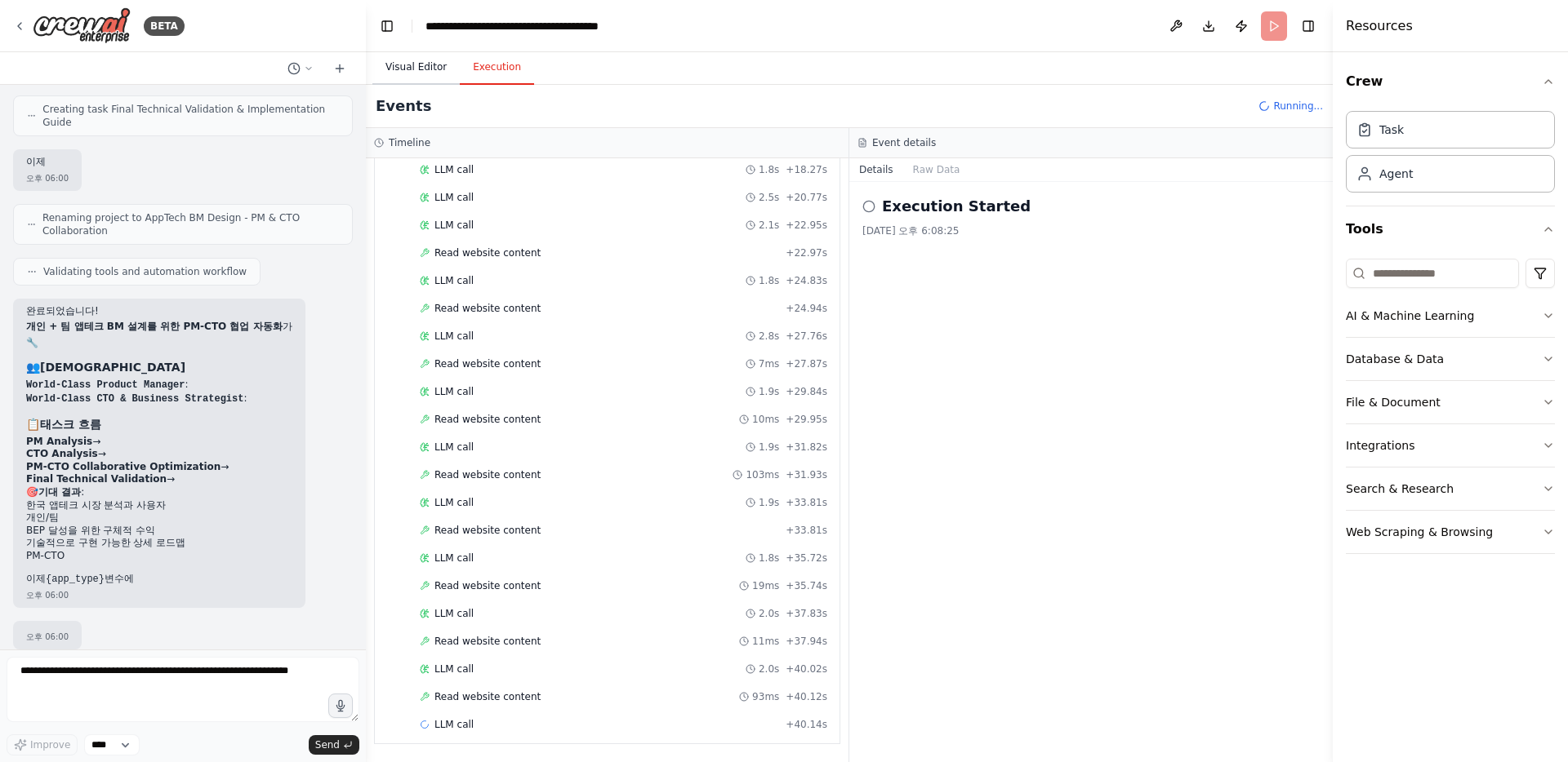
click at [445, 72] on button "Visual Editor" at bounding box center [415, 67] width 87 height 34
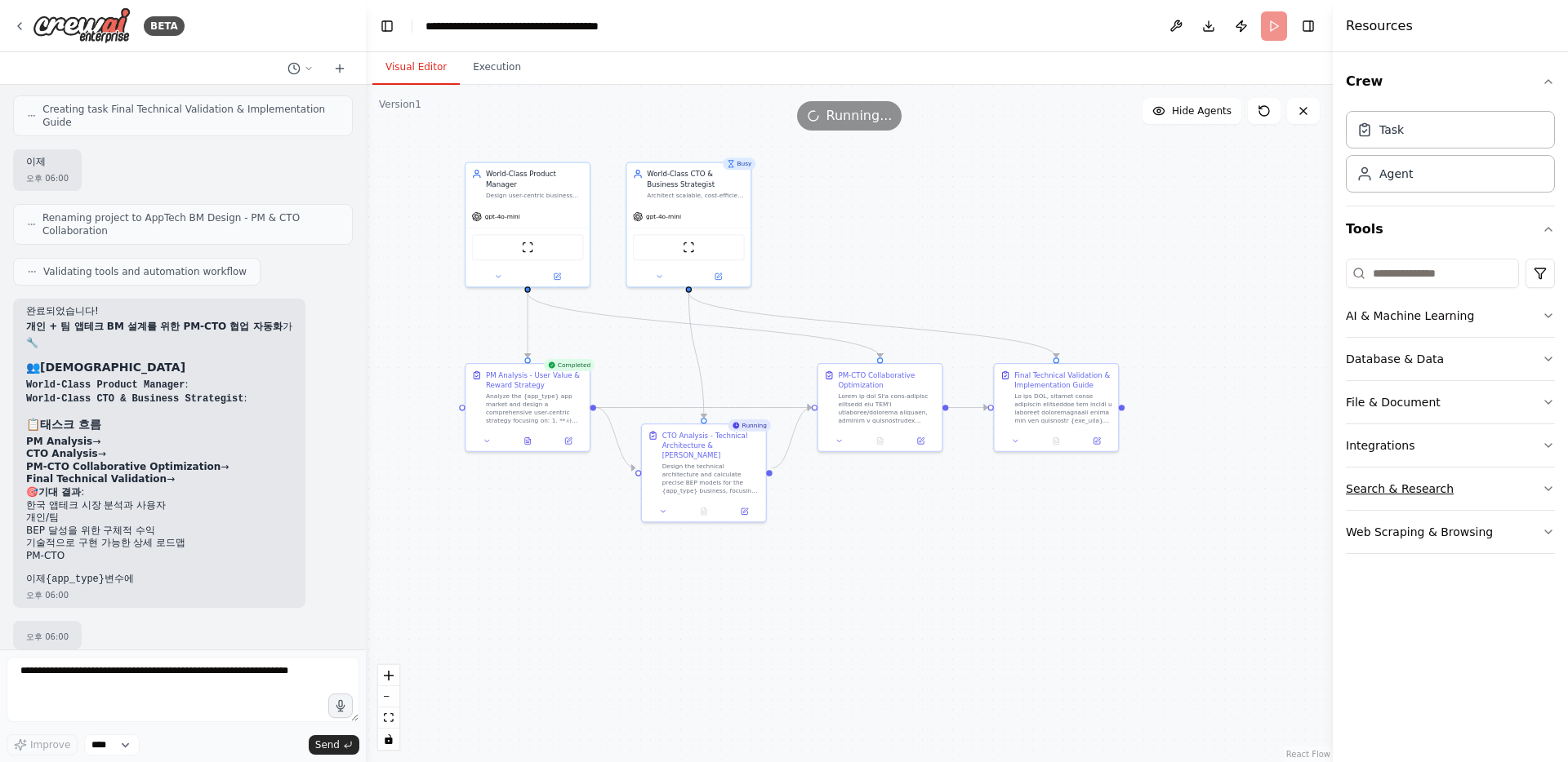
click at [1478, 487] on button "Search & Research" at bounding box center [1451, 489] width 209 height 42
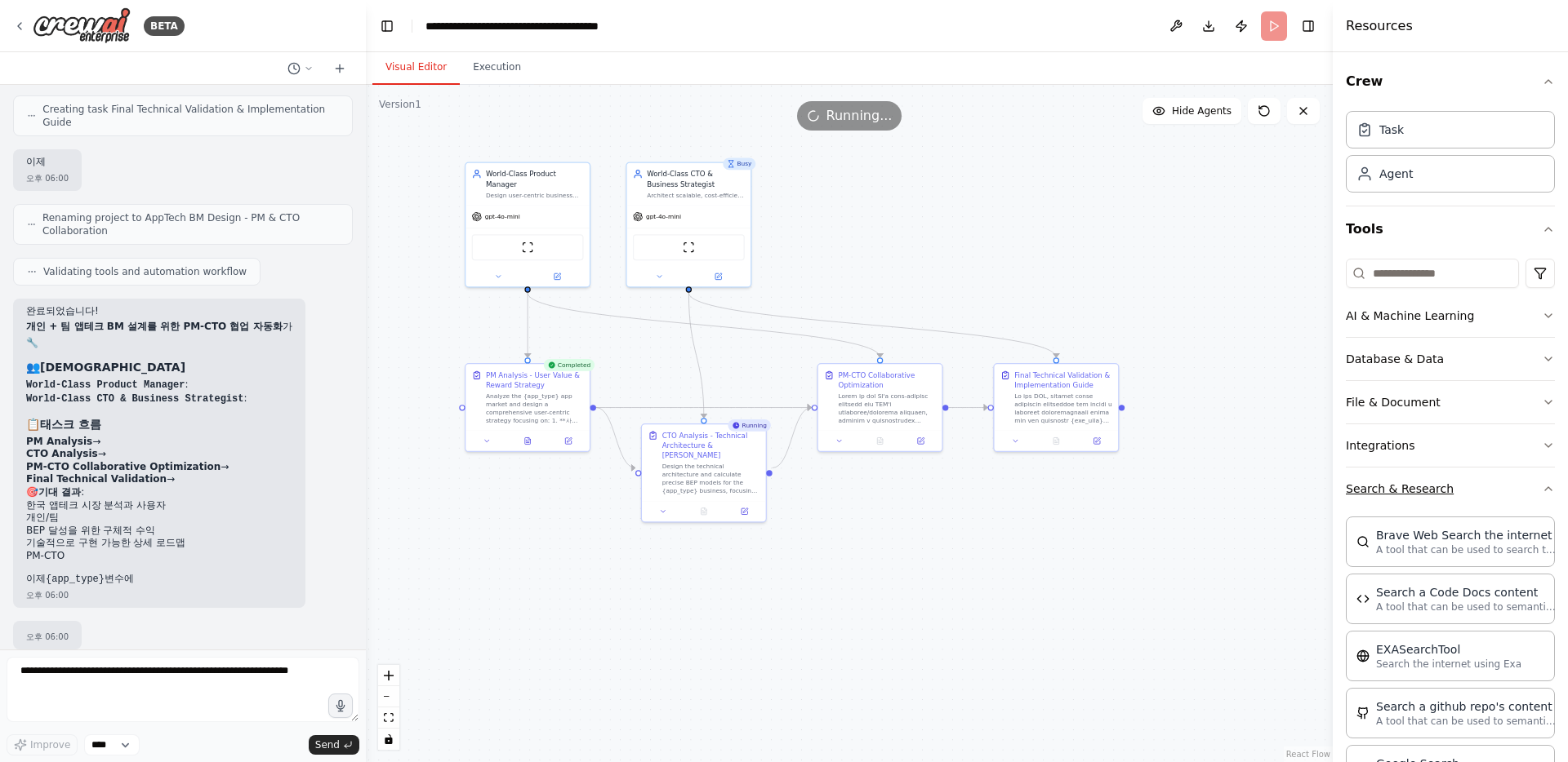
click at [1478, 487] on button "Search & Research" at bounding box center [1451, 489] width 209 height 42
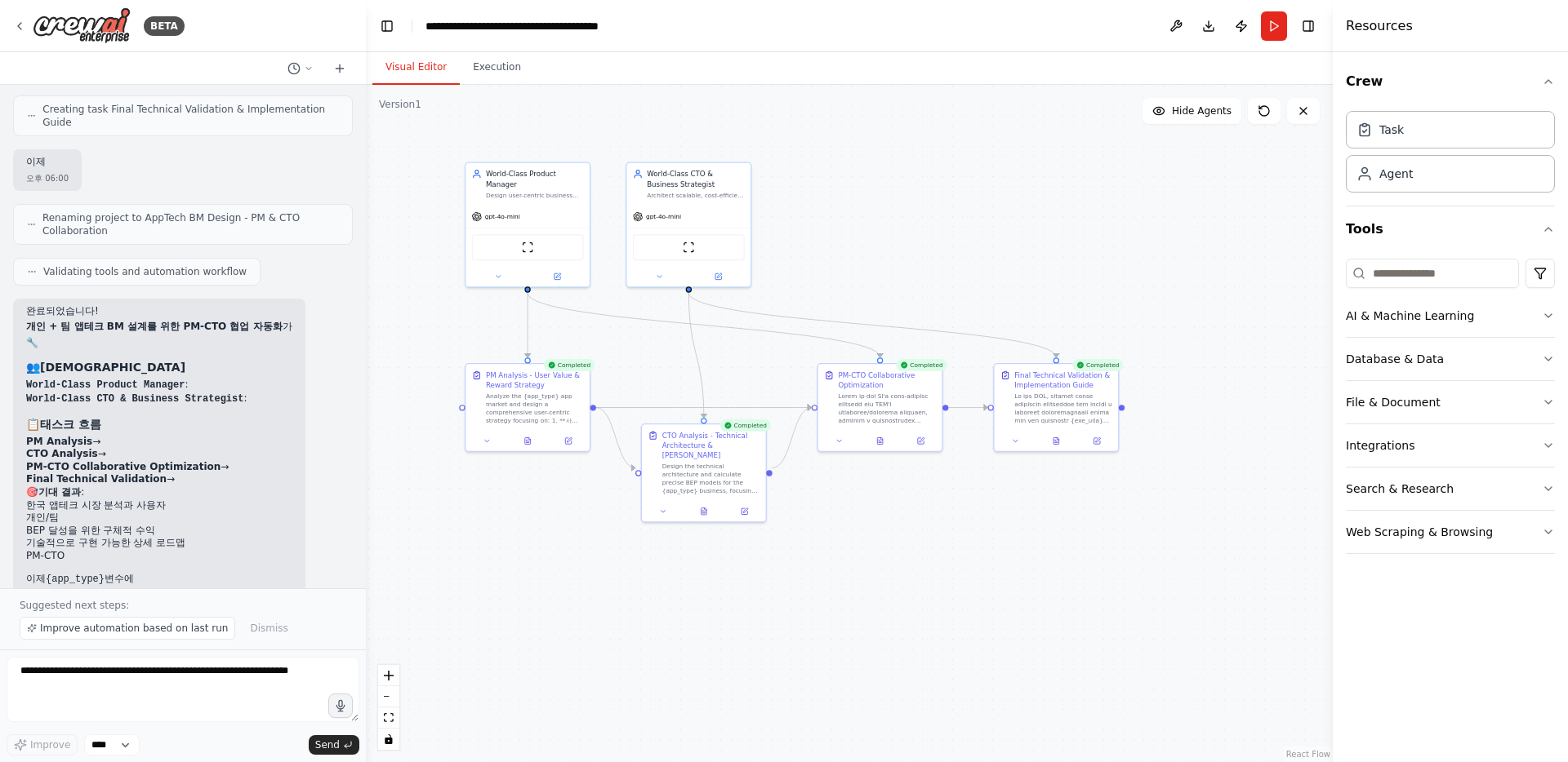
scroll to position [869, 0]
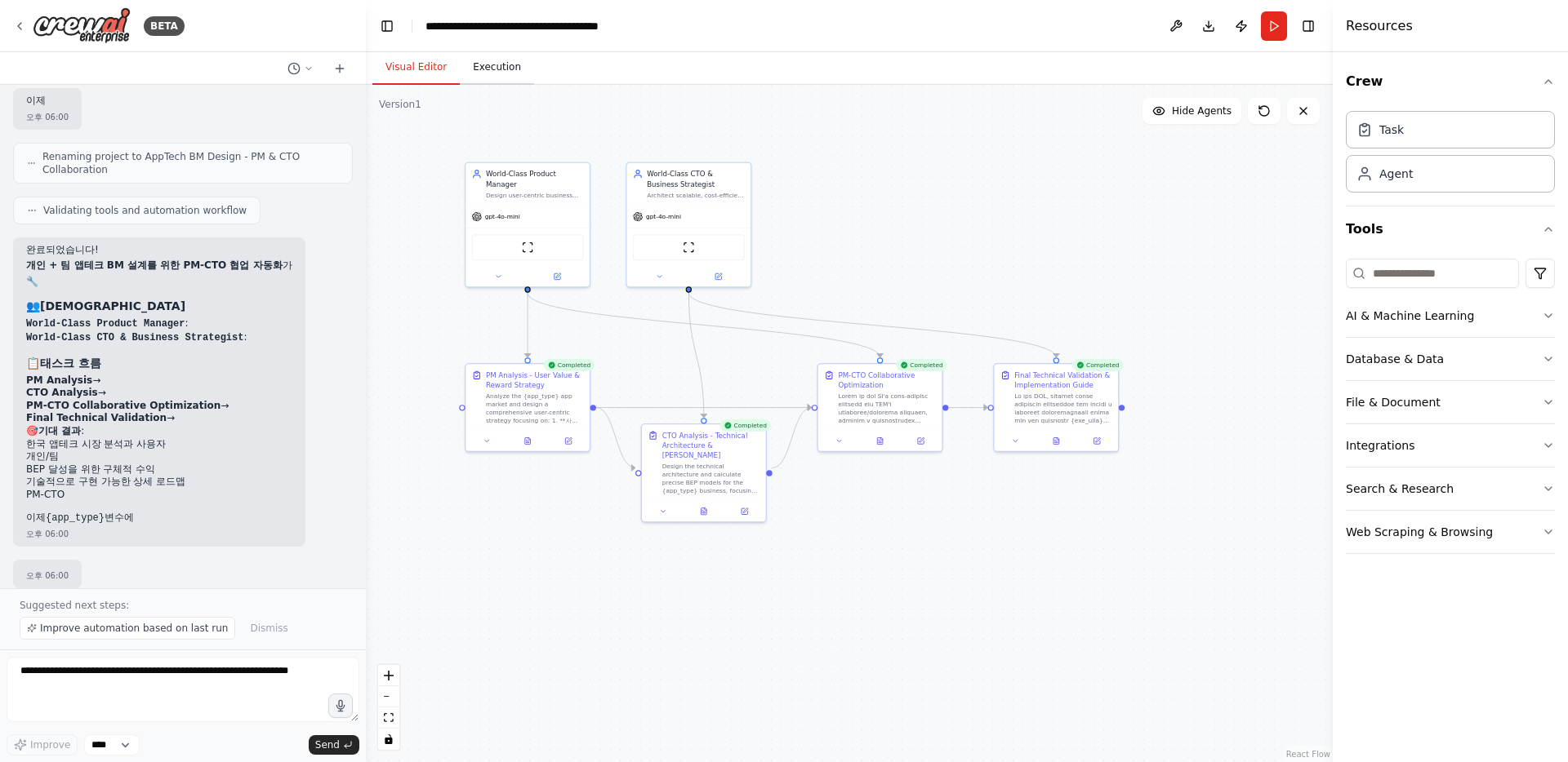
click at [499, 71] on button "Execution" at bounding box center [497, 67] width 74 height 34
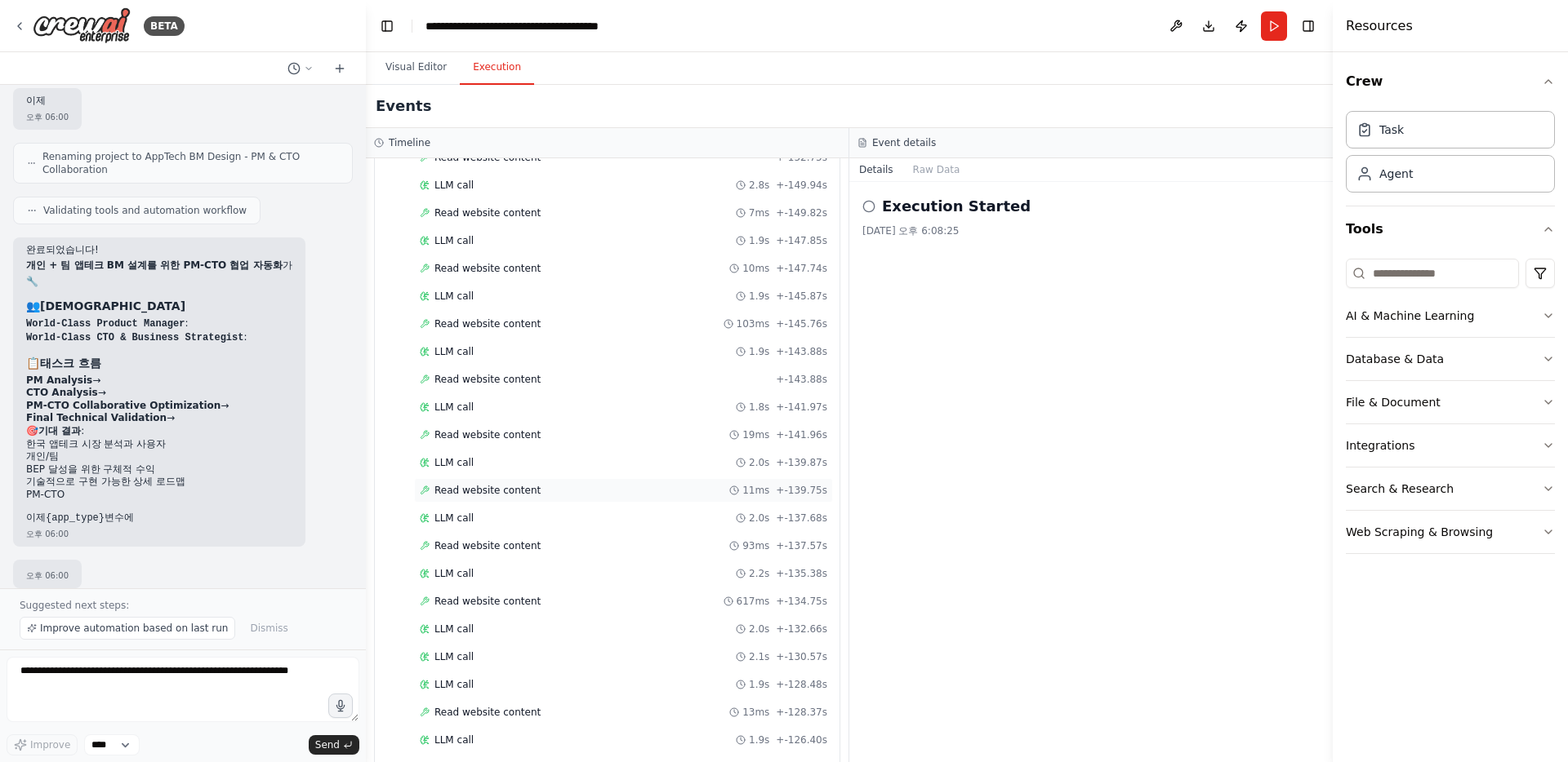
scroll to position [5512, 0]
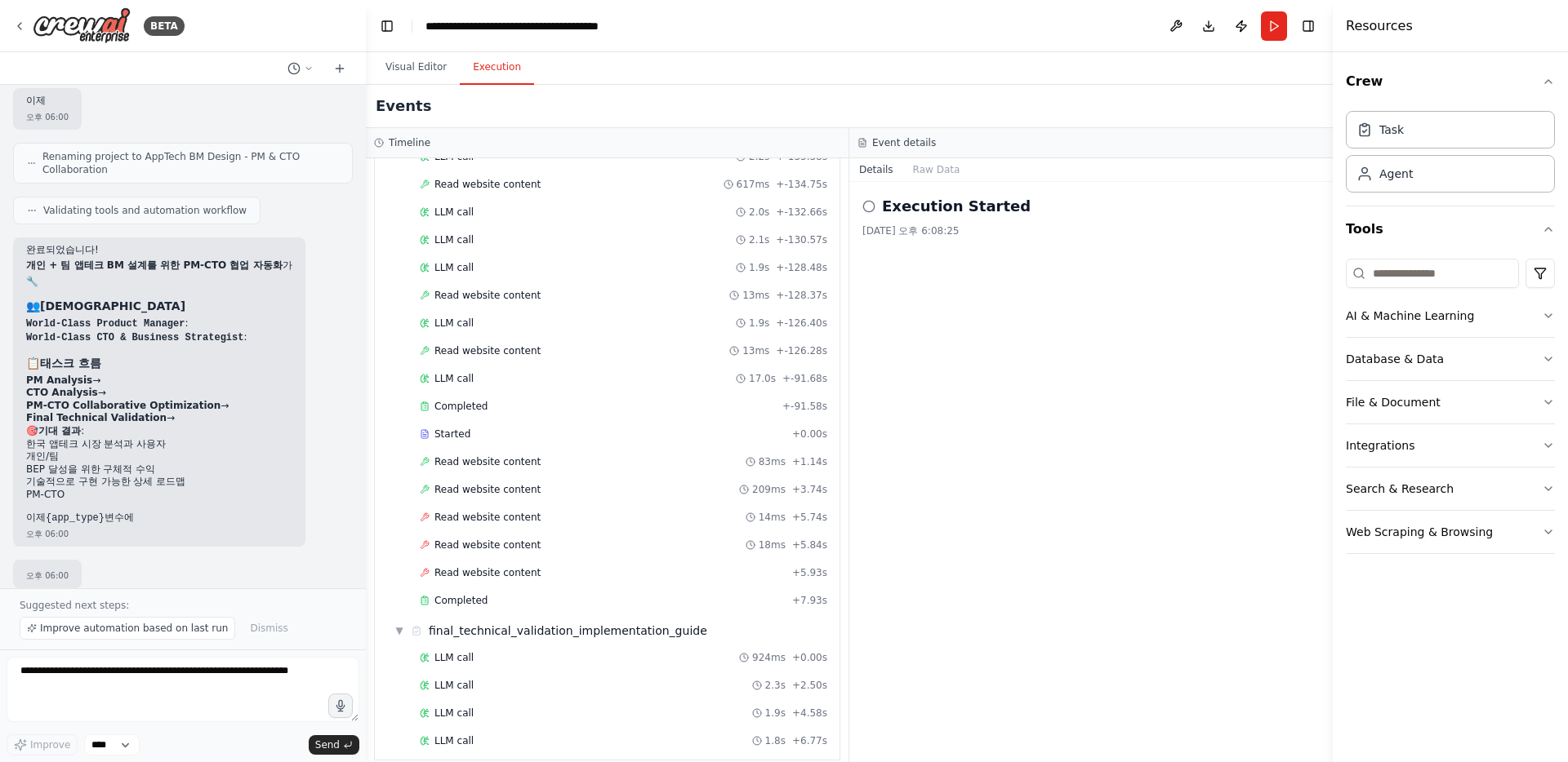
click at [1020, 219] on div "Execution Started 2025. 9. 2. 오후 6:08:25" at bounding box center [1091, 216] width 457 height 42
click at [930, 222] on div "Execution Started 2025. 9. 2. 오후 6:08:25" at bounding box center [1091, 216] width 457 height 42
click at [939, 213] on h2 "Execution Started" at bounding box center [956, 206] width 148 height 23
click at [859, 208] on div "Execution Started 2025. 9. 2. 오후 6:08:25" at bounding box center [1091, 473] width 484 height 581
click at [871, 208] on icon at bounding box center [869, 206] width 13 height 13
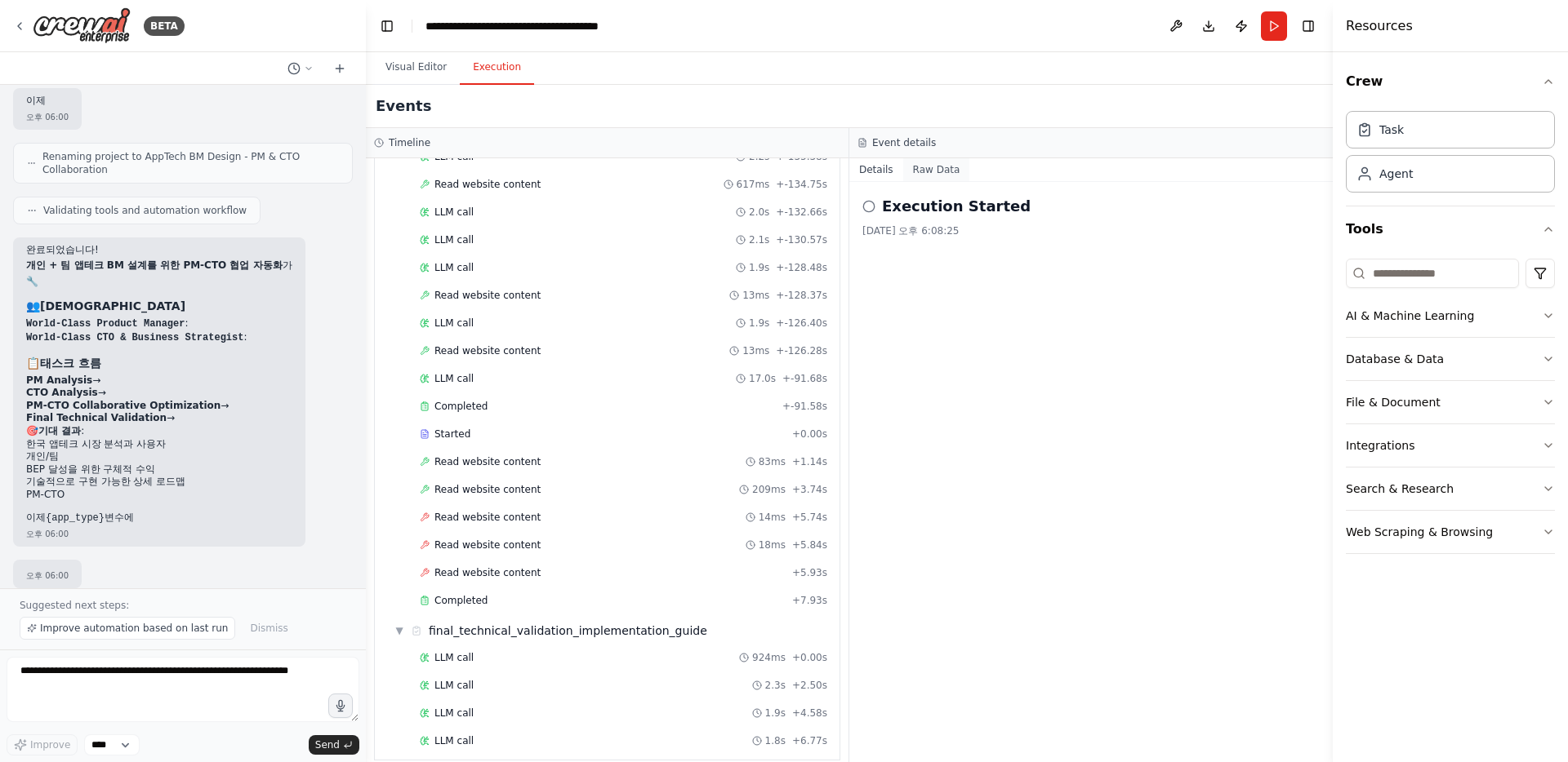
click at [942, 168] on button "Raw Data" at bounding box center [937, 169] width 67 height 23
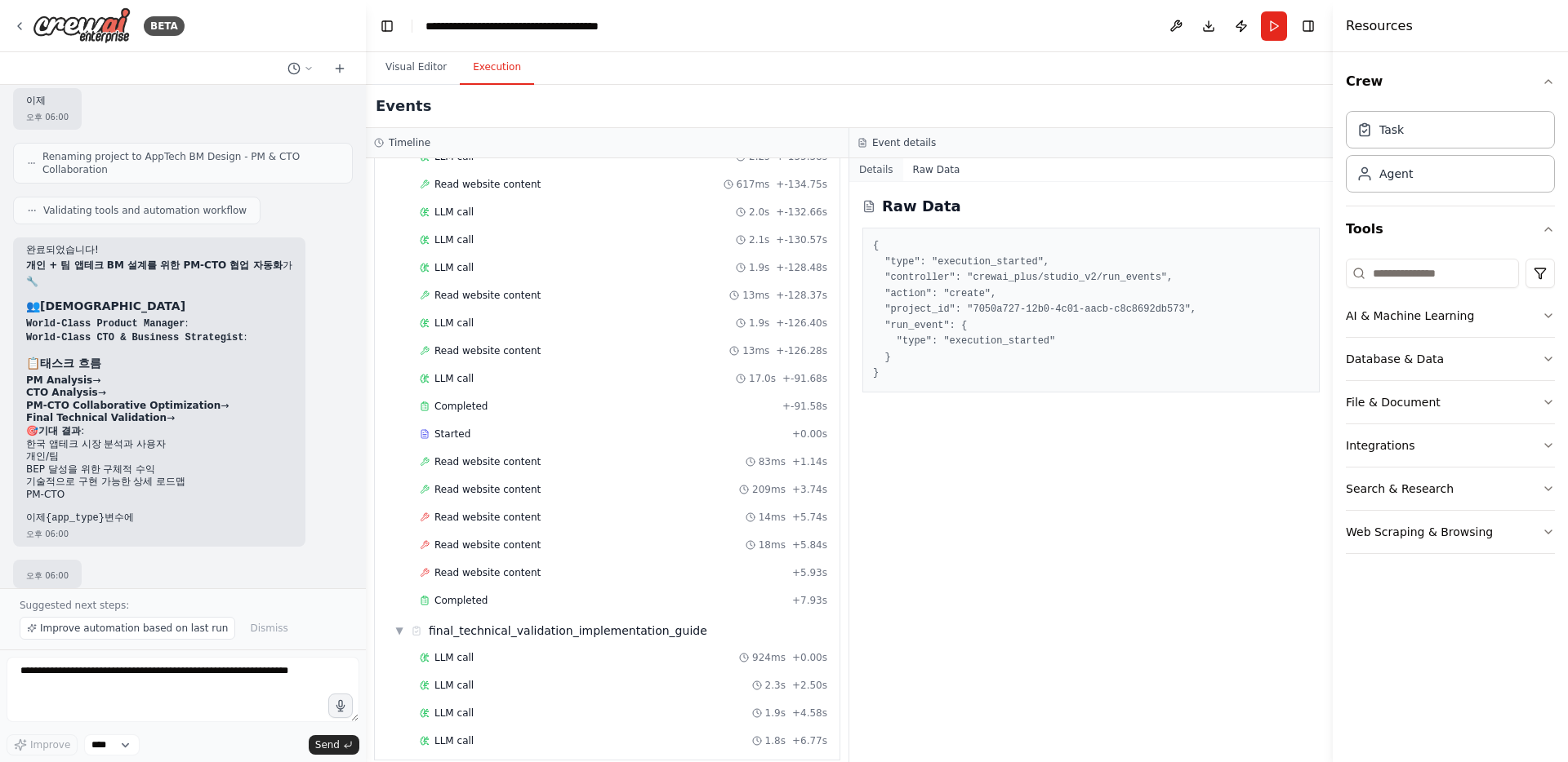
click at [887, 169] on button "Details" at bounding box center [876, 169] width 54 height 23
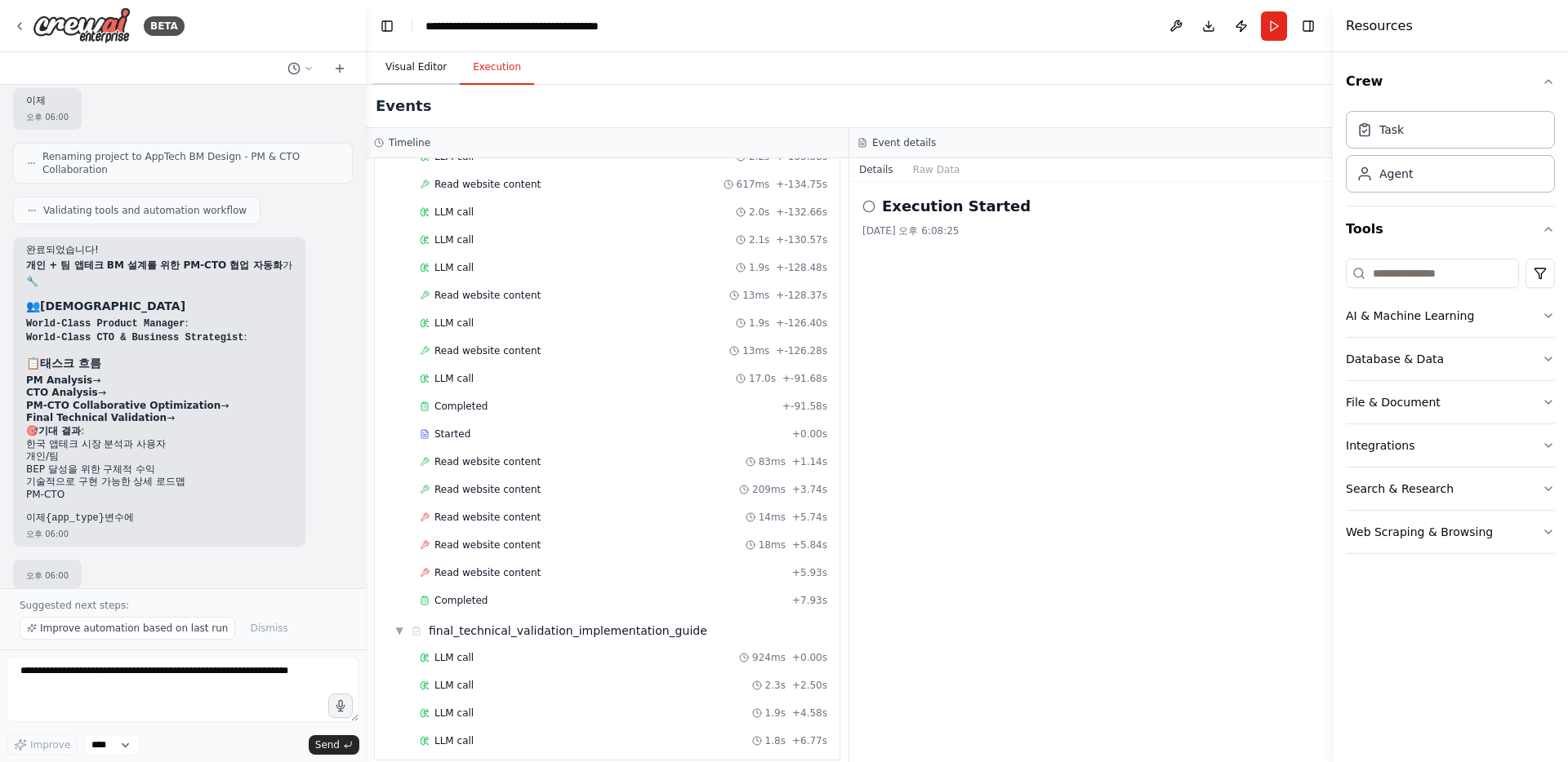
click at [443, 68] on button "Visual Editor" at bounding box center [415, 67] width 87 height 34
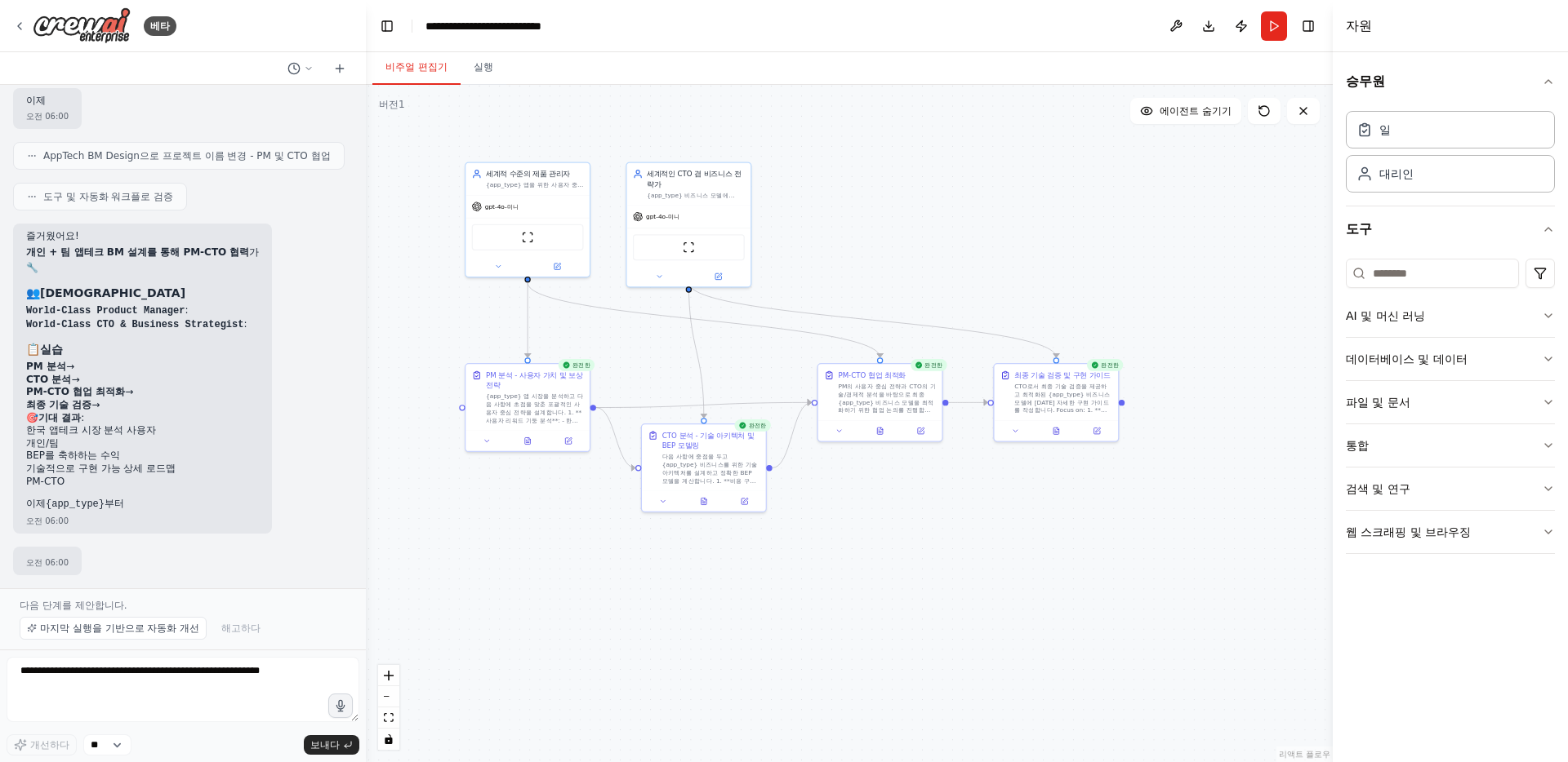
scroll to position [843, 0]
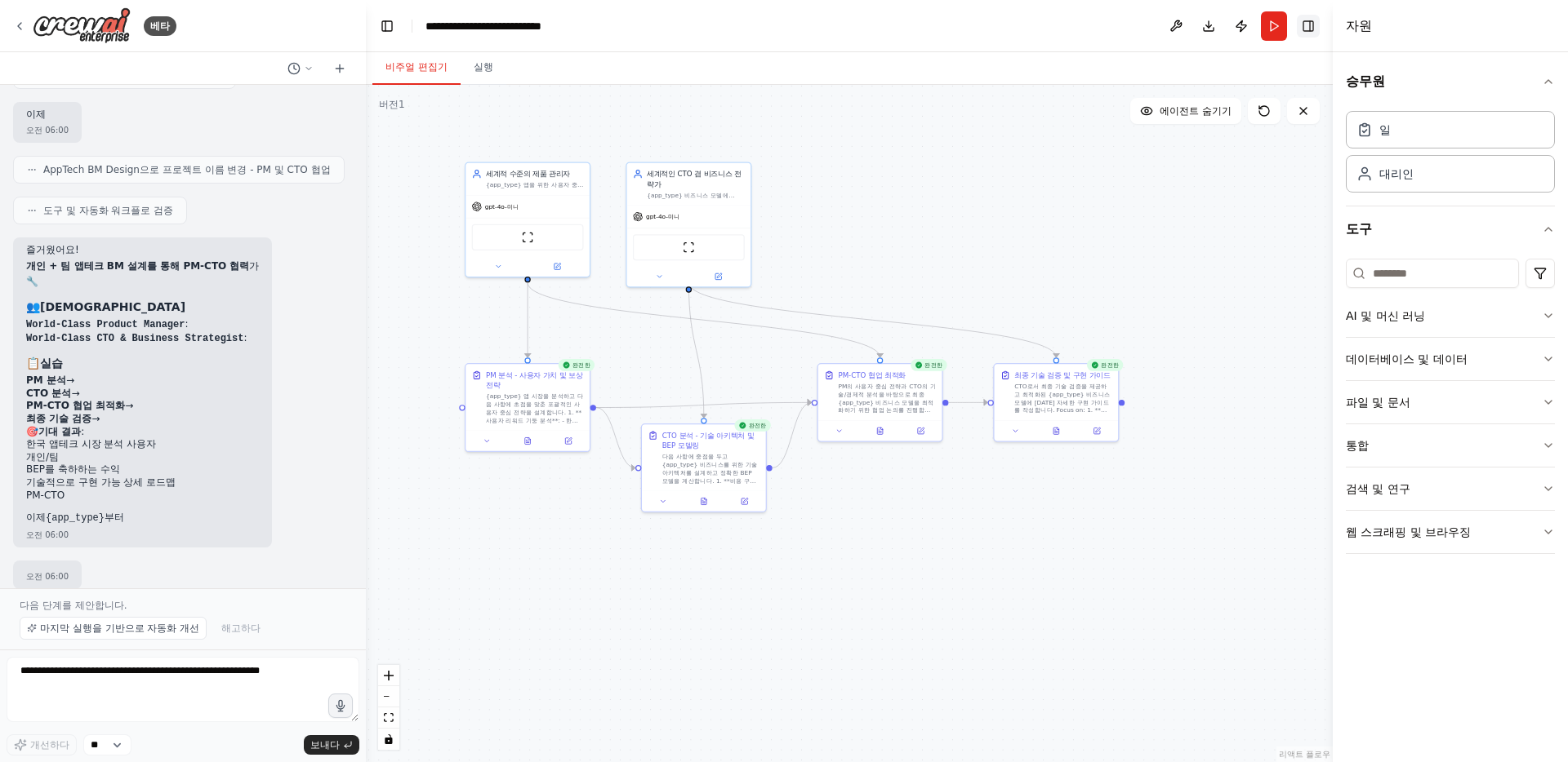
click at [1307, 21] on button "오른쪽 사이드바 전환" at bounding box center [1308, 26] width 23 height 23
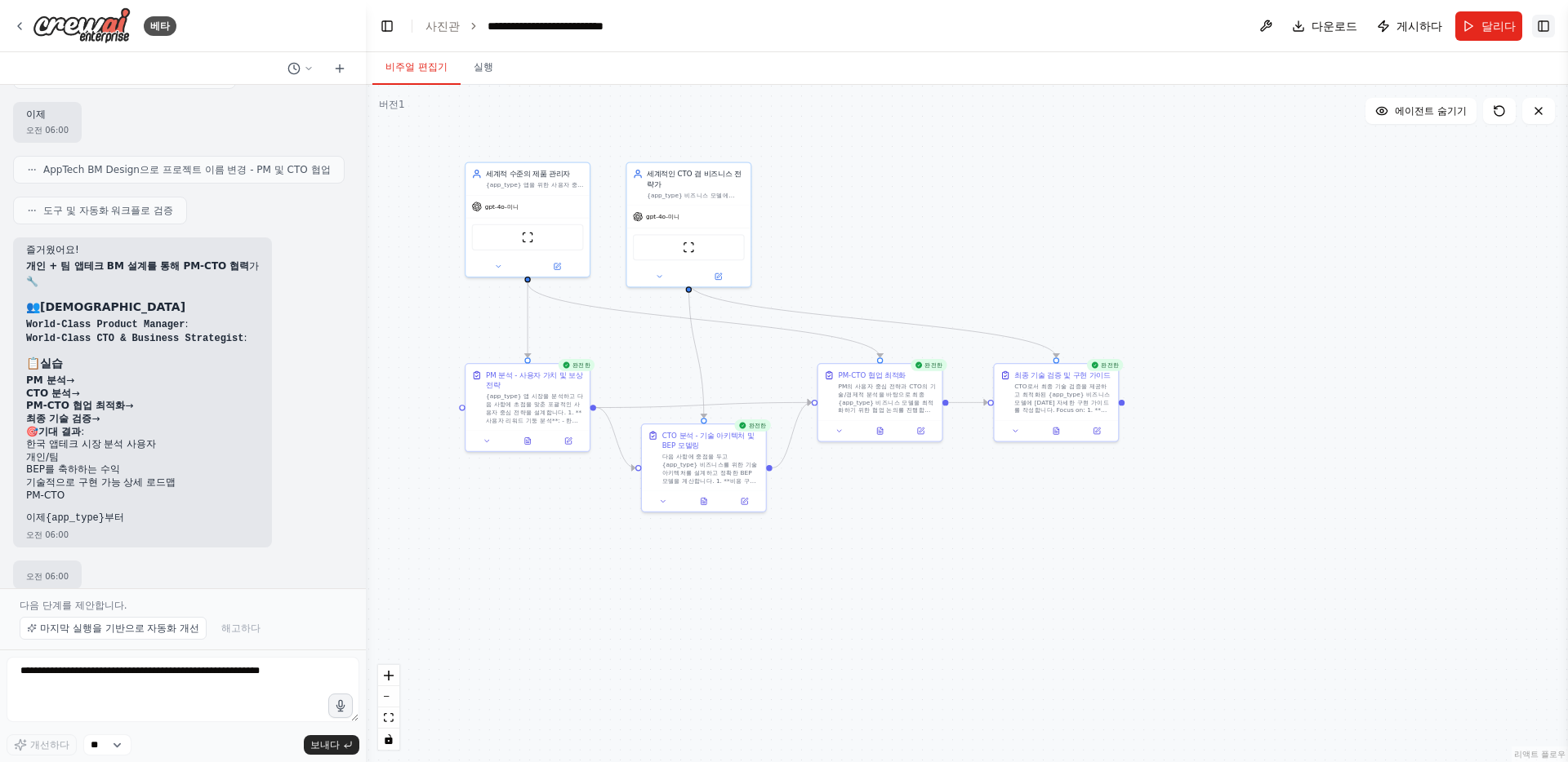
click at [1541, 24] on button "오른쪽 사이드바 전환" at bounding box center [1543, 26] width 23 height 23
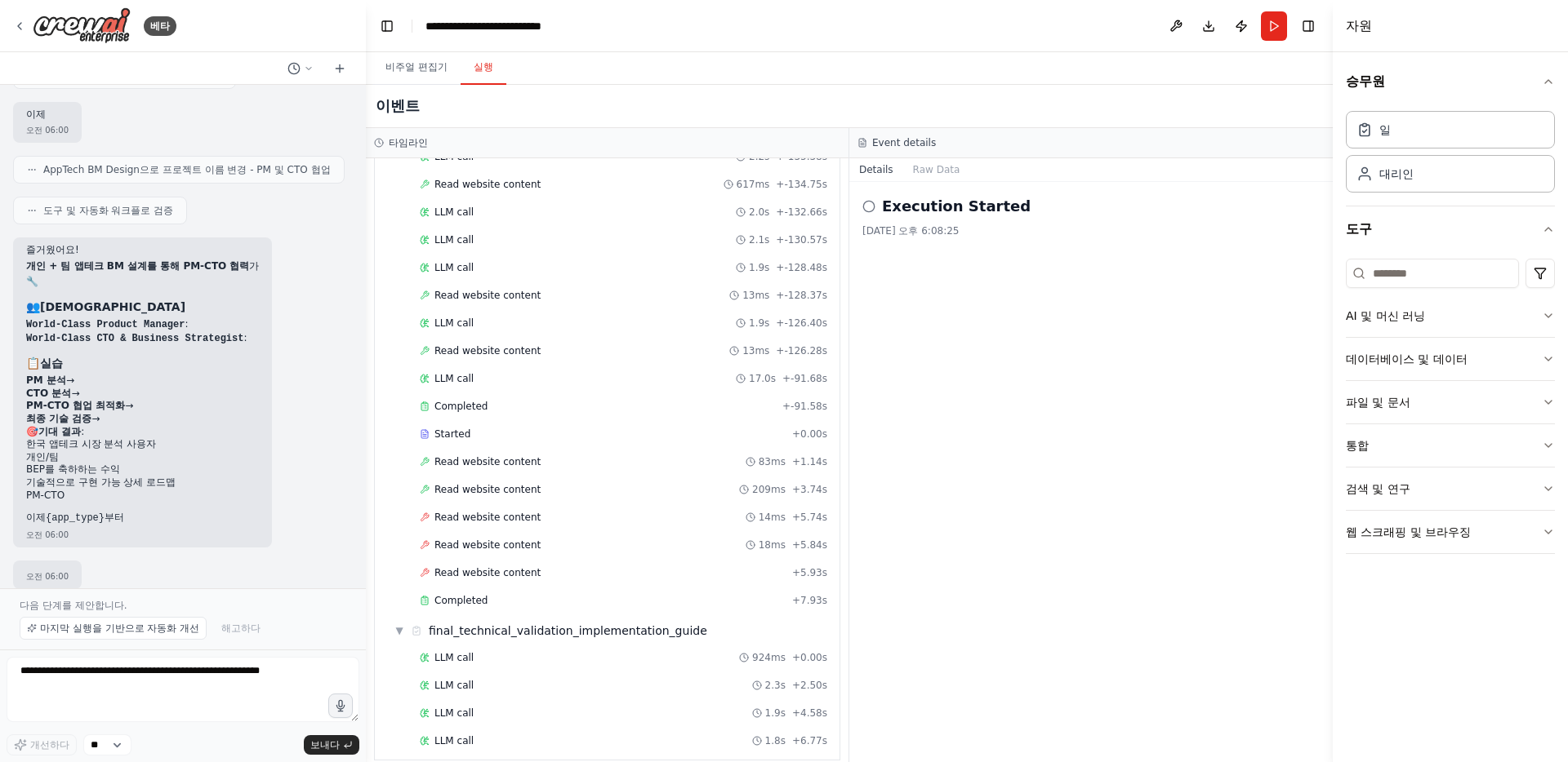
click at [478, 61] on font "실행" at bounding box center [483, 67] width 19 height 11
click at [554, 735] on div "LLM 콜 1.8초 + 6.77초" at bounding box center [623, 741] width 408 height 13
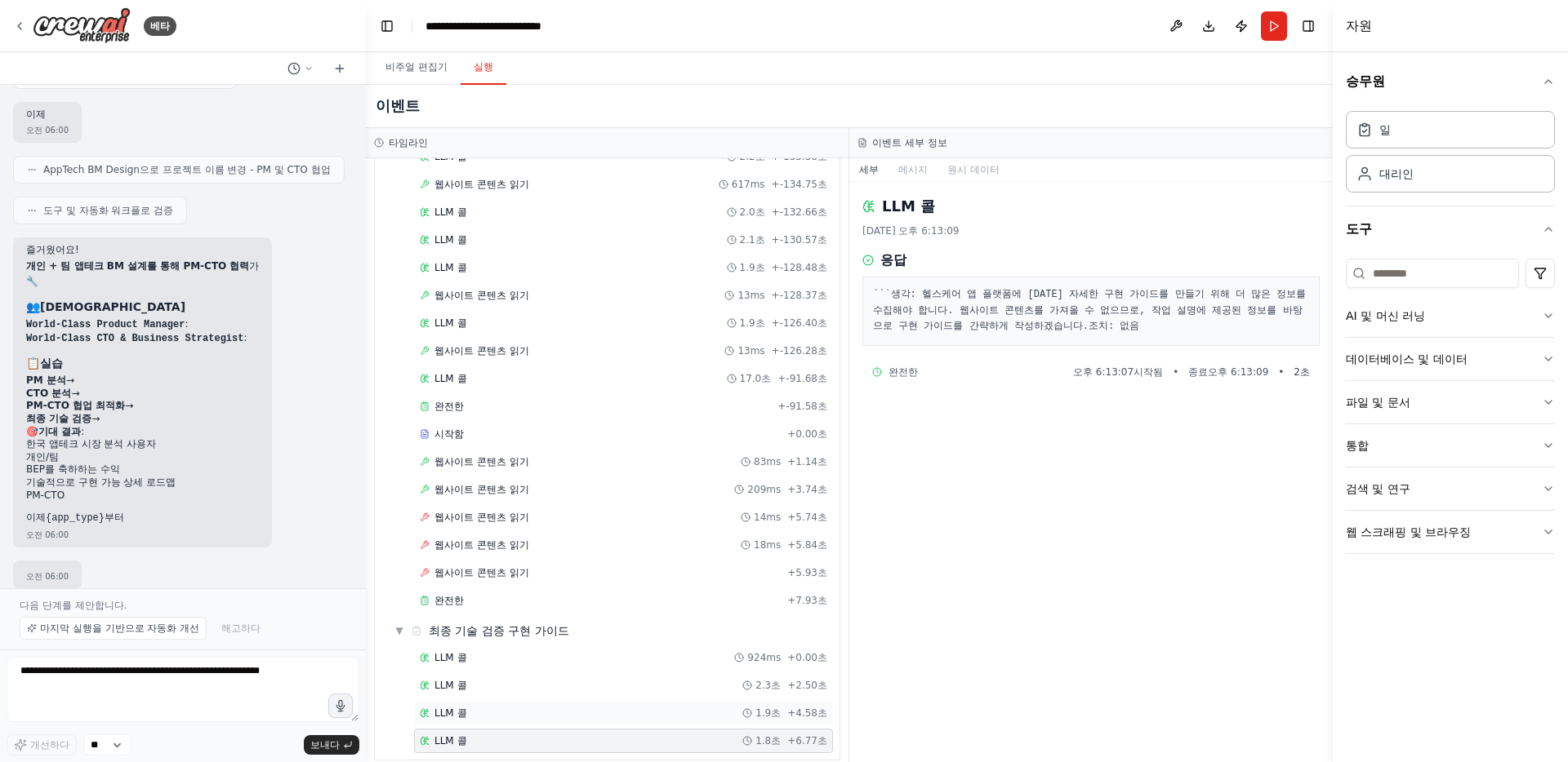
click at [574, 707] on div "LLM 콜 1.9초 + 4.58초" at bounding box center [623, 713] width 408 height 13
click at [581, 701] on div "LLM 콜 1.9초 + 4.58초" at bounding box center [623, 713] width 419 height 25
click at [608, 679] on div "LLM 콜 2.3초 + 2.50초" at bounding box center [623, 685] width 408 height 13
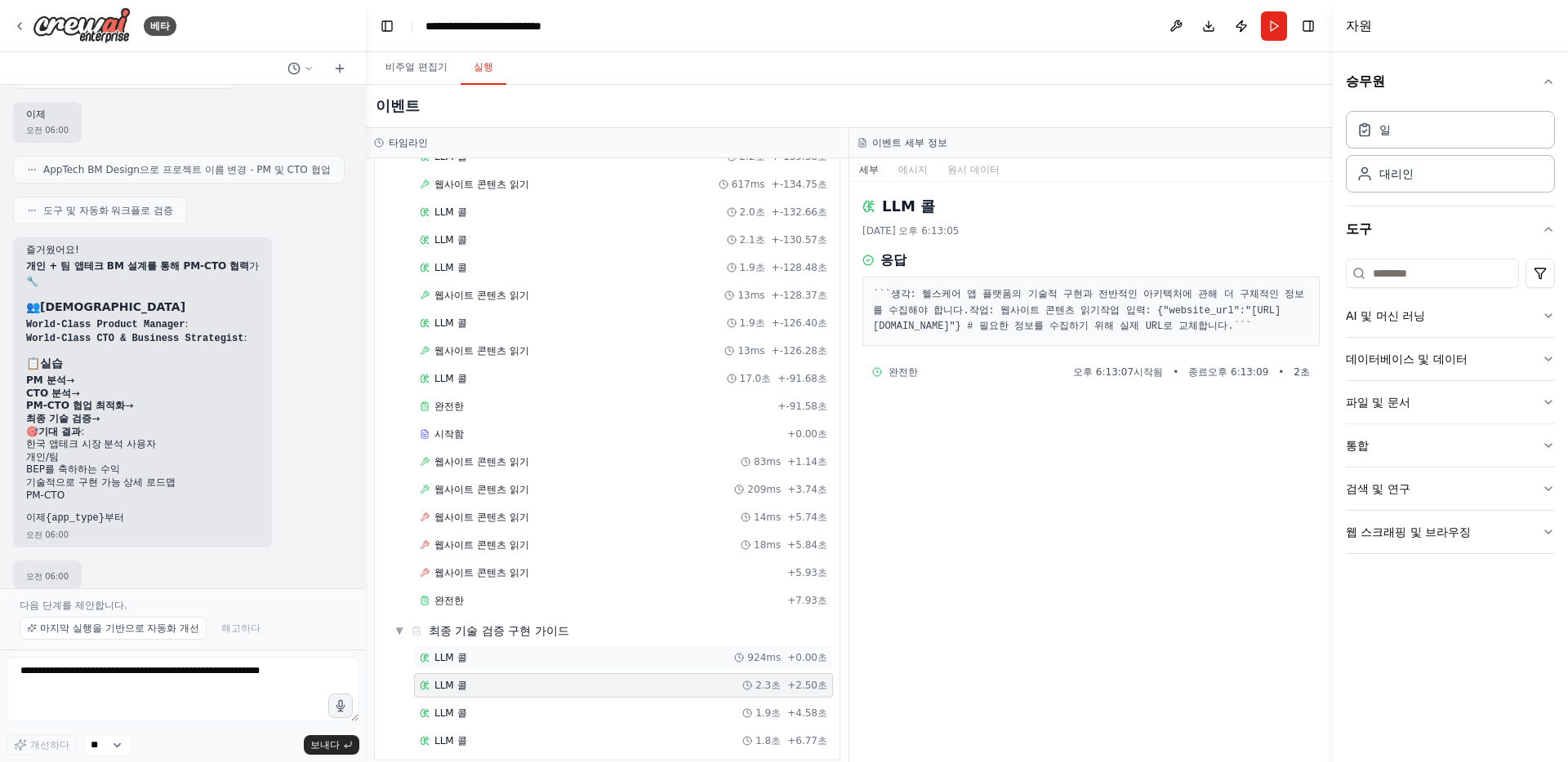
click at [646, 651] on div "LLM 콜 924ms + 0.00초" at bounding box center [623, 658] width 408 height 13
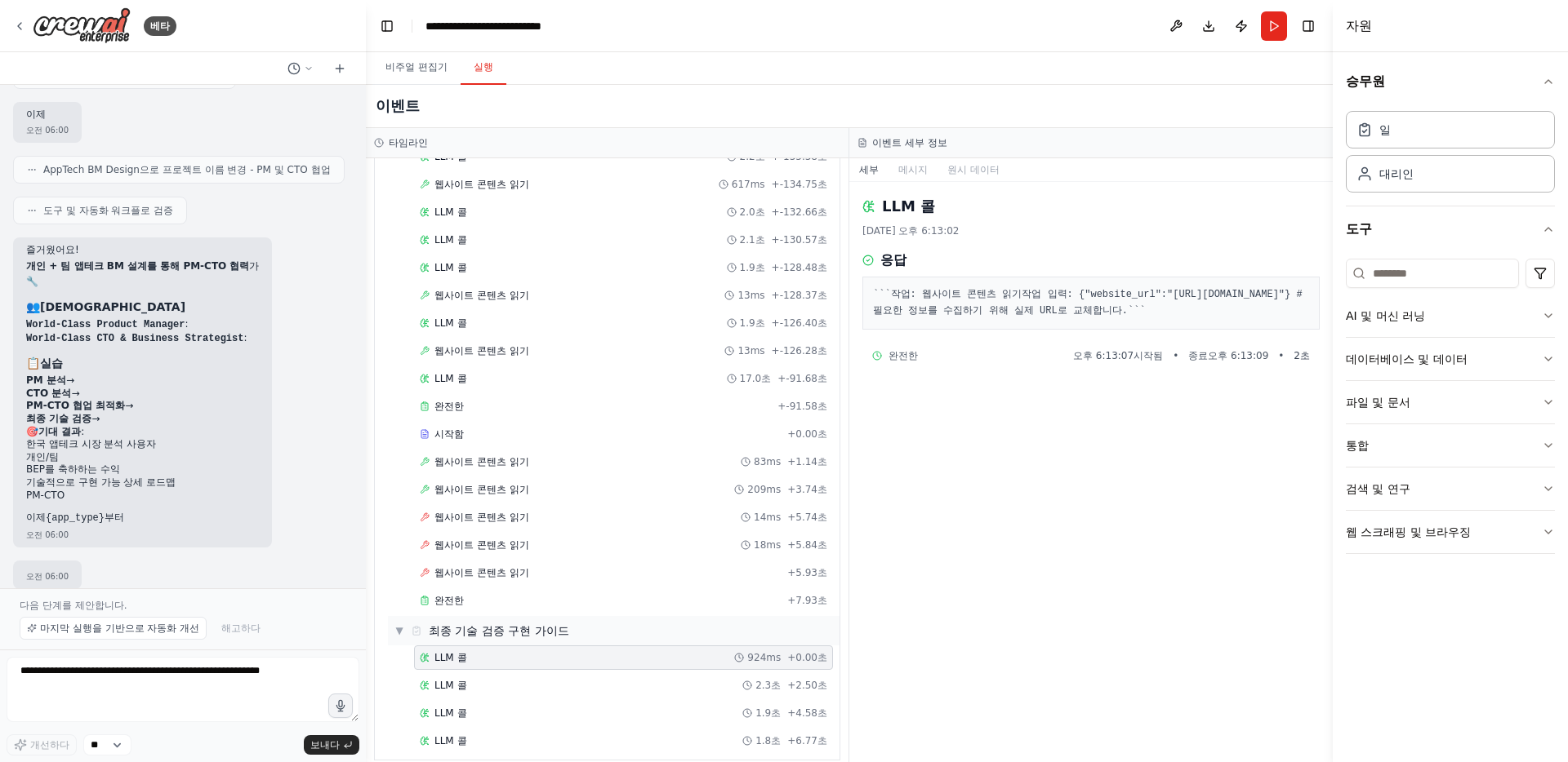
click at [532, 625] on font "최종 기술 검증 구현 가이드" at bounding box center [499, 631] width 140 height 13
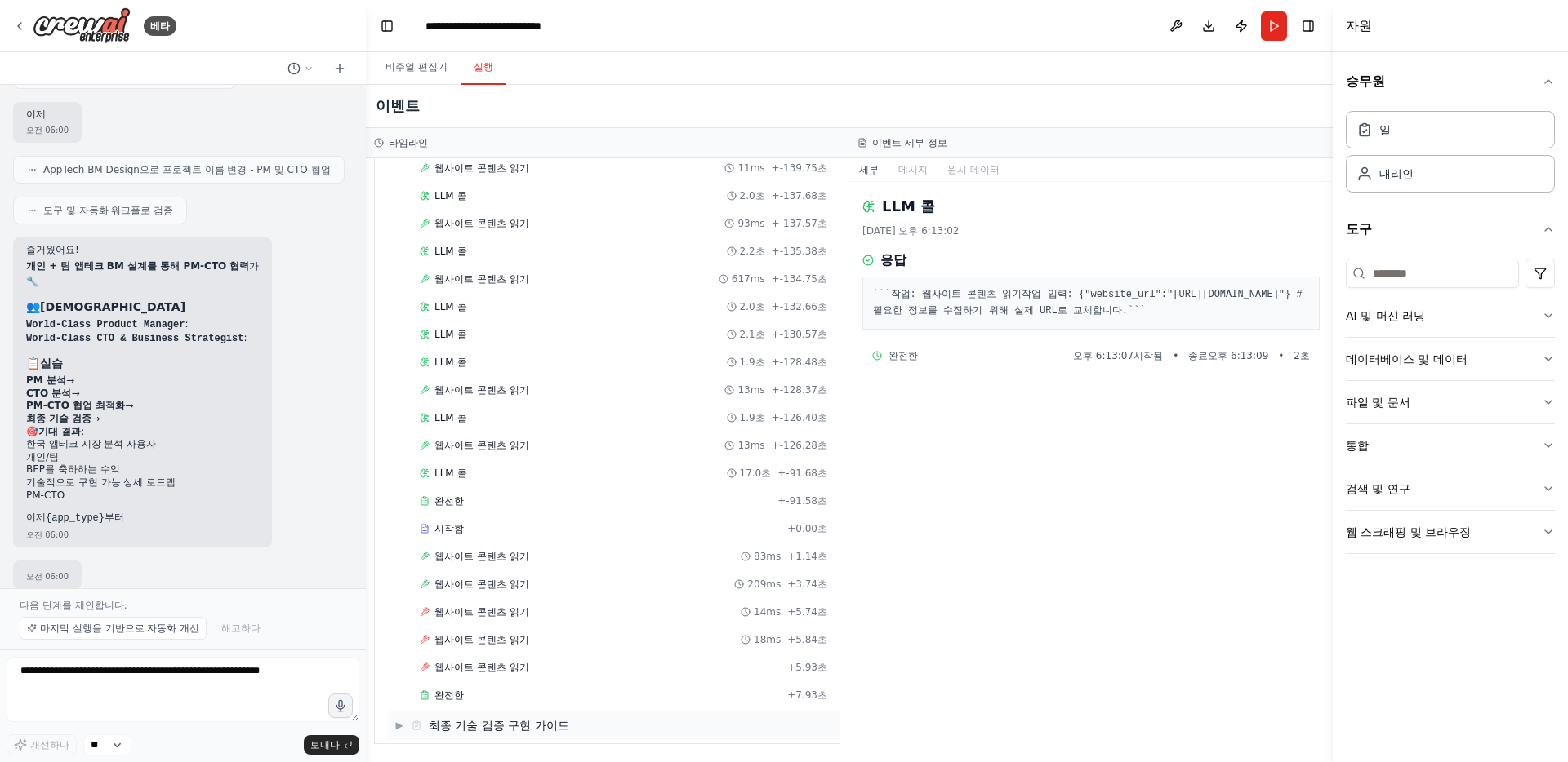
scroll to position [5401, 0]
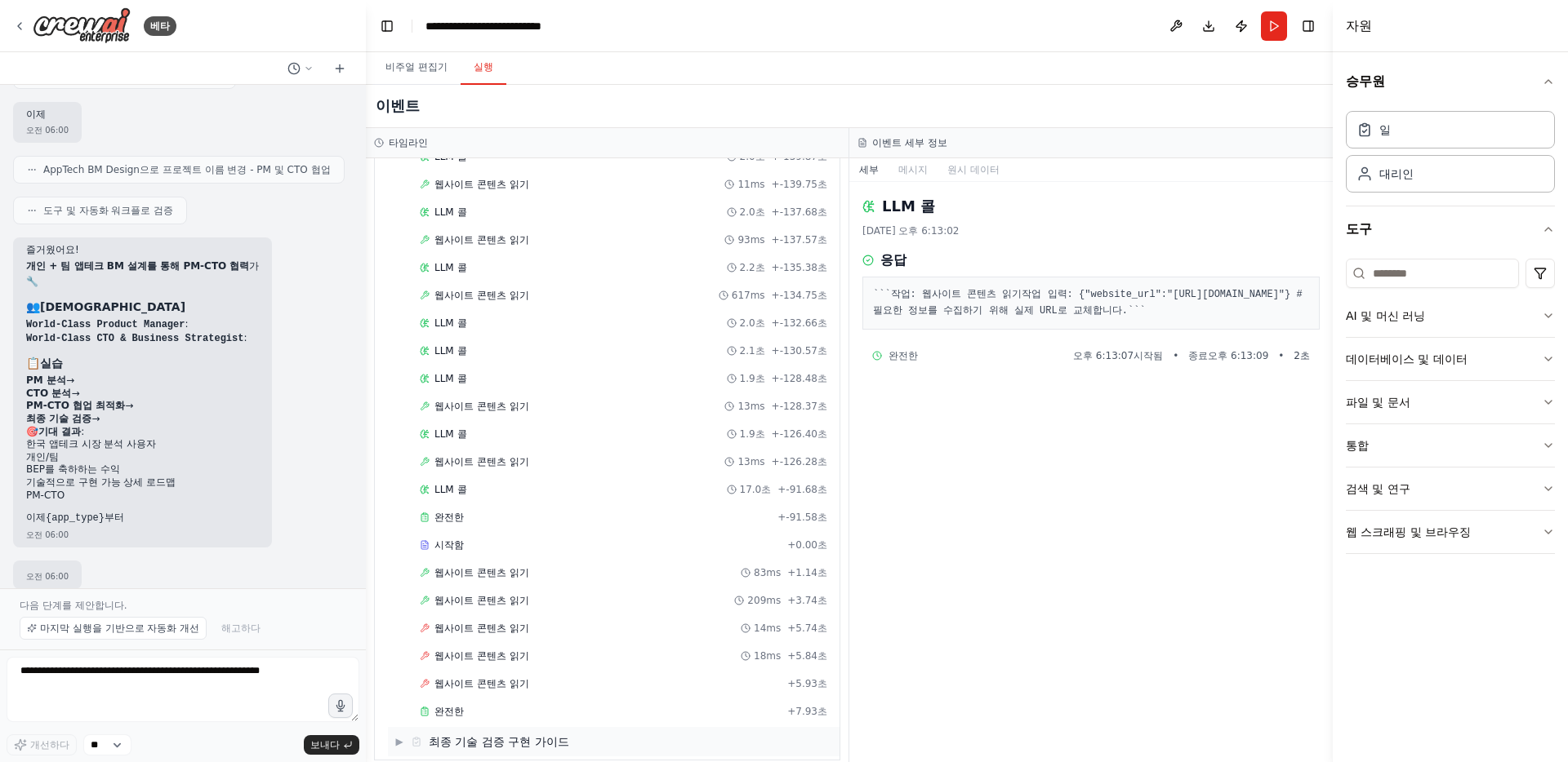
click at [524, 735] on font "최종 기술 검증 구현 가이드" at bounding box center [499, 742] width 140 height 13
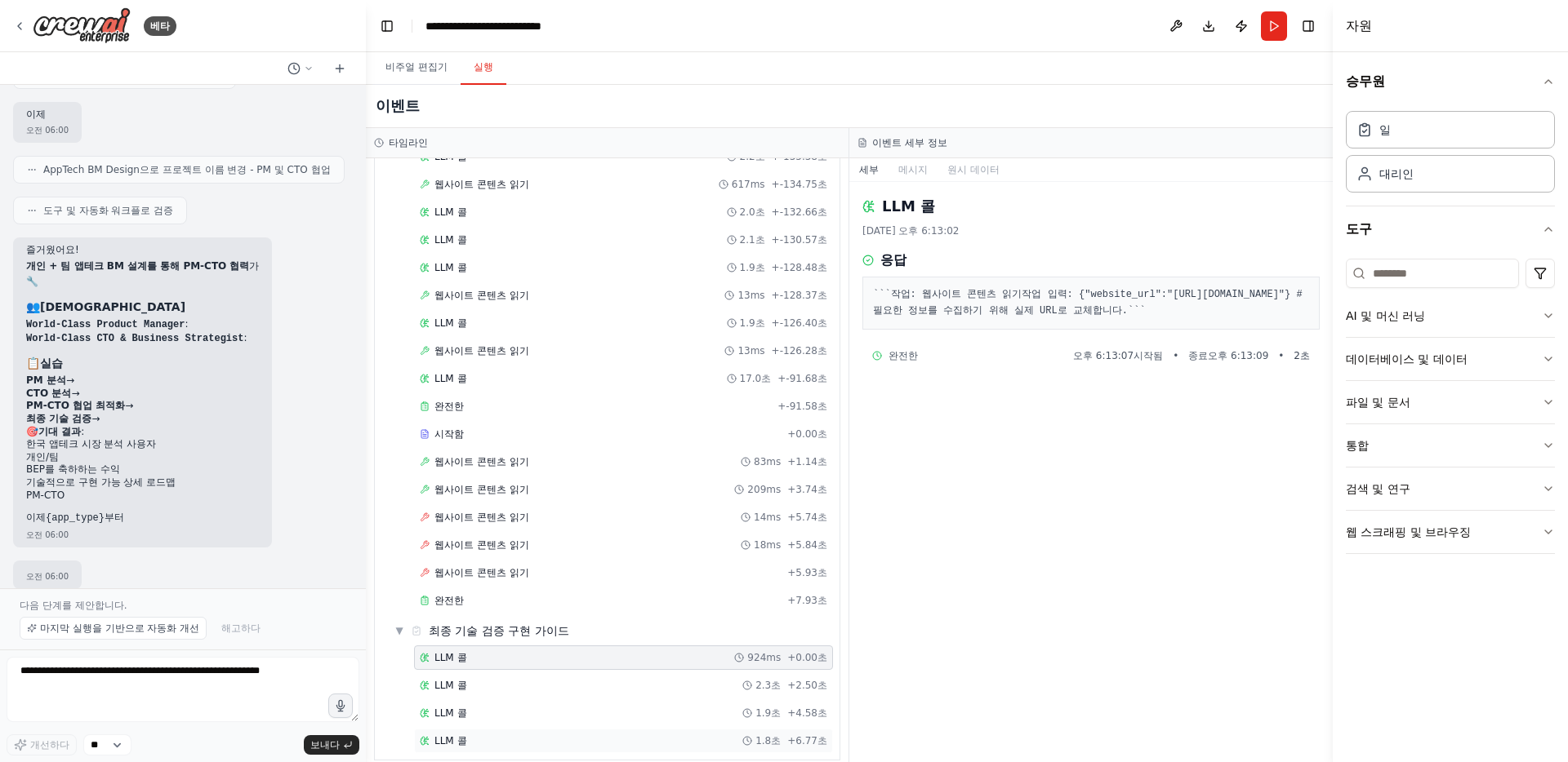
click at [542, 735] on div "LLM 콜 1.8초 + 6.77초" at bounding box center [623, 741] width 408 height 13
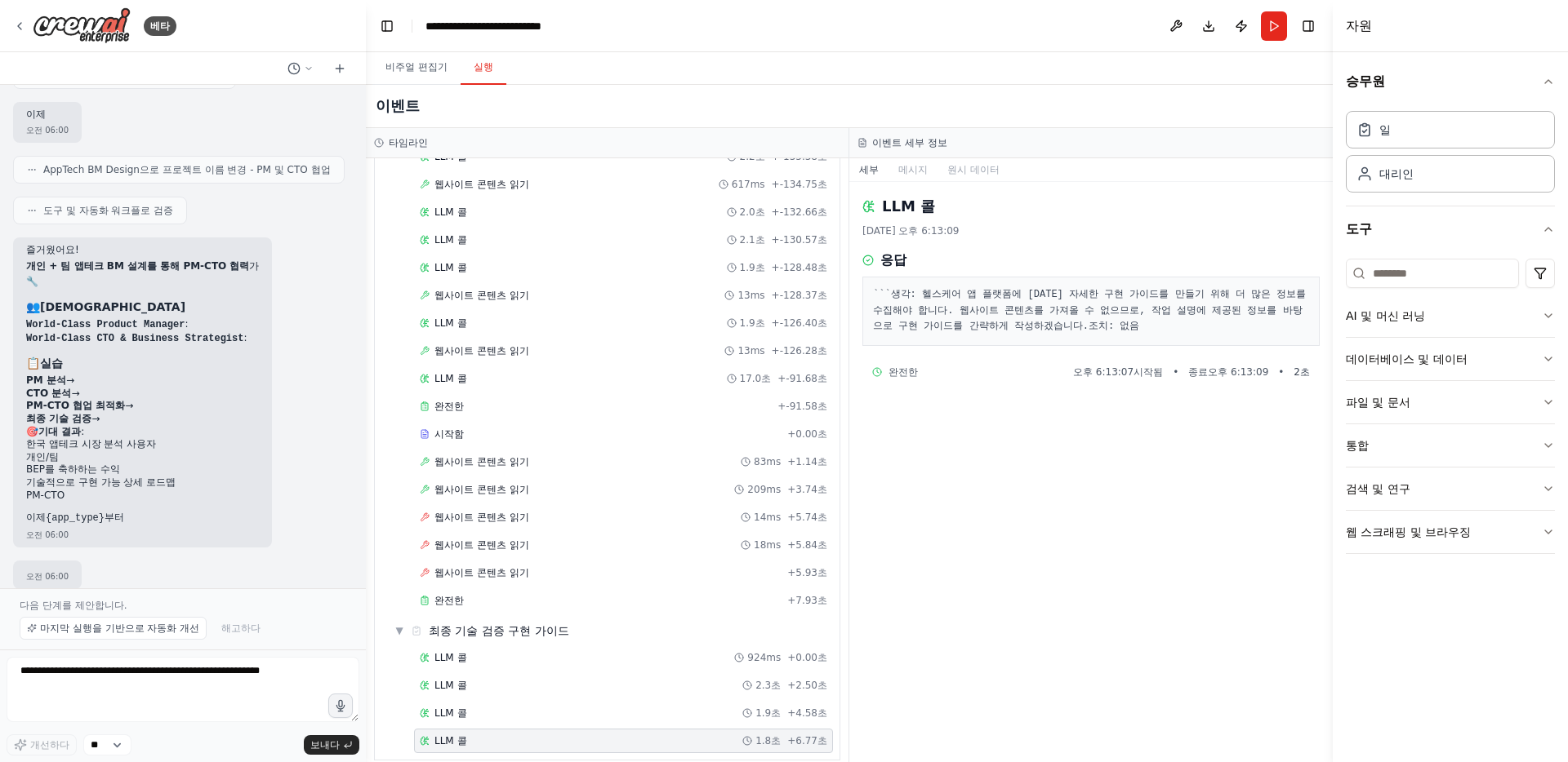
scroll to position [869, 0]
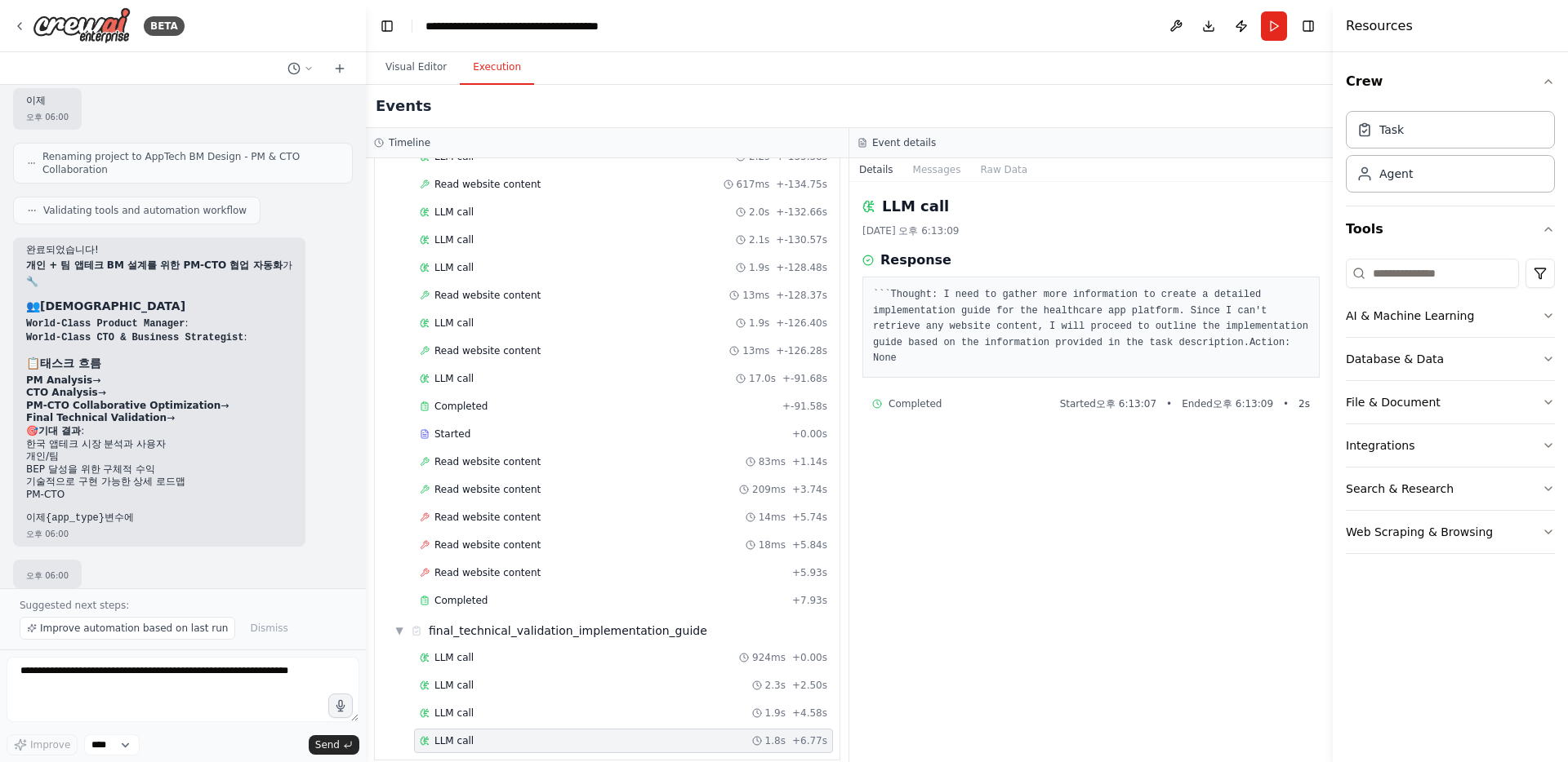
click at [886, 60] on div "Visual Editor Execution" at bounding box center [849, 69] width 967 height 33
click at [1445, 487] on button "Search & Research" at bounding box center [1451, 489] width 209 height 42
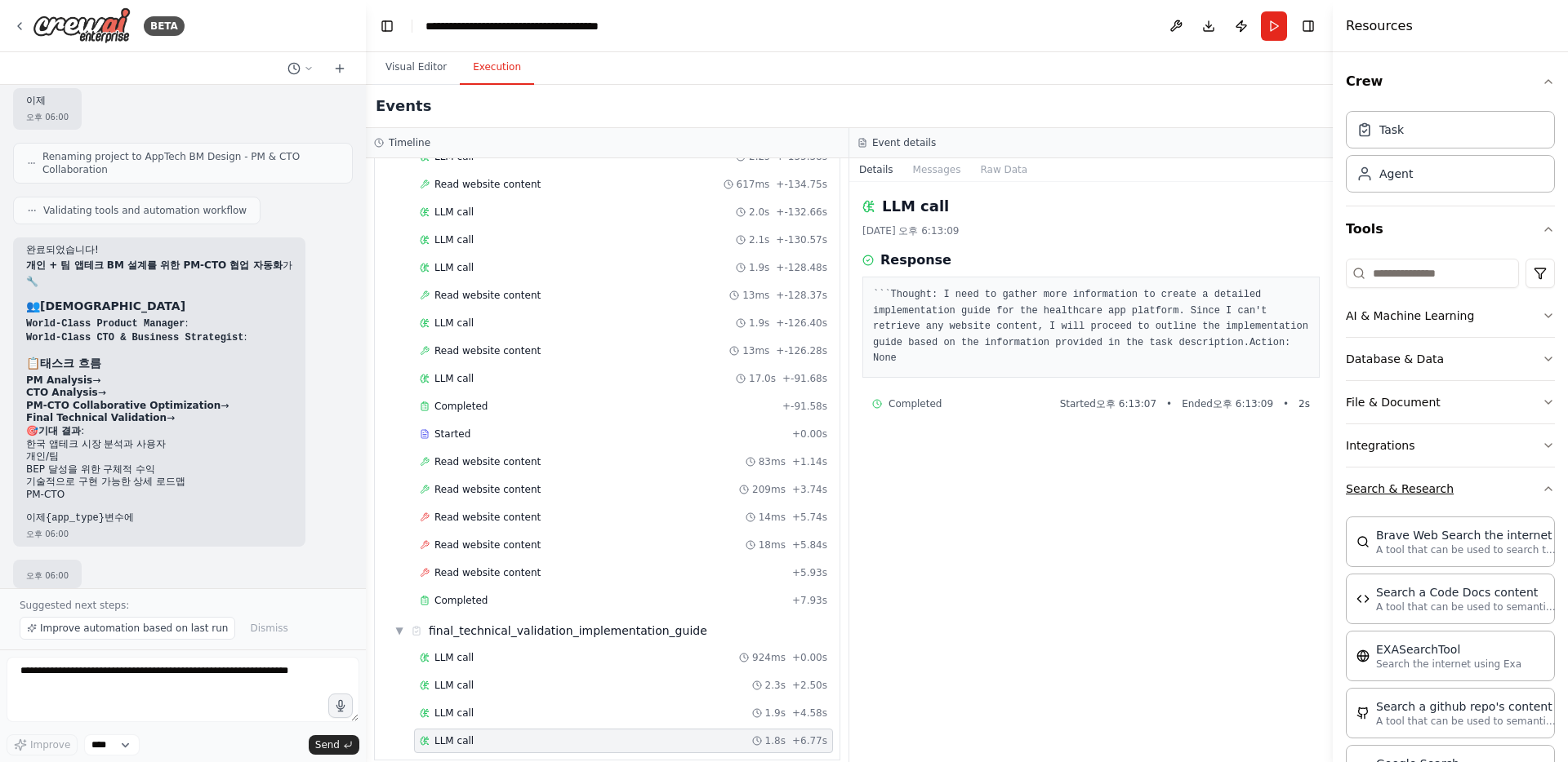
click at [1445, 487] on button "Search & Research" at bounding box center [1451, 489] width 209 height 42
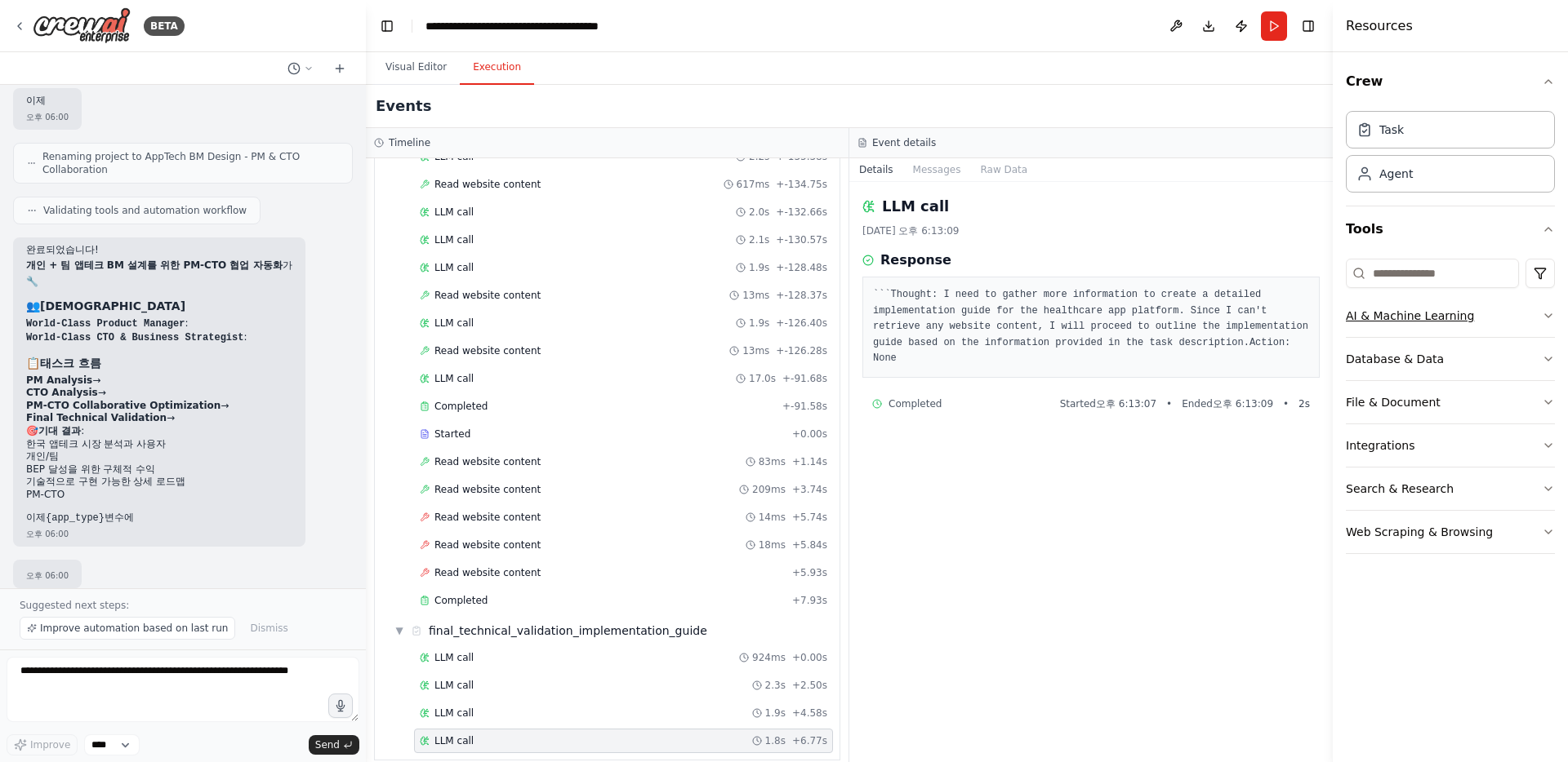
click at [1431, 313] on button "AI & Machine Learning" at bounding box center [1451, 316] width 209 height 42
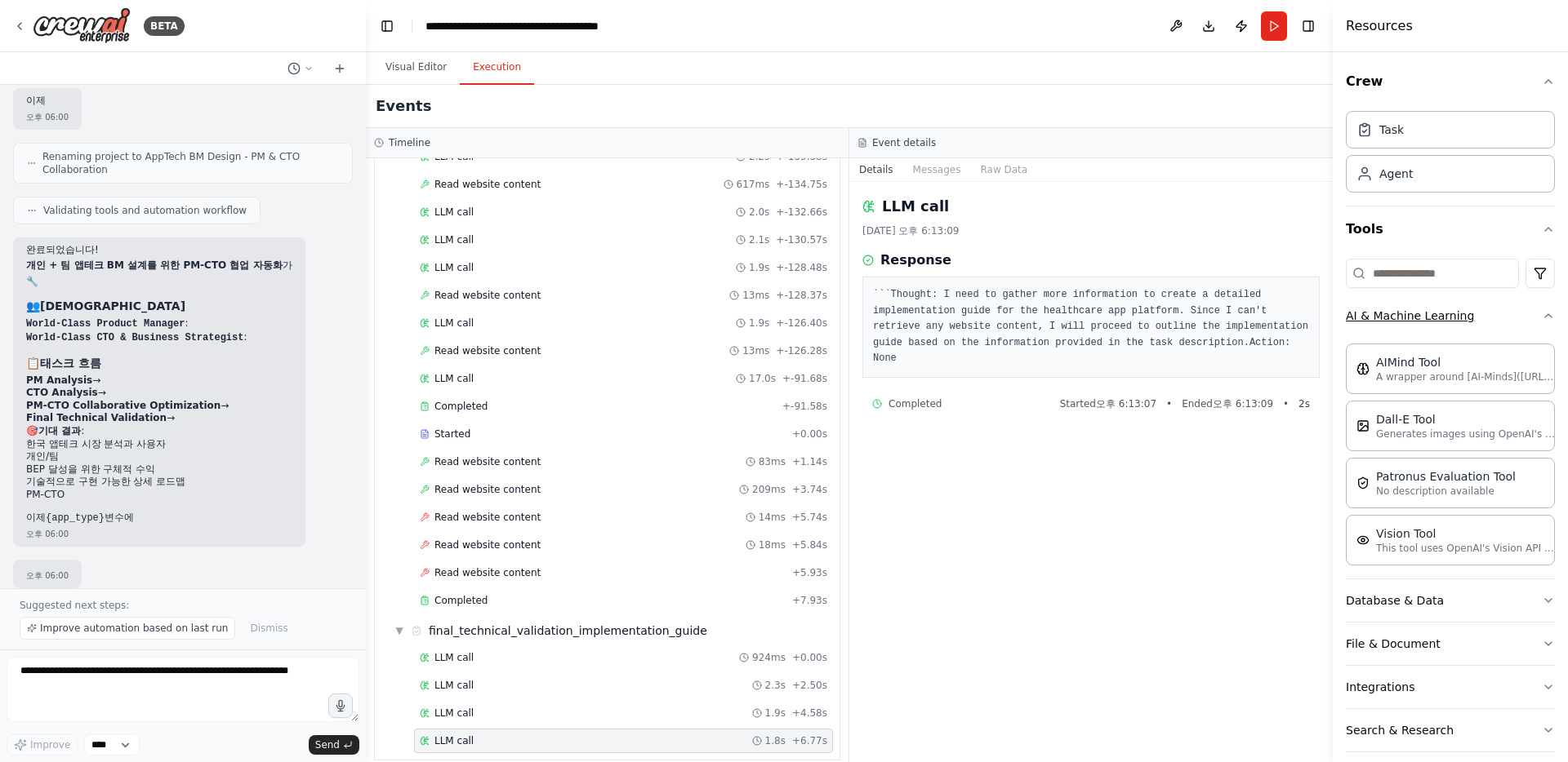
click at [1431, 313] on button "AI & Machine Learning" at bounding box center [1451, 316] width 209 height 42
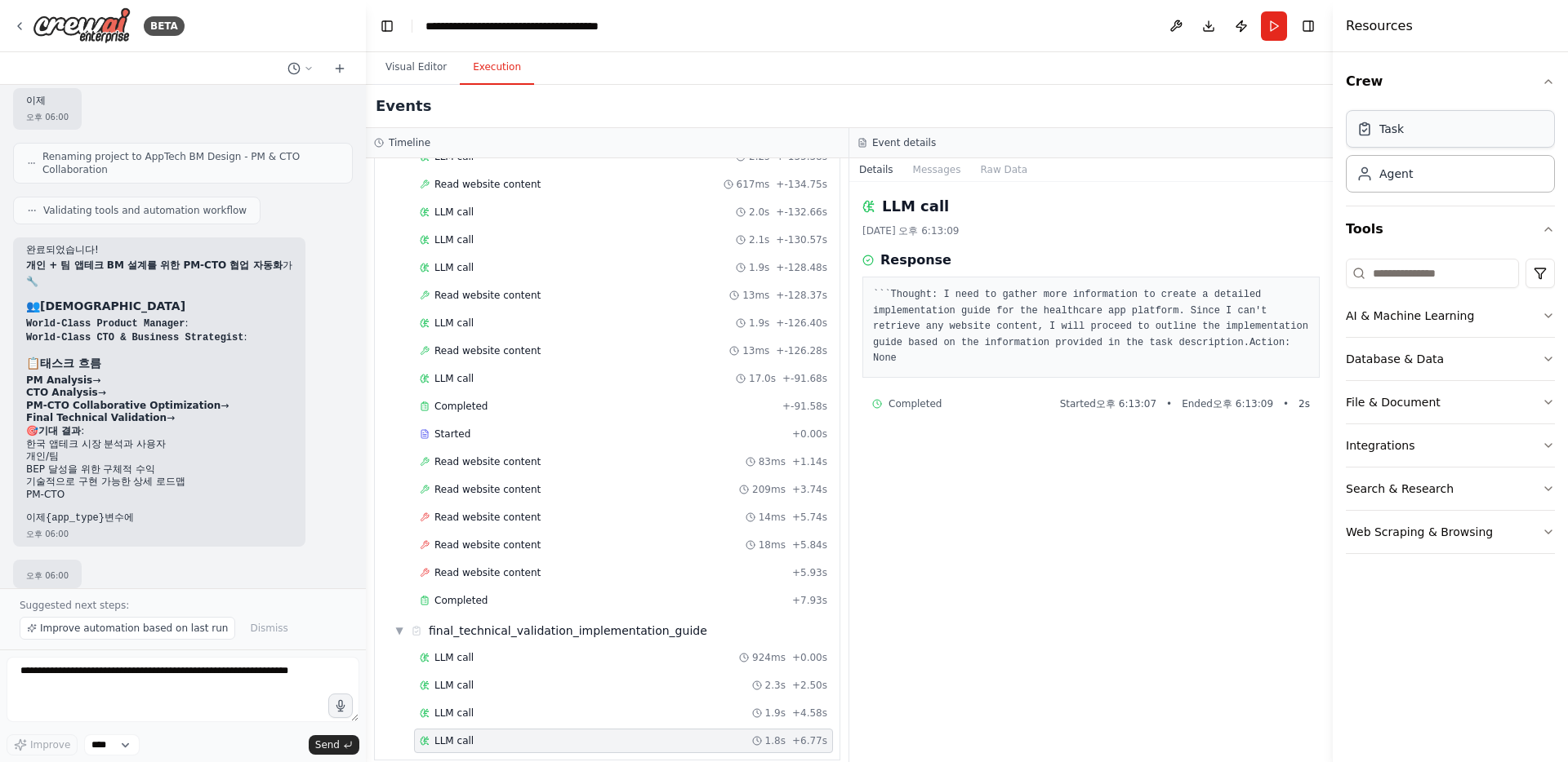
click at [1424, 137] on div "Task" at bounding box center [1451, 128] width 209 height 38
click at [423, 63] on button "Visual Editor" at bounding box center [415, 67] width 87 height 34
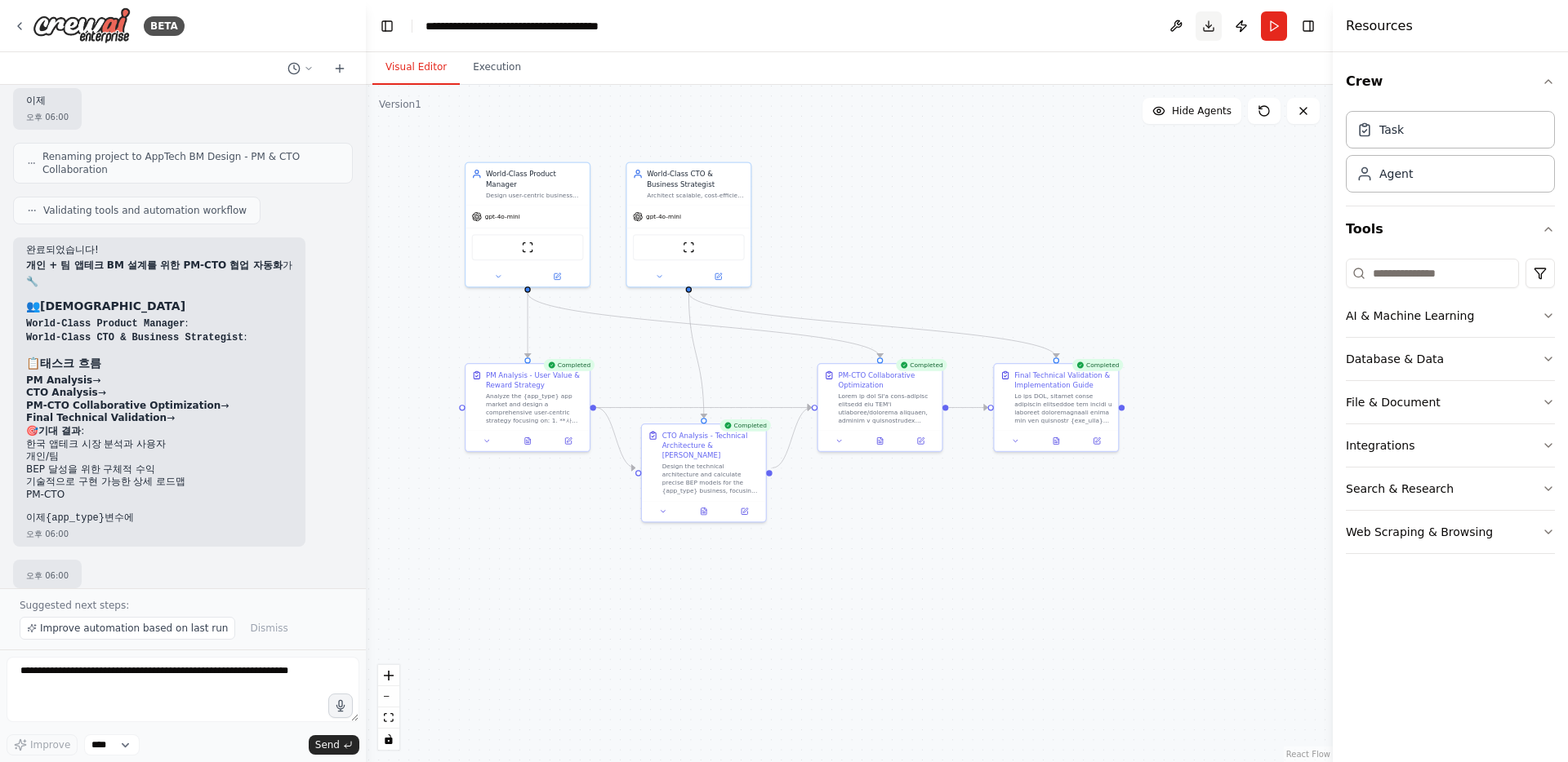
click at [1200, 29] on button "Download" at bounding box center [1209, 26] width 27 height 29
click at [1481, 82] on button "Crew" at bounding box center [1451, 82] width 209 height 46
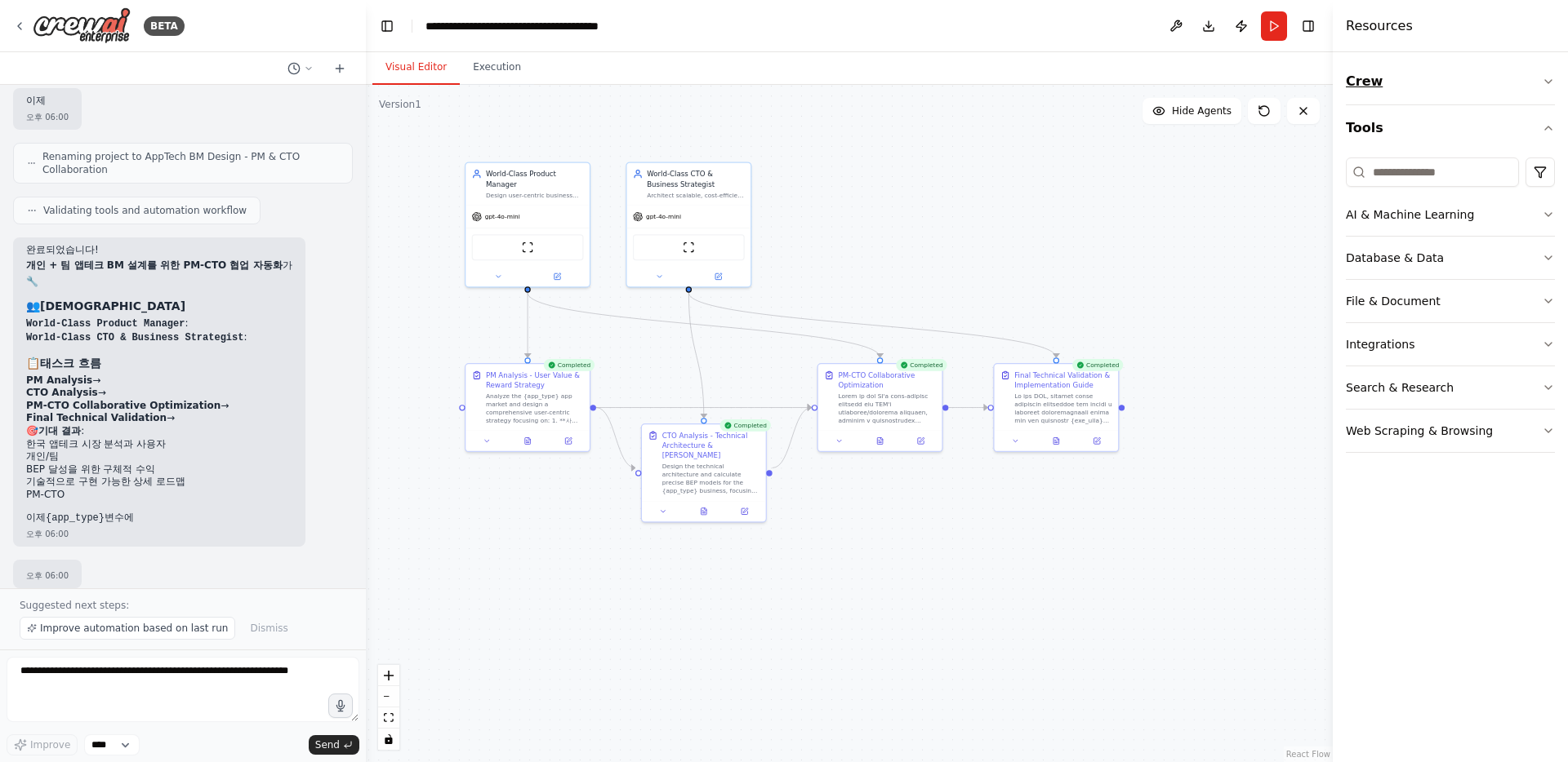
click at [1481, 82] on button "Crew" at bounding box center [1451, 82] width 209 height 46
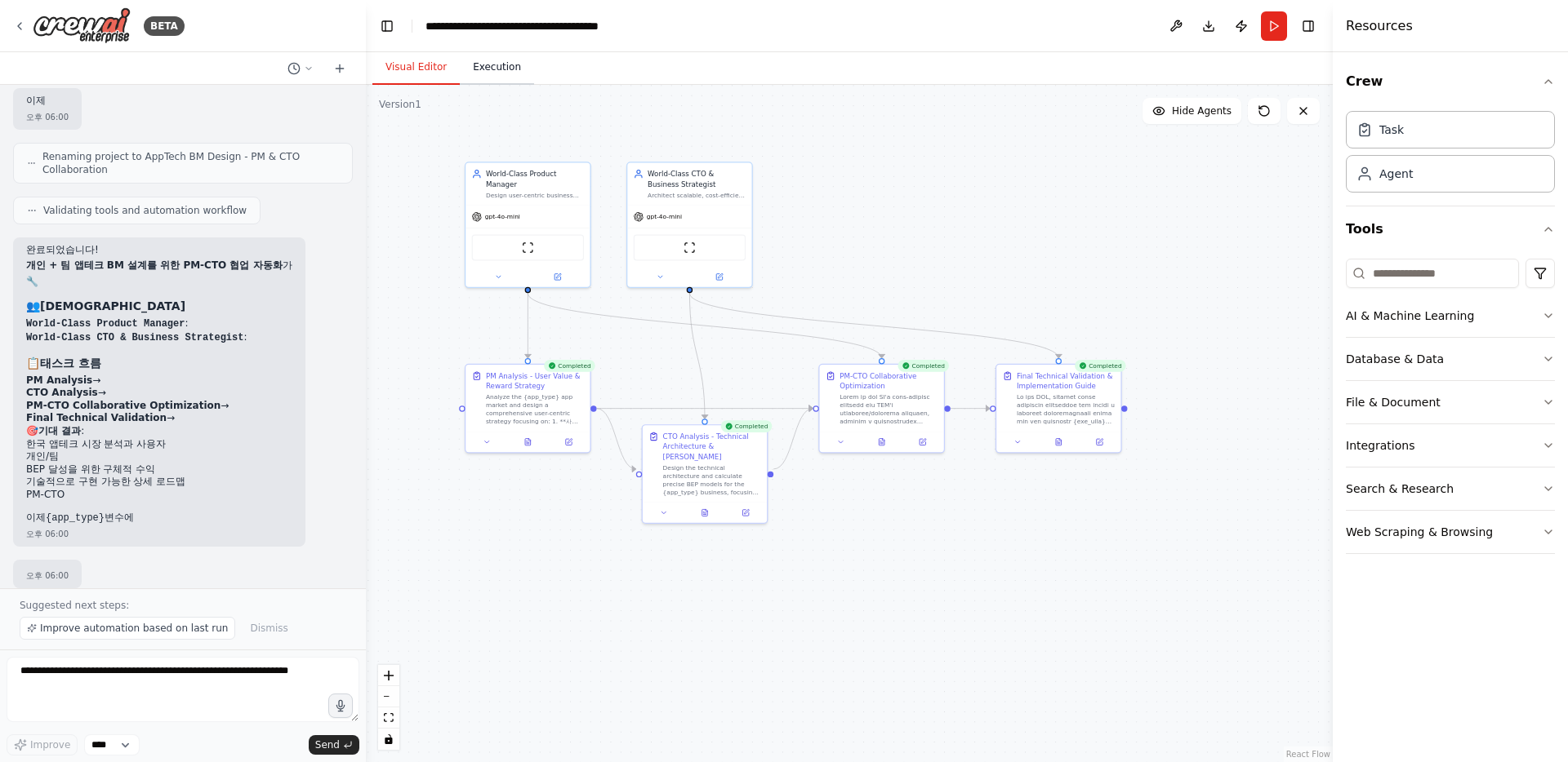
click at [499, 72] on button "Execution" at bounding box center [497, 67] width 74 height 34
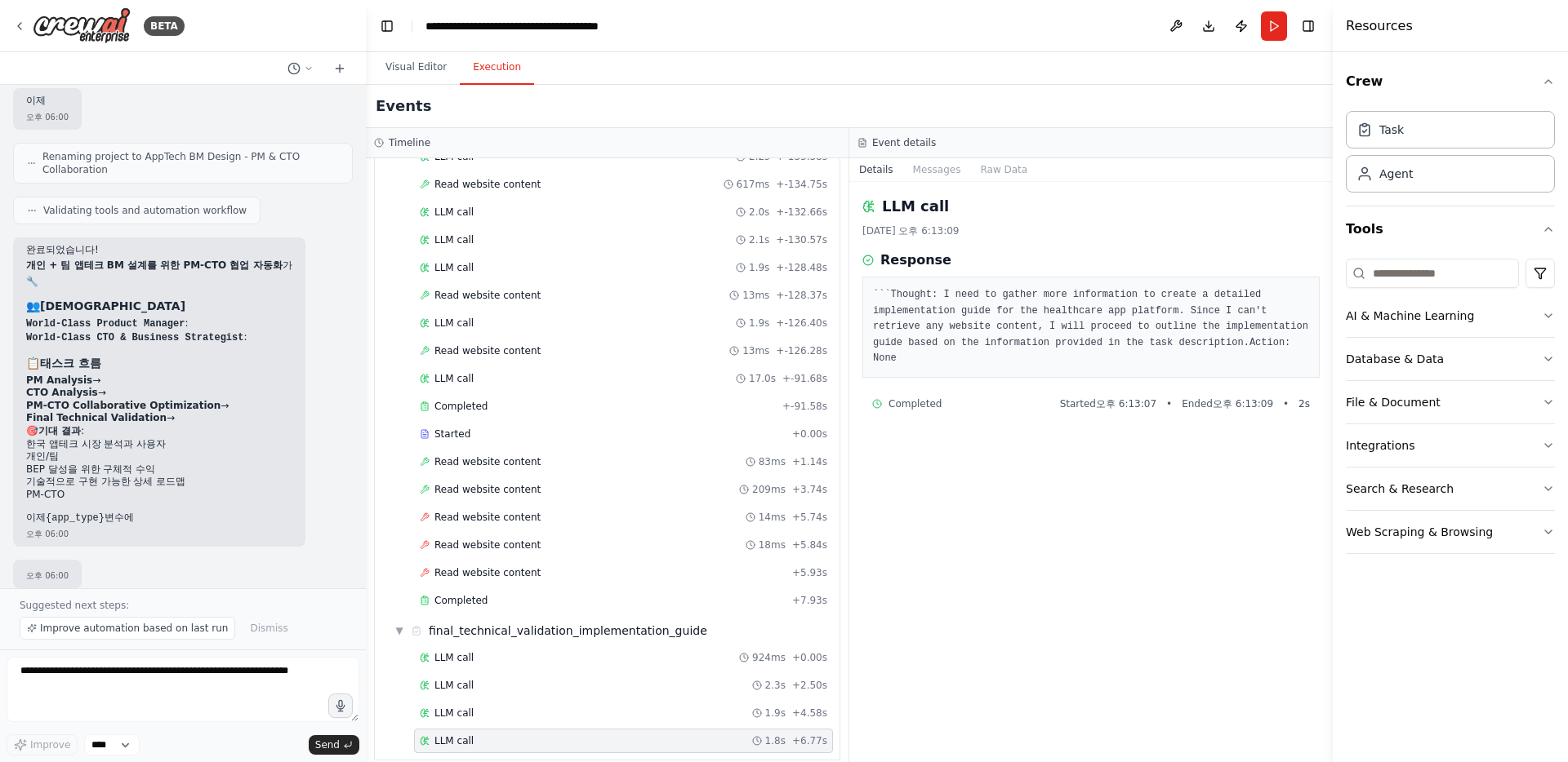
click at [929, 410] on span "Completed" at bounding box center [916, 404] width 53 height 13
click at [1036, 448] on div "LLM call 2025. 9. 2. 오후 6:13:09 Response ``` Thought: I need to gather more inf…" at bounding box center [1091, 473] width 484 height 581
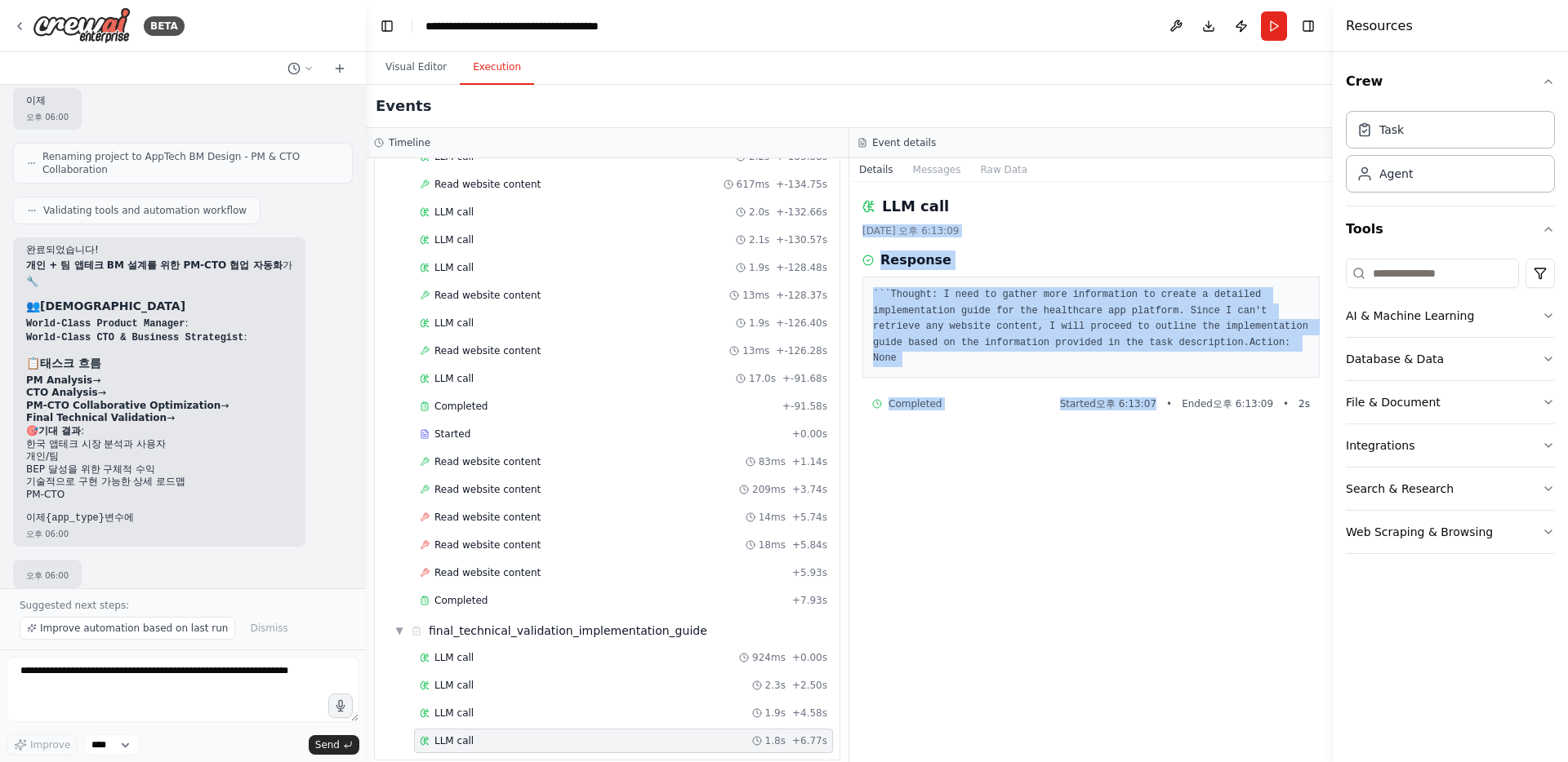
drag, startPoint x: 1126, startPoint y: 463, endPoint x: 1076, endPoint y: 203, distance: 264.8
click at [1076, 203] on div "LLM call 2025. 9. 2. 오후 6:13:09 Response ``` Thought: I need to gather more inf…" at bounding box center [1091, 473] width 484 height 581
click at [1076, 203] on div "LLM call" at bounding box center [1091, 206] width 457 height 23
drag, startPoint x: 1076, startPoint y: 484, endPoint x: 1089, endPoint y: 492, distance: 15.3
click at [1089, 492] on div "LLM call 2025. 9. 2. 오후 6:13:09 Response ``` Thought: I need to gather more inf…" at bounding box center [1091, 473] width 484 height 581
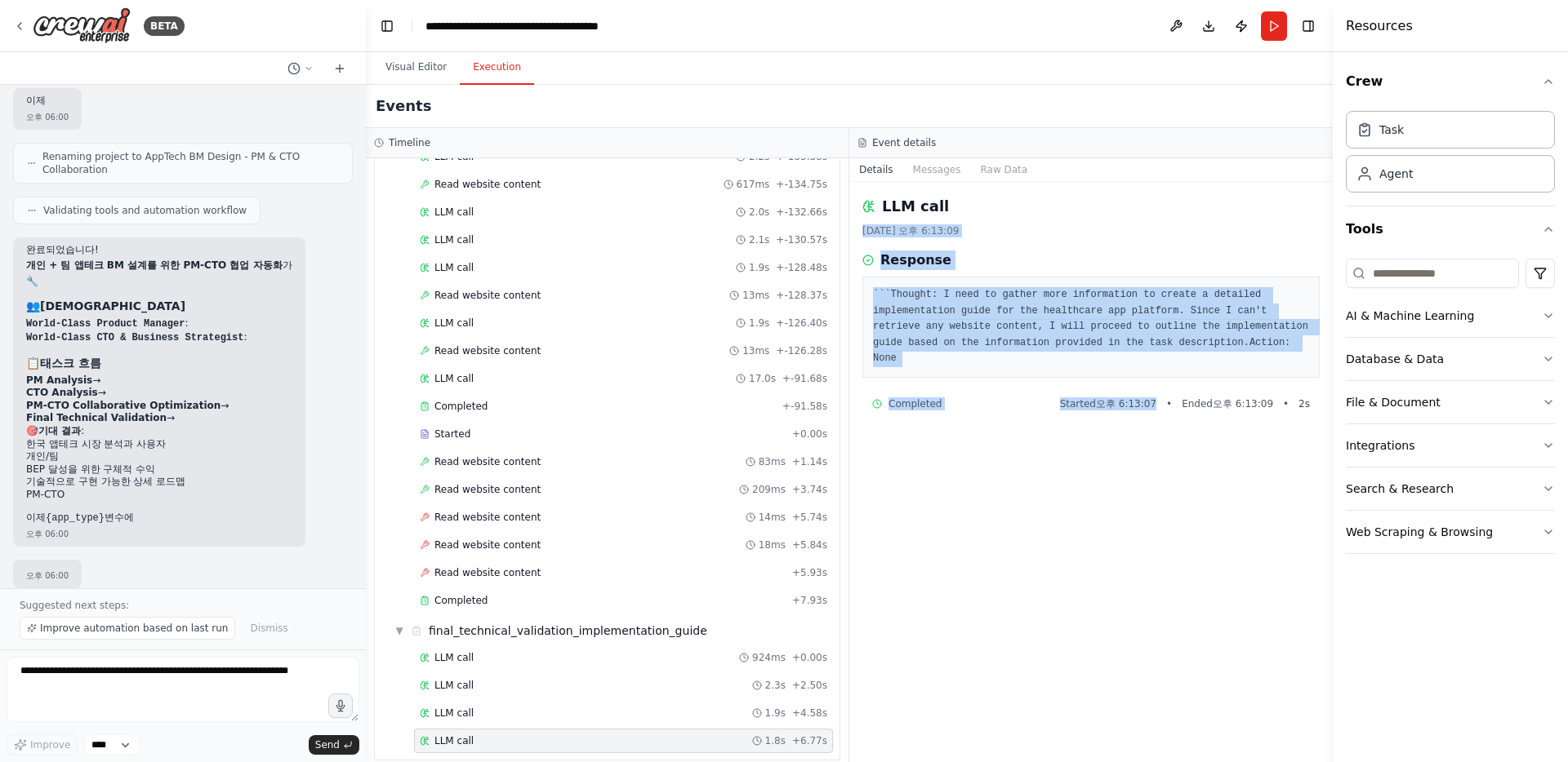
click at [1089, 492] on div "LLM call 2025. 9. 2. 오후 6:13:09 Response ``` Thought: I need to gather more inf…" at bounding box center [1091, 473] width 484 height 581
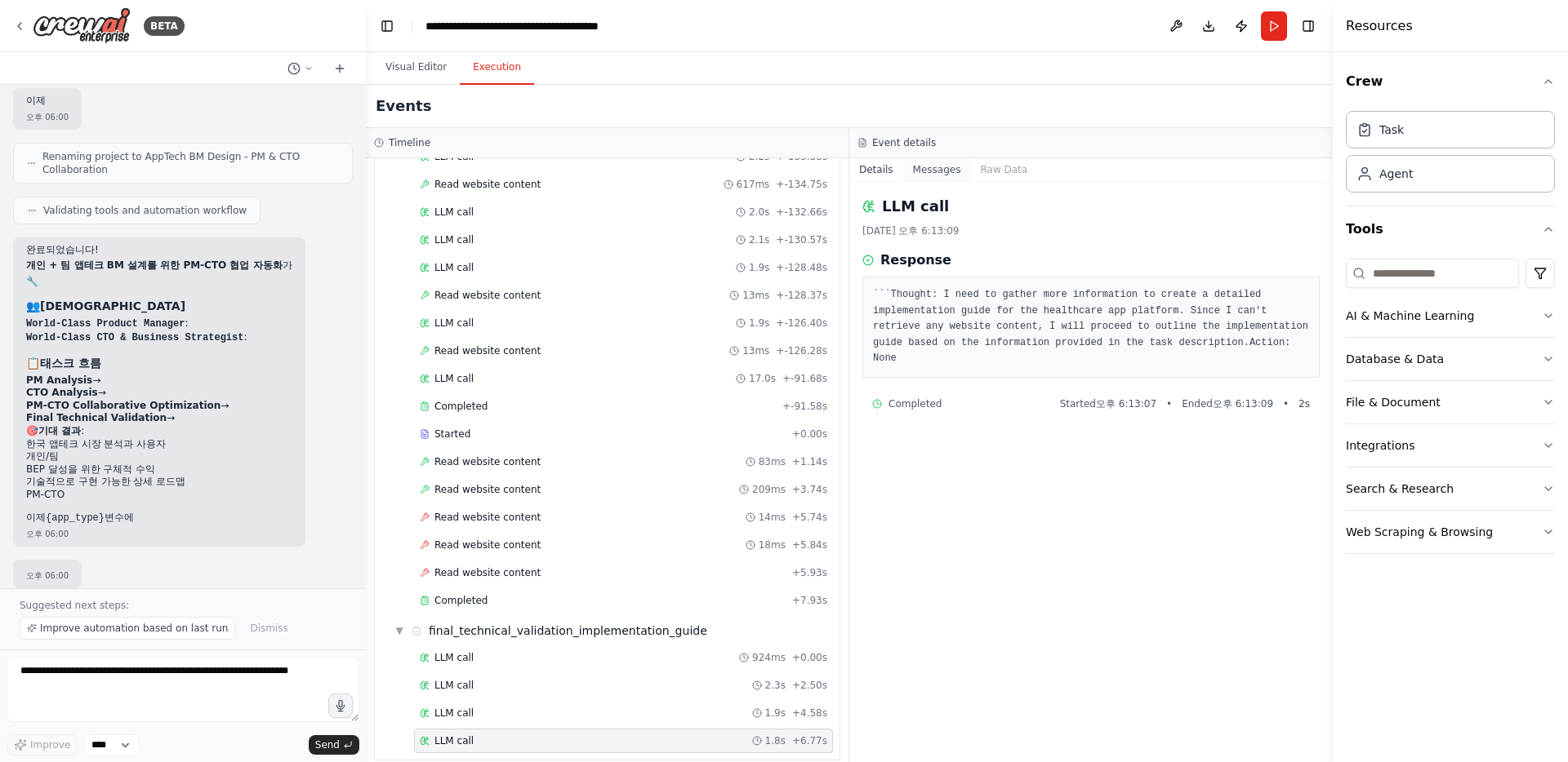
click at [952, 176] on button "Messages" at bounding box center [938, 169] width 68 height 23
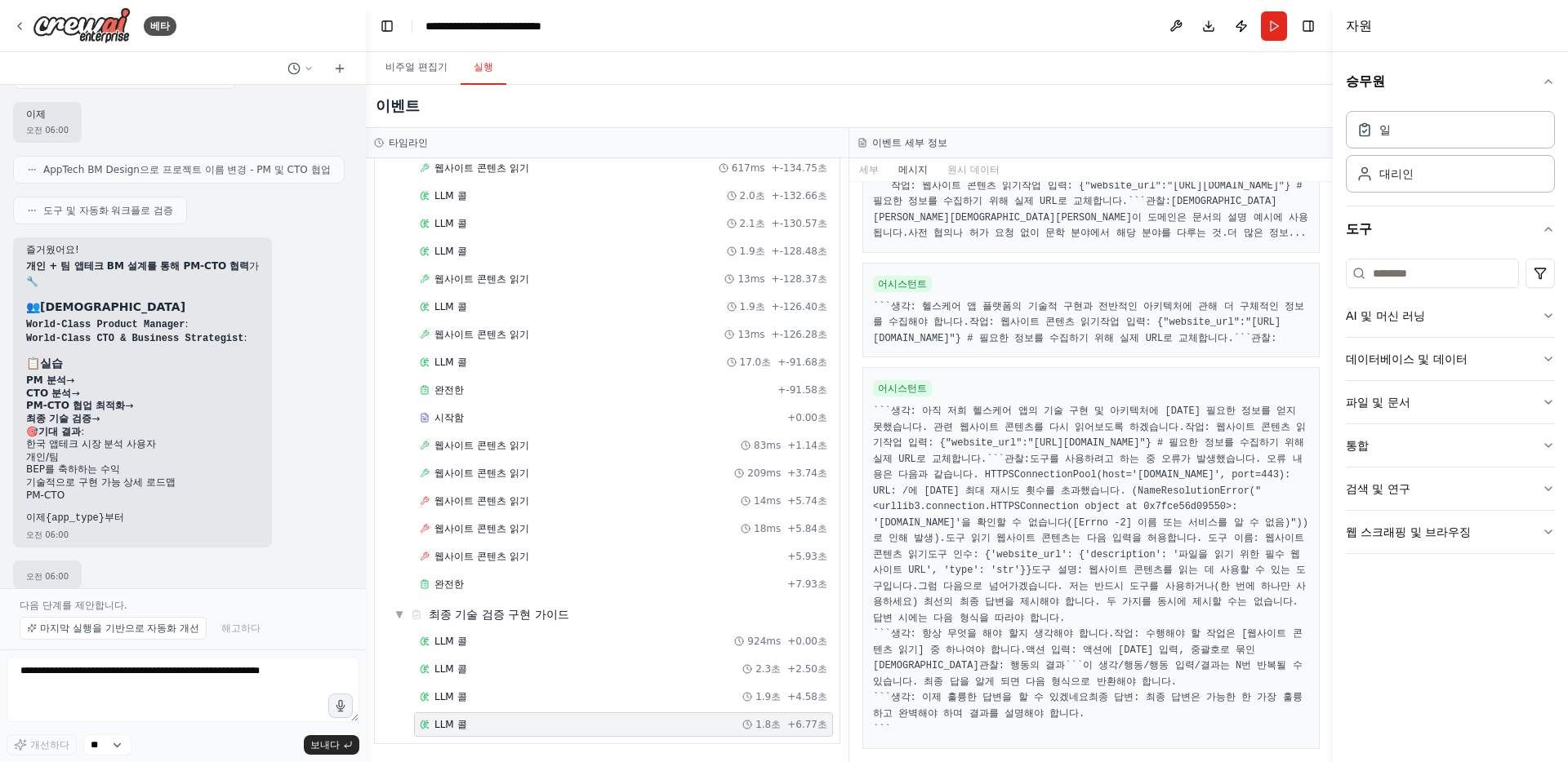
scroll to position [2890, 0]
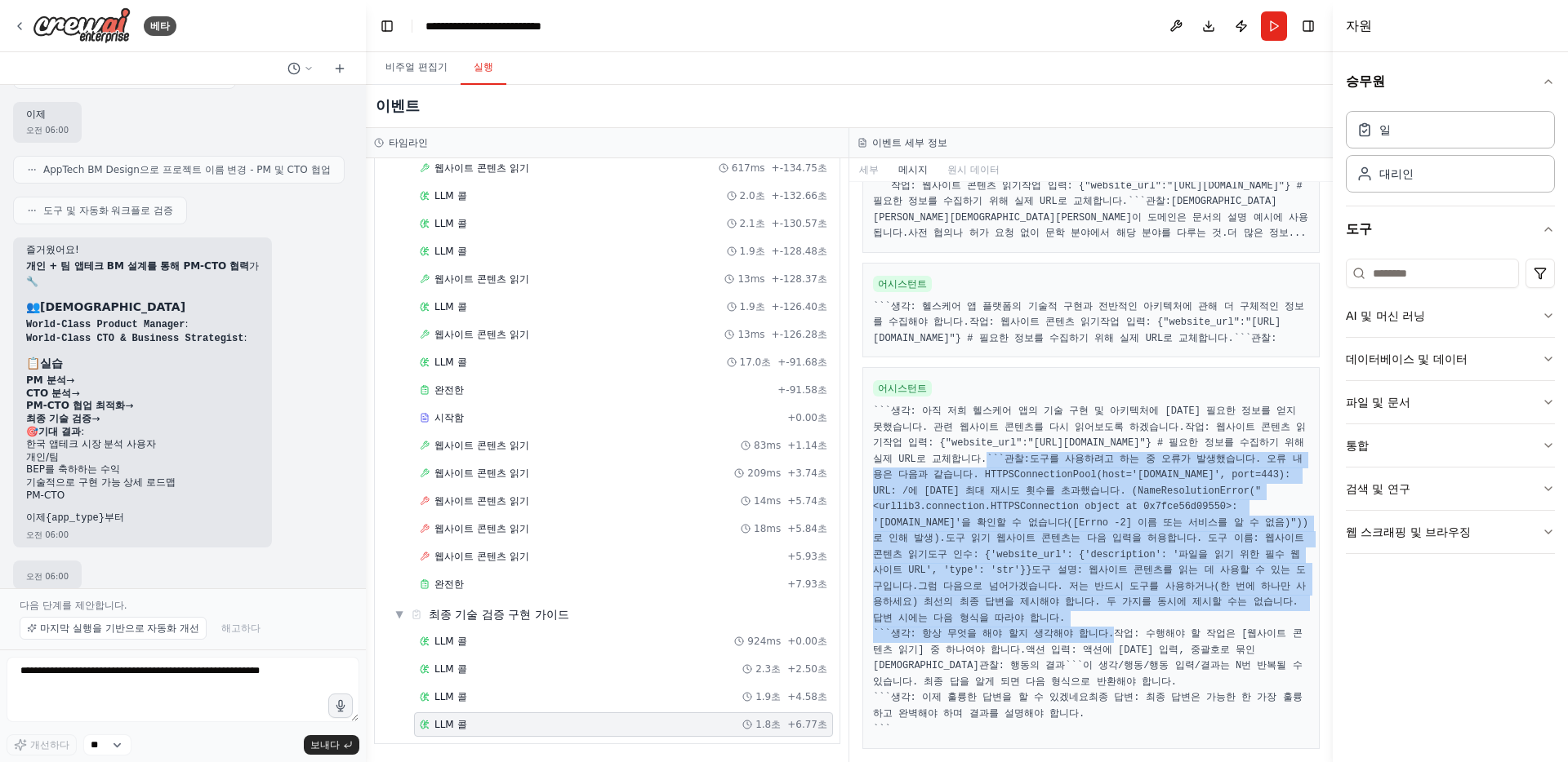
drag, startPoint x: 1069, startPoint y: 252, endPoint x: 1063, endPoint y: 532, distance: 280.1
click at [1063, 532] on pre "``` 생각: 아직 저희 헬스케어 앱의 기술 구현 및 아키텍처에 대한 필요한 정보를 얻지 못했습니다. 관련 웹사이트 콘텐츠를 다시 읽어보도록 …" at bounding box center [1091, 571] width 436 height 334
click at [1063, 628] on font "생각: 항상 무엇을 해야 할지 생각해야 합니다." at bounding box center [1003, 634] width 224 height 11
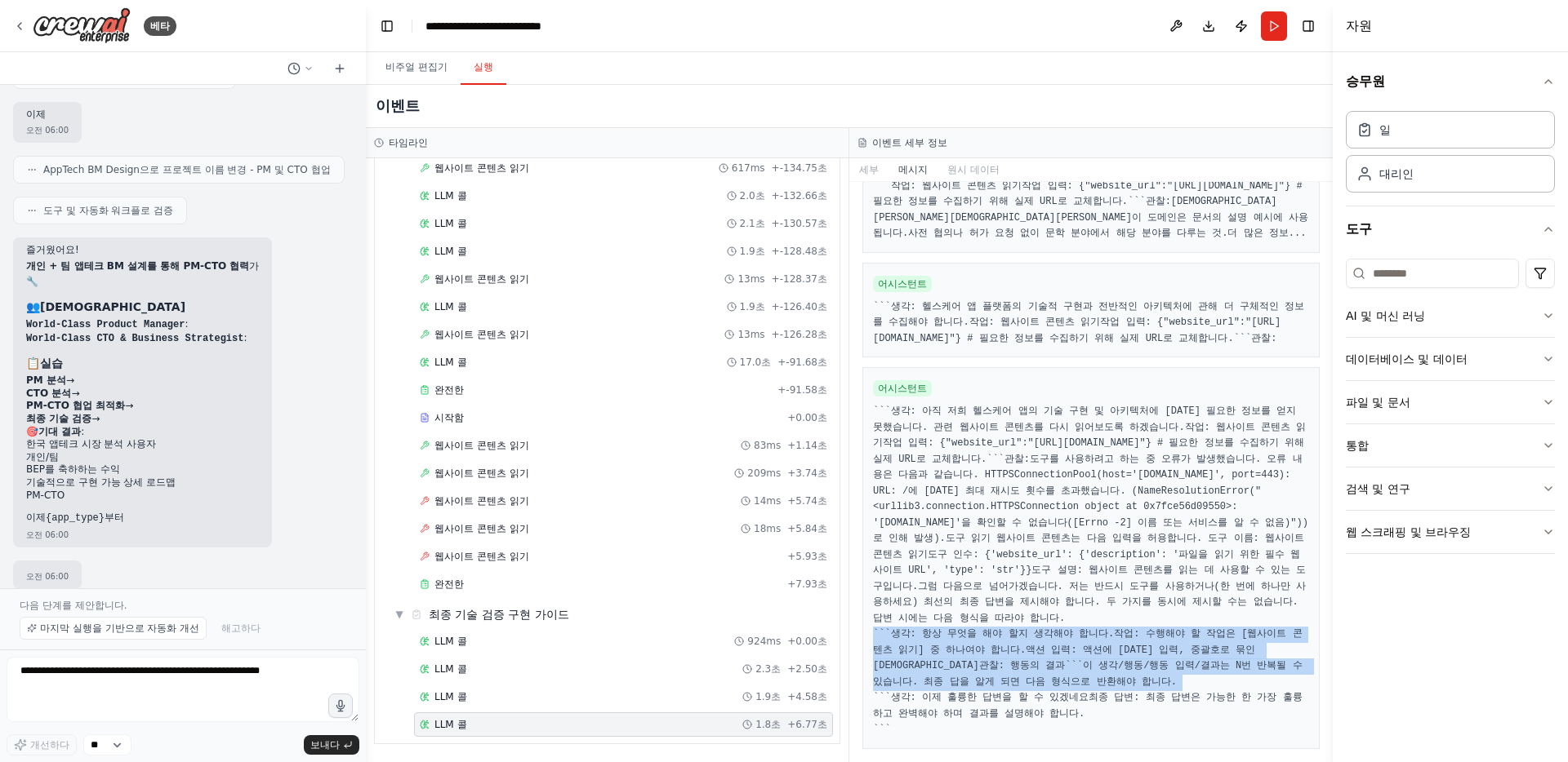
drag, startPoint x: 1144, startPoint y: 512, endPoint x: 1141, endPoint y: 649, distance: 137.0
click at [1141, 649] on pre "``` 생각: 아직 저희 헬스케어 앱의 기술 구현 및 아키텍처에 대한 필요한 정보를 얻지 못했습니다. 관련 웹사이트 콘텐츠를 다시 읽어보도록 …" at bounding box center [1091, 571] width 436 height 334
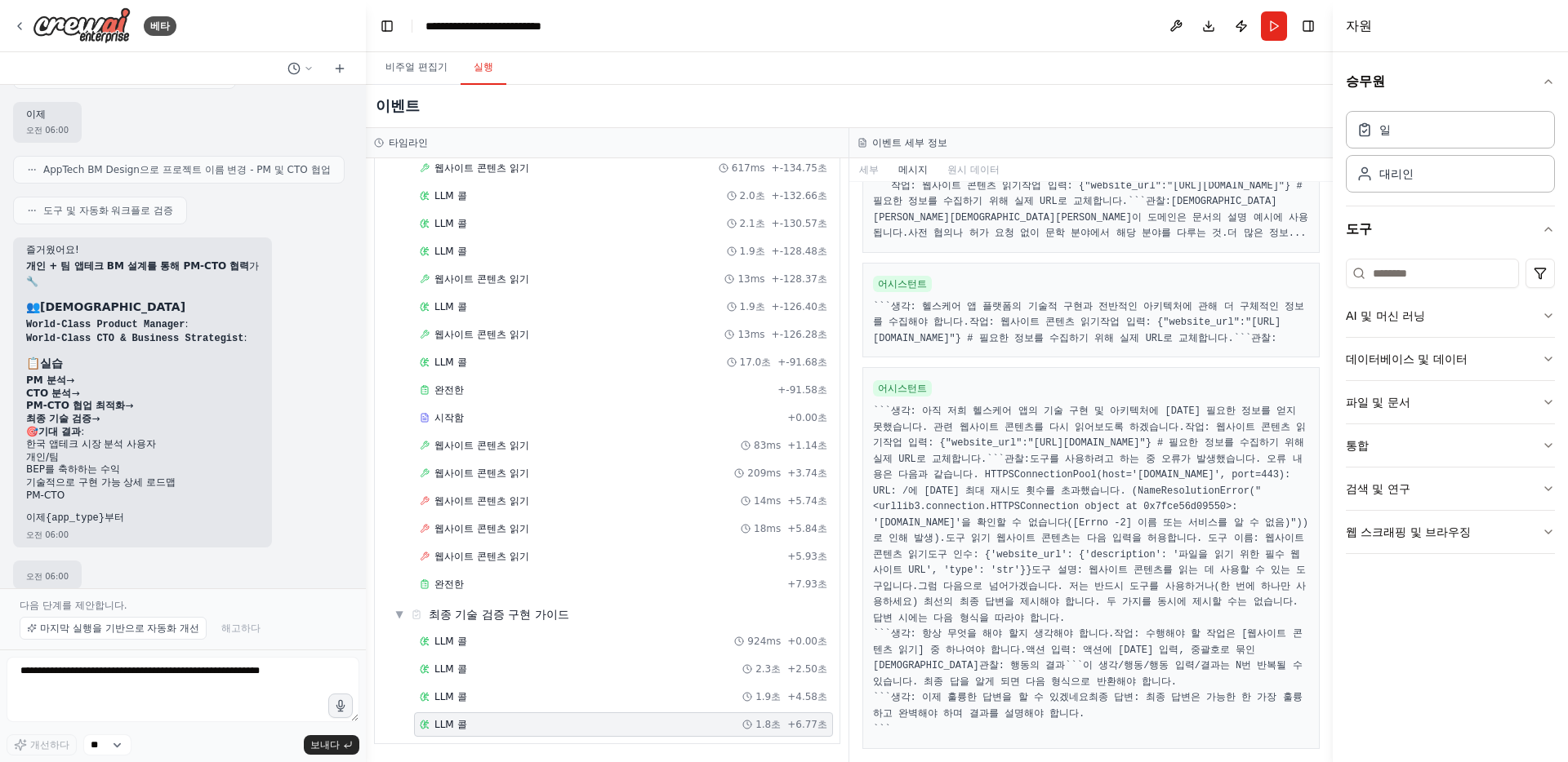
drag, startPoint x: 1157, startPoint y: 637, endPoint x: 1173, endPoint y: 502, distance: 135.9
click at [1173, 502] on pre "``` 생각: 아직 저희 헬스케어 앱의 기술 구현 및 아키텍처에 대한 필요한 정보를 얻지 못했습니다. 관련 웹사이트 콘텐츠를 다시 읽어보도록 …" at bounding box center [1091, 571] width 436 height 334
drag, startPoint x: 1173, startPoint y: 502, endPoint x: 1147, endPoint y: 670, distance: 170.0
click at [1147, 670] on pre "``` 생각: 아직 저희 헬스케어 앱의 기술 구현 및 아키텍처에 대한 필요한 정보를 얻지 못했습니다. 관련 웹사이트 콘텐츠를 다시 읽어보도록 …" at bounding box center [1091, 571] width 436 height 334
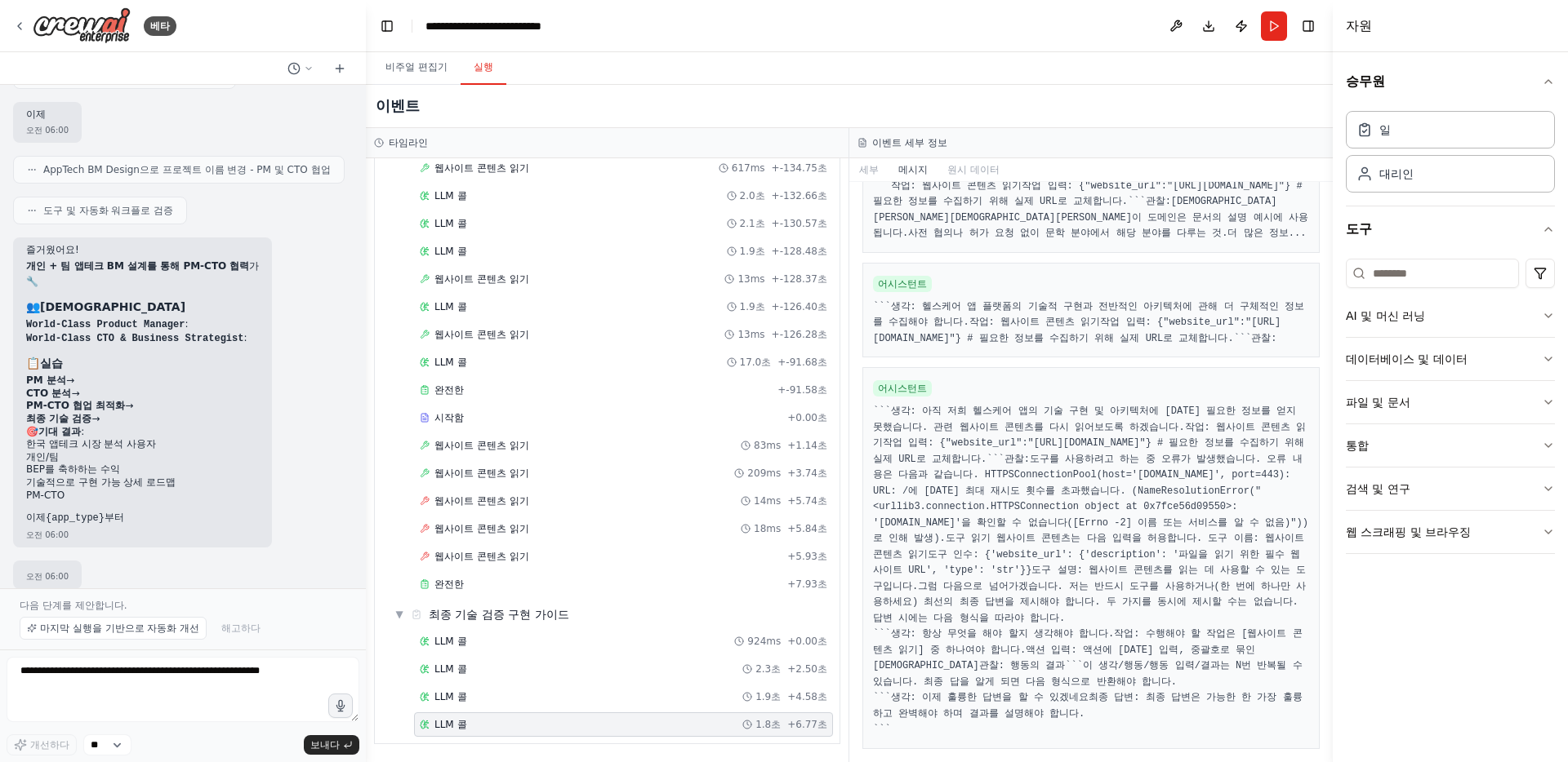
click at [1147, 670] on pre "``` 생각: 아직 저희 헬스케어 앱의 기술 구현 및 아키텍처에 대한 필요한 정보를 얻지 못했습니다. 관련 웹사이트 콘텐츠를 다시 읽어보도록 …" at bounding box center [1091, 571] width 436 height 334
click at [1189, 736] on pre "``` 생각: 아직 저희 헬스케어 앱의 기술 구현 및 아키텍처에 대한 필요한 정보를 얻지 못했습니다. 관련 웹사이트 콘텐츠를 다시 읽어보도록 …" at bounding box center [1091, 571] width 436 height 334
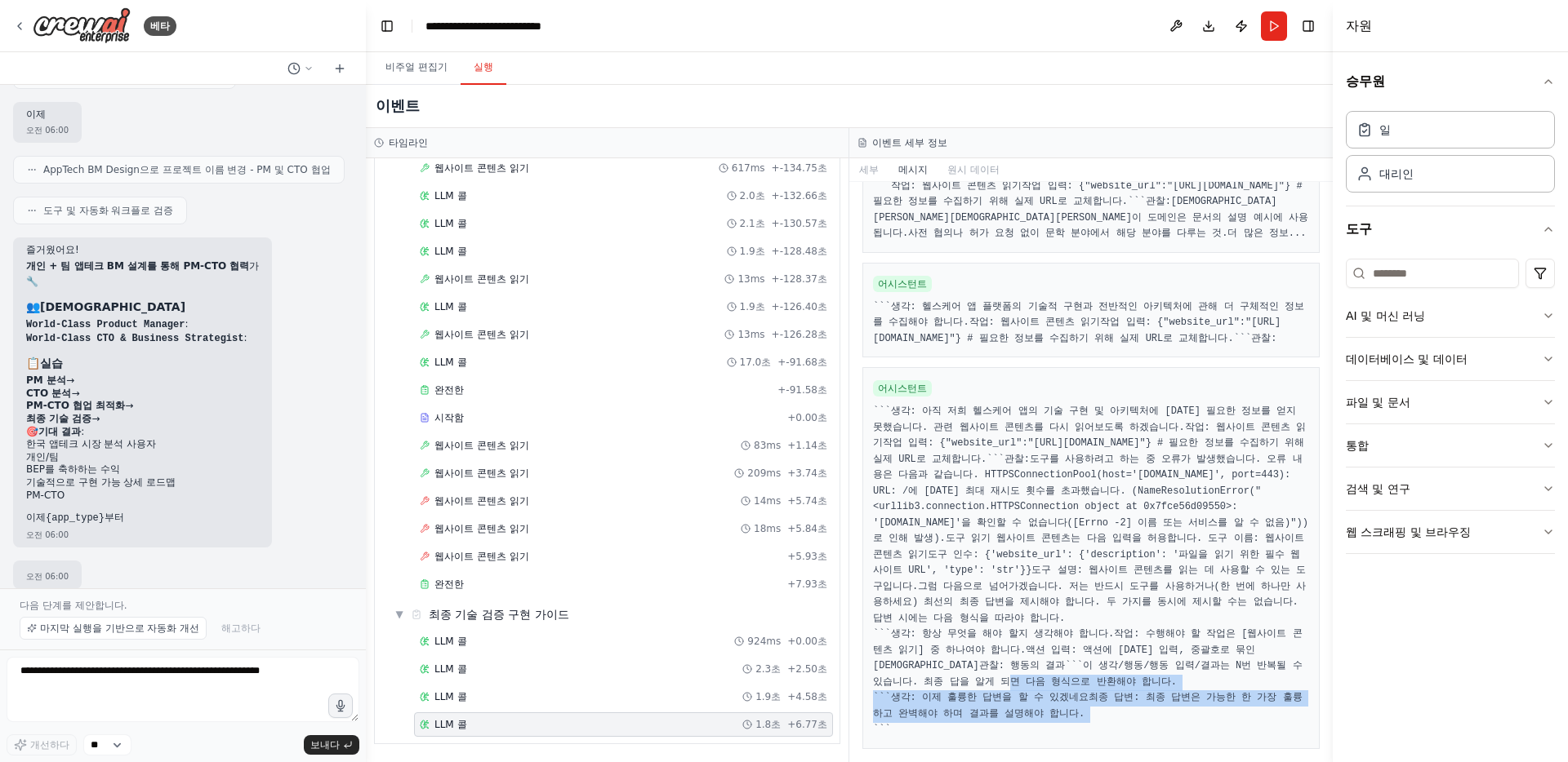
drag, startPoint x: 1190, startPoint y: 722, endPoint x: 1192, endPoint y: 621, distance: 101.0
click at [1192, 621] on pre "``` 생각: 아직 저희 헬스케어 앱의 기술 구현 및 아키텍처에 대한 필요한 정보를 얻지 못했습니다. 관련 웹사이트 콘텐츠를 다시 읽어보도록 …" at bounding box center [1091, 571] width 436 height 334
click at [1192, 660] on font "이 생각/행동/행동 입력/결과는 N번 반복될 수 있습니다. 최종 답을 알게 되면 다음 형식으로 반환해야 합니다." at bounding box center [1091, 674] width 435 height 27
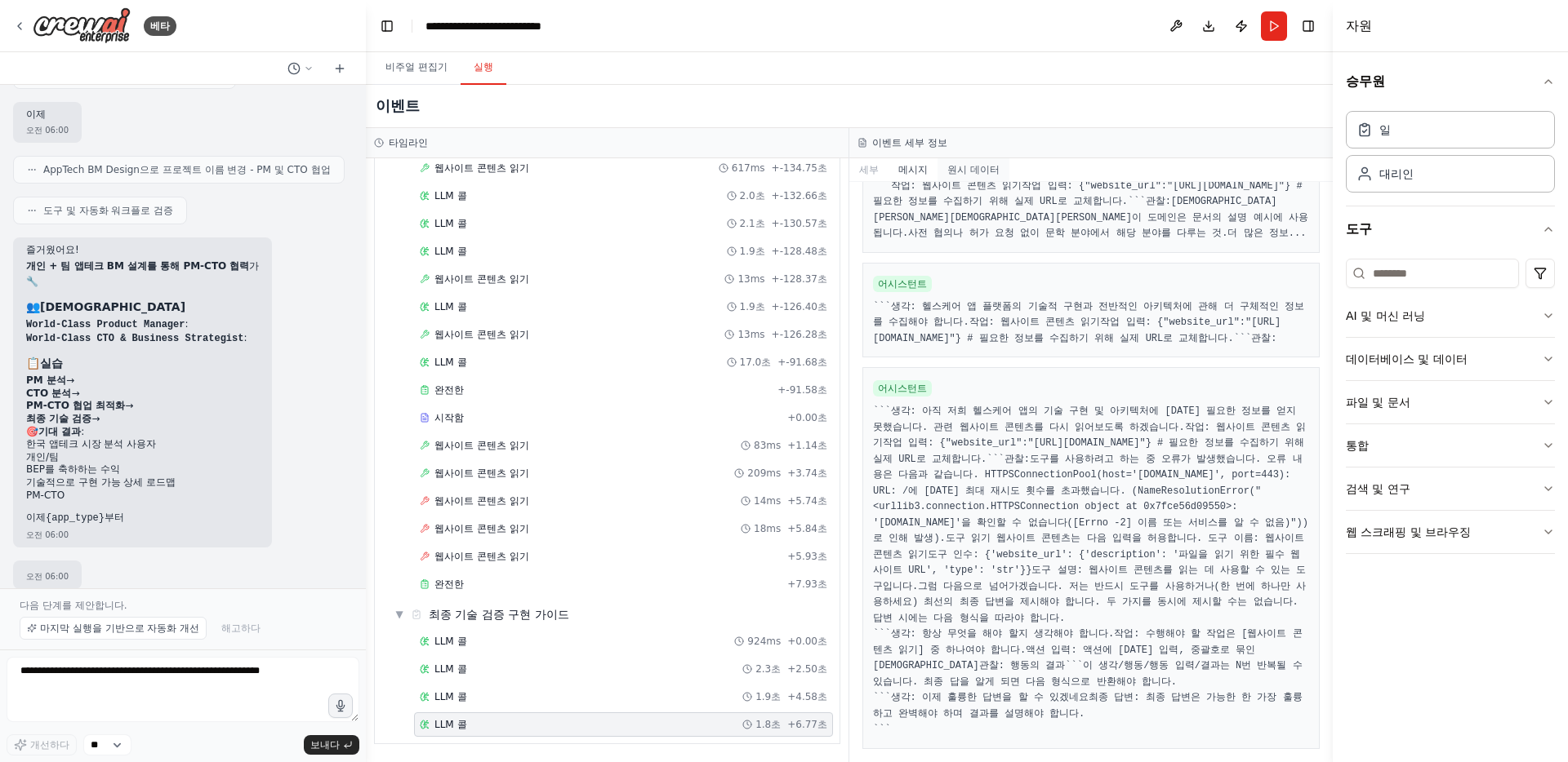
click at [971, 169] on font "원시 데이터" at bounding box center [973, 169] width 52 height 11
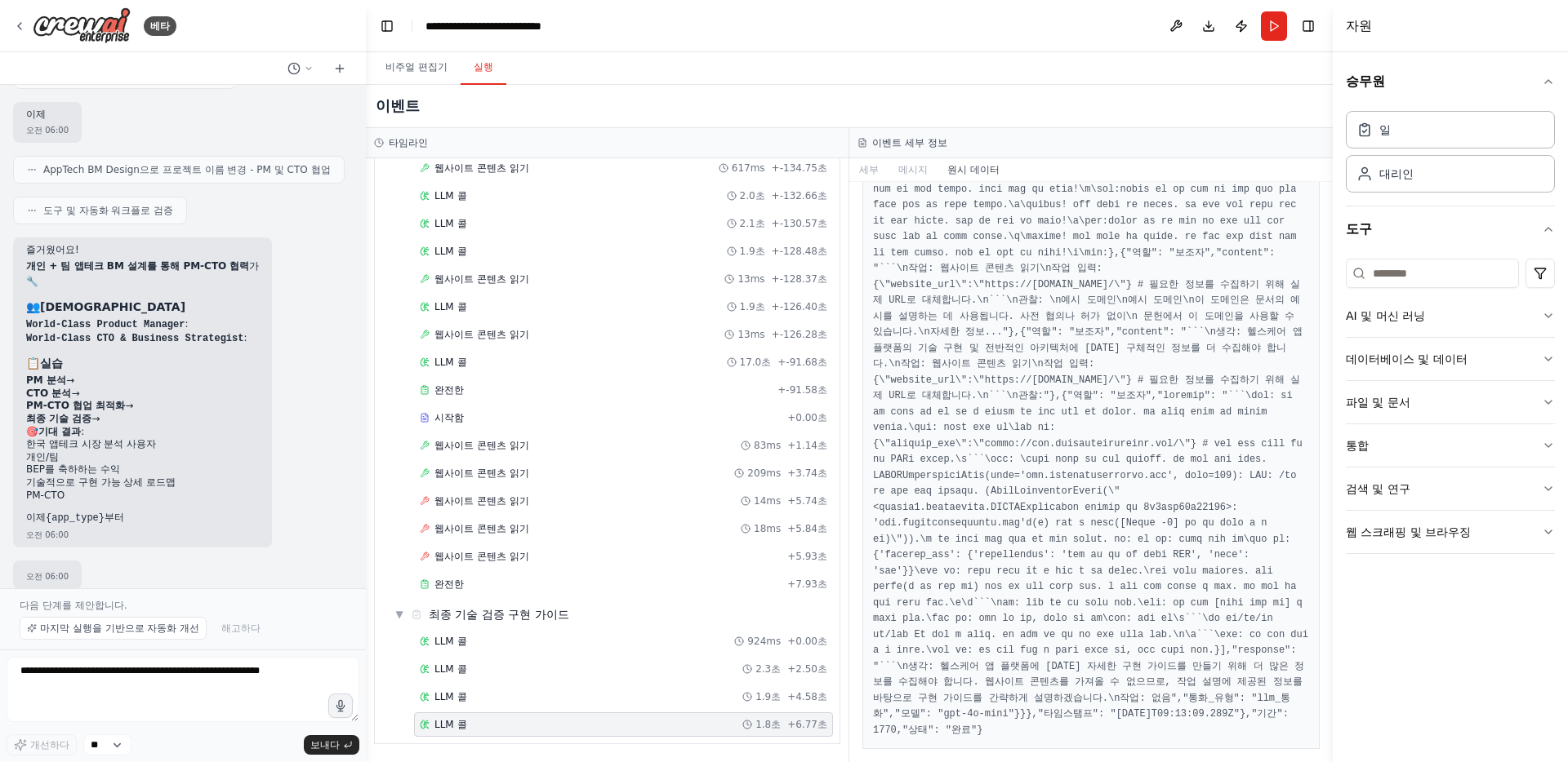
scroll to position [13107, 0]
drag, startPoint x: 1192, startPoint y: 501, endPoint x: 1188, endPoint y: 607, distance: 106.1
drag, startPoint x: 1189, startPoint y: 609, endPoint x: 1212, endPoint y: 495, distance: 116.3
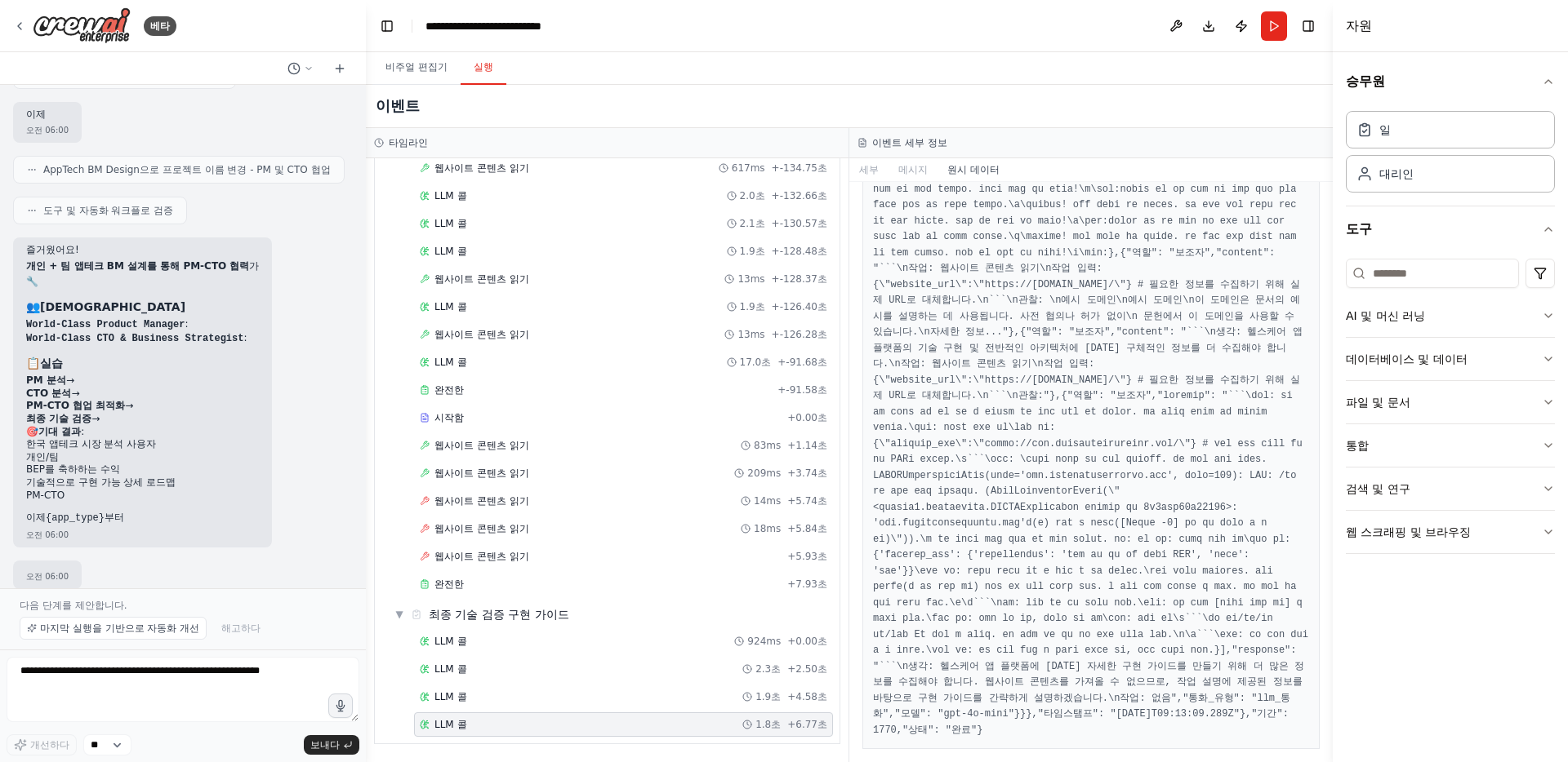
drag, startPoint x: 1188, startPoint y: 614, endPoint x: 1183, endPoint y: 626, distance: 13.0
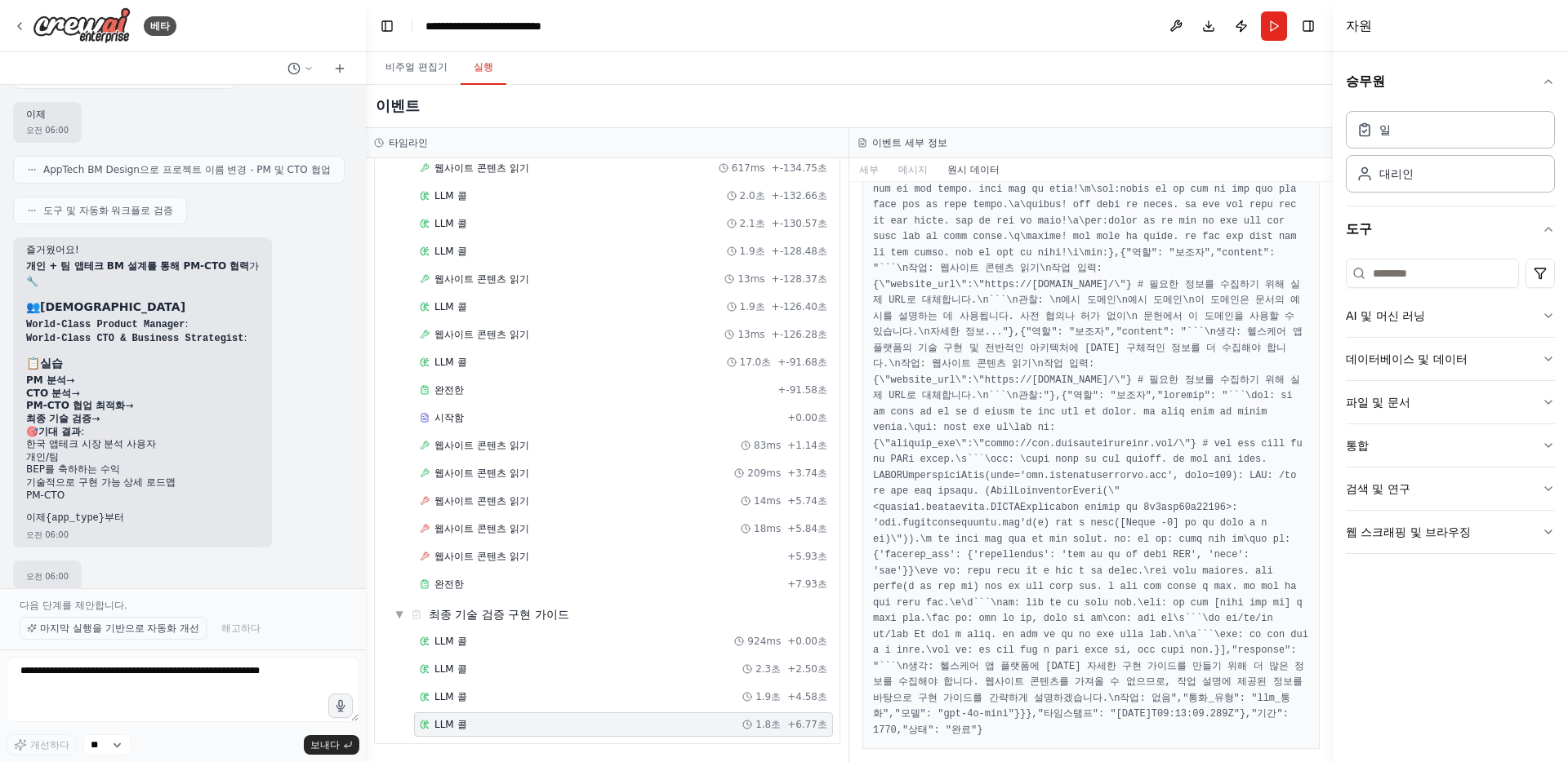
click at [124, 630] on font "마지막 실행을 기반으로 자동화 개선" at bounding box center [120, 628] width 159 height 11
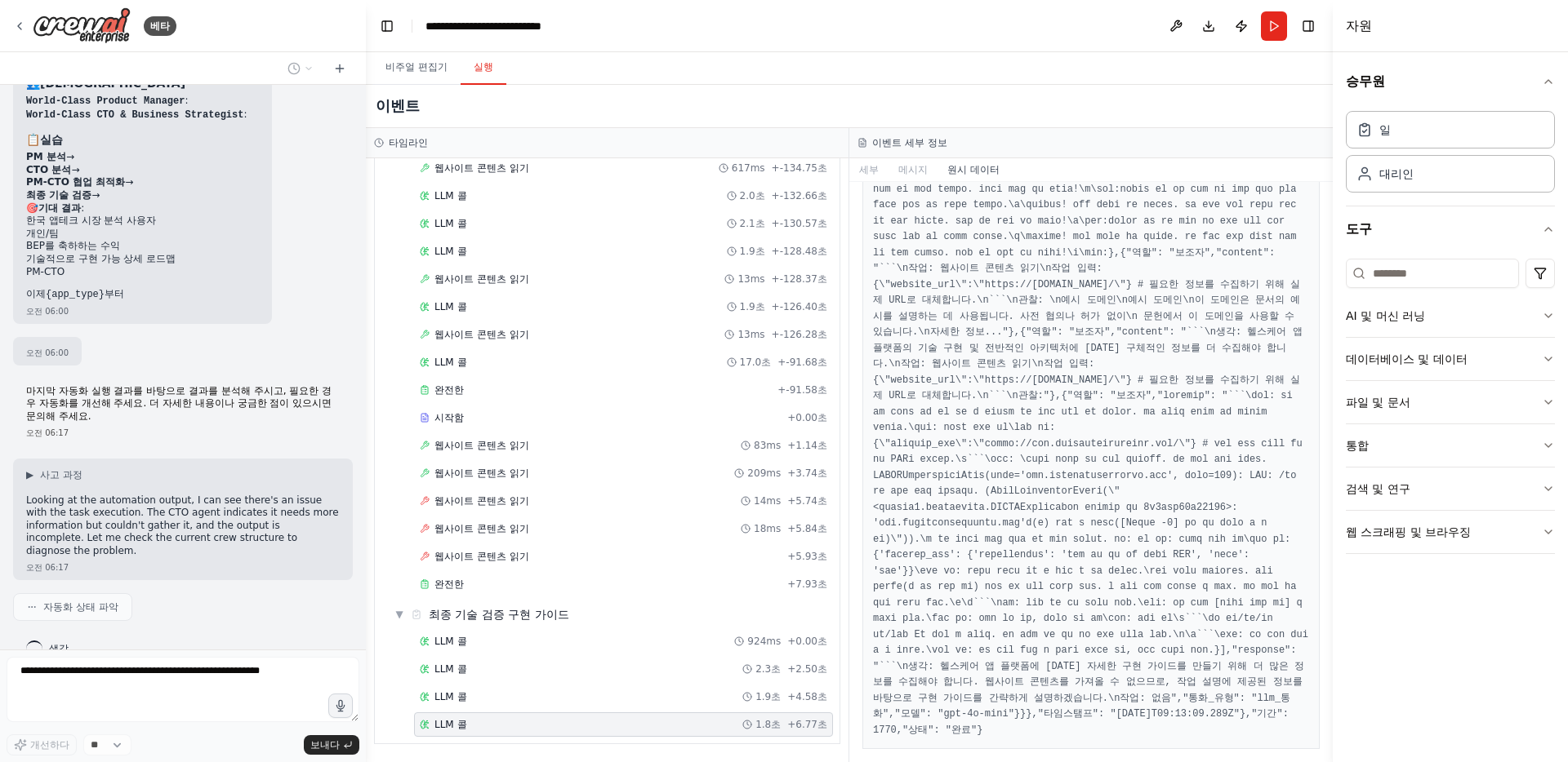
scroll to position [1029, 0]
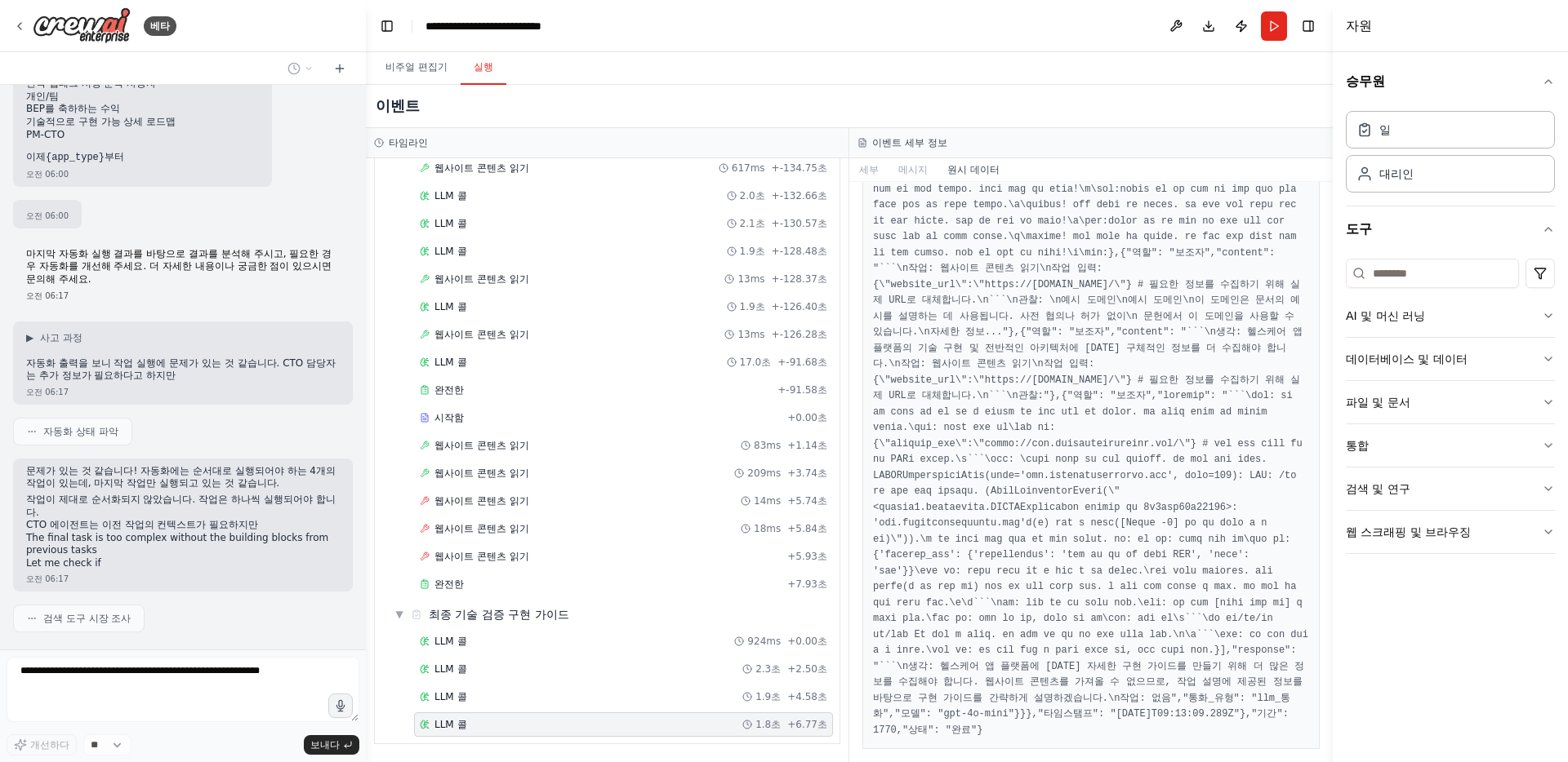
drag, startPoint x: 1071, startPoint y: 520, endPoint x: 1084, endPoint y: 597, distance: 78.1
copy pre ""response": "```\n생각: 헬스케어 앱 플랫폼에 대한 자세한 구현 가이드를 만들기 위해 더 많은 정보를 수집해야 합니다. 웹사이트…"
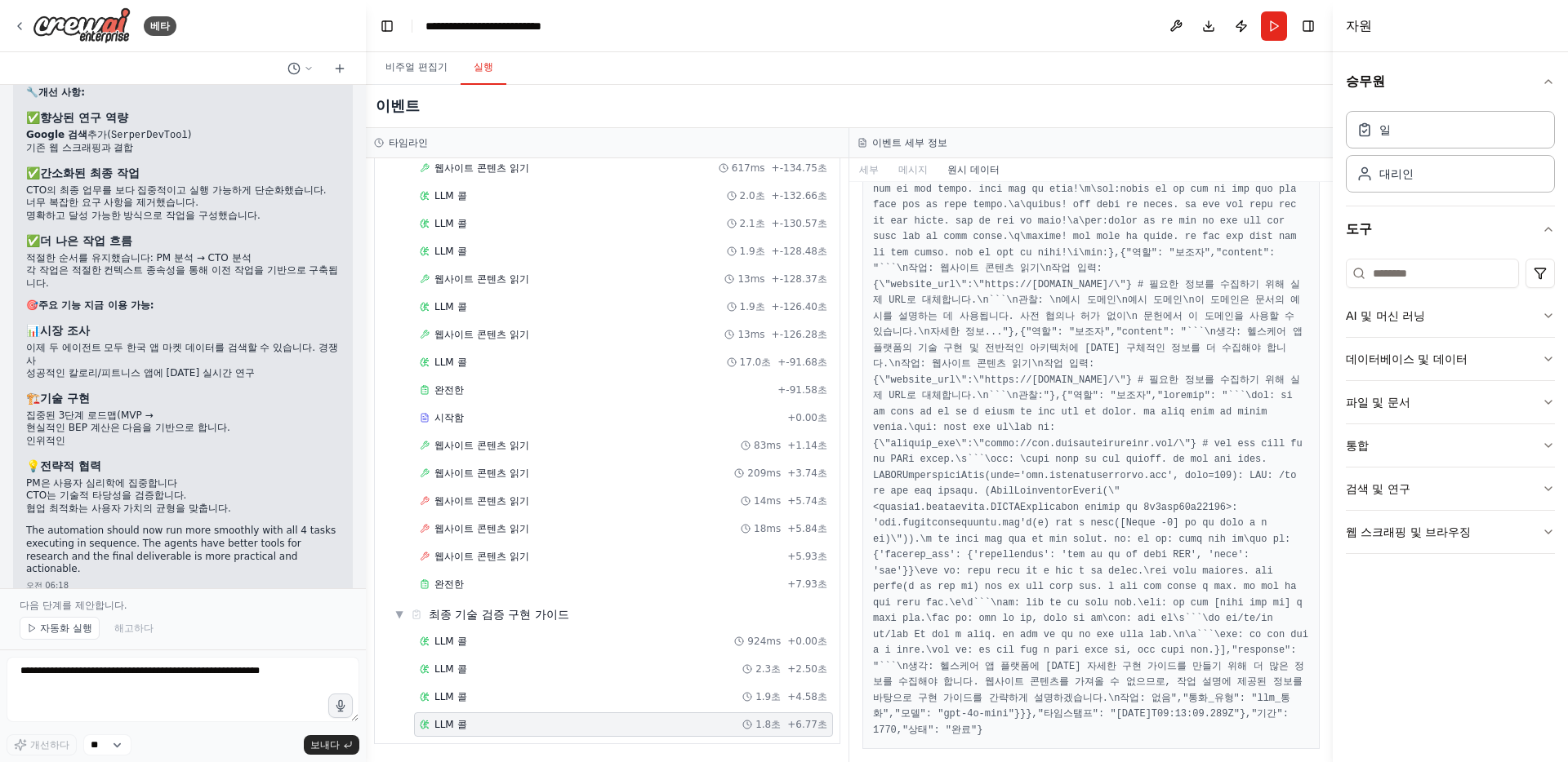
scroll to position [2159, 0]
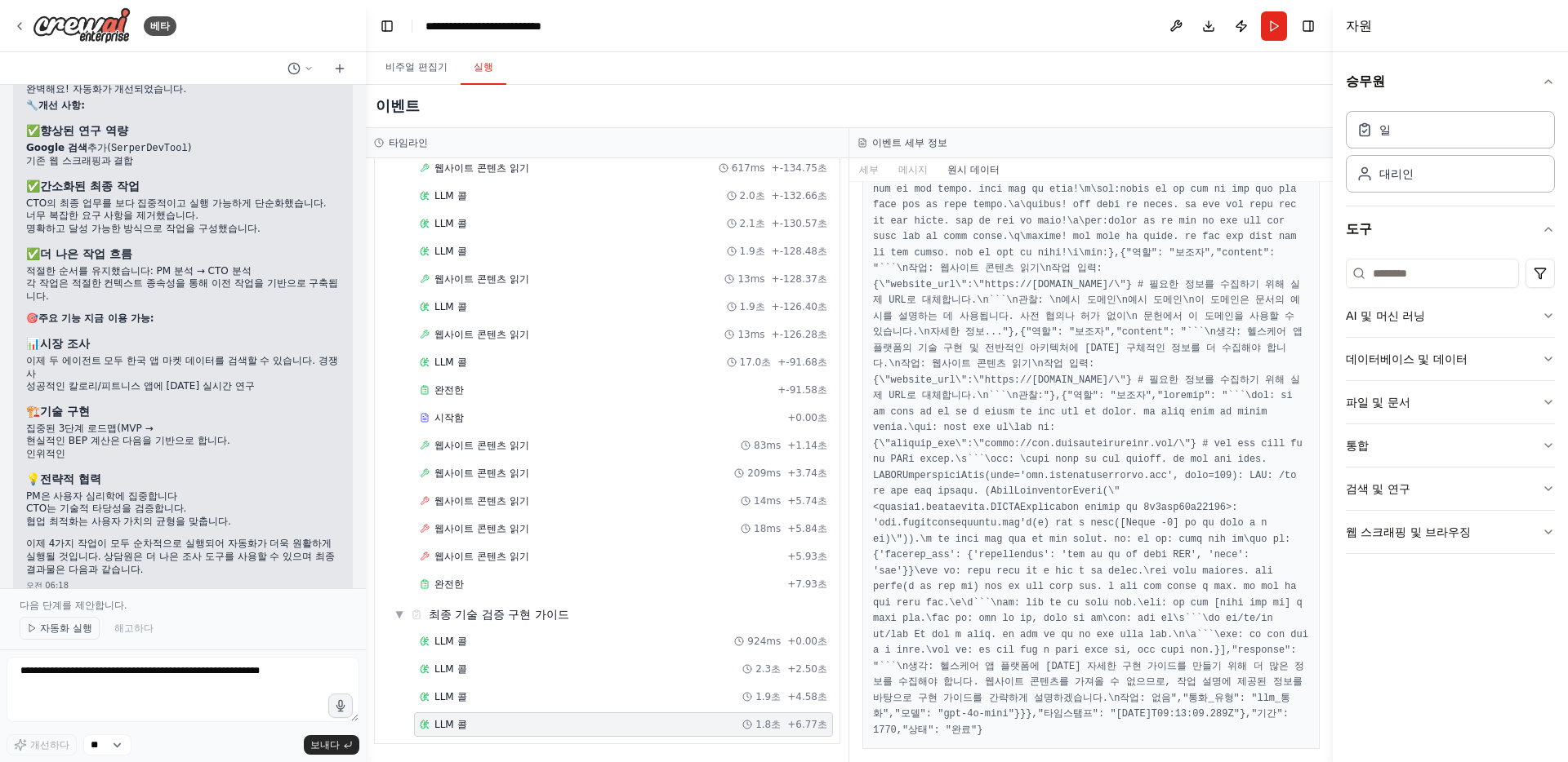
click at [73, 633] on font "자동화 실행" at bounding box center [66, 628] width 52 height 11
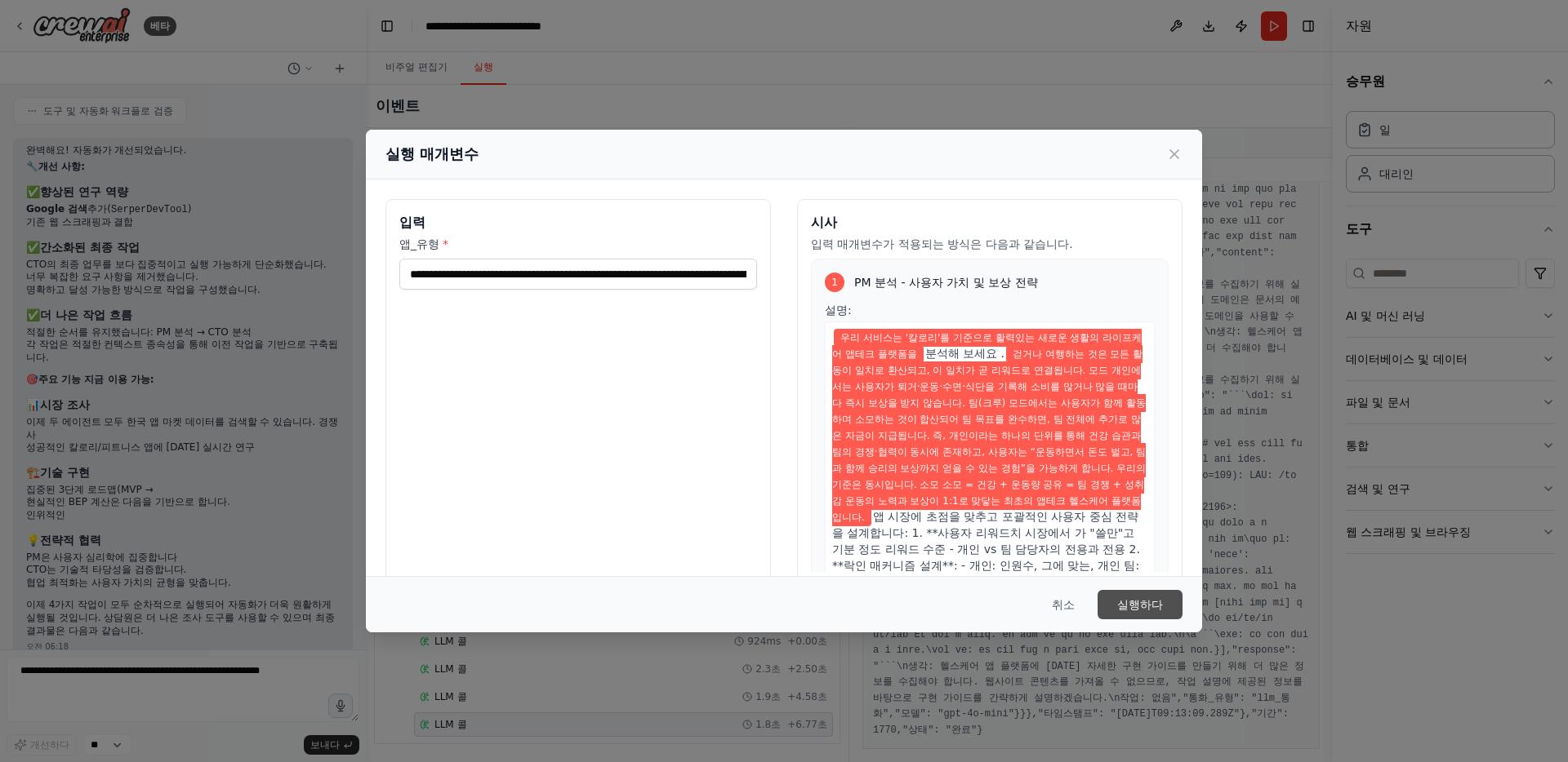
click at [1137, 598] on font "실행하다" at bounding box center [1140, 604] width 46 height 13
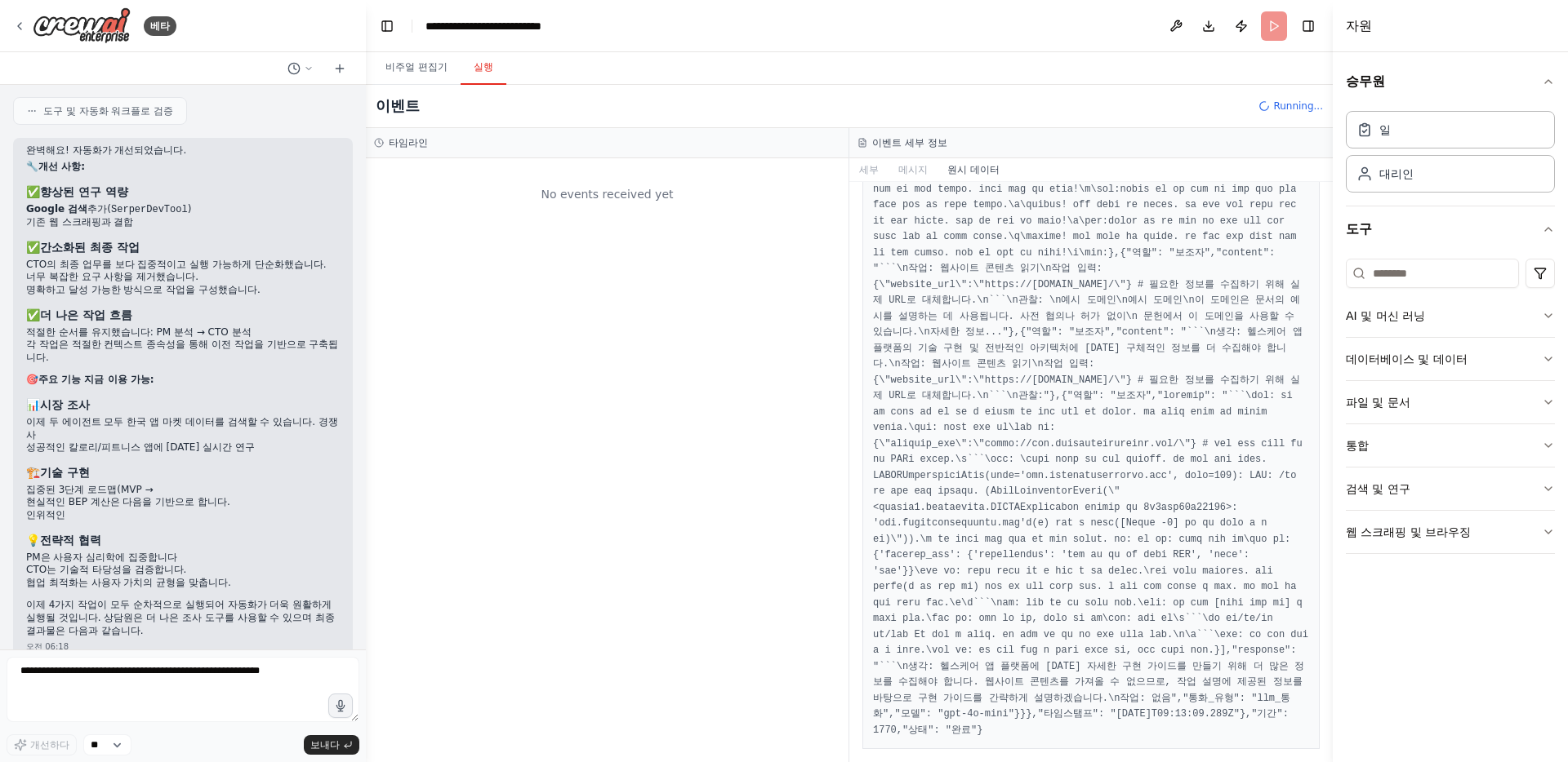
scroll to position [0, 0]
click at [417, 63] on font "비주얼 편집기" at bounding box center [417, 67] width 62 height 11
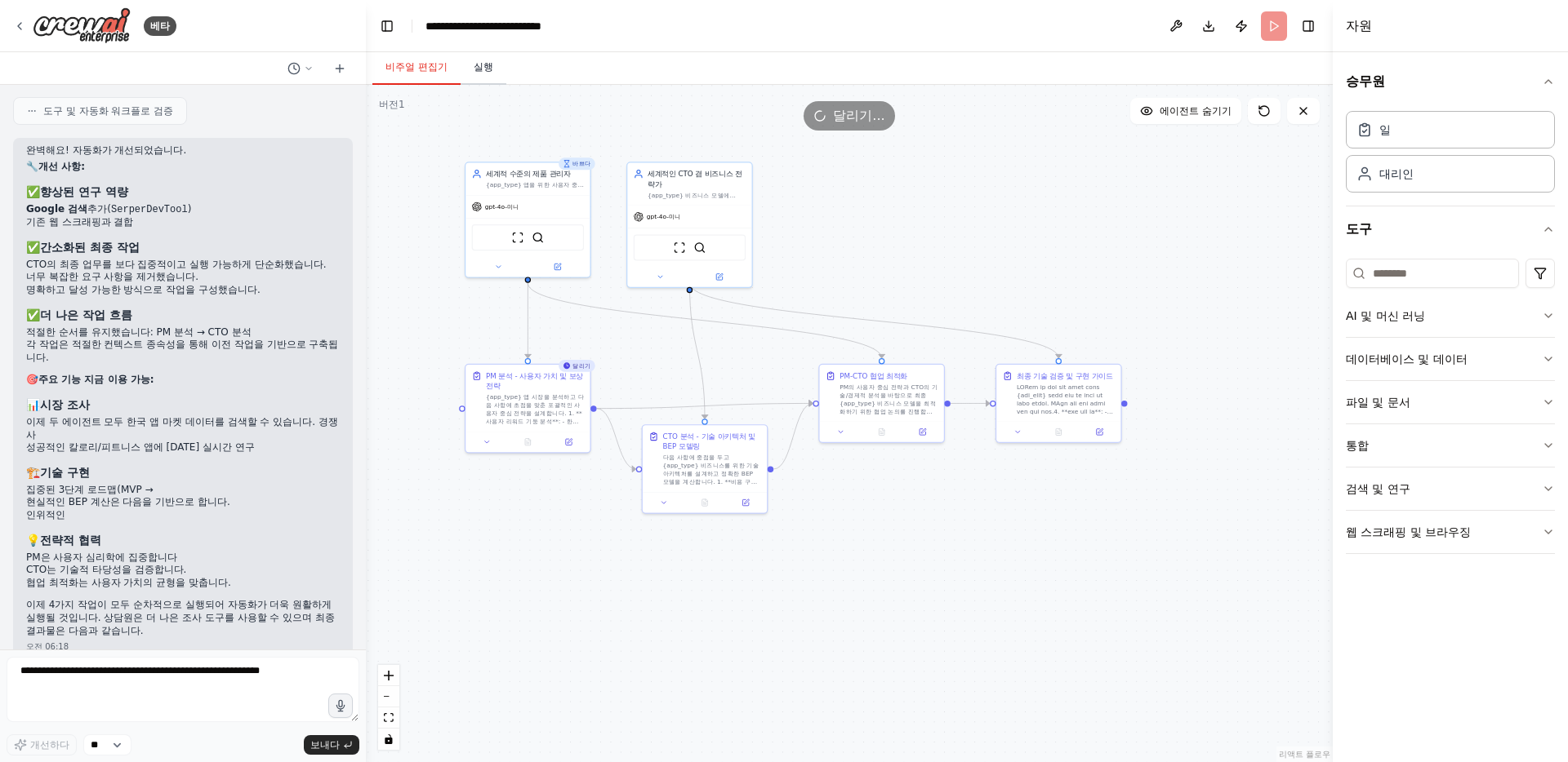
click at [481, 69] on font "실행" at bounding box center [483, 67] width 19 height 11
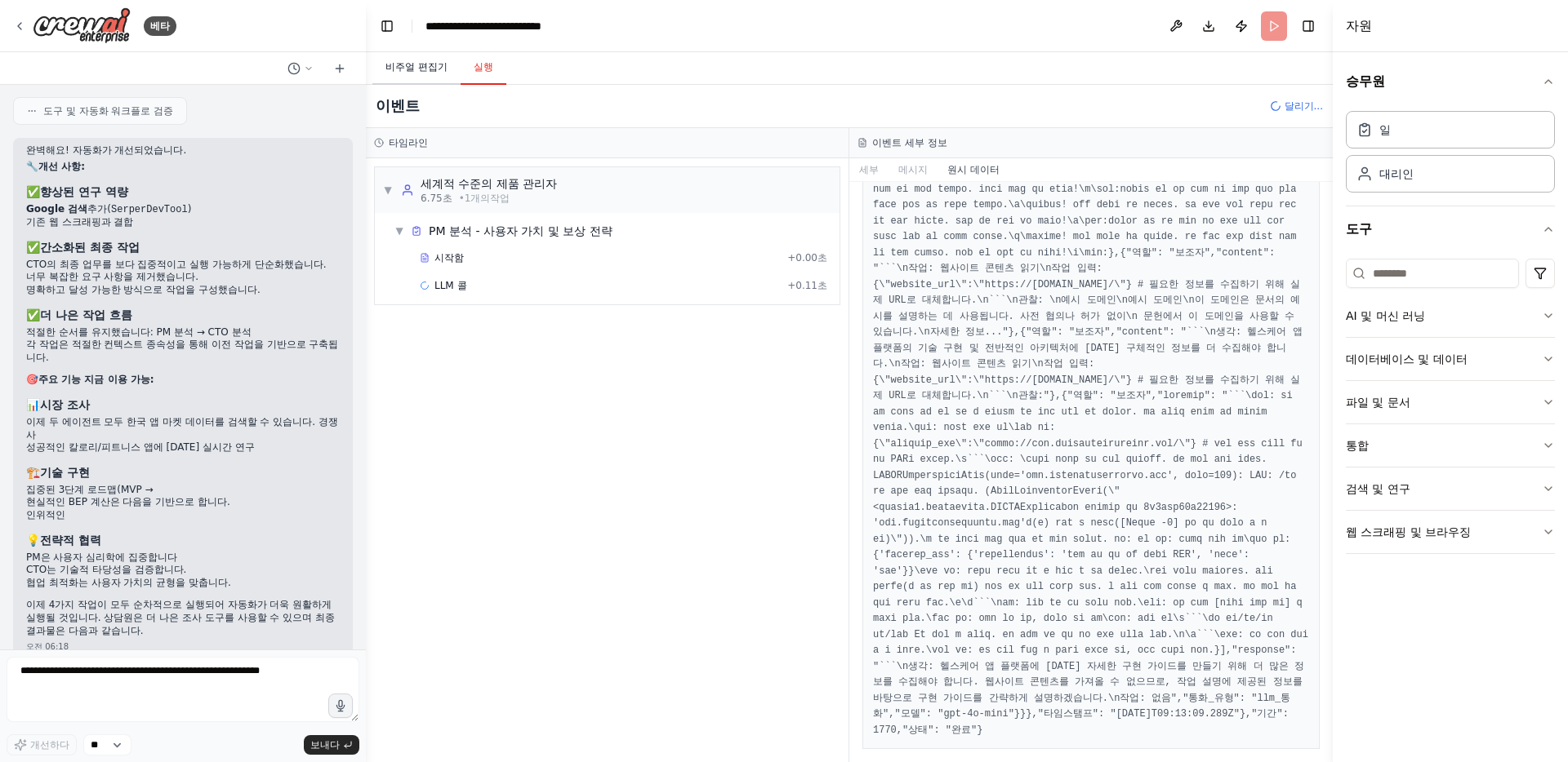
click at [427, 68] on font "비주얼 편집기" at bounding box center [417, 67] width 62 height 11
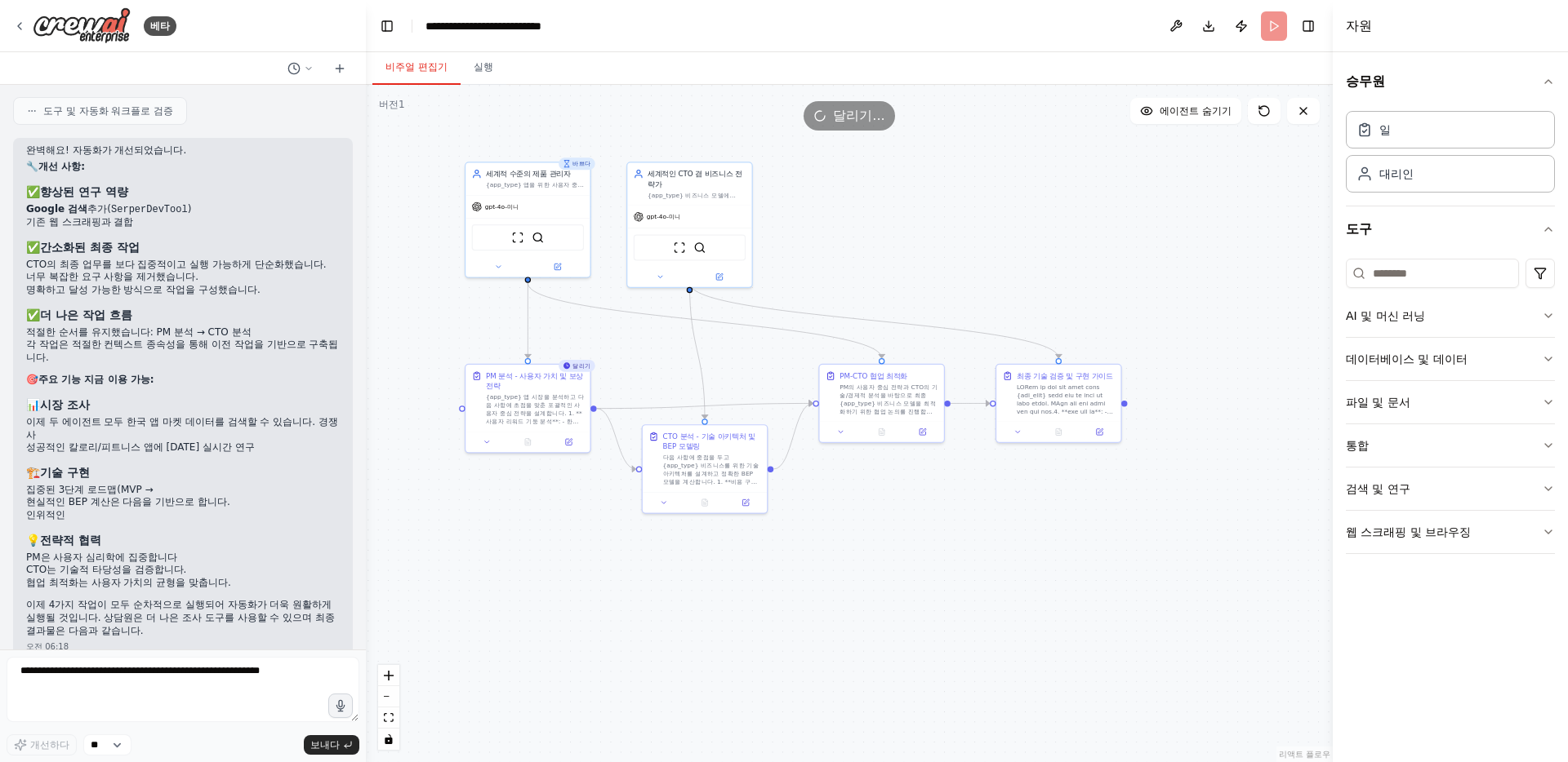
click at [372, 50] on button "비주얼 편집기" at bounding box center [416, 67] width 88 height 34
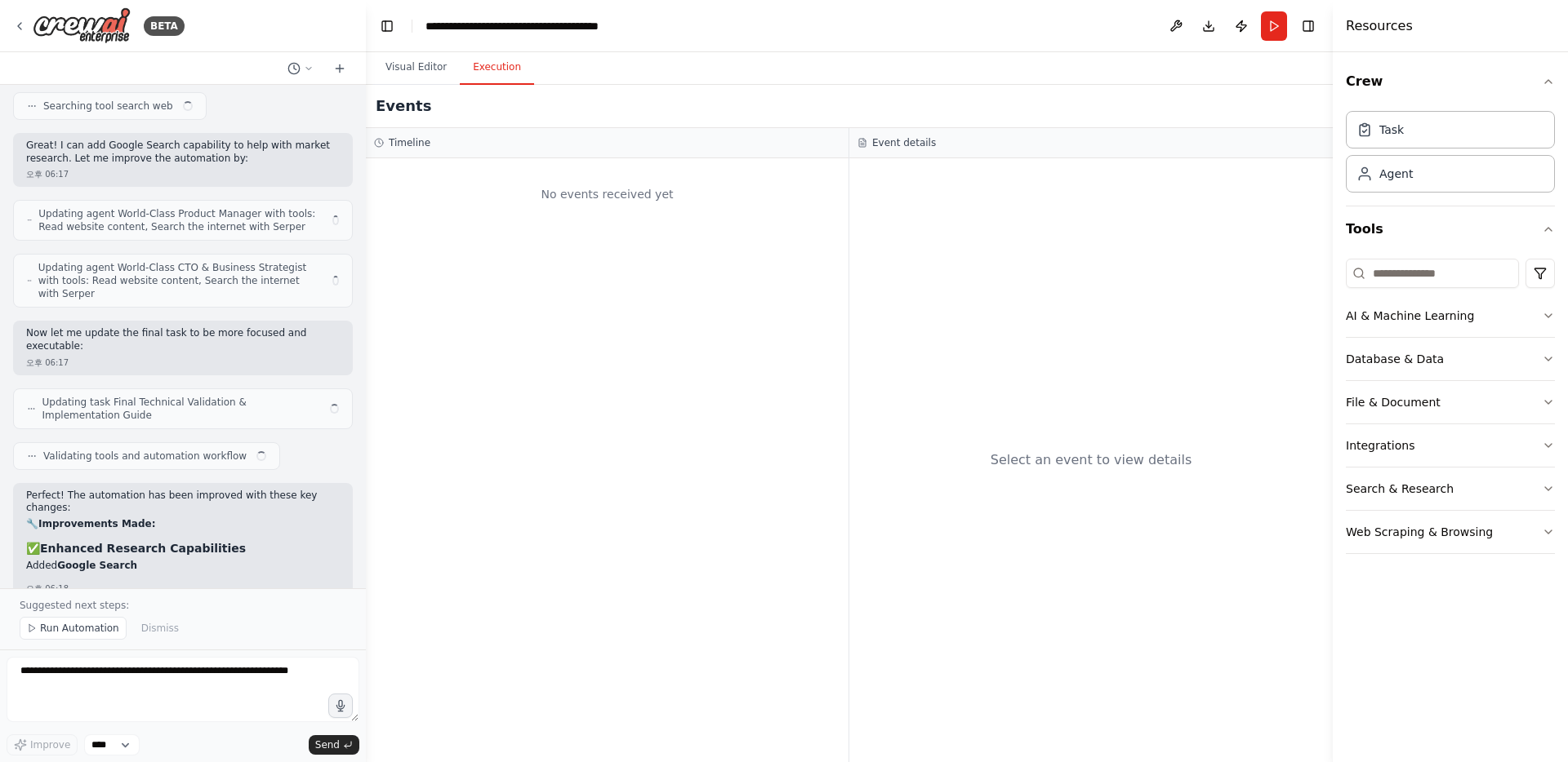
click at [498, 71] on button "Execution" at bounding box center [497, 67] width 74 height 34
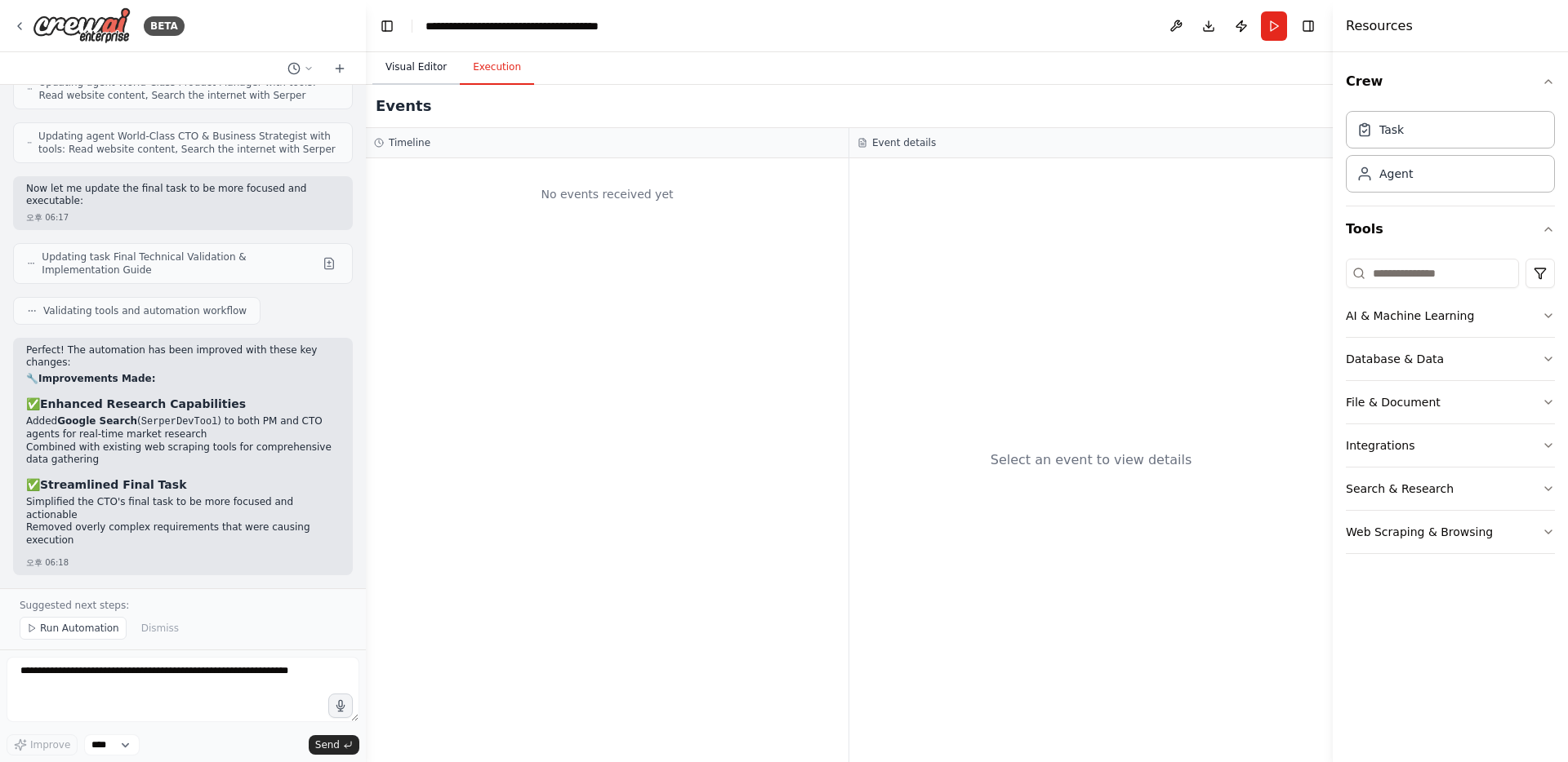
click at [391, 65] on button "Visual Editor" at bounding box center [415, 67] width 87 height 34
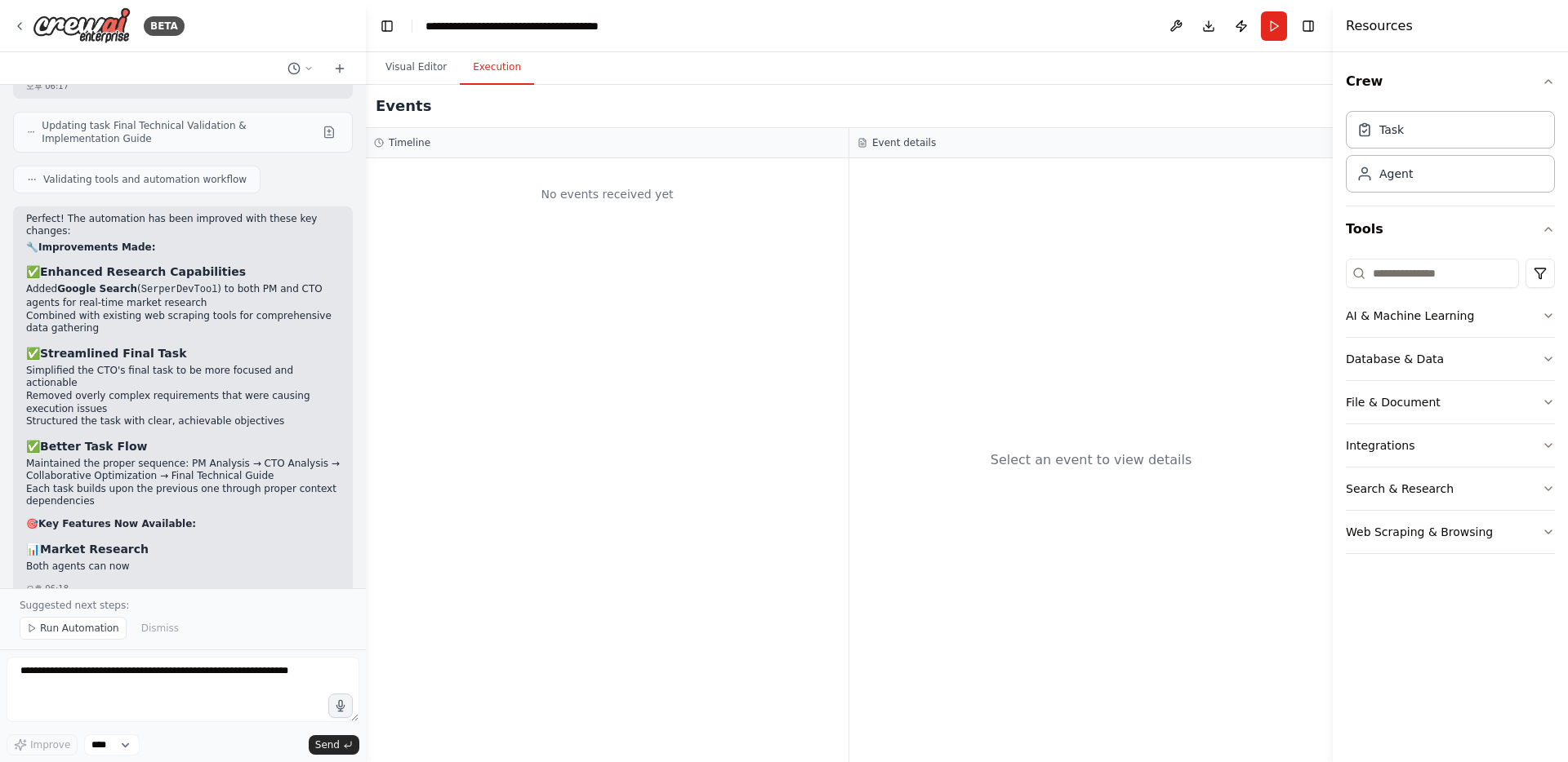
click at [460, 64] on button "Execution" at bounding box center [497, 67] width 74 height 34
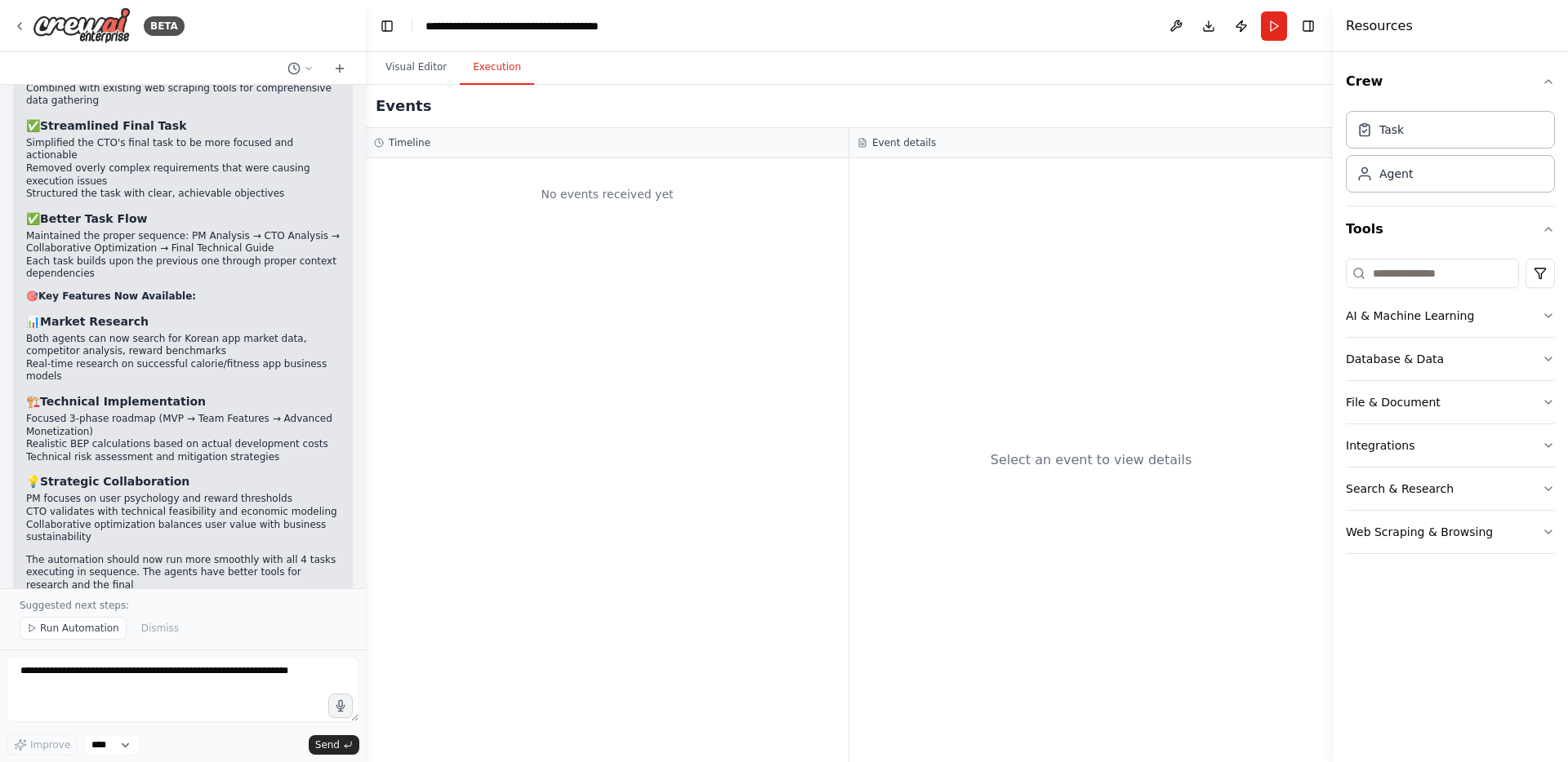
scroll to position [2426, 0]
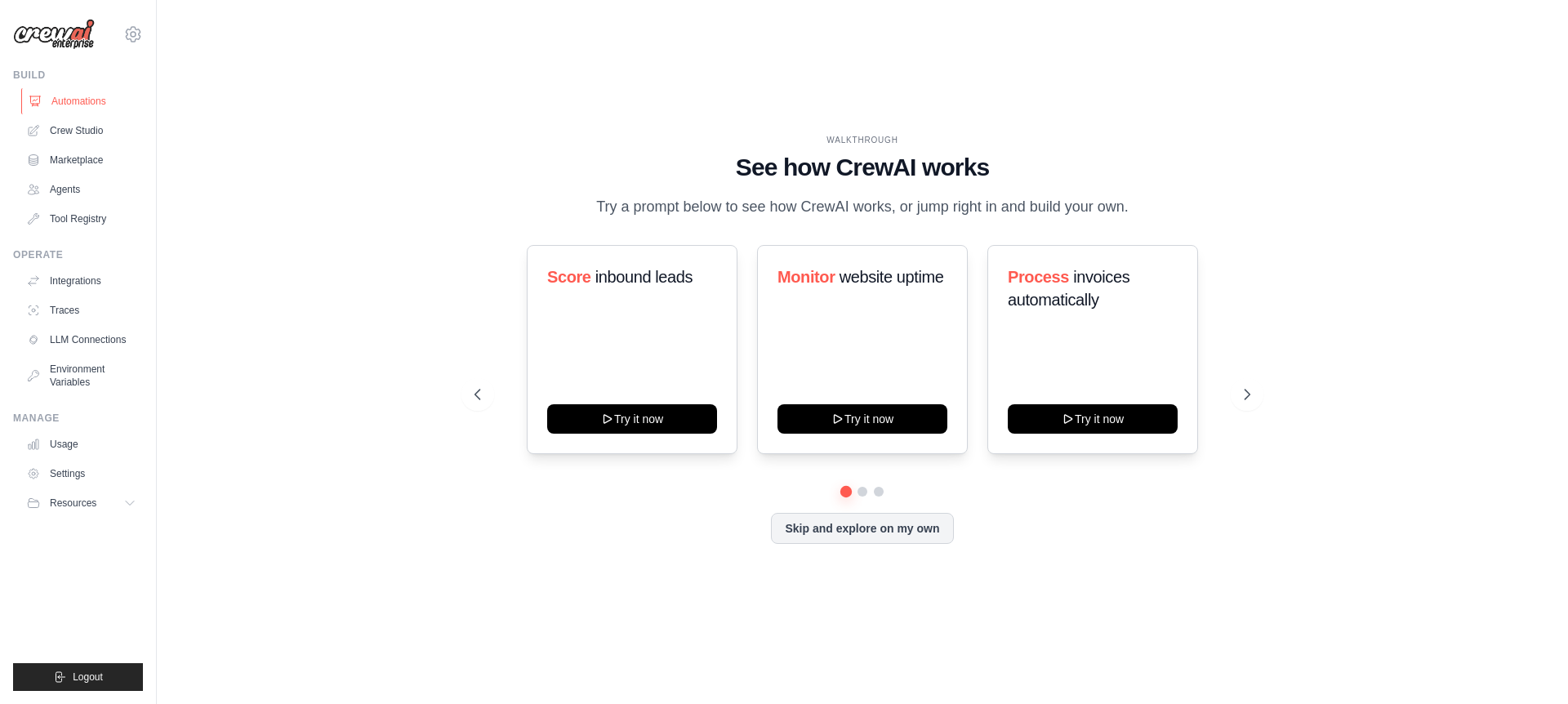
click at [90, 102] on link "Automations" at bounding box center [82, 101] width 124 height 27
click at [86, 500] on span "Resources" at bounding box center [74, 503] width 47 height 13
click at [85, 528] on span "Documentation" at bounding box center [91, 531] width 66 height 13
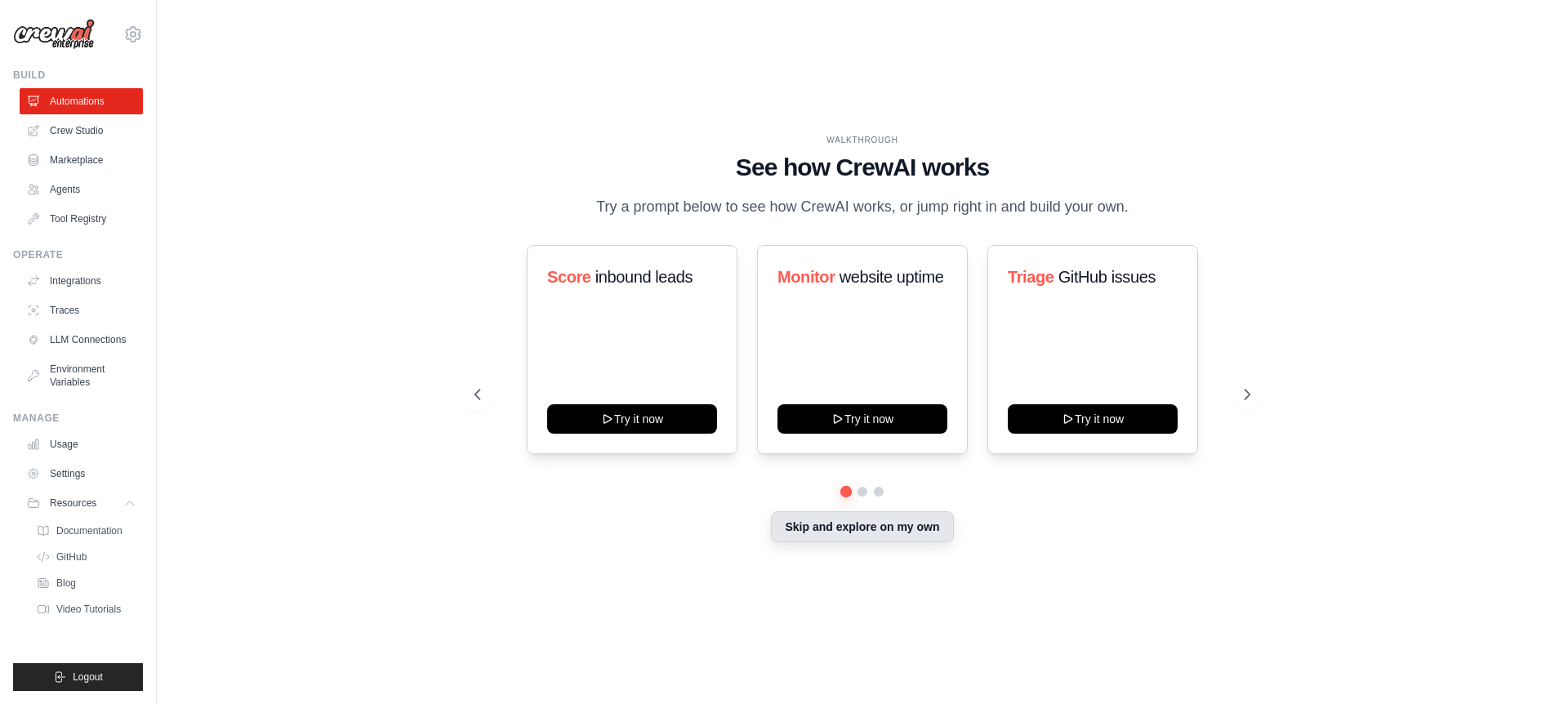
click at [843, 528] on button "Skip and explore on my own" at bounding box center [861, 527] width 182 height 31
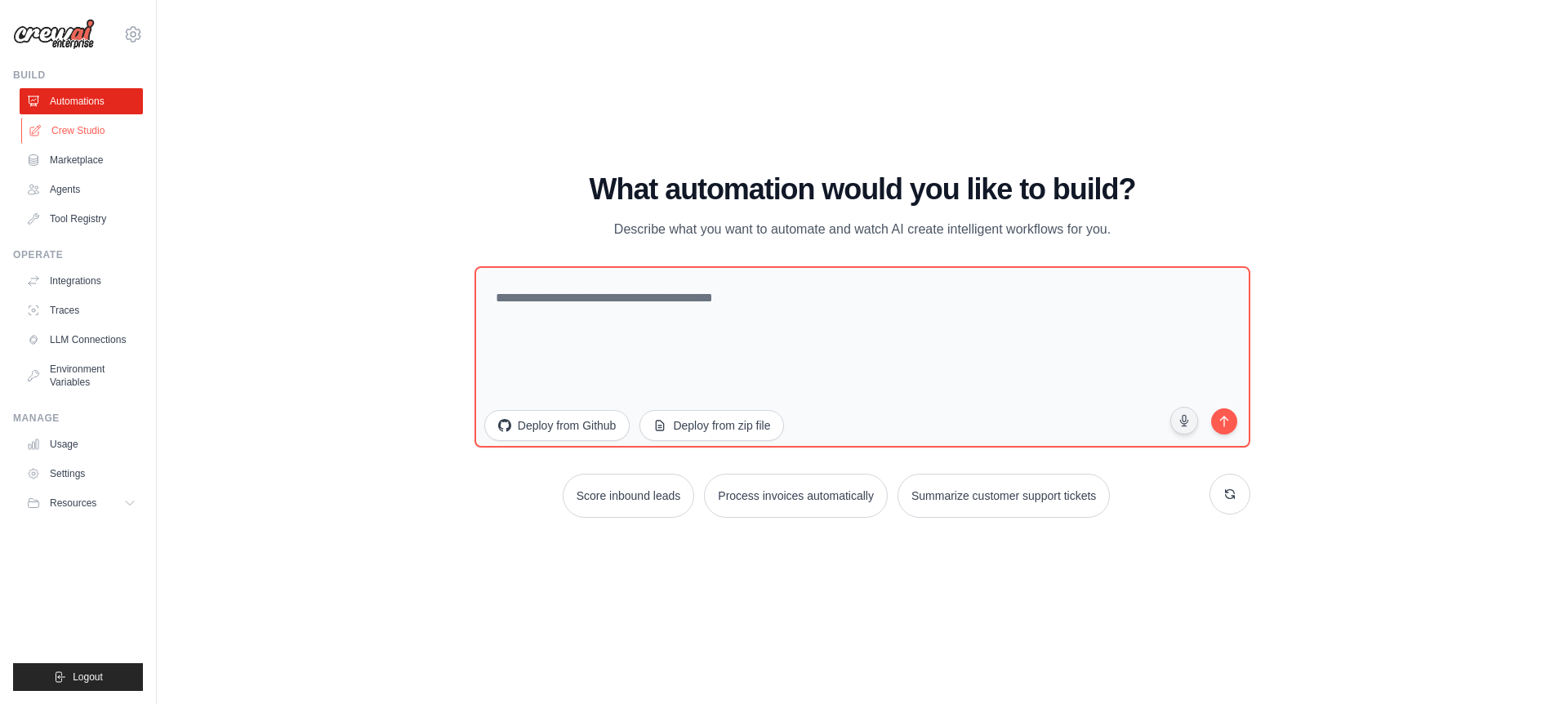
click at [91, 133] on link "Crew Studio" at bounding box center [82, 130] width 124 height 27
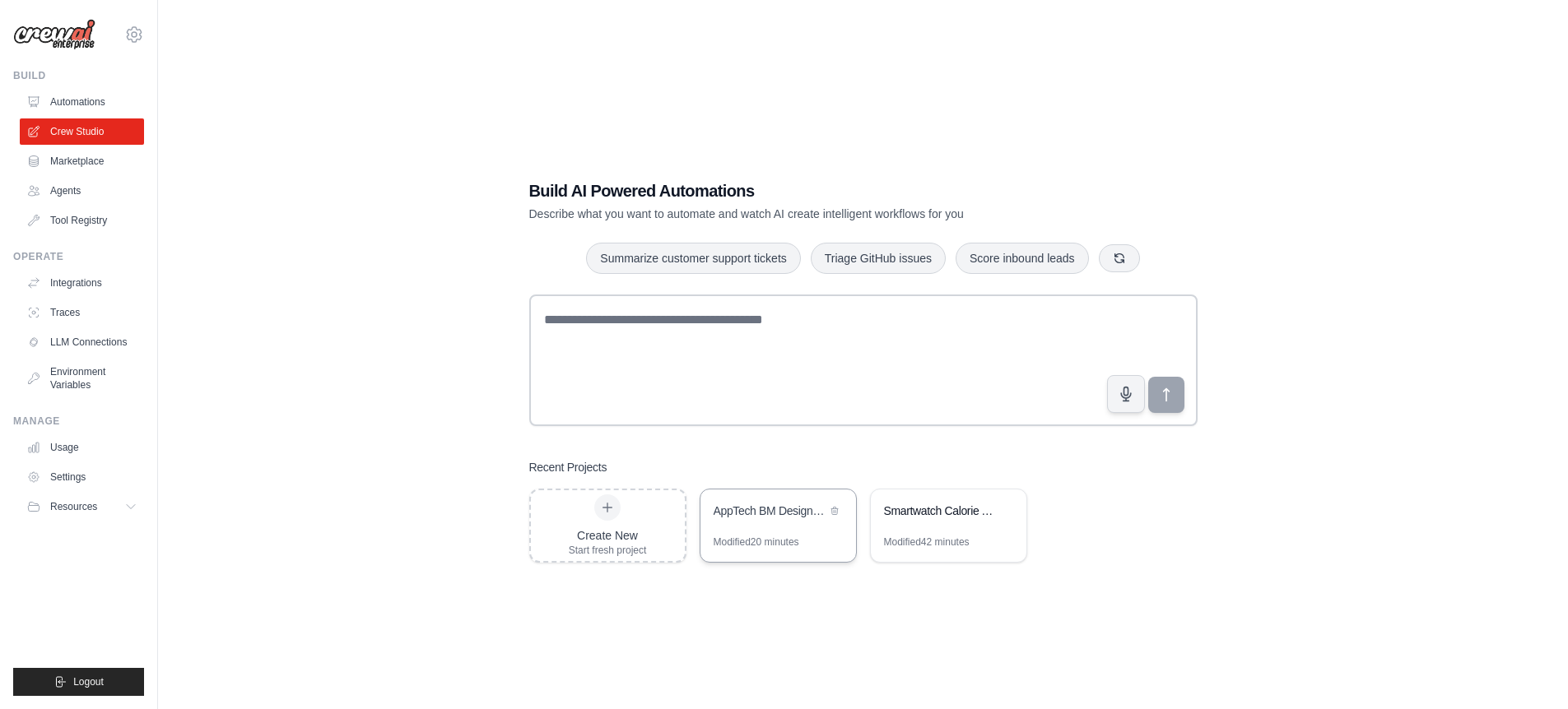
click at [788, 535] on div "Modified 20 minutes" at bounding box center [756, 542] width 86 height 13
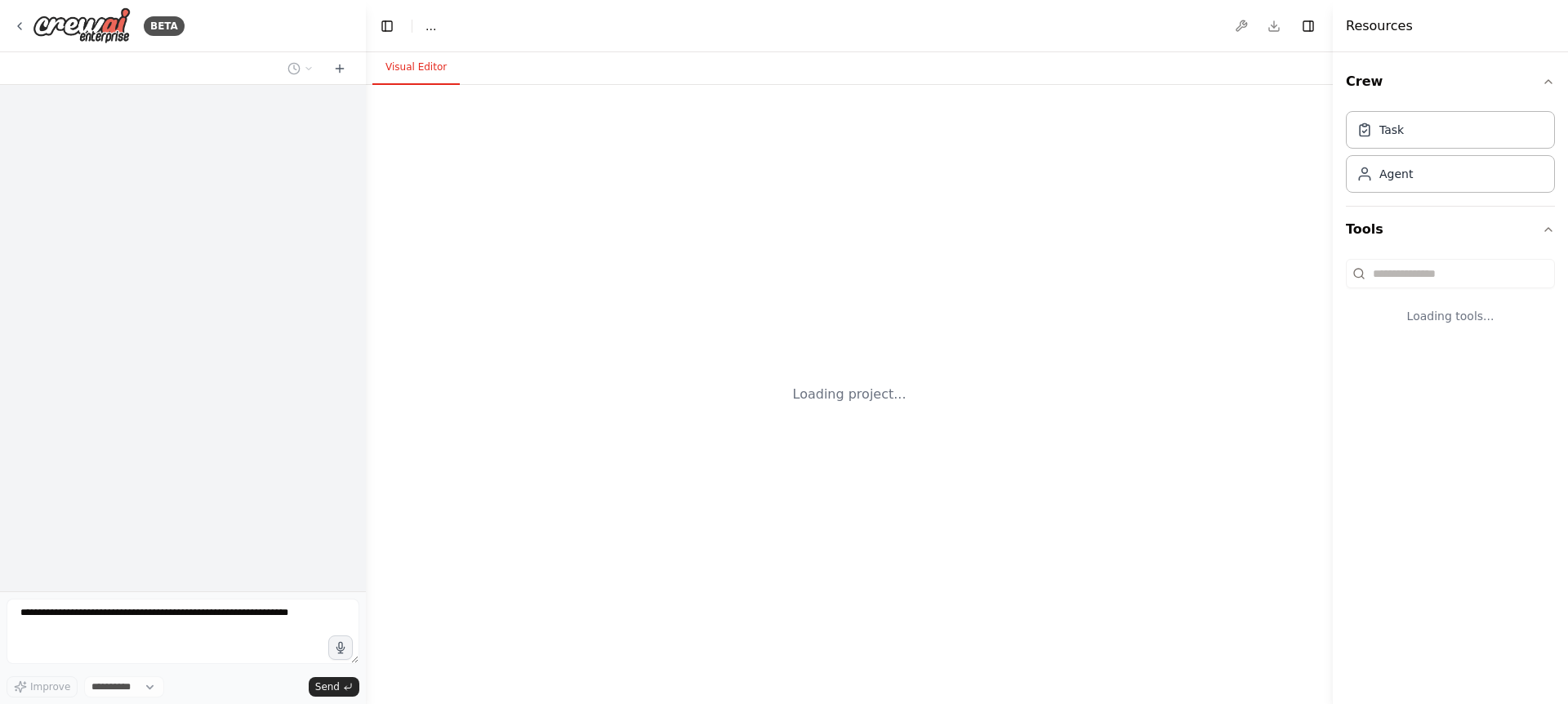
select select "****"
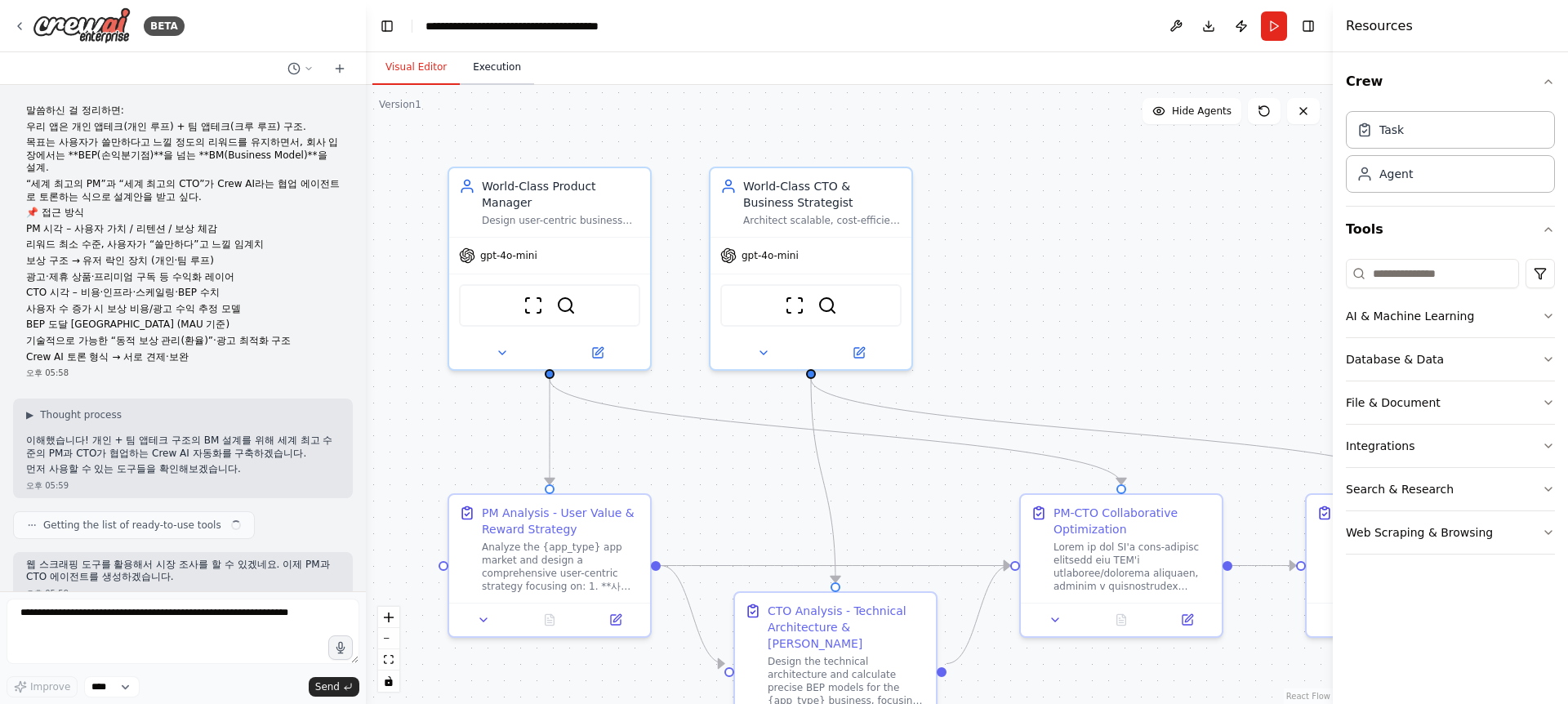
scroll to position [2452, 0]
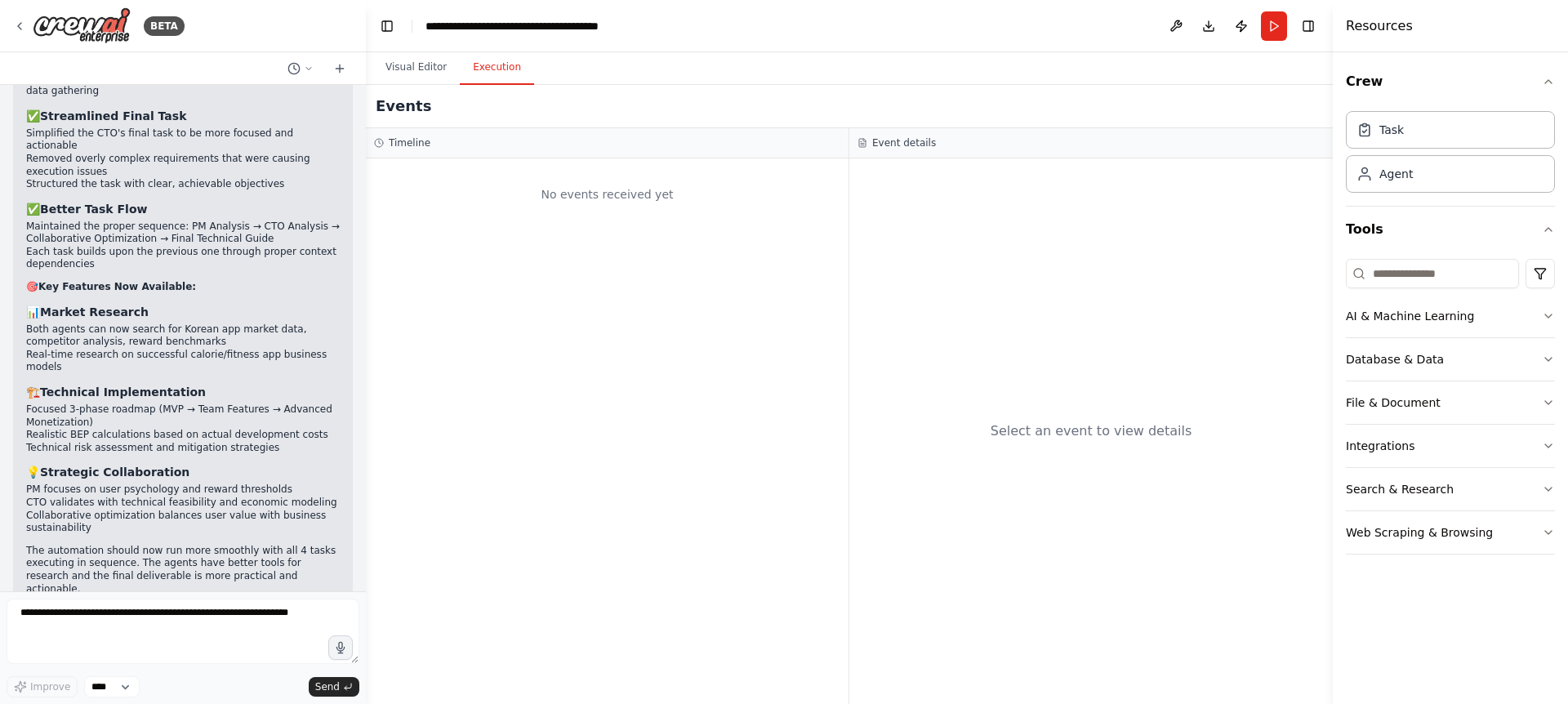
click at [521, 71] on button "Execution" at bounding box center [497, 67] width 74 height 34
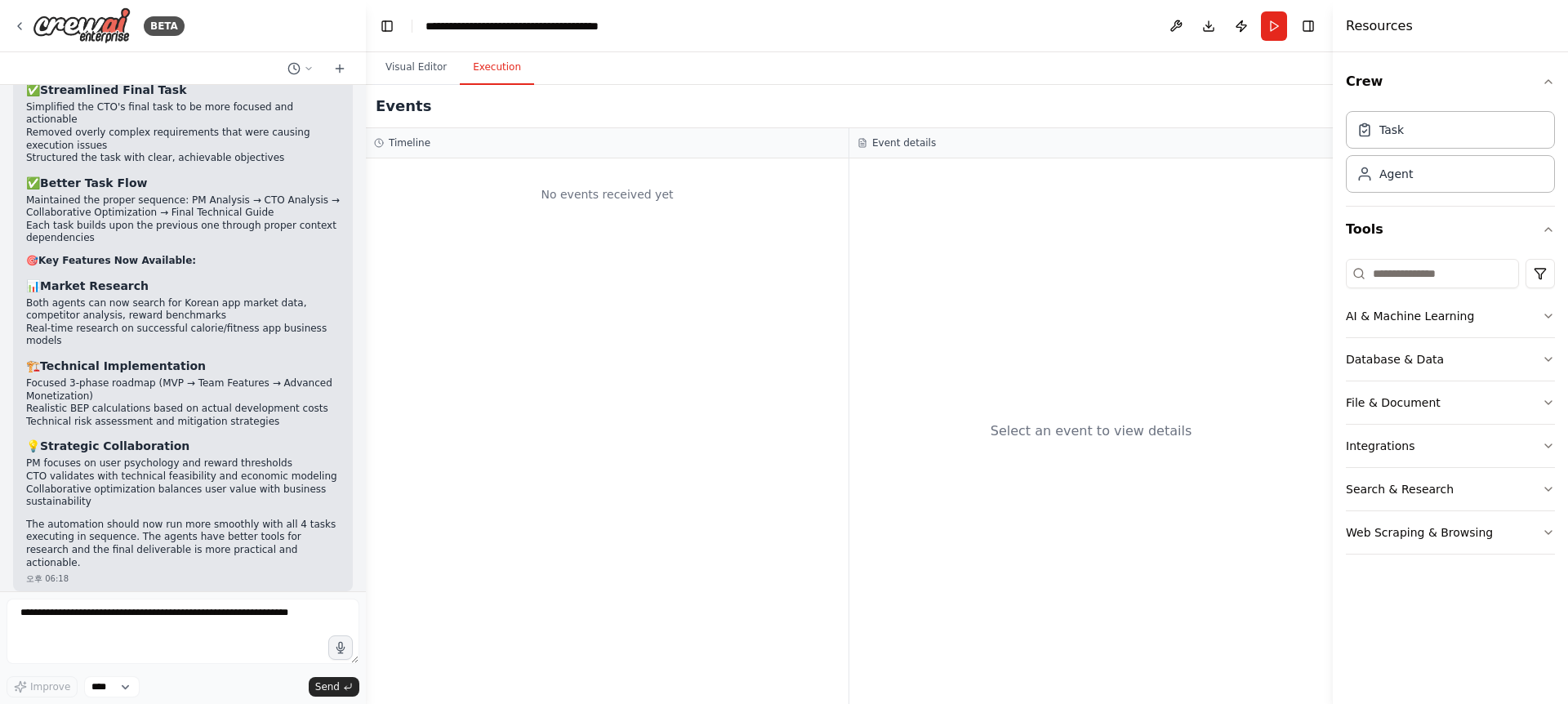
scroll to position [2426, 0]
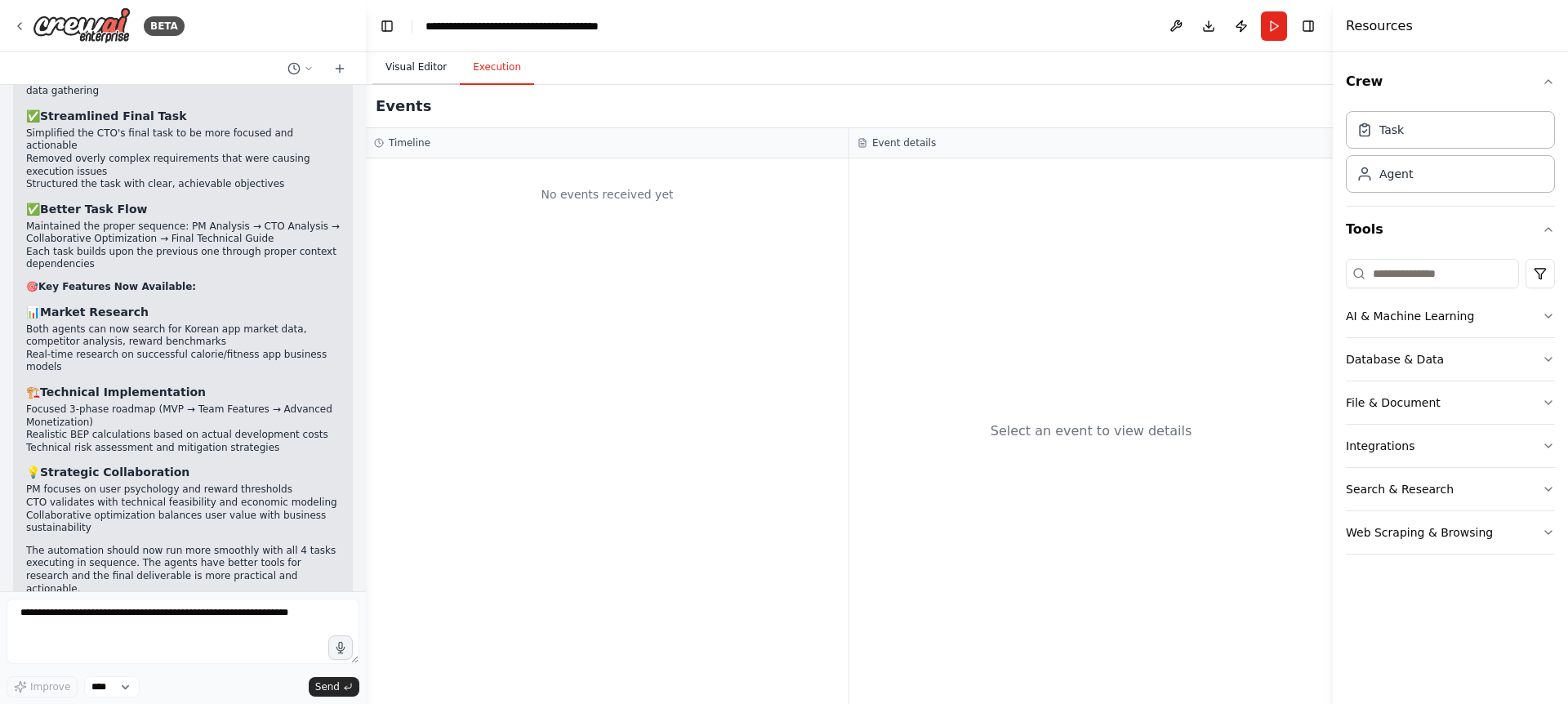
click at [445, 74] on button "Visual Editor" at bounding box center [415, 67] width 87 height 34
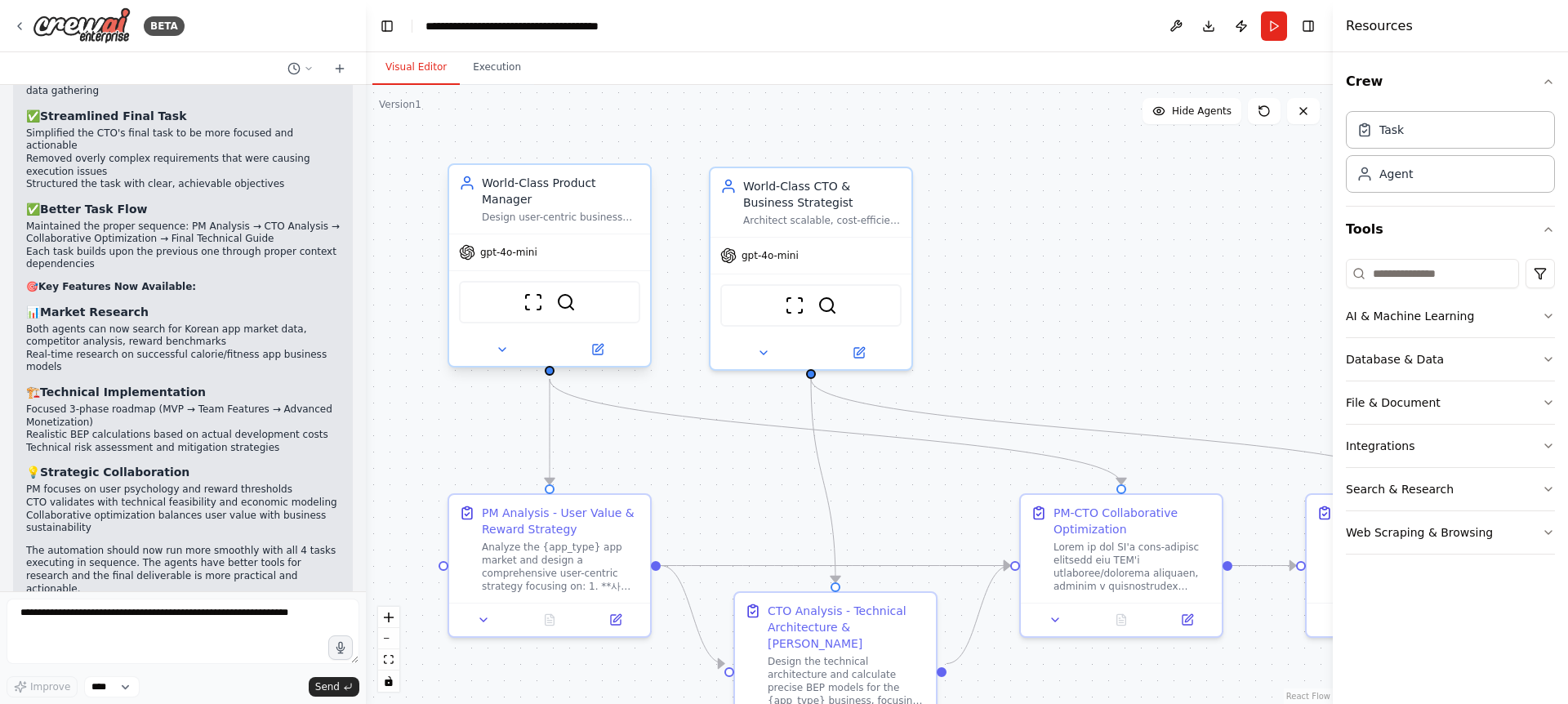
click at [582, 243] on div "gpt-4o-mini" at bounding box center [549, 252] width 201 height 36
click at [565, 313] on div "ScrapeWebsiteTool SerperDevTool" at bounding box center [550, 302] width 181 height 42
click at [545, 312] on div "ScrapeWebsiteTool SerperDevTool" at bounding box center [550, 302] width 181 height 42
click at [523, 304] on img at bounding box center [532, 302] width 19 height 19
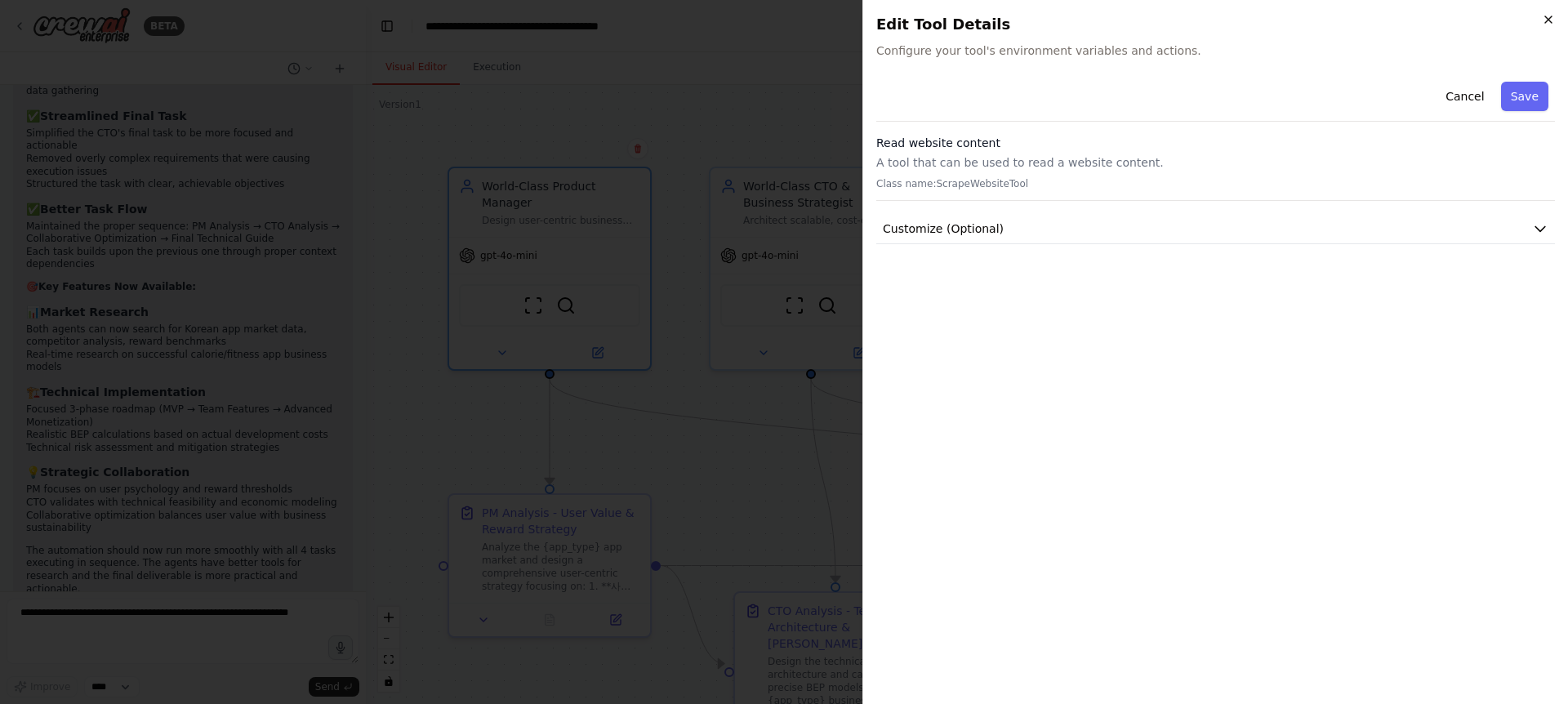
click at [1547, 20] on icon "button" at bounding box center [1548, 19] width 6 height 6
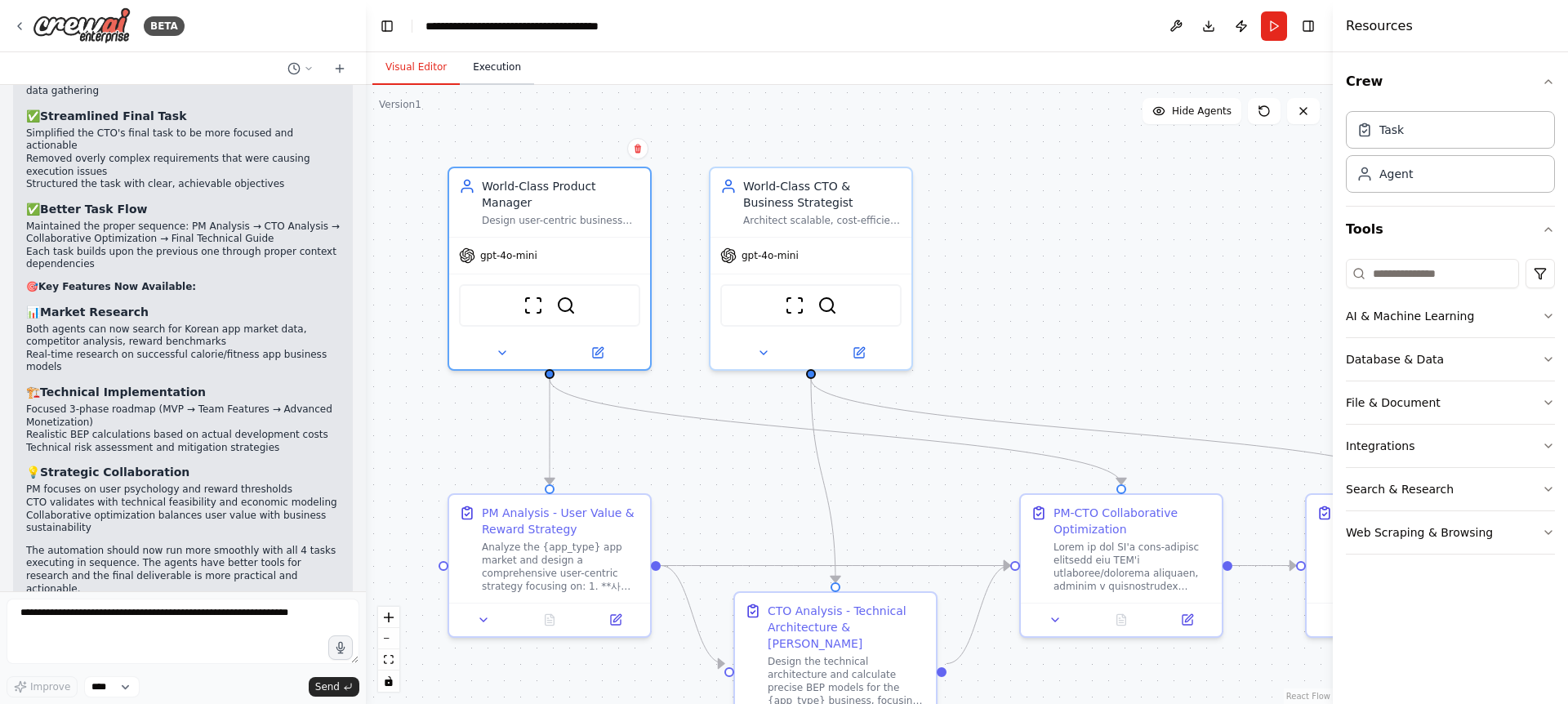
click at [511, 62] on button "Execution" at bounding box center [497, 67] width 74 height 34
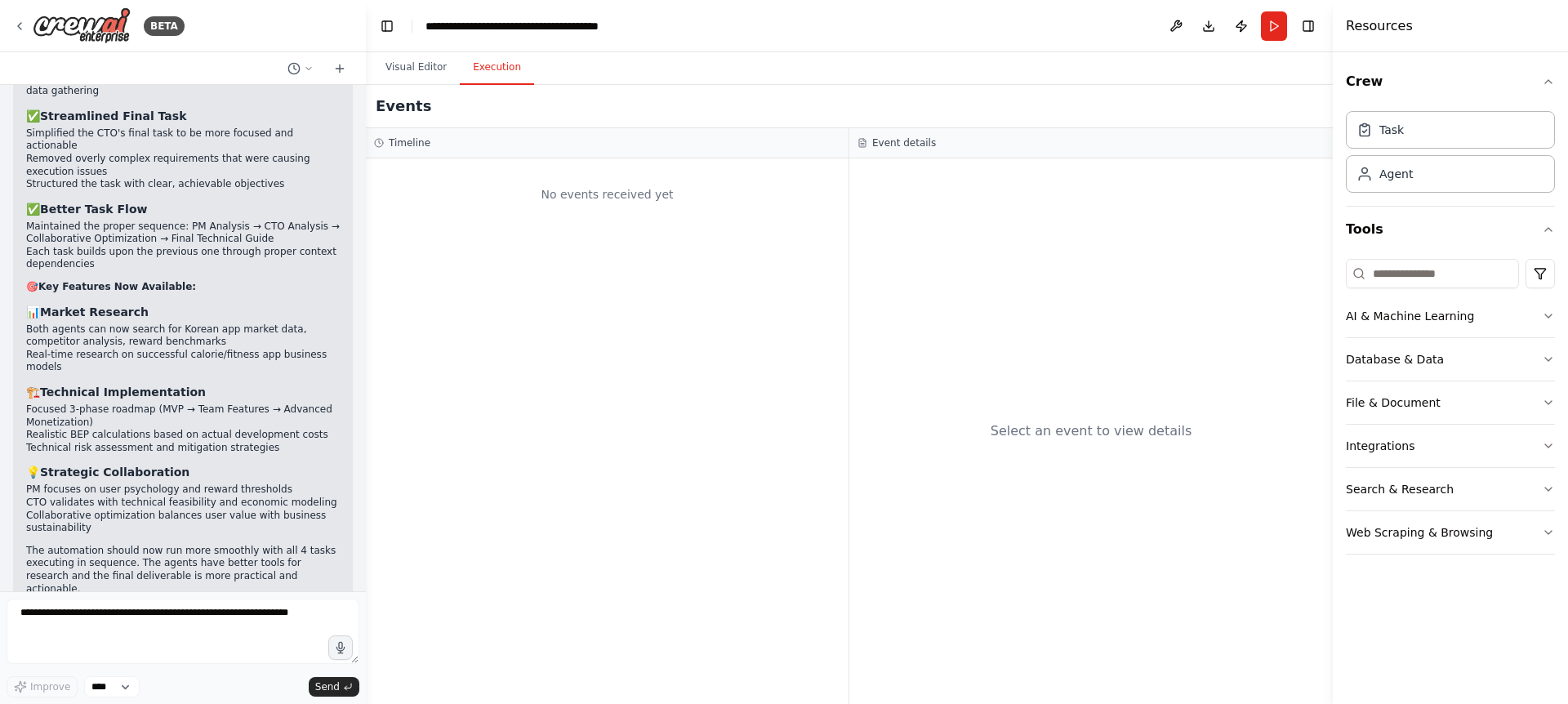
click at [1064, 259] on div "Select an event to view details" at bounding box center [1091, 431] width 484 height 545
drag, startPoint x: 1113, startPoint y: 477, endPoint x: 1115, endPoint y: 487, distance: 10.2
click at [1115, 487] on div "Select an event to view details" at bounding box center [1091, 431] width 484 height 545
click at [1116, 487] on div "Select an event to view details" at bounding box center [1091, 431] width 484 height 545
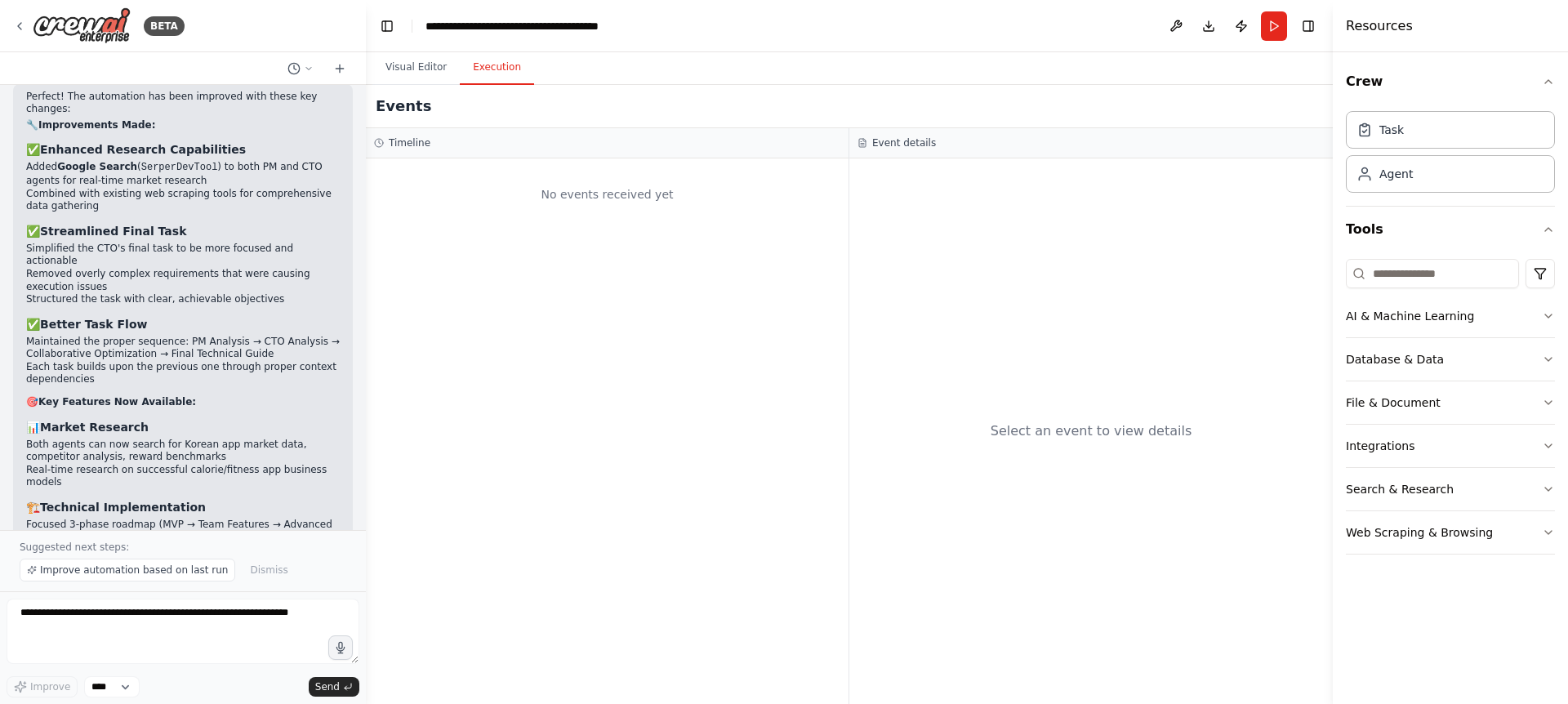
scroll to position [2337, 0]
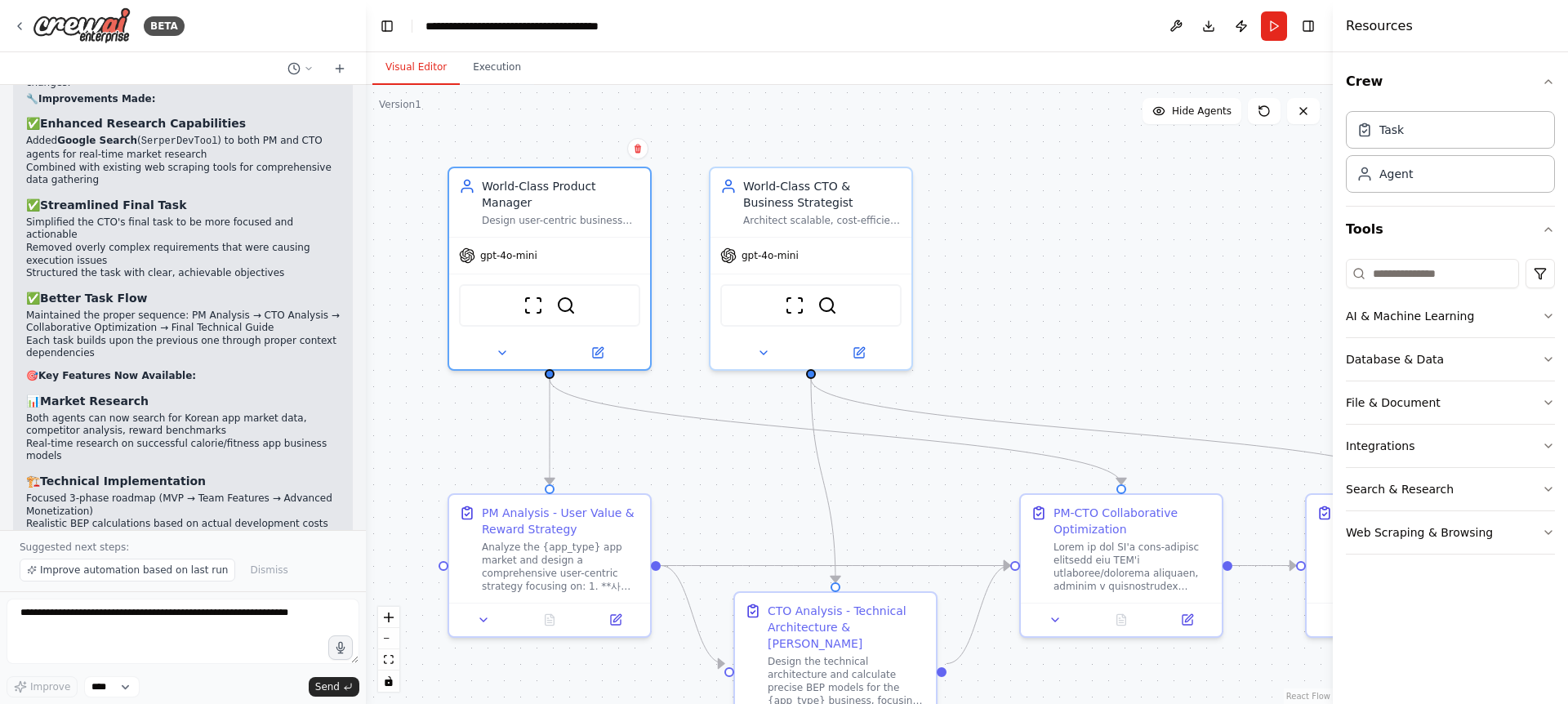
click at [434, 73] on button "Visual Editor" at bounding box center [415, 67] width 87 height 34
click at [1277, 17] on button "Run" at bounding box center [1274, 26] width 27 height 29
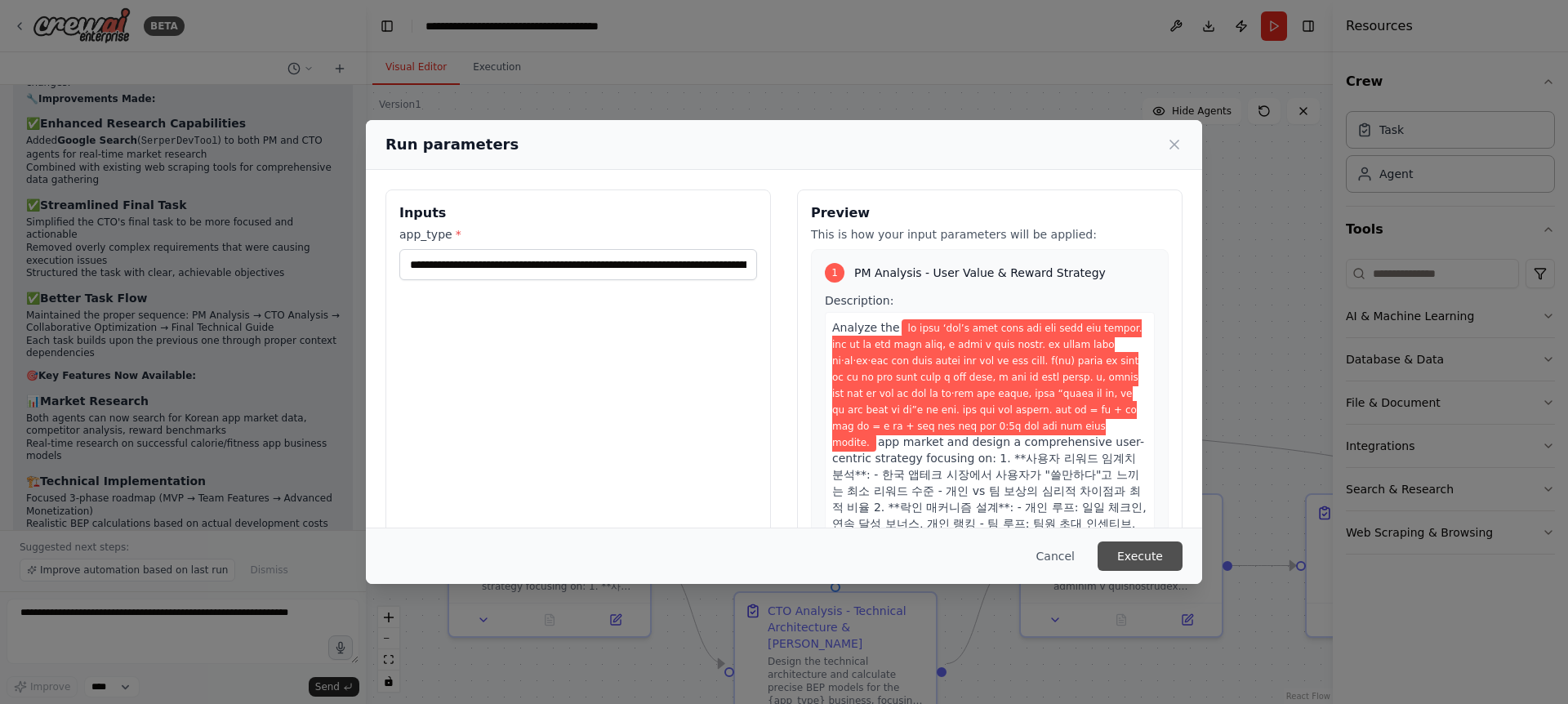
click at [1144, 550] on button "Execute" at bounding box center [1140, 556] width 85 height 29
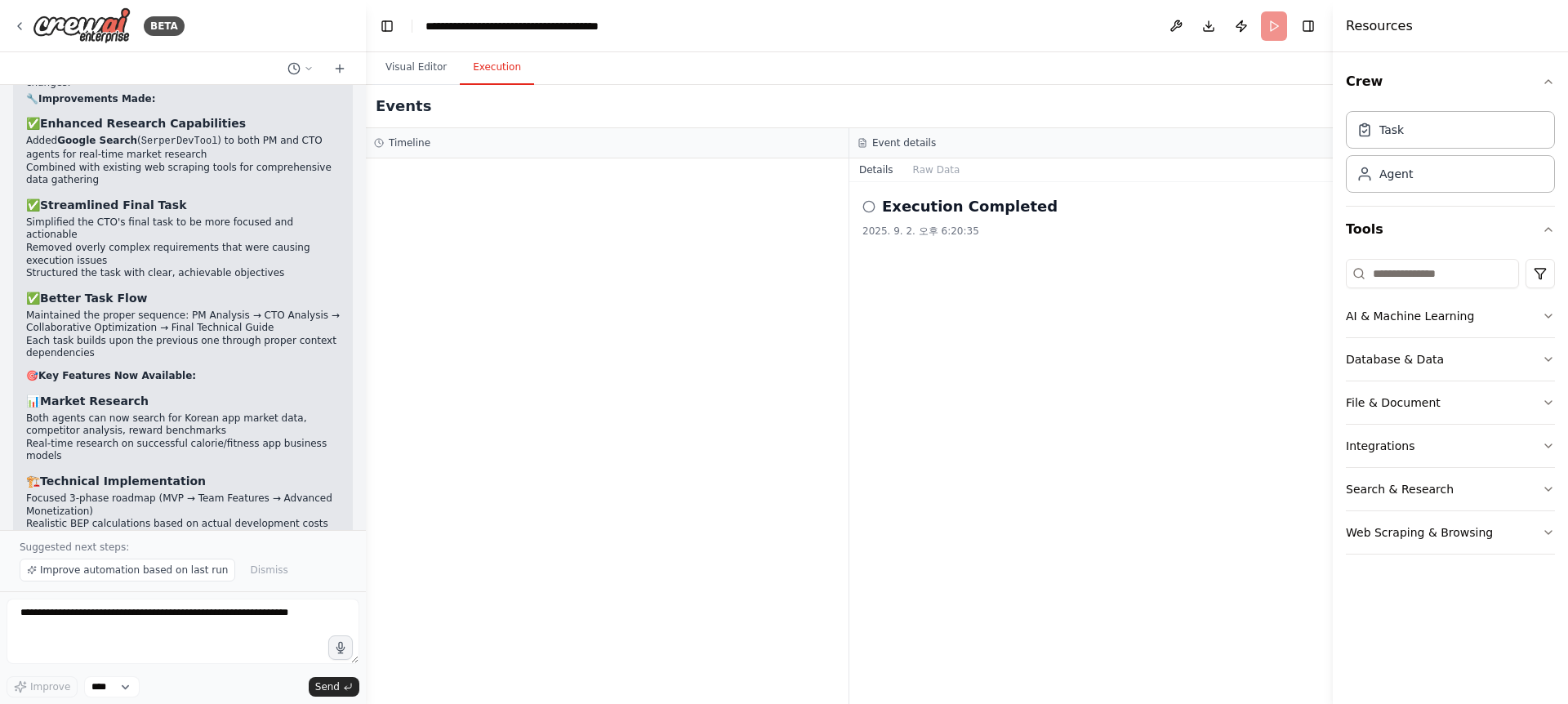
click at [515, 69] on button "Execution" at bounding box center [497, 67] width 74 height 34
click at [878, 198] on div "Execution Completed" at bounding box center [1091, 206] width 457 height 23
click at [876, 210] on div "Execution Completed" at bounding box center [1091, 206] width 457 height 23
click at [935, 176] on button "Raw Data" at bounding box center [937, 170] width 67 height 23
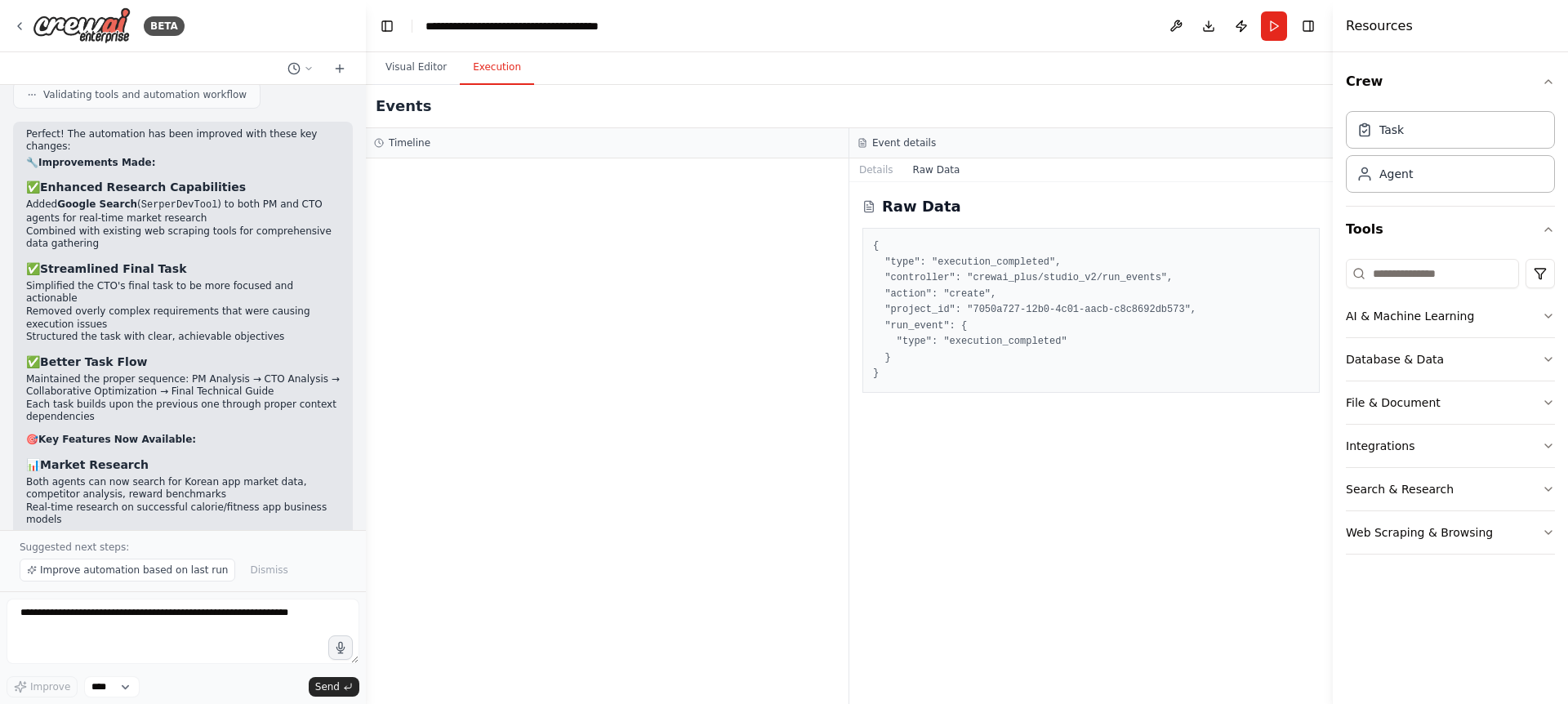
scroll to position [2487, 0]
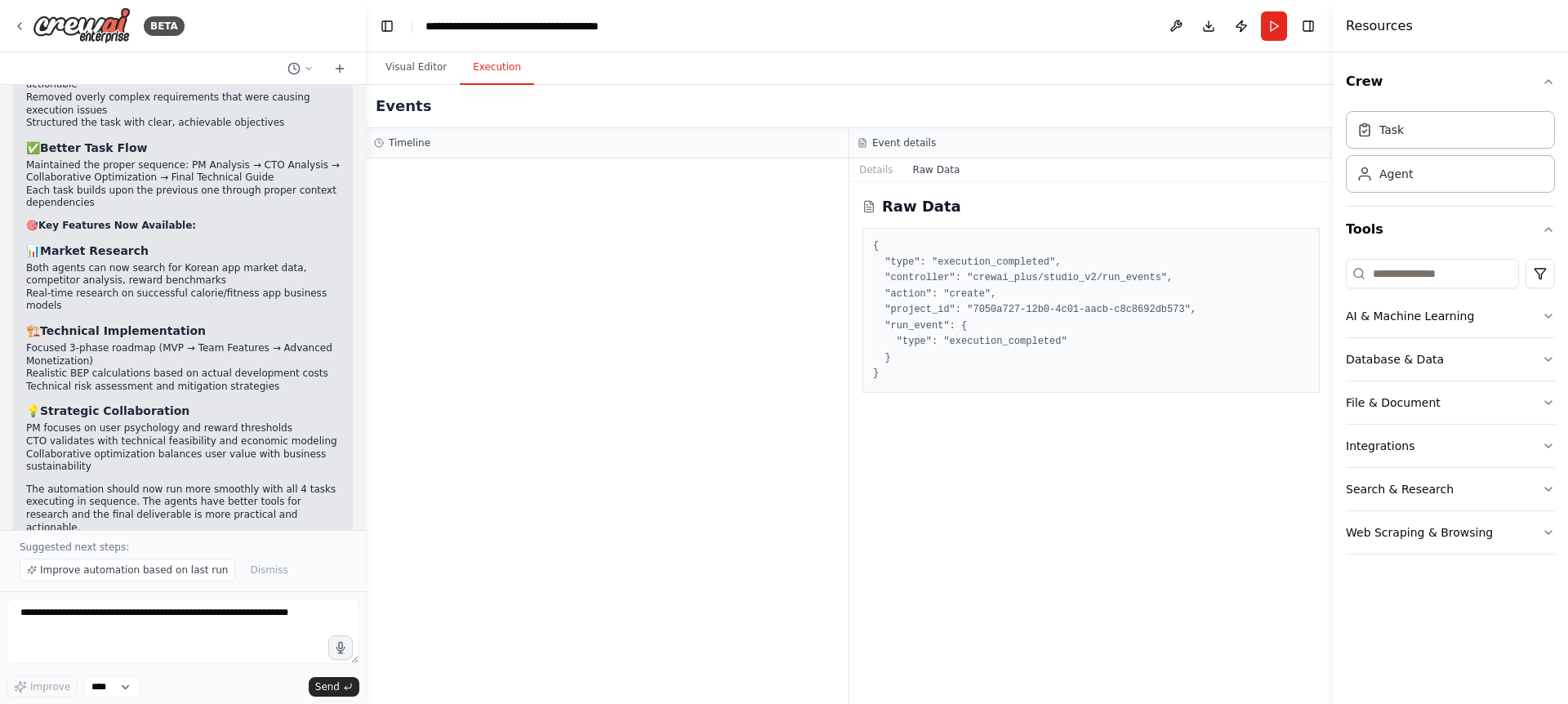
click at [1016, 403] on div "Raw Data { "type": "execution_completed", "controller": "crewai_plus/studio_v2/…" at bounding box center [1091, 443] width 484 height 522
click at [889, 167] on button "Details" at bounding box center [876, 170] width 54 height 23
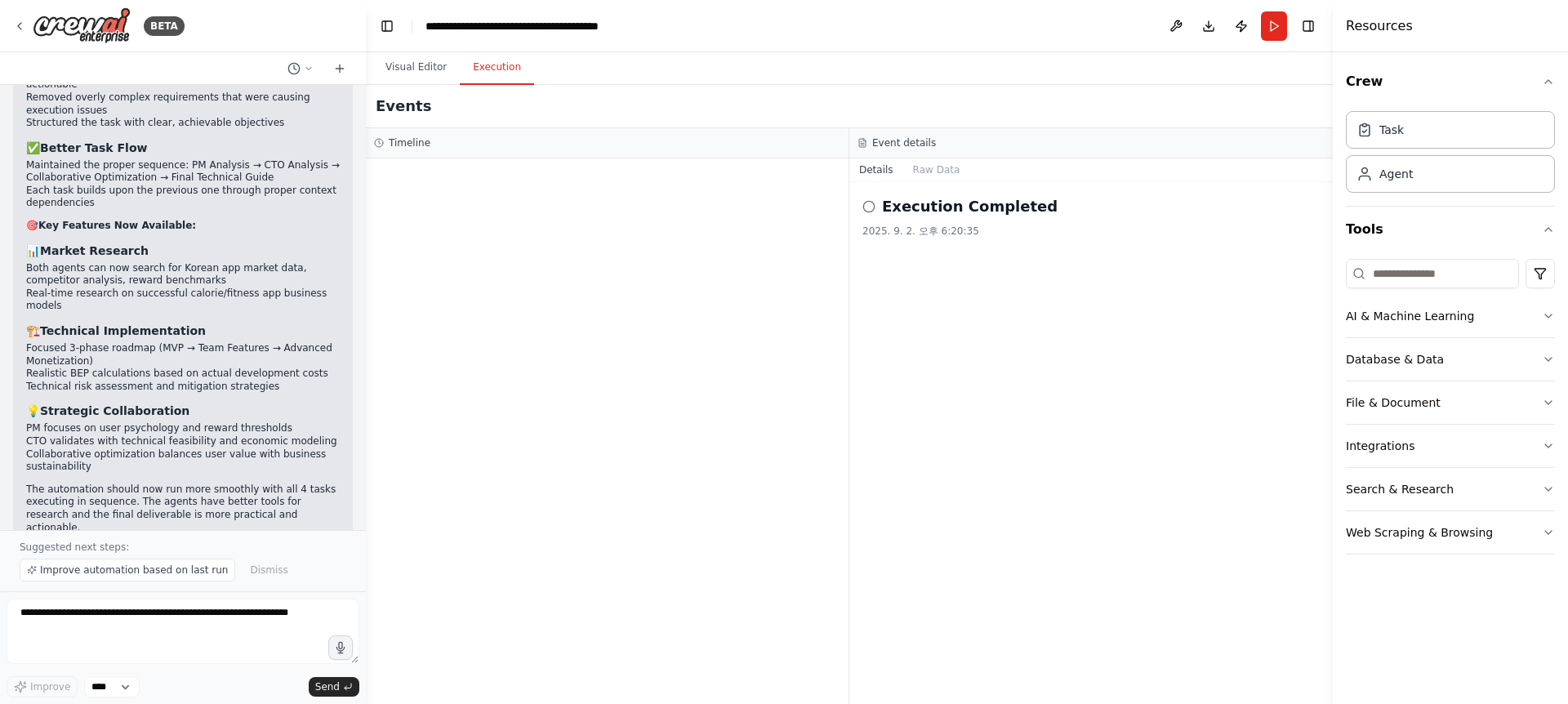
click at [879, 210] on div "Execution Completed" at bounding box center [1091, 206] width 457 height 23
click at [864, 211] on icon at bounding box center [869, 206] width 13 height 13
click at [866, 207] on icon at bounding box center [869, 206] width 13 height 13
click at [420, 70] on button "Visual Editor" at bounding box center [415, 67] width 87 height 34
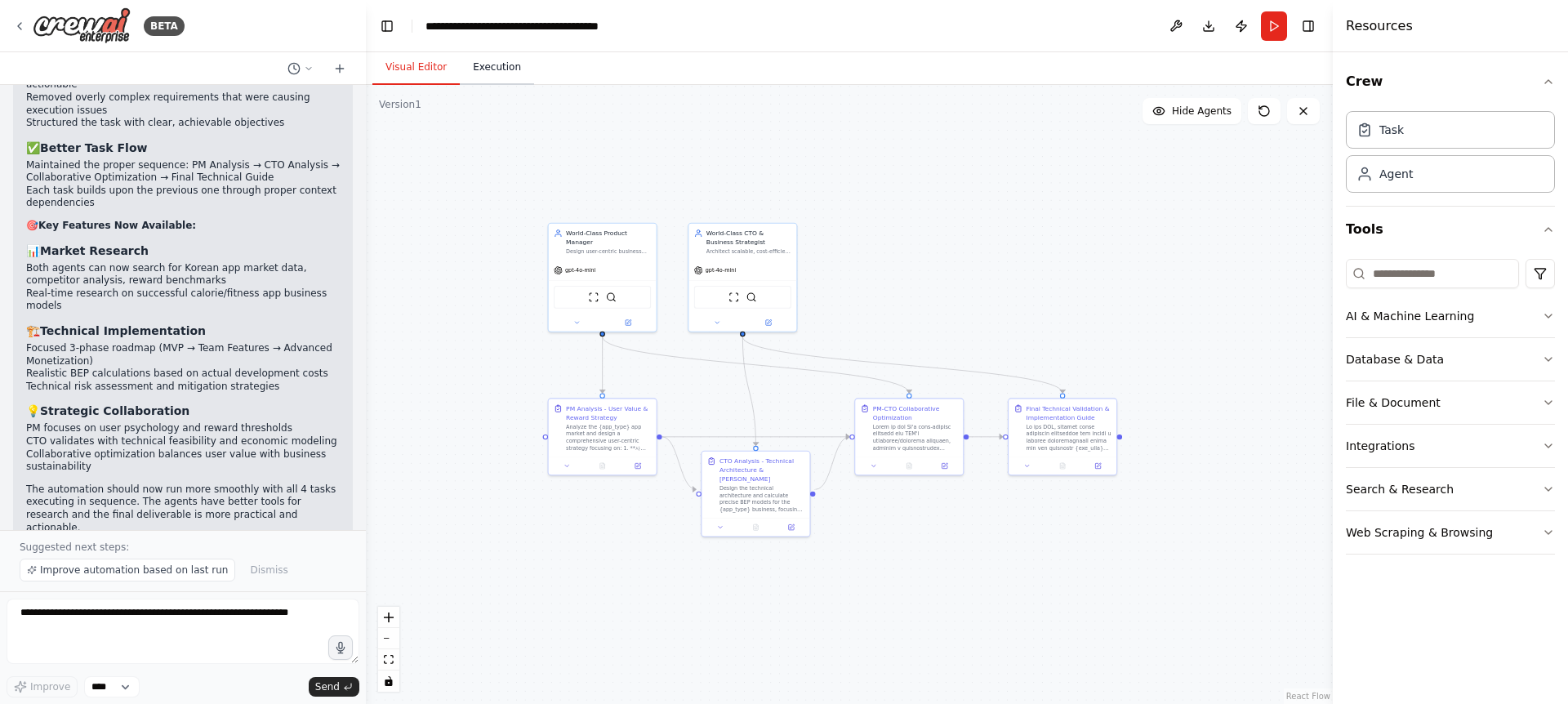
click at [516, 72] on button "Execution" at bounding box center [497, 67] width 74 height 34
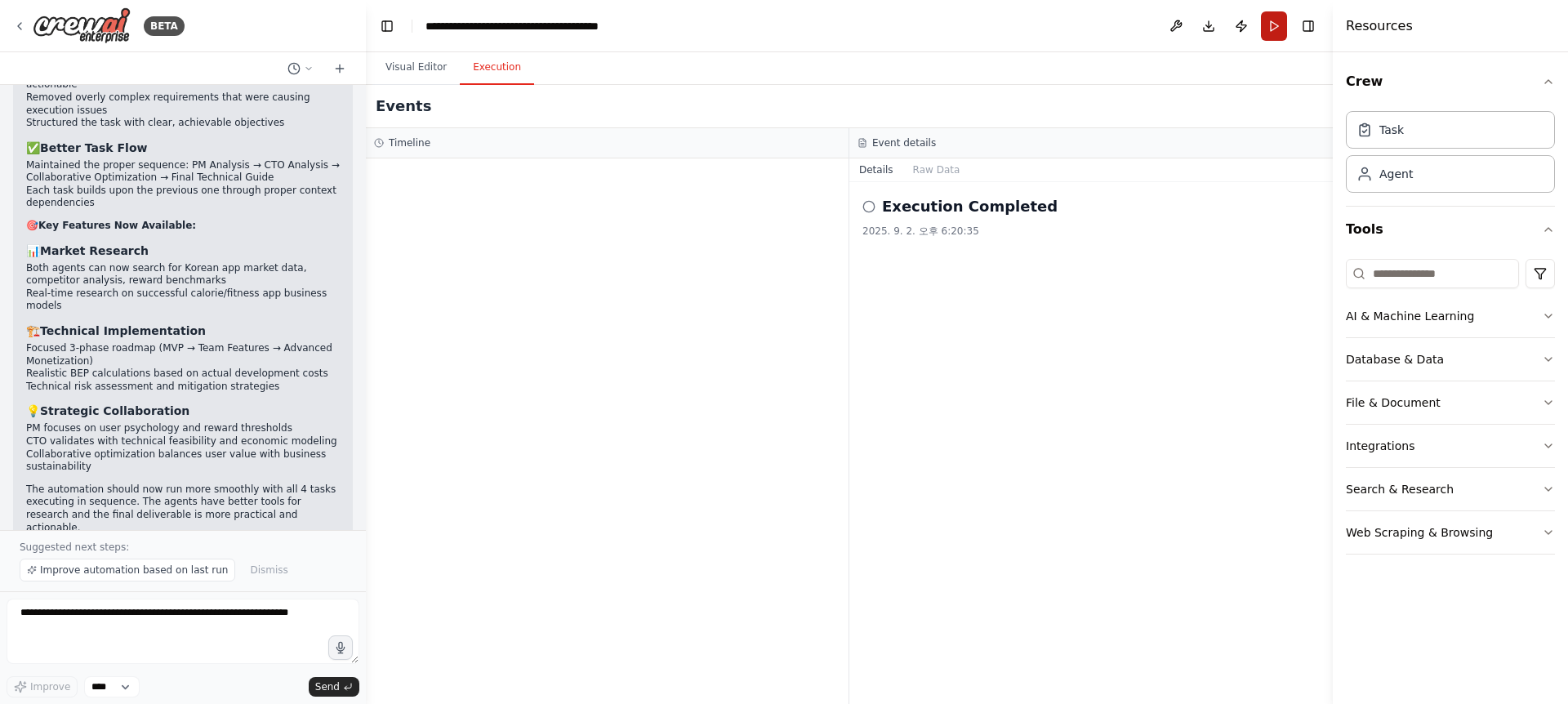
click at [1267, 27] on button "Run" at bounding box center [1274, 26] width 27 height 29
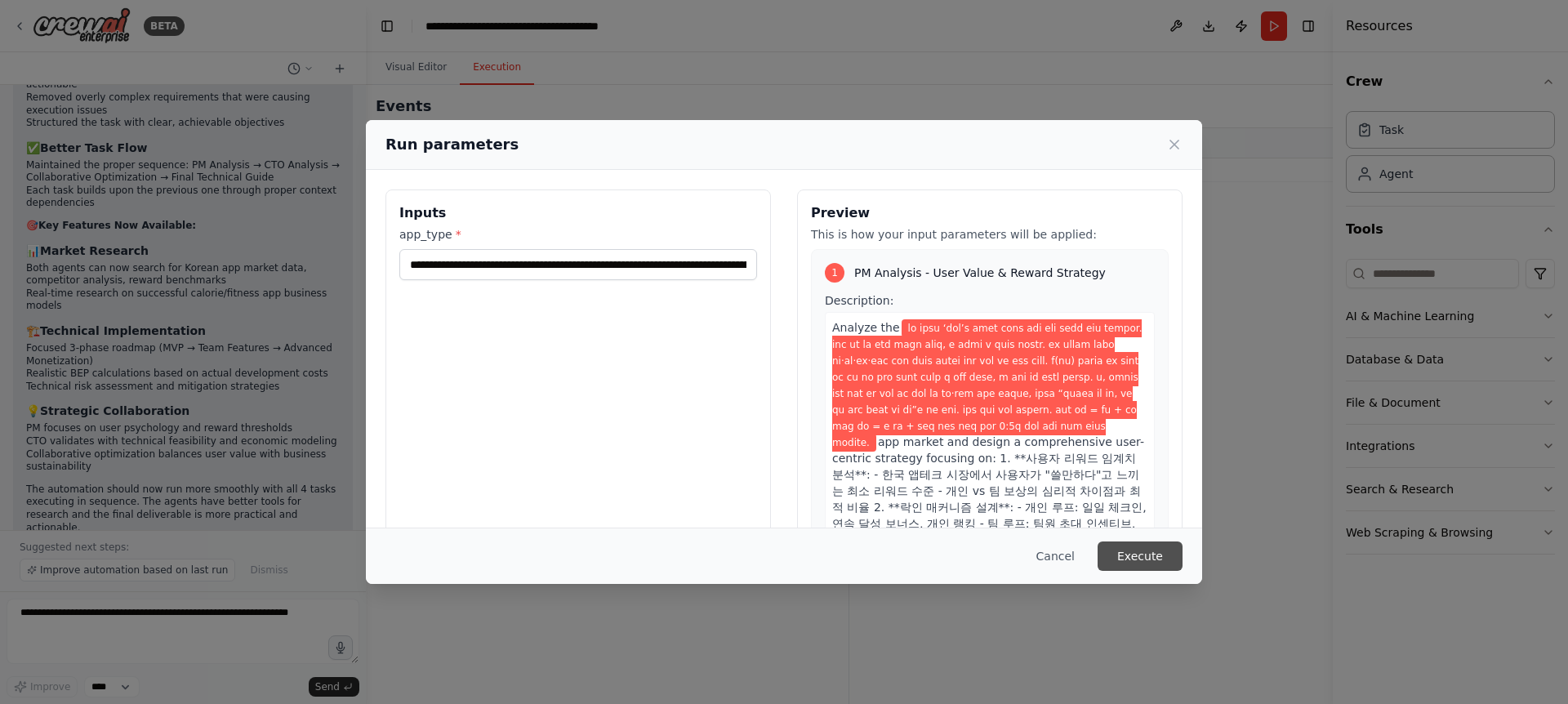
click at [1156, 565] on button "Execute" at bounding box center [1140, 556] width 85 height 29
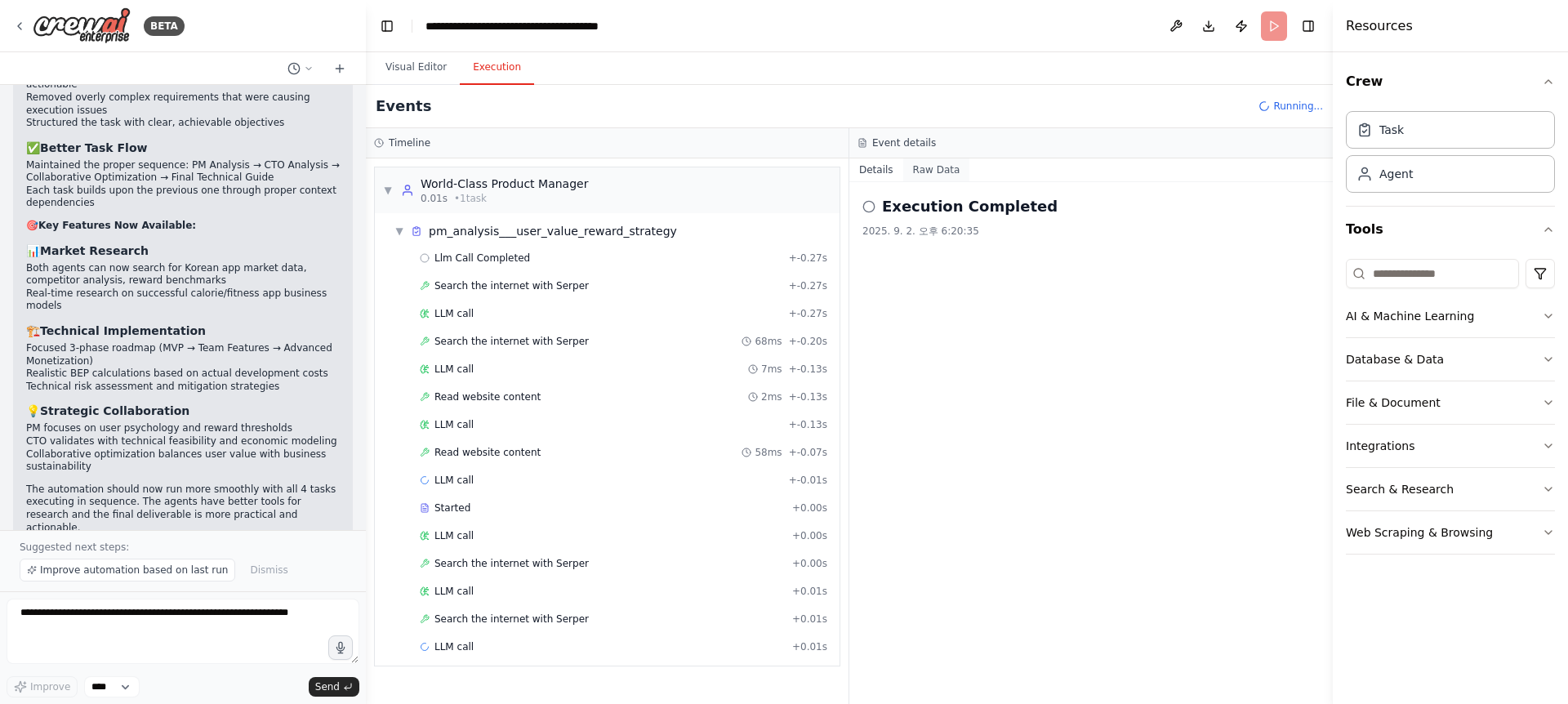
scroll to position [8, 0]
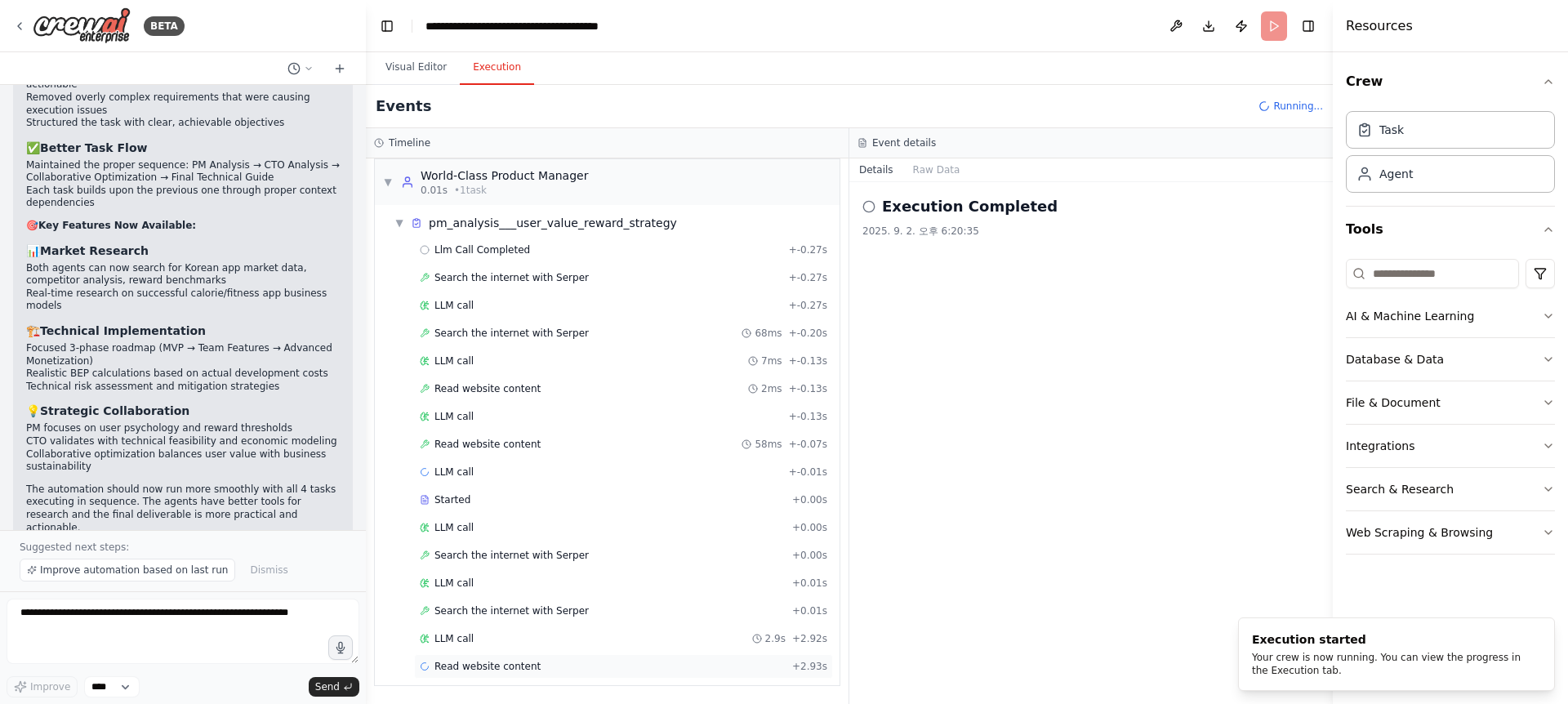
click at [600, 660] on div "Read website content + 2.93s" at bounding box center [623, 666] width 408 height 13
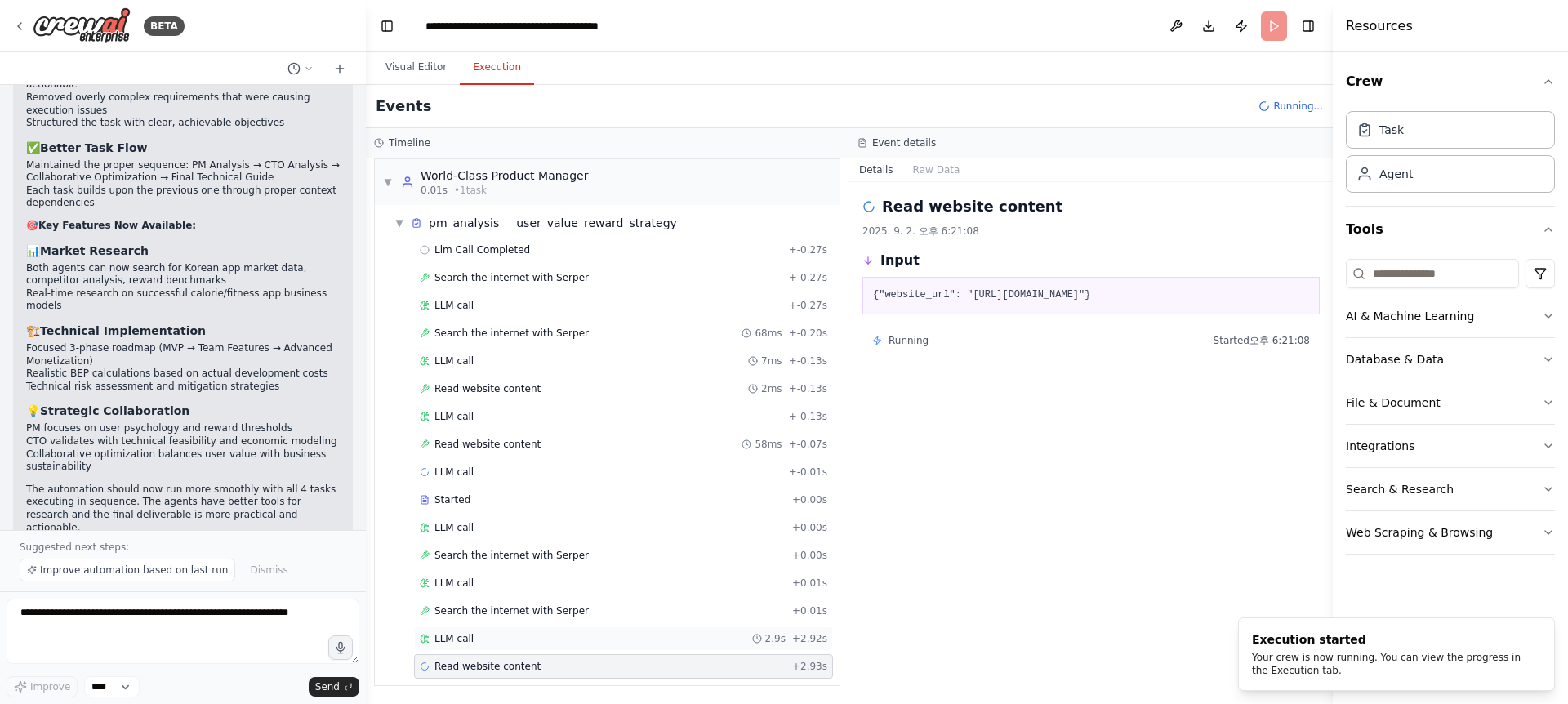
click at [613, 632] on div "LLM call 2.9s + 2.92s" at bounding box center [623, 639] width 408 height 13
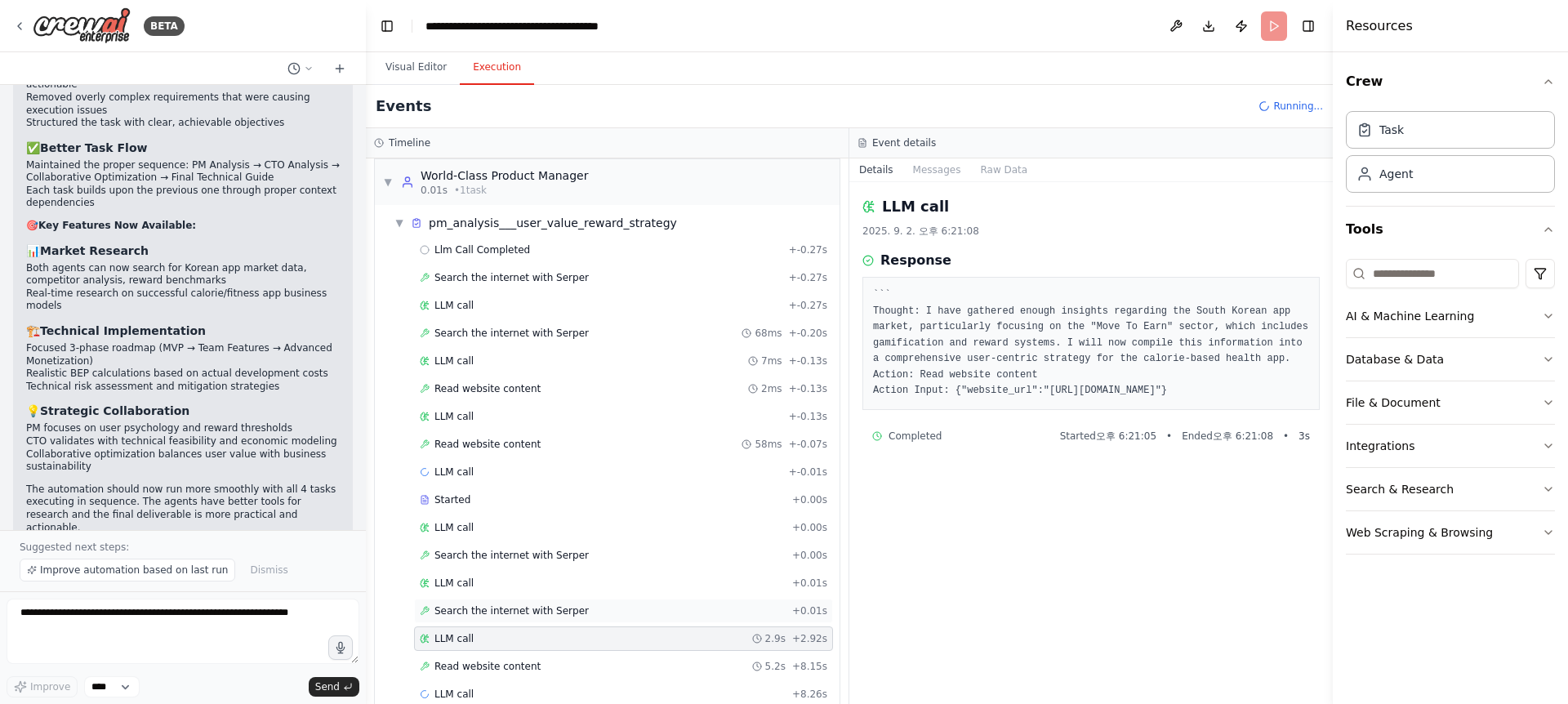
click at [618, 610] on div "Search the internet with [PERSON_NAME] + 0.01s" at bounding box center [623, 610] width 408 height 13
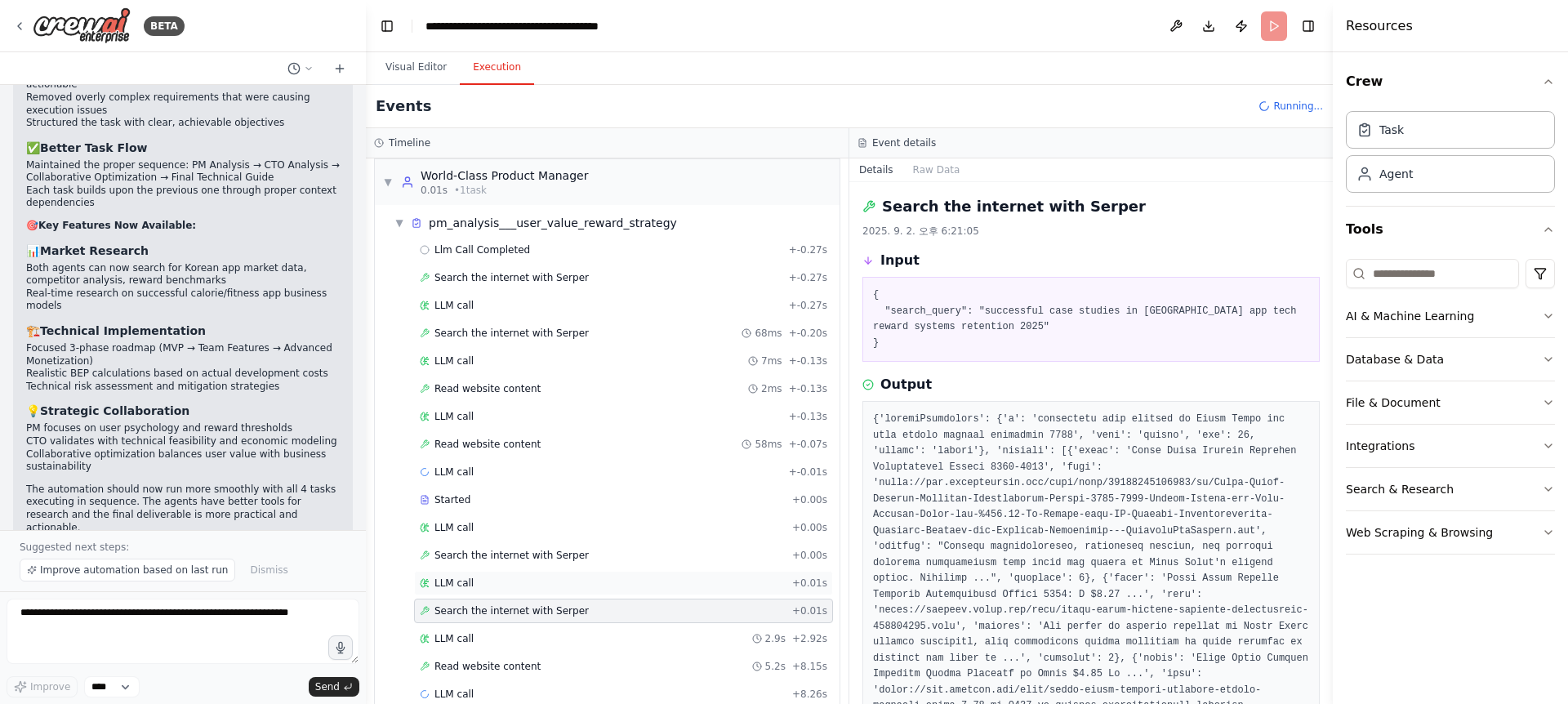
click at [626, 579] on div "LLM call + 0.01s" at bounding box center [623, 583] width 408 height 13
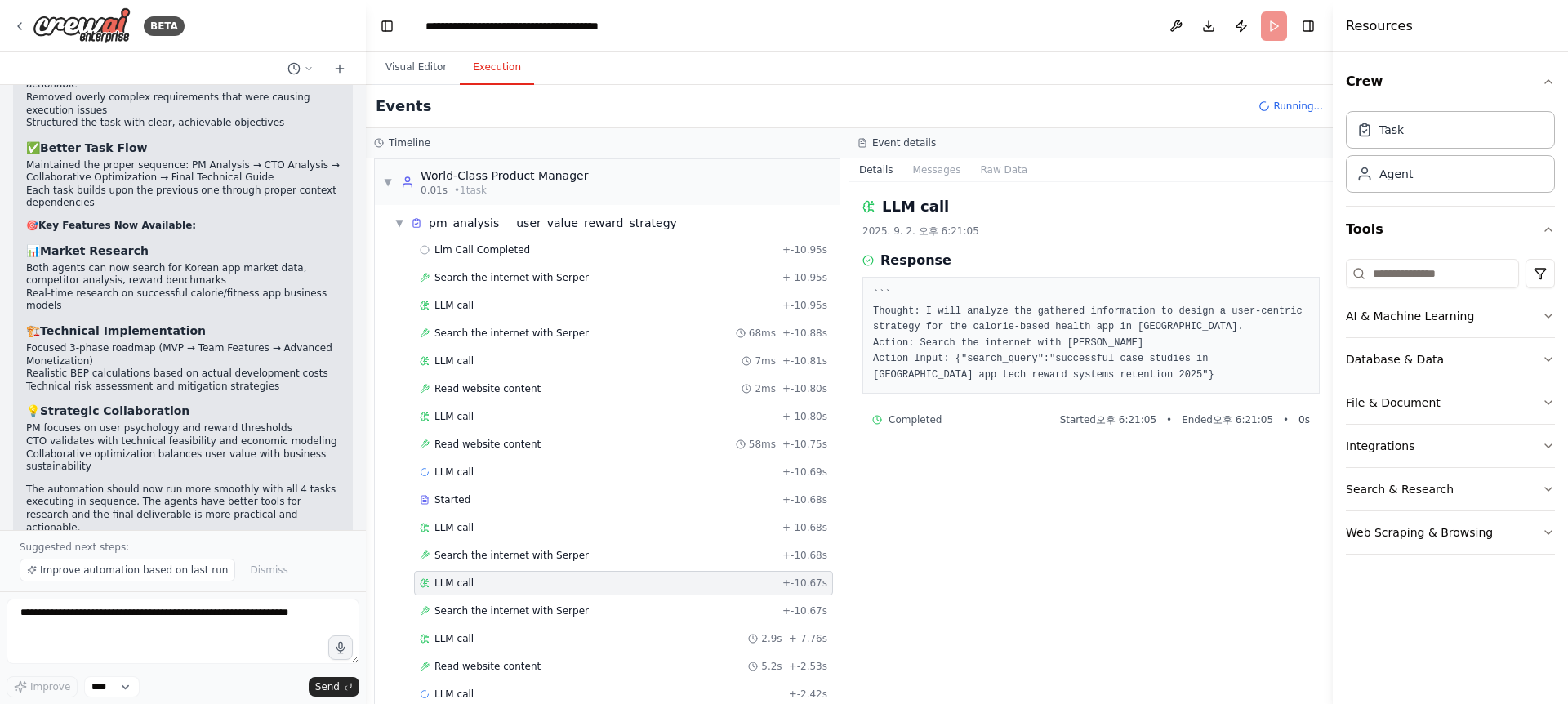
click at [617, 541] on div "Llm Call Completed + -10.95s Search the internet with [PERSON_NAME] + -10.95s L…" at bounding box center [613, 501] width 452 height 528
click at [612, 554] on div "Search the internet with [PERSON_NAME] + -10.68s" at bounding box center [623, 556] width 408 height 13
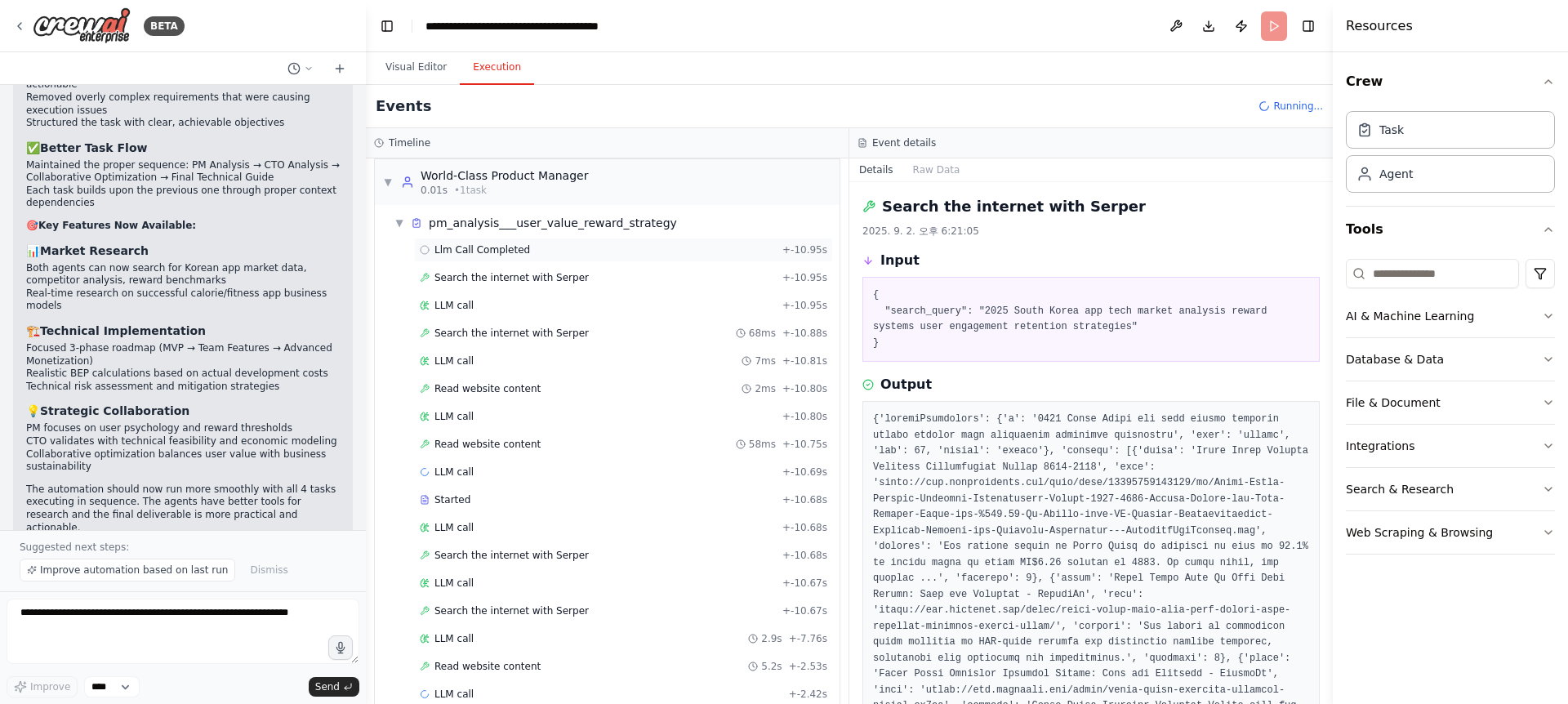
click at [587, 253] on div "Llm Call Completed + -10.95s" at bounding box center [623, 250] width 408 height 13
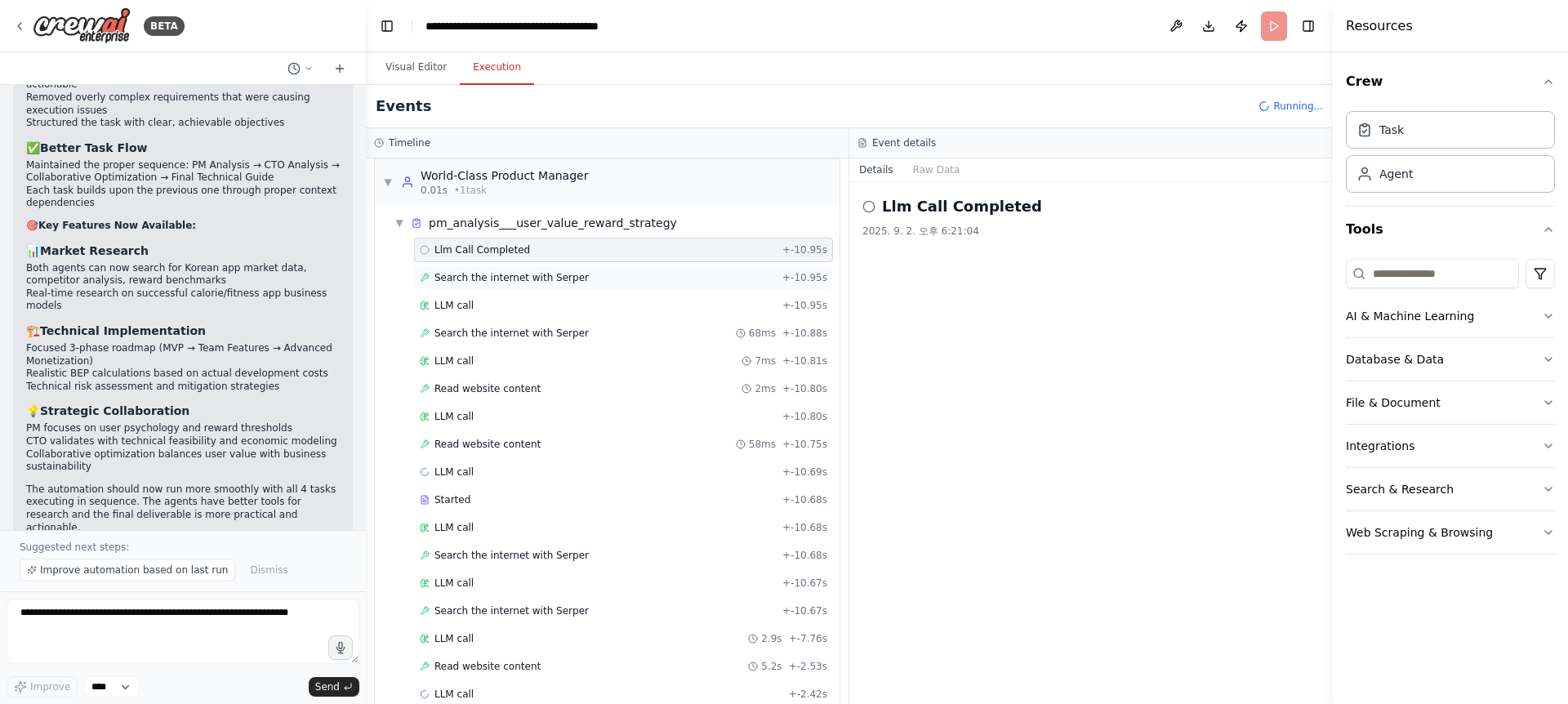
click at [572, 274] on span "Search the internet with Serper" at bounding box center [511, 278] width 154 height 13
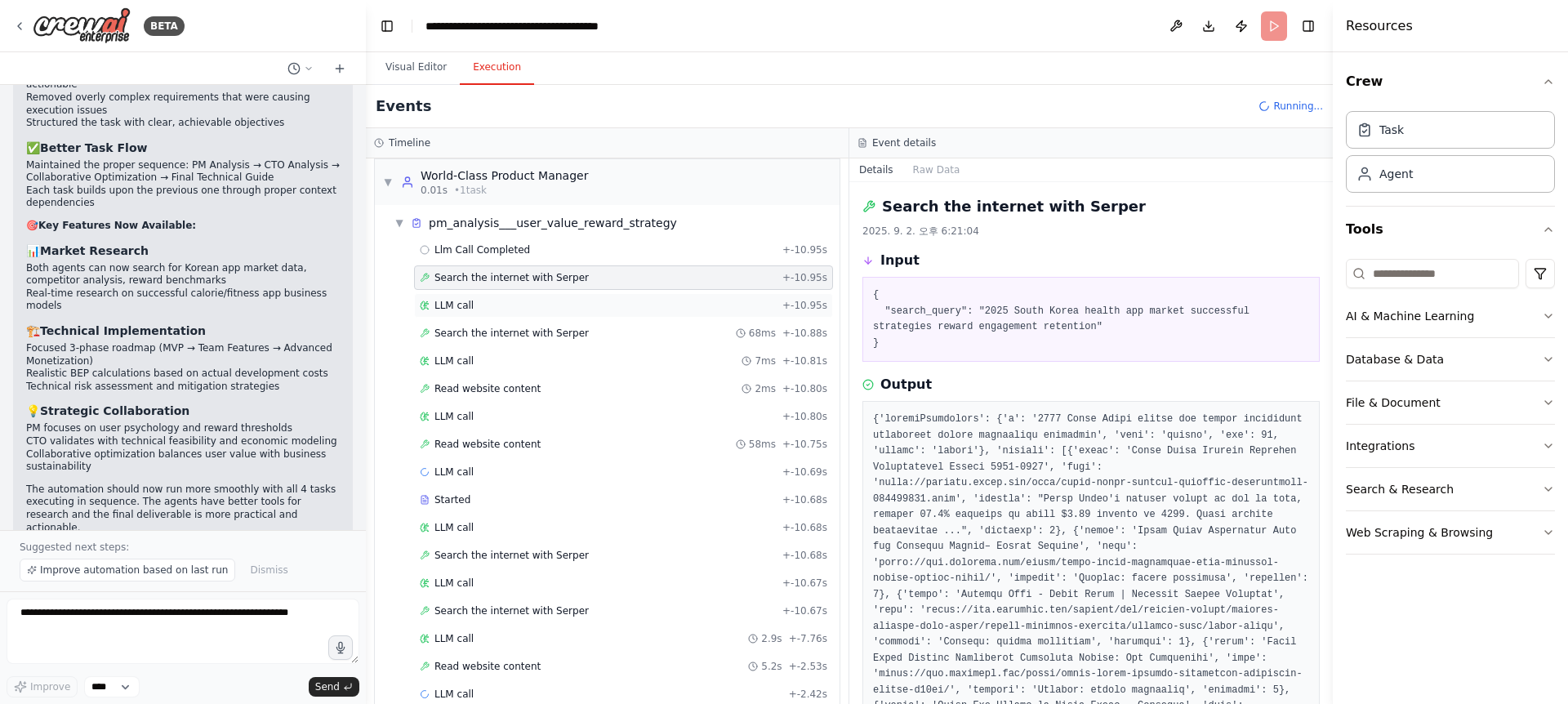
click at [556, 314] on div "LLM call + -10.95s" at bounding box center [623, 305] width 419 height 25
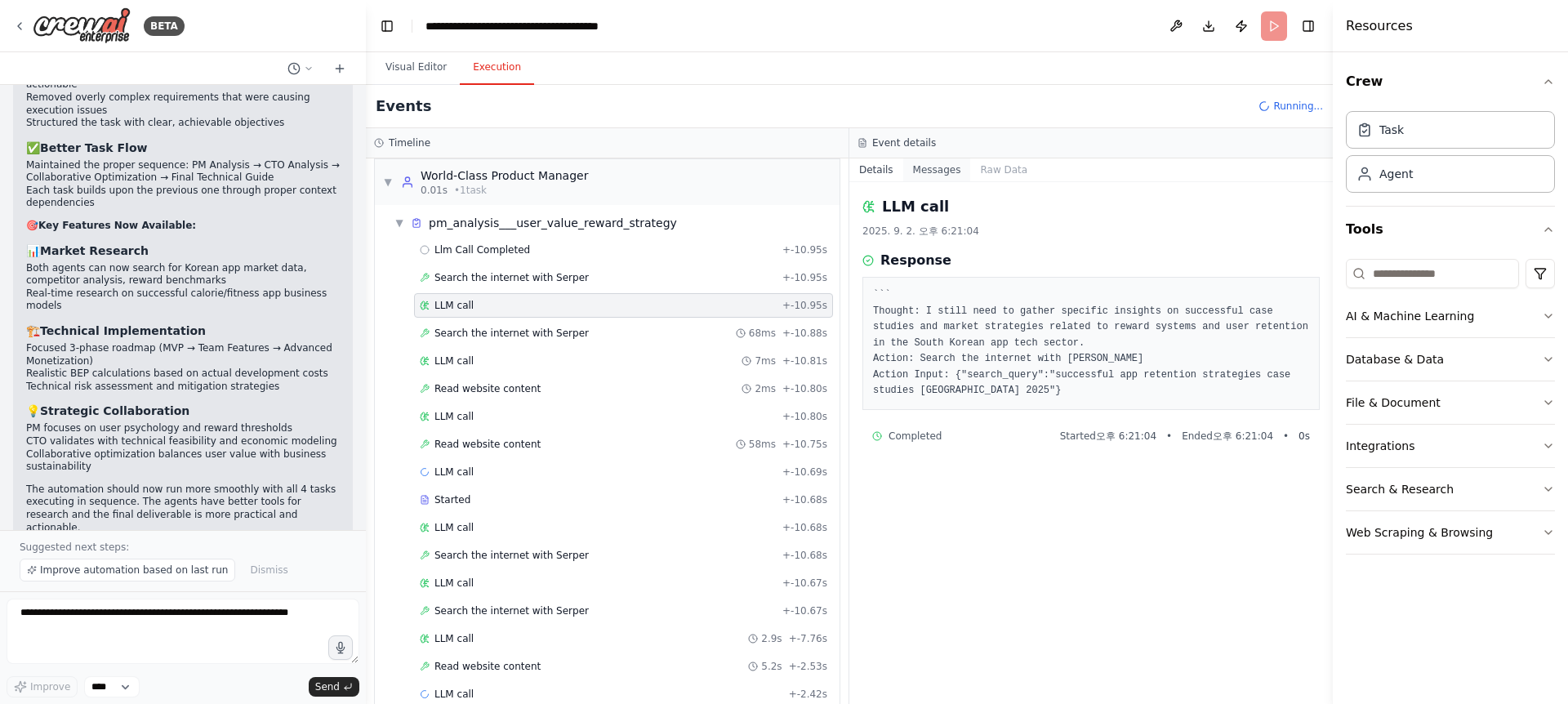
click at [941, 163] on button "Messages" at bounding box center [938, 170] width 68 height 23
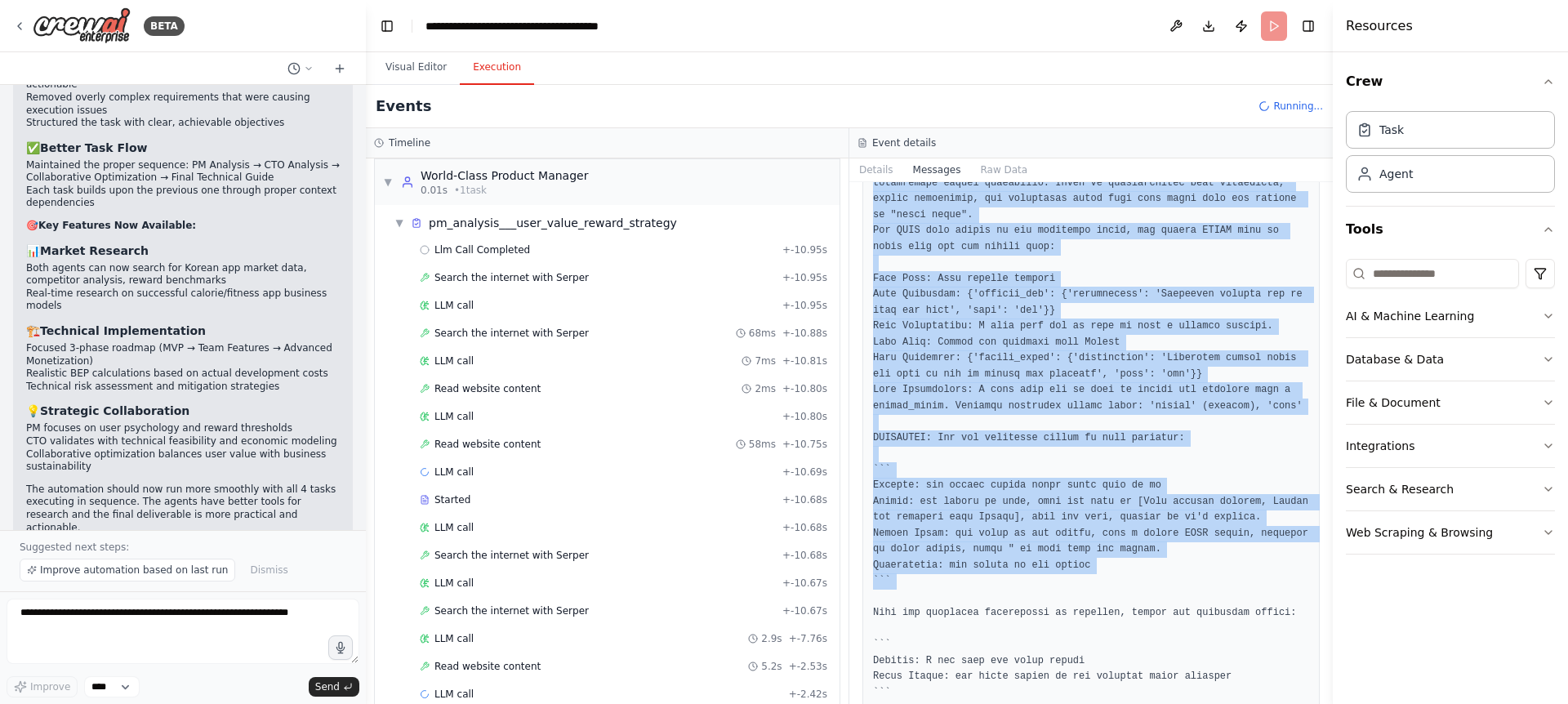
scroll to position [497, 0]
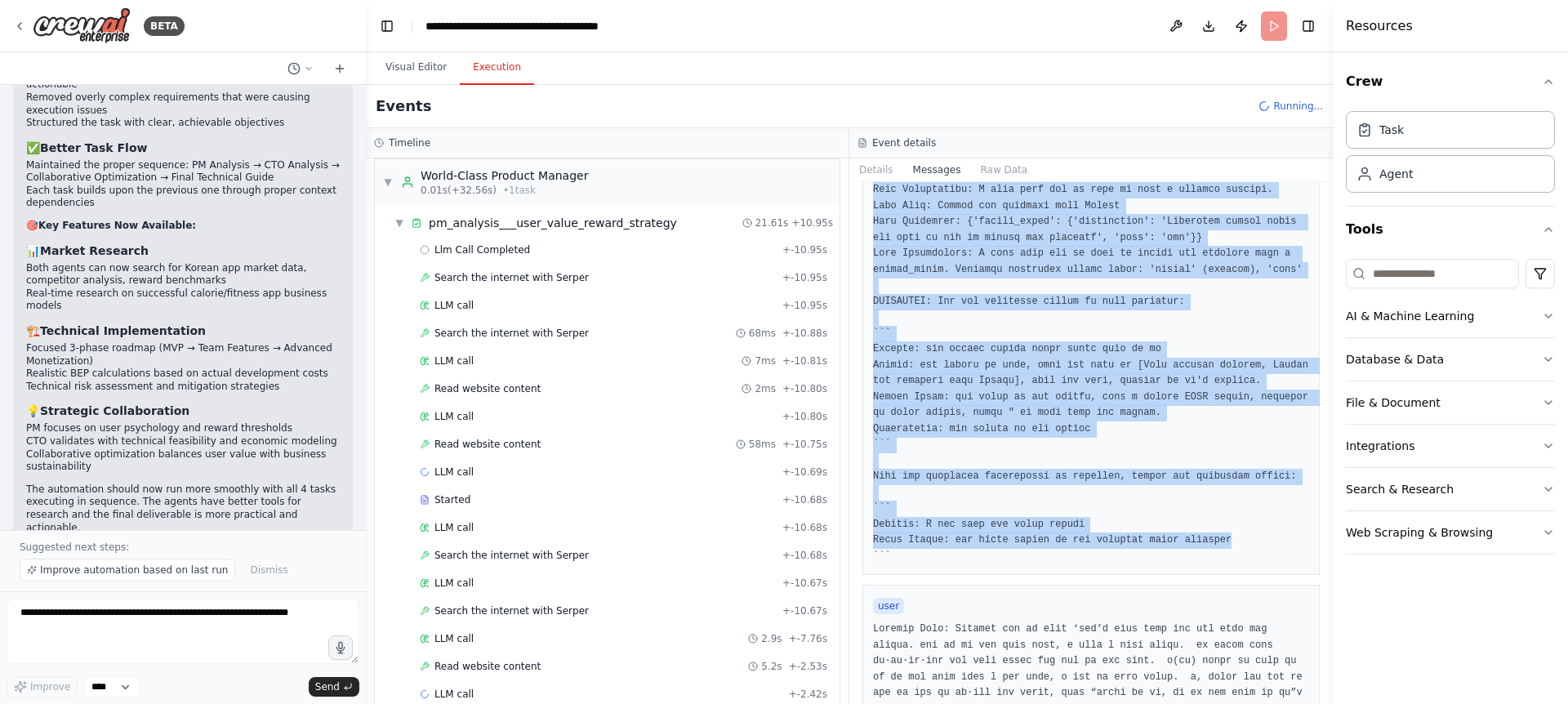
drag, startPoint x: 879, startPoint y: 225, endPoint x: 1248, endPoint y: 627, distance: 545.7
click at [1248, 565] on pre at bounding box center [1091, 166] width 436 height 797
copy pre "lo ips Dolor-Sitam Consect Adipisc. Eli sed d eiusmodte Incidid Utlabor etdo 72…"
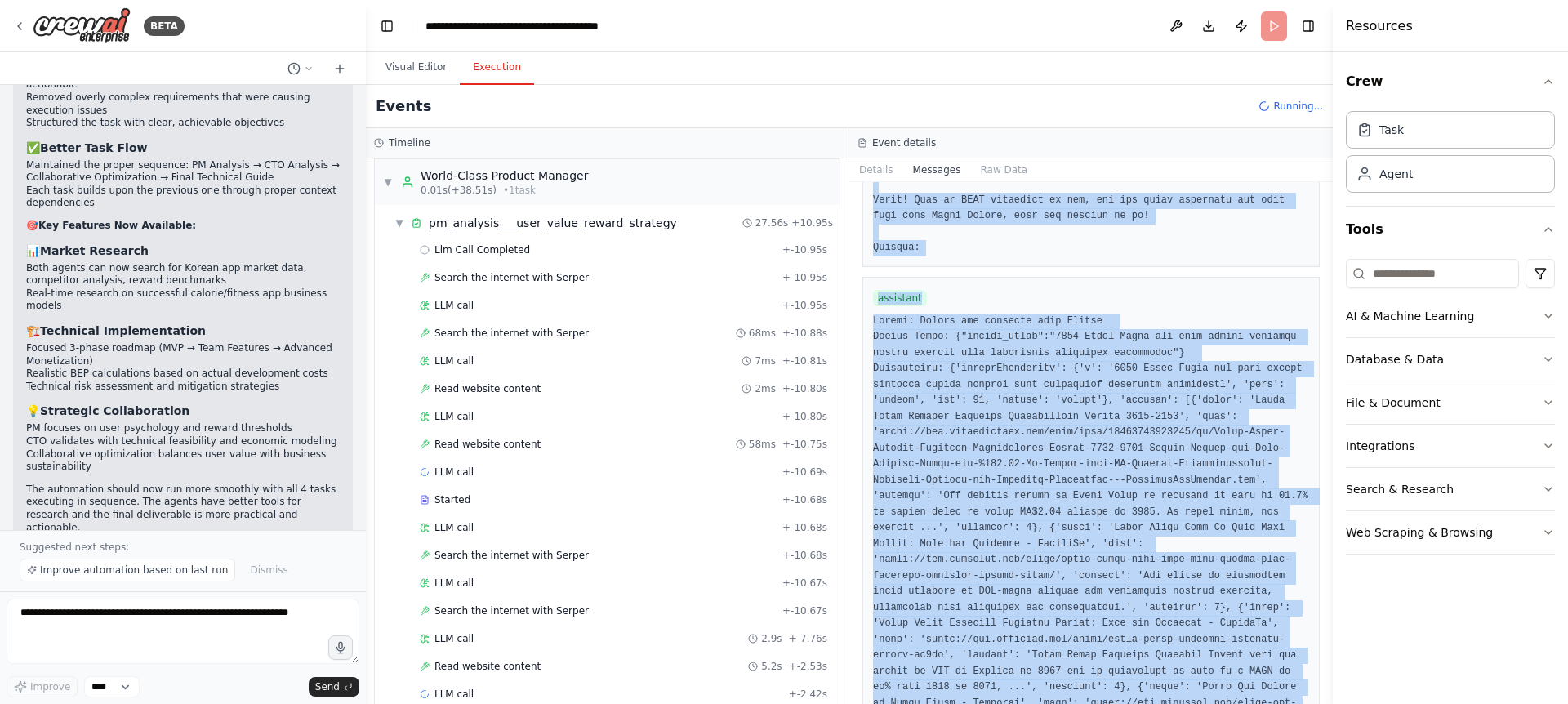
scroll to position [2422, 0]
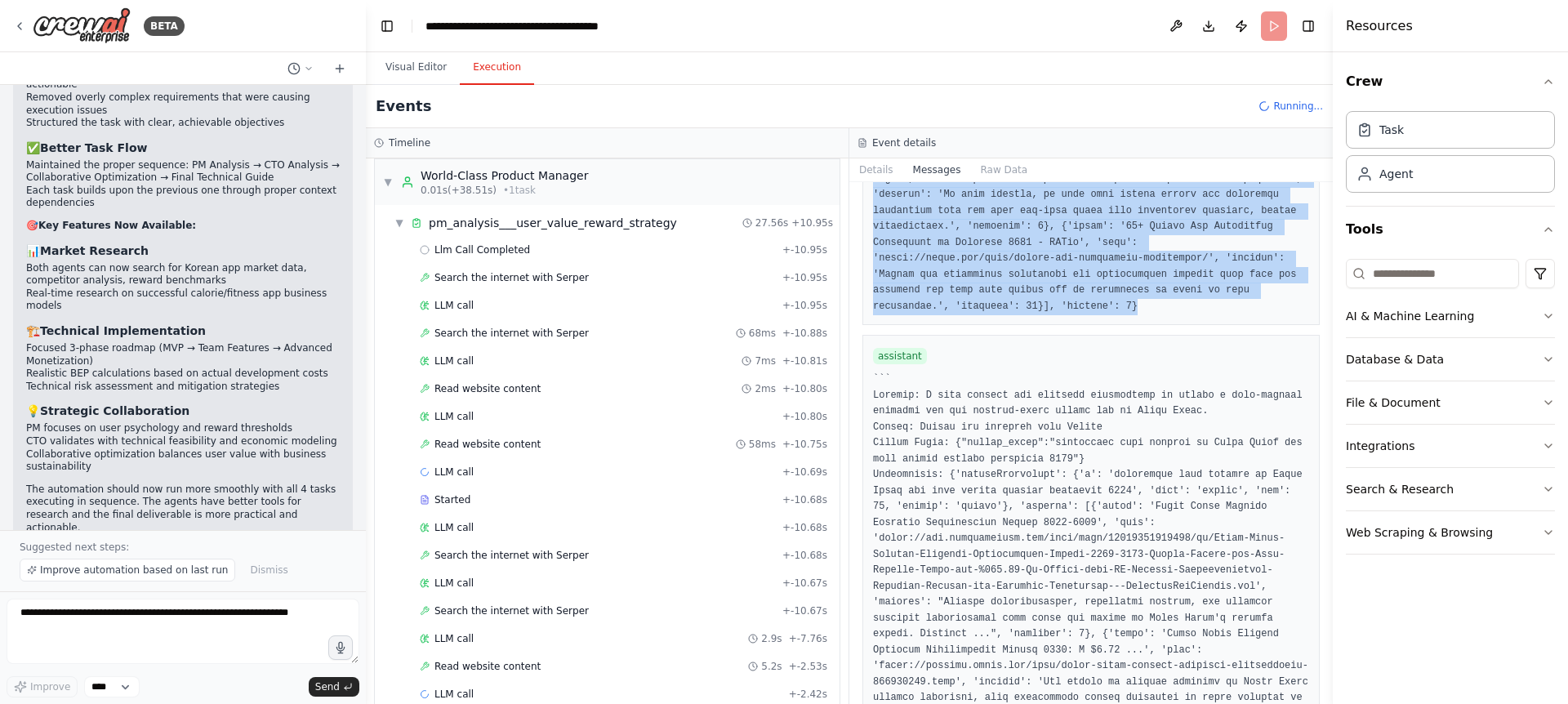
drag, startPoint x: 872, startPoint y: 282, endPoint x: 1147, endPoint y: 478, distance: 337.7
click at [1147, 478] on div "system user assistant assistant assistant" at bounding box center [1091, 278] width 457 height 4944
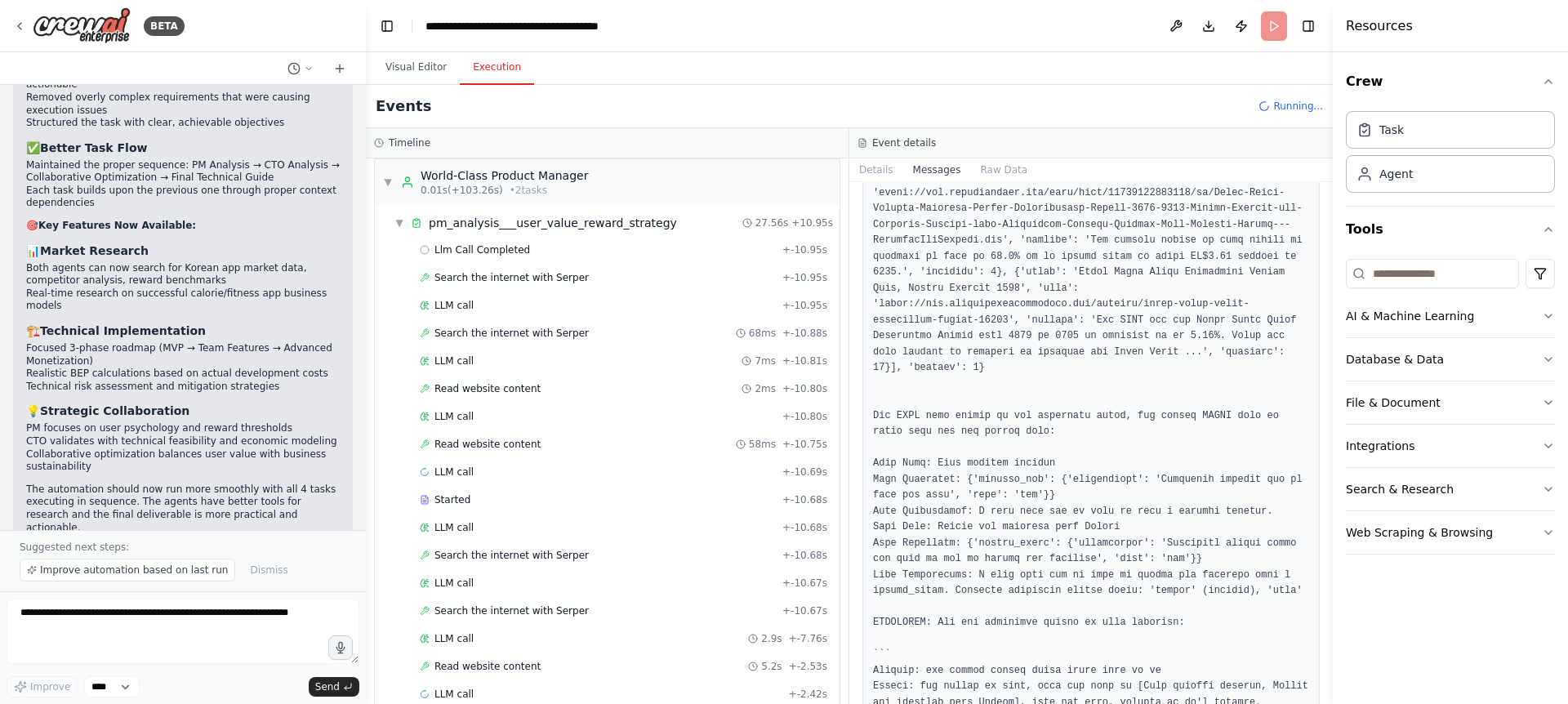
scroll to position [4736, 0]
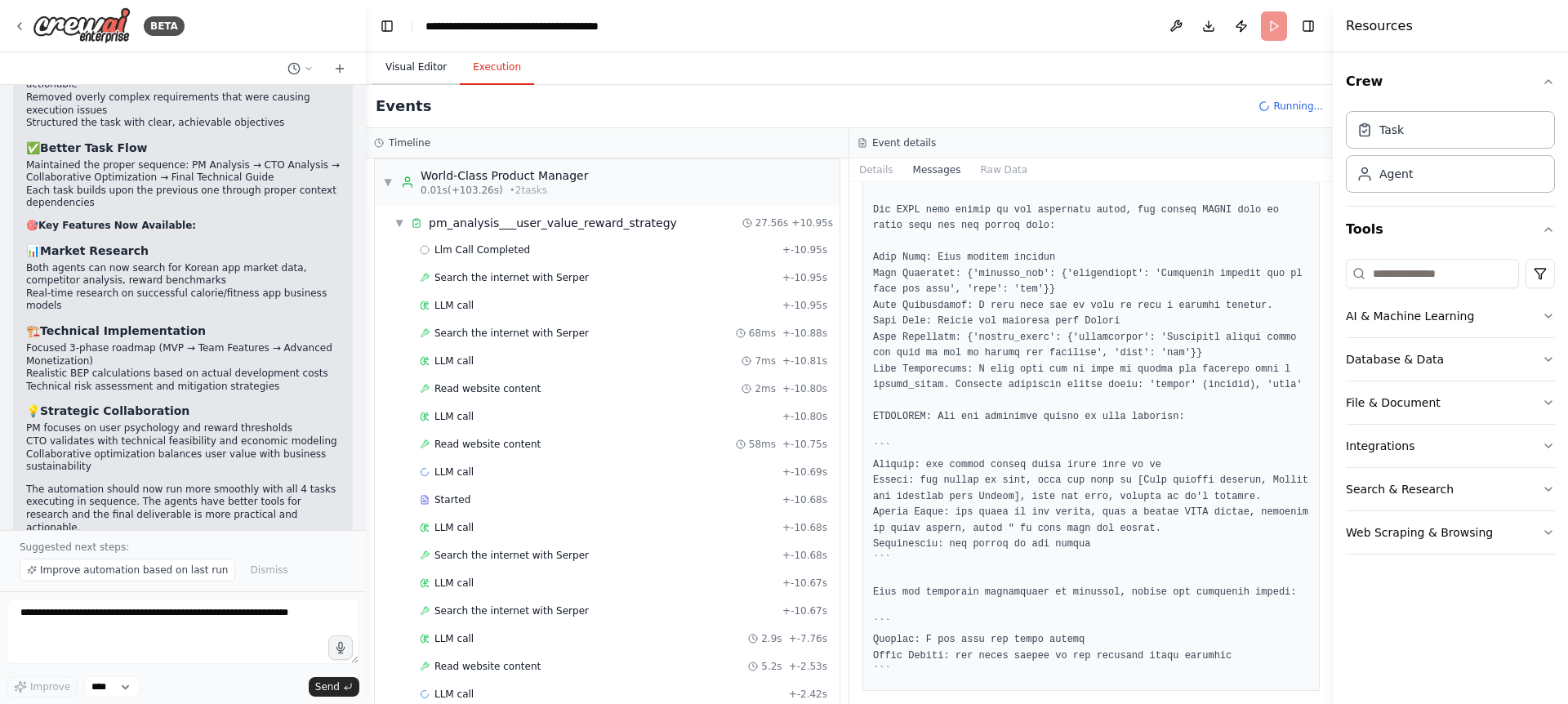
click at [429, 67] on button "Visual Editor" at bounding box center [415, 67] width 87 height 34
click at [515, 76] on button "Execution" at bounding box center [497, 67] width 74 height 34
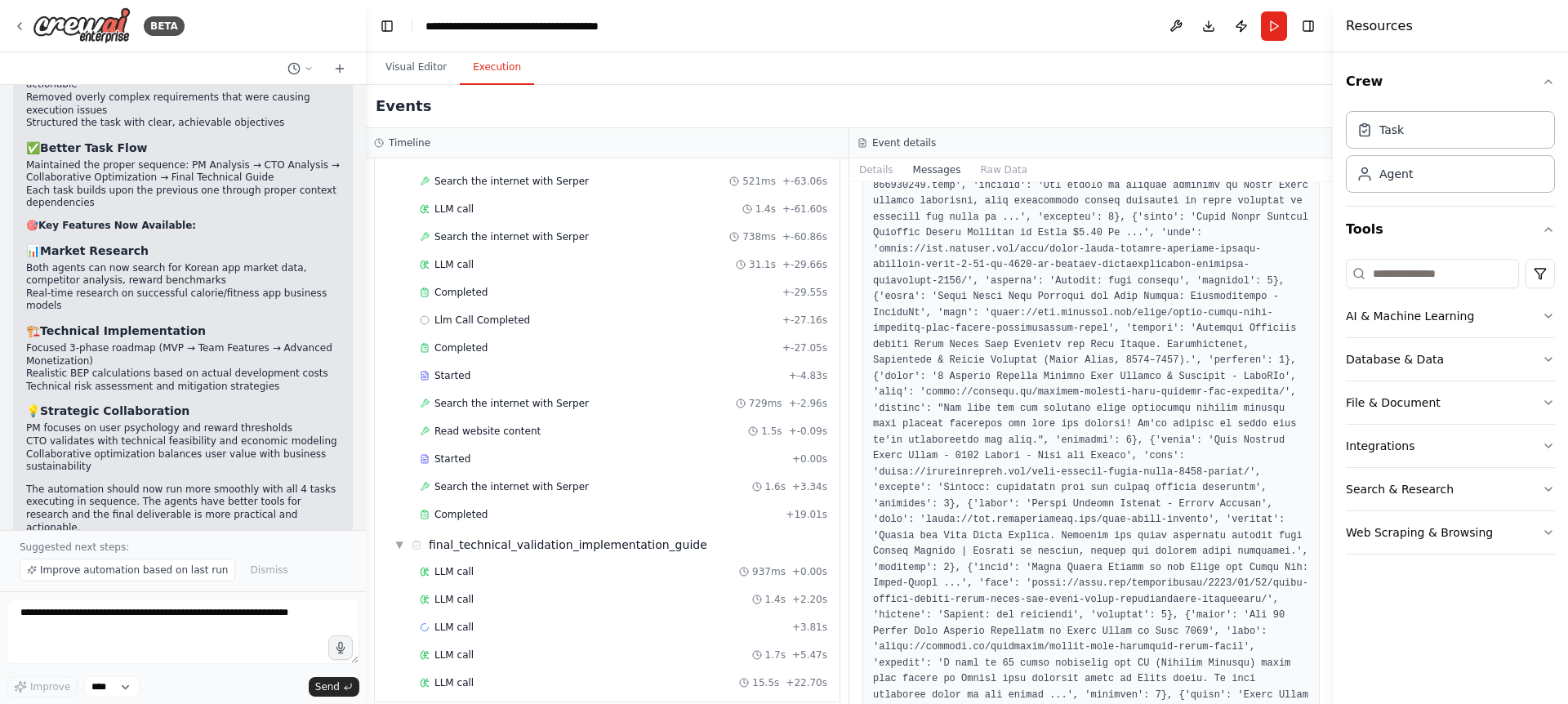
scroll to position [2839, 0]
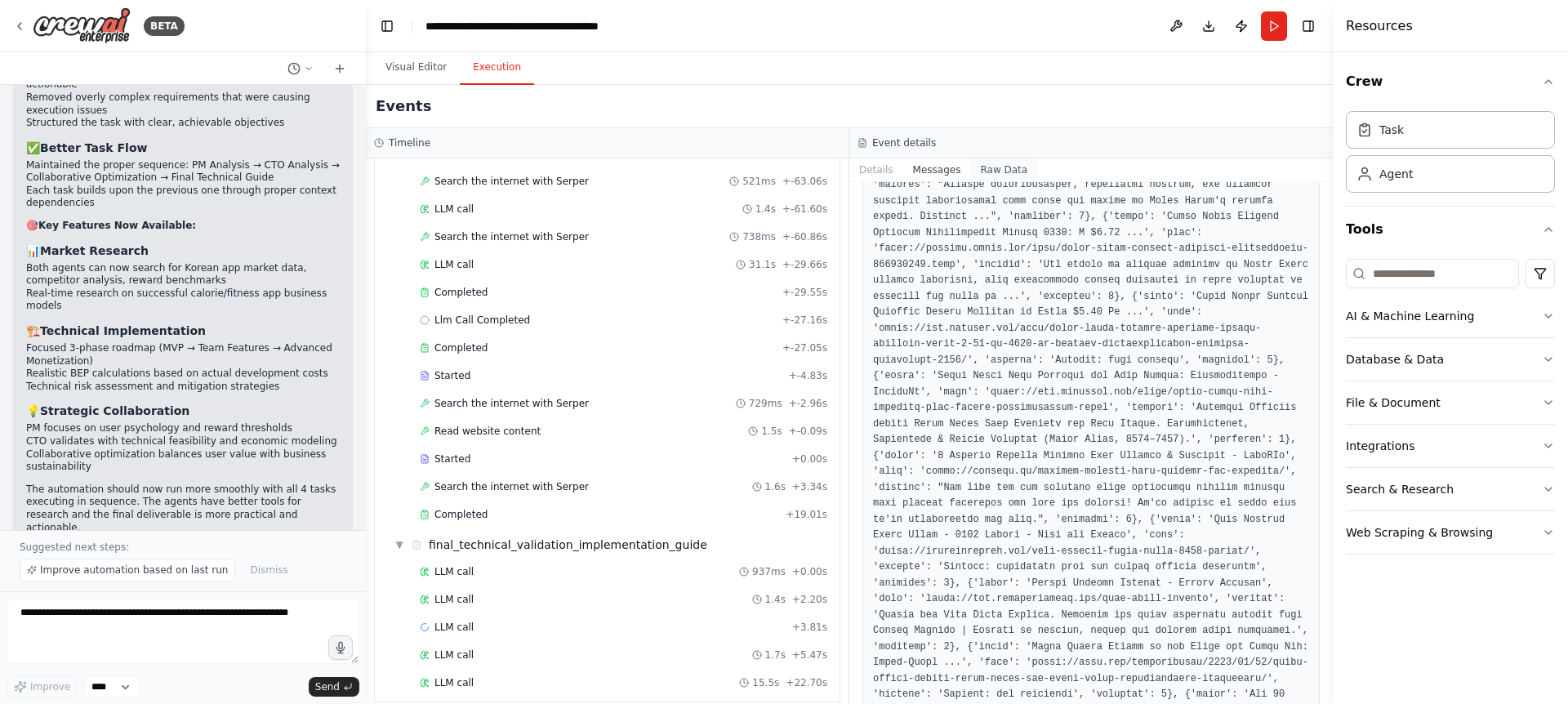
click at [1016, 165] on button "Raw Data" at bounding box center [1003, 170] width 67 height 23
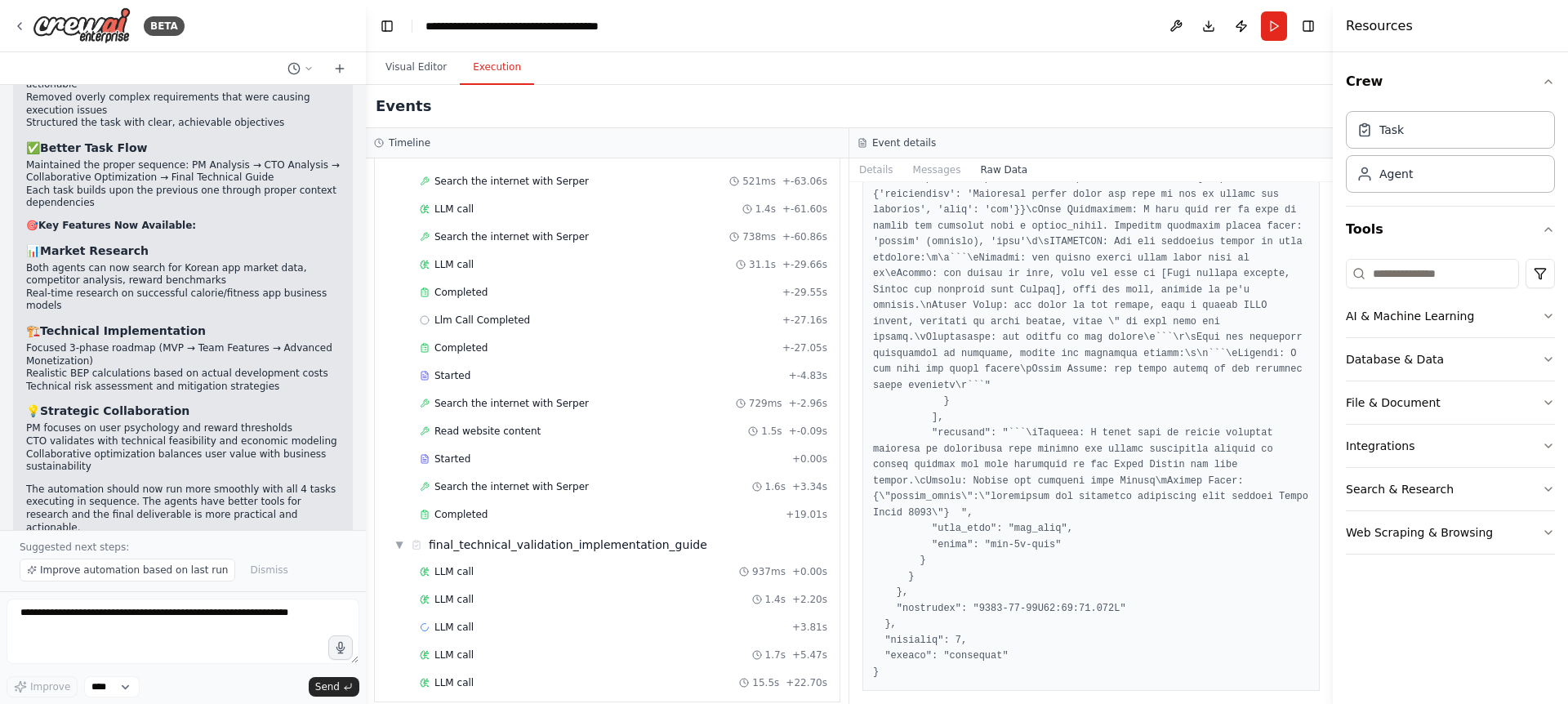
scroll to position [27895, 0]
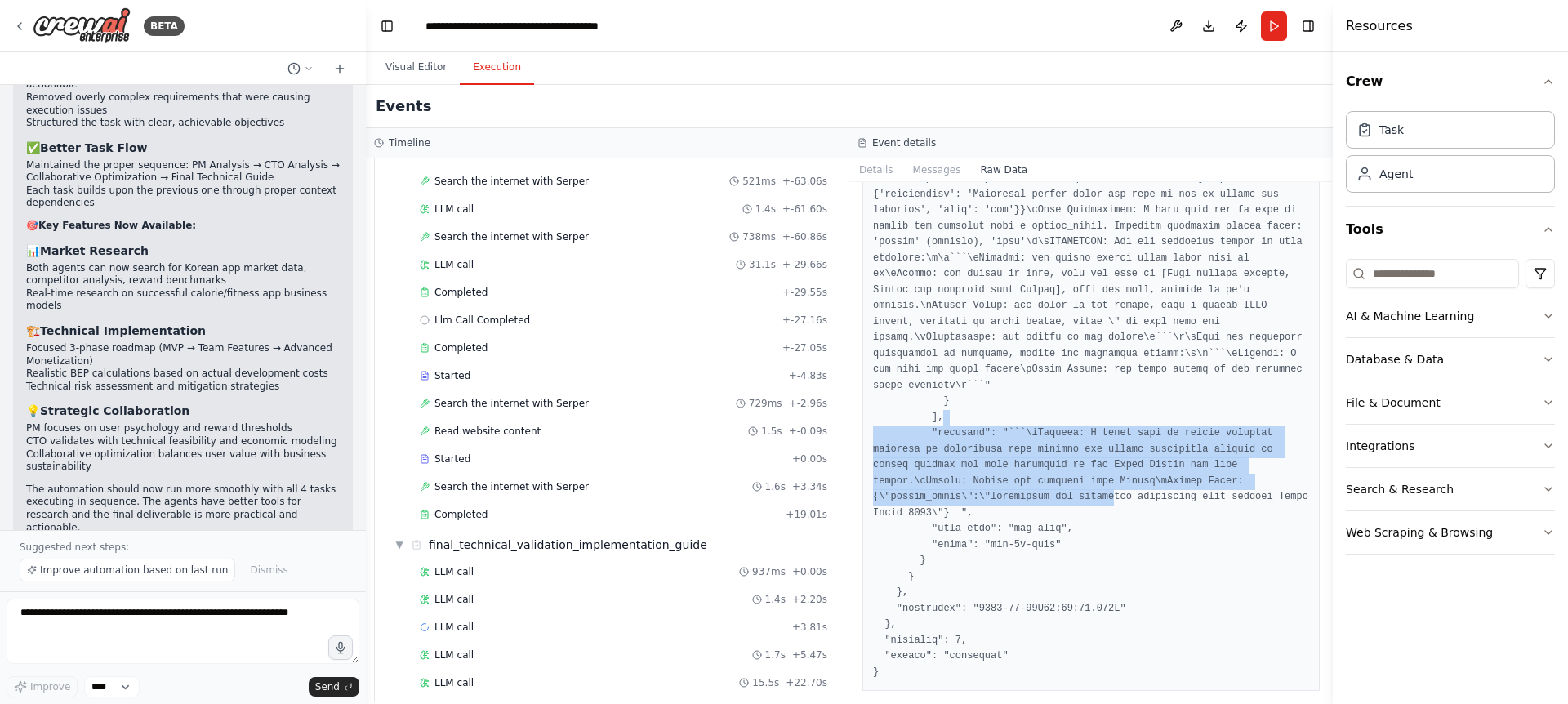
drag, startPoint x: 1117, startPoint y: 422, endPoint x: 1115, endPoint y: 507, distance: 85.0
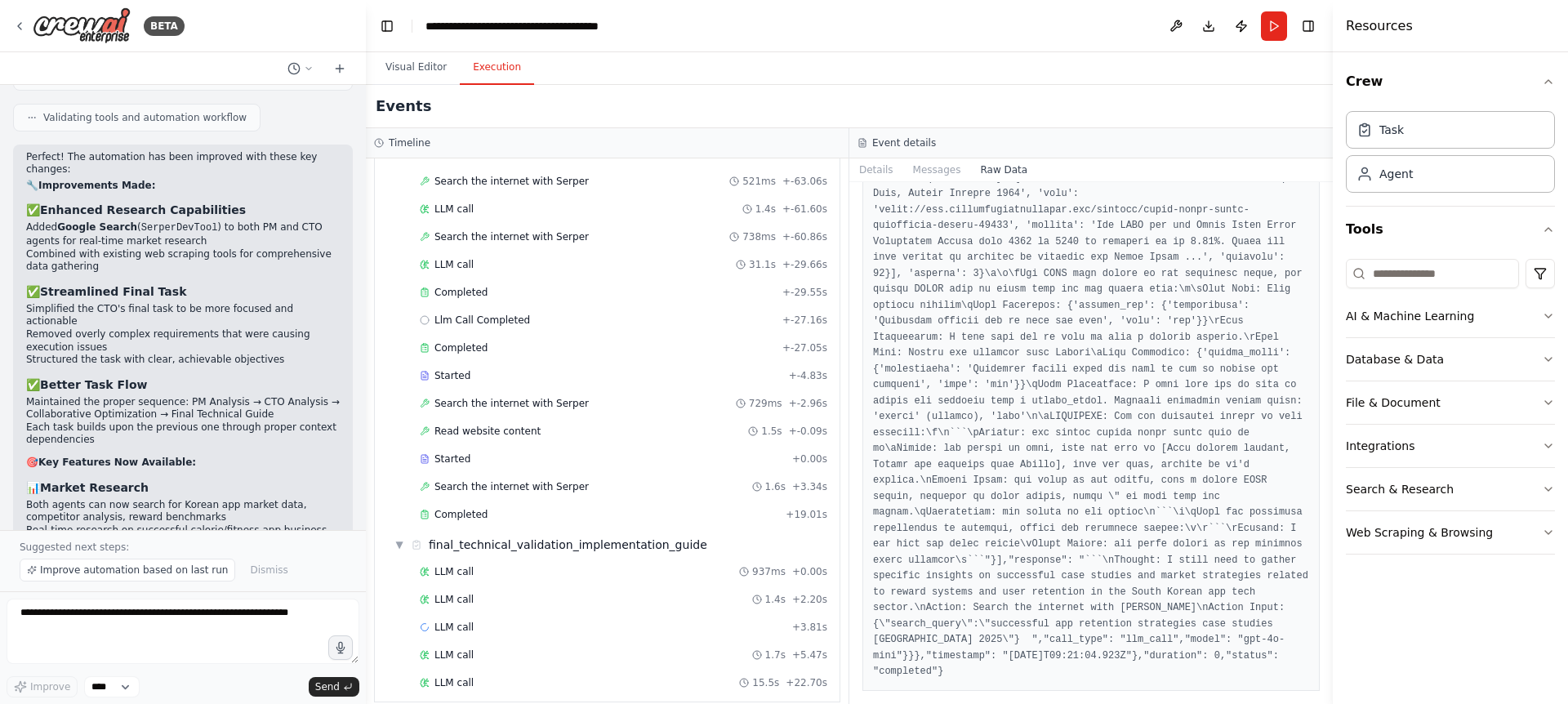
scroll to position [2487, 0]
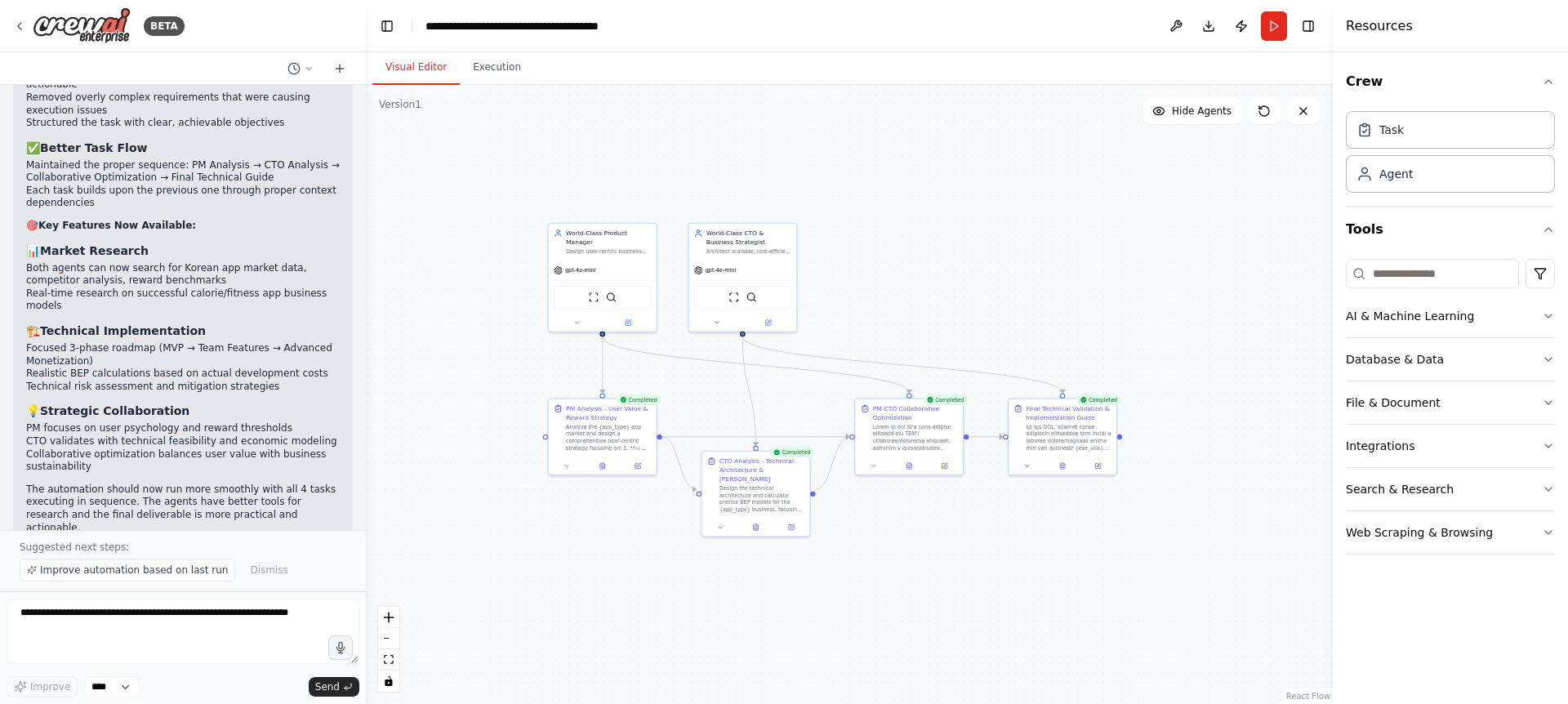
click at [429, 64] on button "Visual Editor" at bounding box center [415, 67] width 87 height 34
click at [1058, 436] on div at bounding box center [1069, 435] width 85 height 28
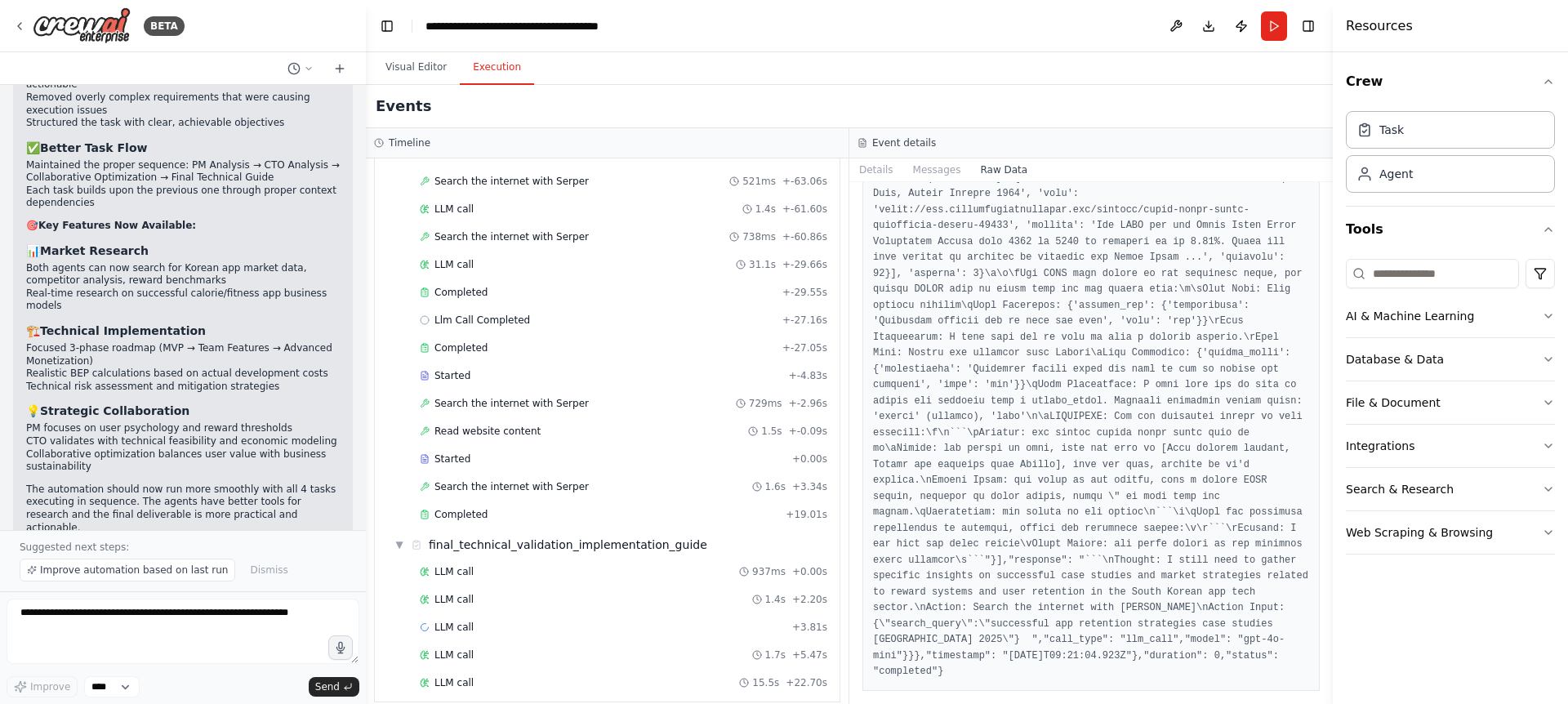
click at [512, 78] on button "Execution" at bounding box center [497, 67] width 74 height 34
click at [947, 168] on button "Messages" at bounding box center [938, 170] width 68 height 23
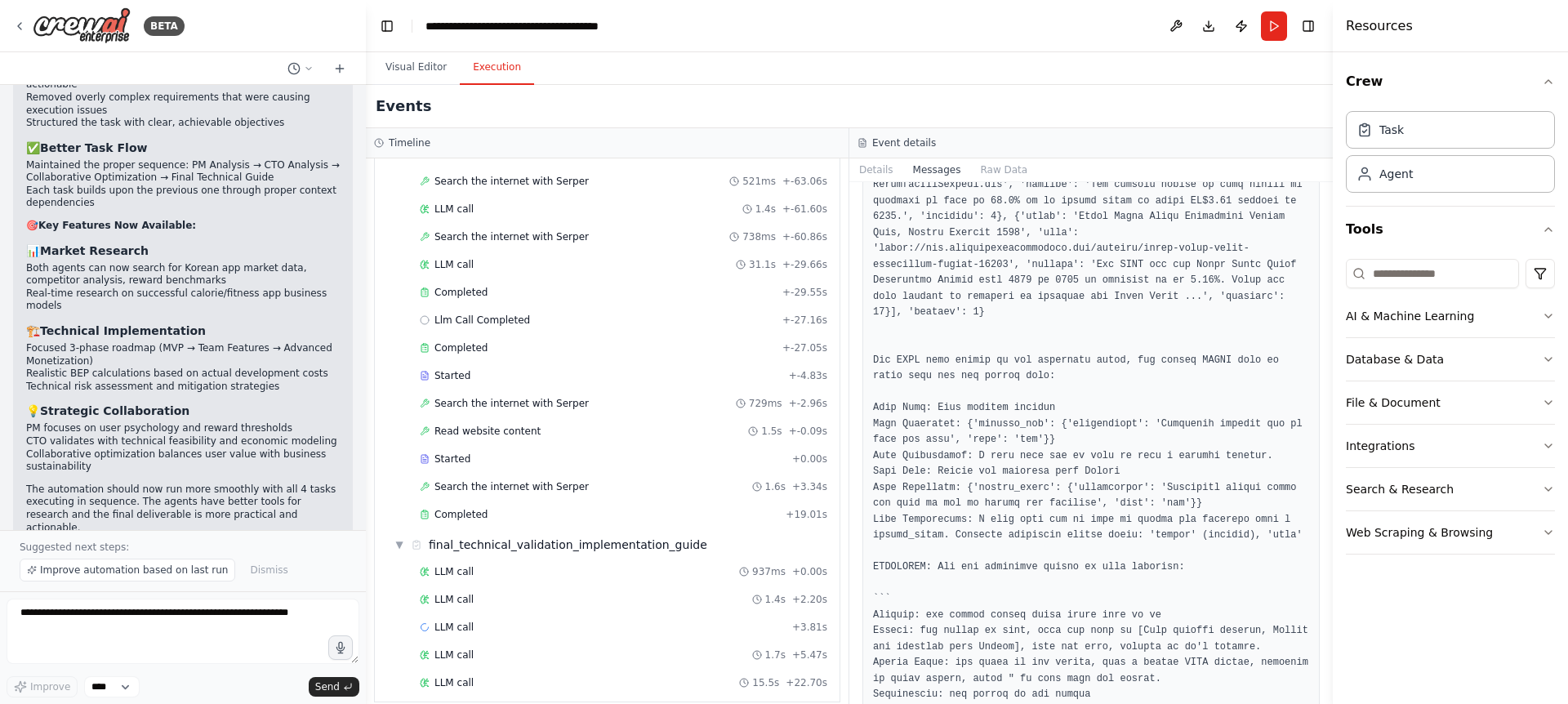
scroll to position [4736, 0]
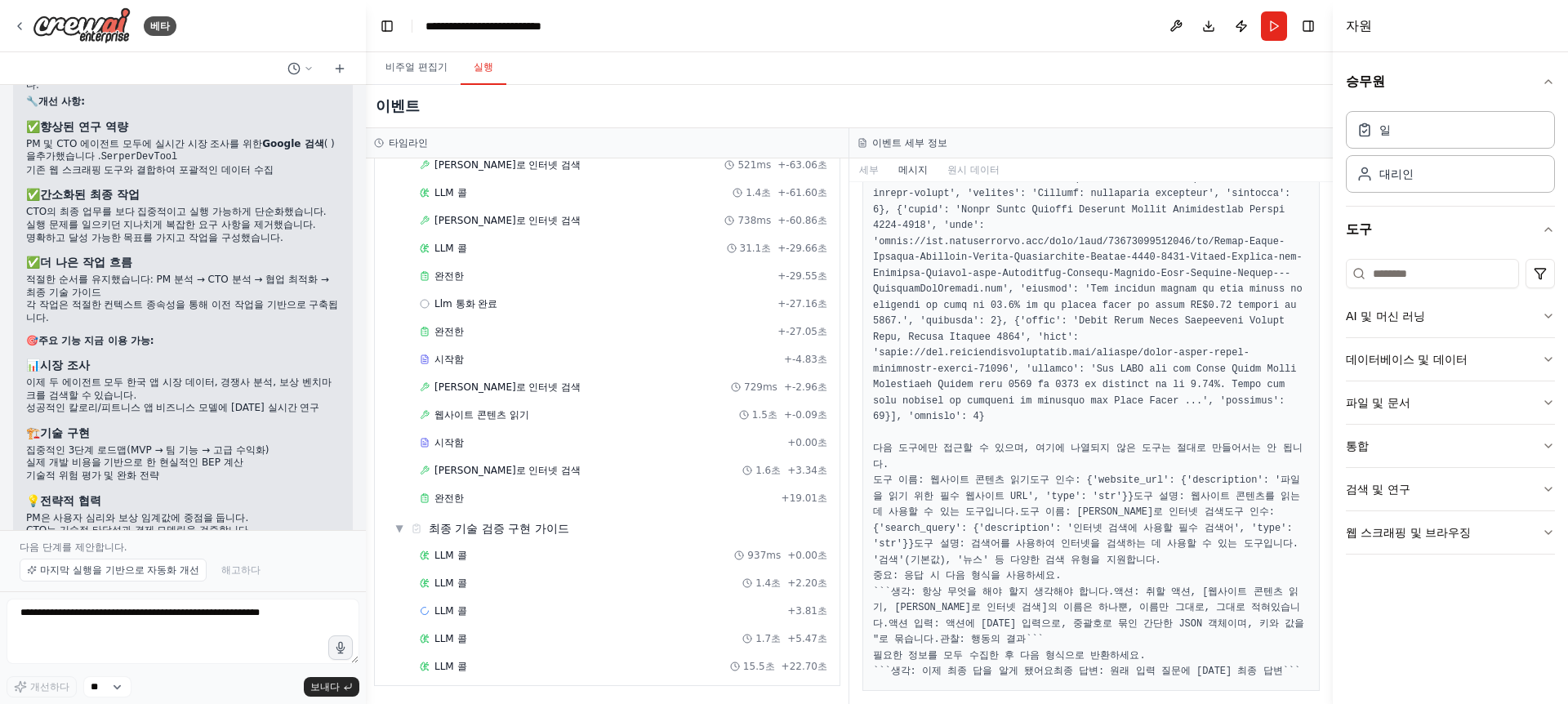
scroll to position [4384, 0]
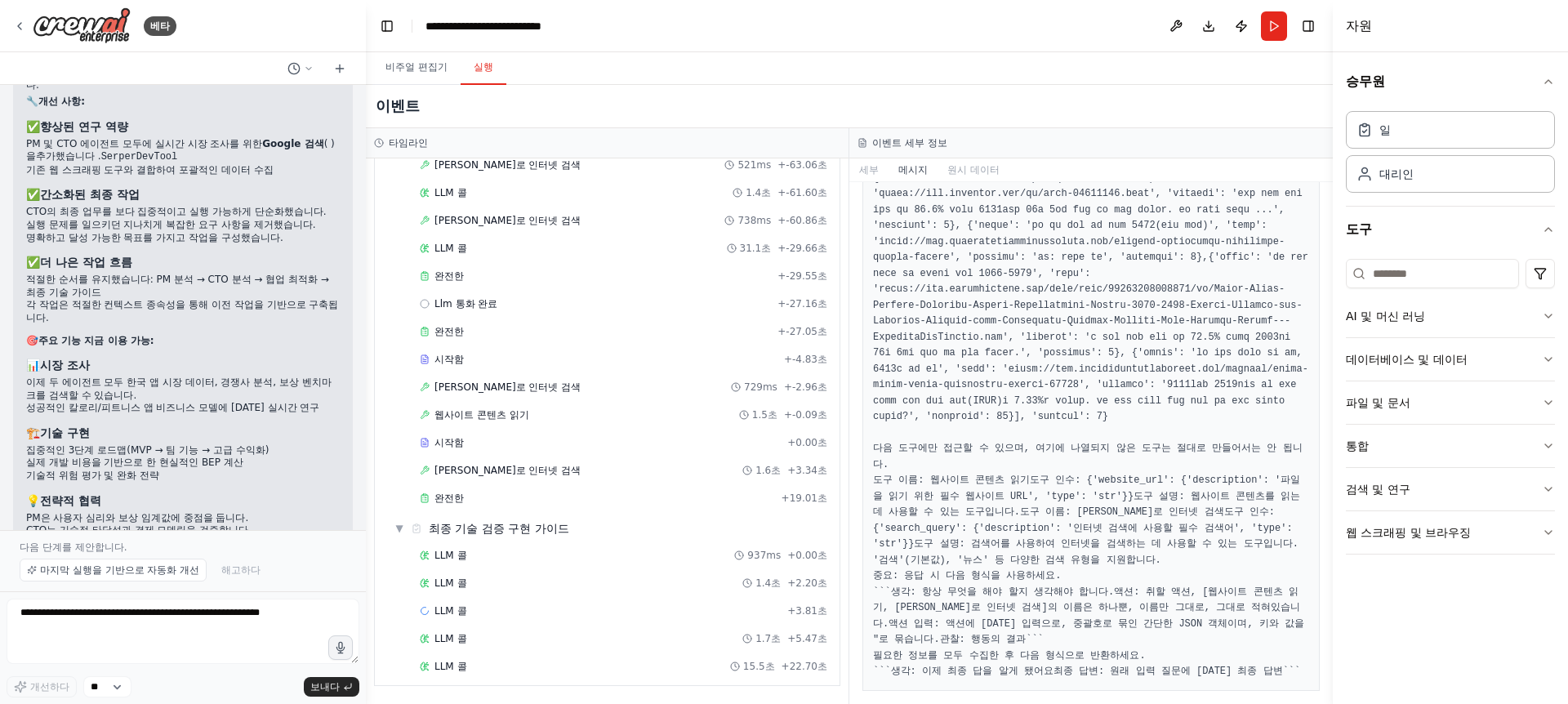
drag, startPoint x: 1118, startPoint y: 422, endPoint x: 1122, endPoint y: 567, distance: 145.1
click at [1122, 567] on pre "``` 생각: 칼로리 기반 건강 앱에 [DATE] 포괄적인 전략을 개발하기 위해 시장 데이터와 성공 사례 연구를 분석해야 합니다. 특히 사용자…" at bounding box center [1091, 226] width 436 height 908
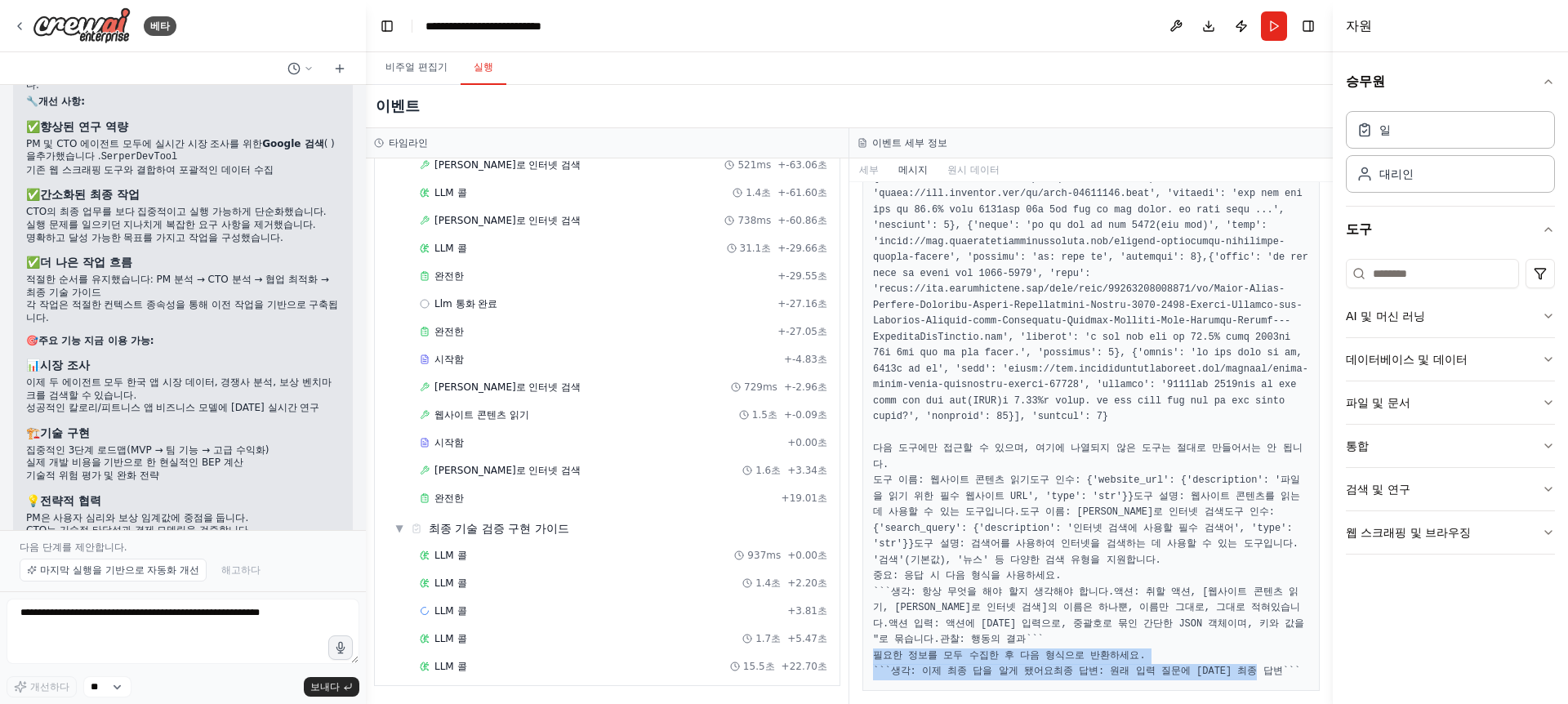
drag, startPoint x: 1142, startPoint y: 580, endPoint x: 1146, endPoint y: 658, distance: 78.1
click at [1146, 658] on pre "``` 생각: 칼로리 기반 건강 앱에 [DATE] 포괄적인 전략을 개발하기 위해 시장 데이터와 성공 사례 연구를 분석해야 합니다. 특히 사용자…" at bounding box center [1091, 226] width 436 height 908
drag, startPoint x: 1147, startPoint y: 668, endPoint x: 1171, endPoint y: 545, distance: 125.3
click at [1171, 545] on pre "``` 생각: 칼로리 기반 건강 앱에 [DATE] 포괄적인 전략을 개발하기 위해 시장 데이터와 성공 사례 연구를 분석해야 합니다. 특히 사용자…" at bounding box center [1091, 226] width 436 height 908
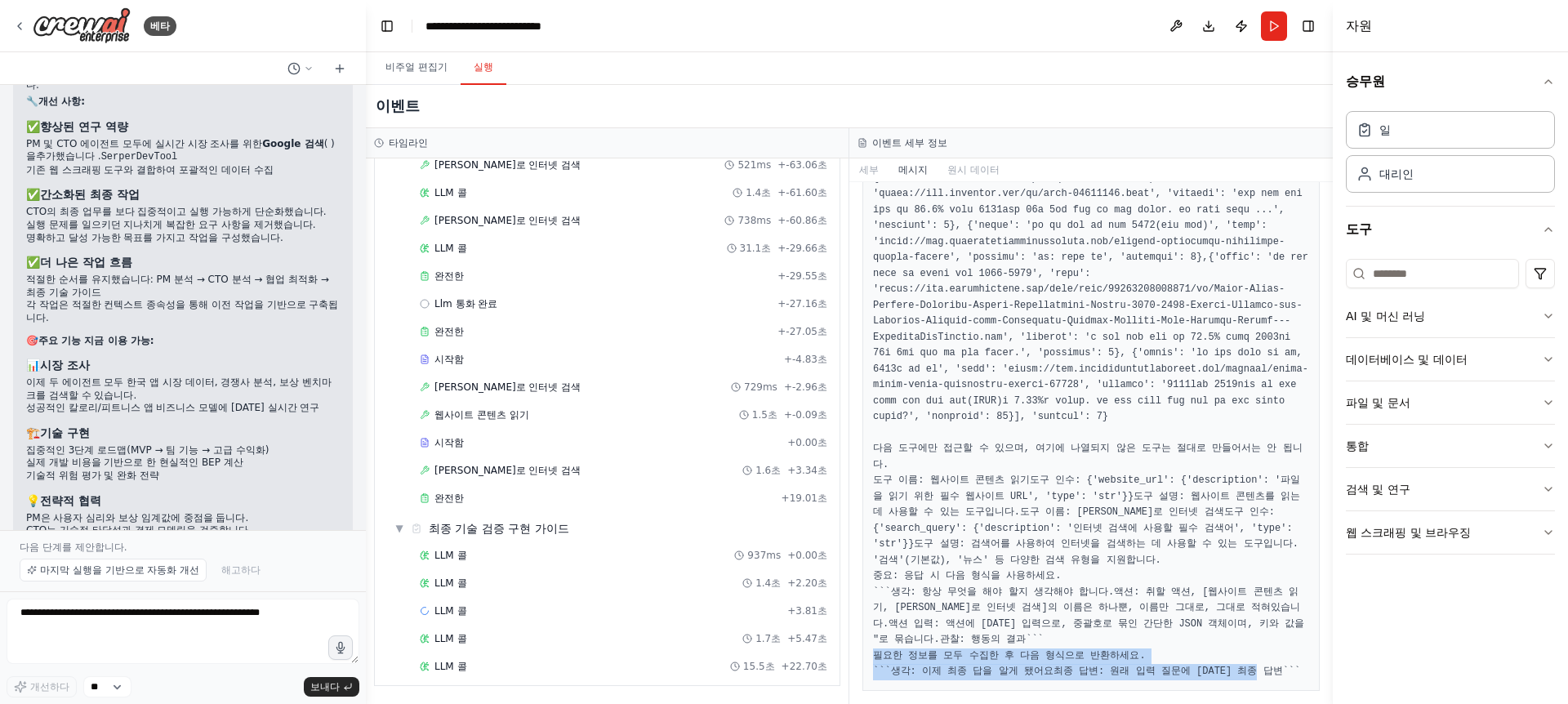
click at [1171, 545] on pre "``` 생각: 칼로리 기반 건강 앱에 [DATE] 포괄적인 전략을 개발하기 위해 시장 데이터와 성공 사례 연구를 분석해야 합니다. 특히 사용자…" at bounding box center [1091, 226] width 436 height 908
drag, startPoint x: 1151, startPoint y: 619, endPoint x: 1134, endPoint y: 671, distance: 54.7
click at [1134, 671] on pre "``` 생각: 칼로리 기반 건강 앱에 [DATE] 포괄적인 전략을 개발하기 위해 시장 데이터와 성공 사례 연구를 분석해야 합니다. 특히 사용자…" at bounding box center [1091, 226] width 436 height 908
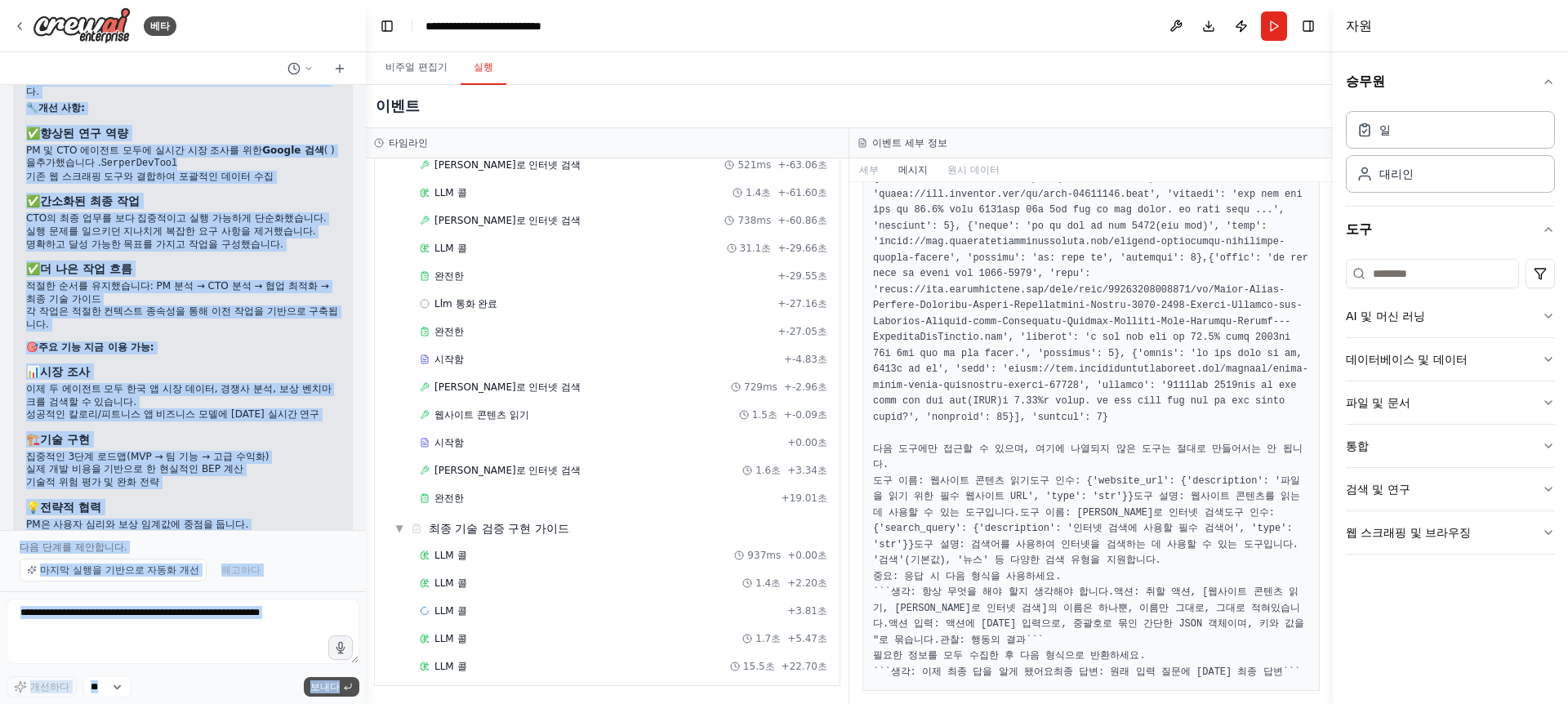
scroll to position [2250, 0]
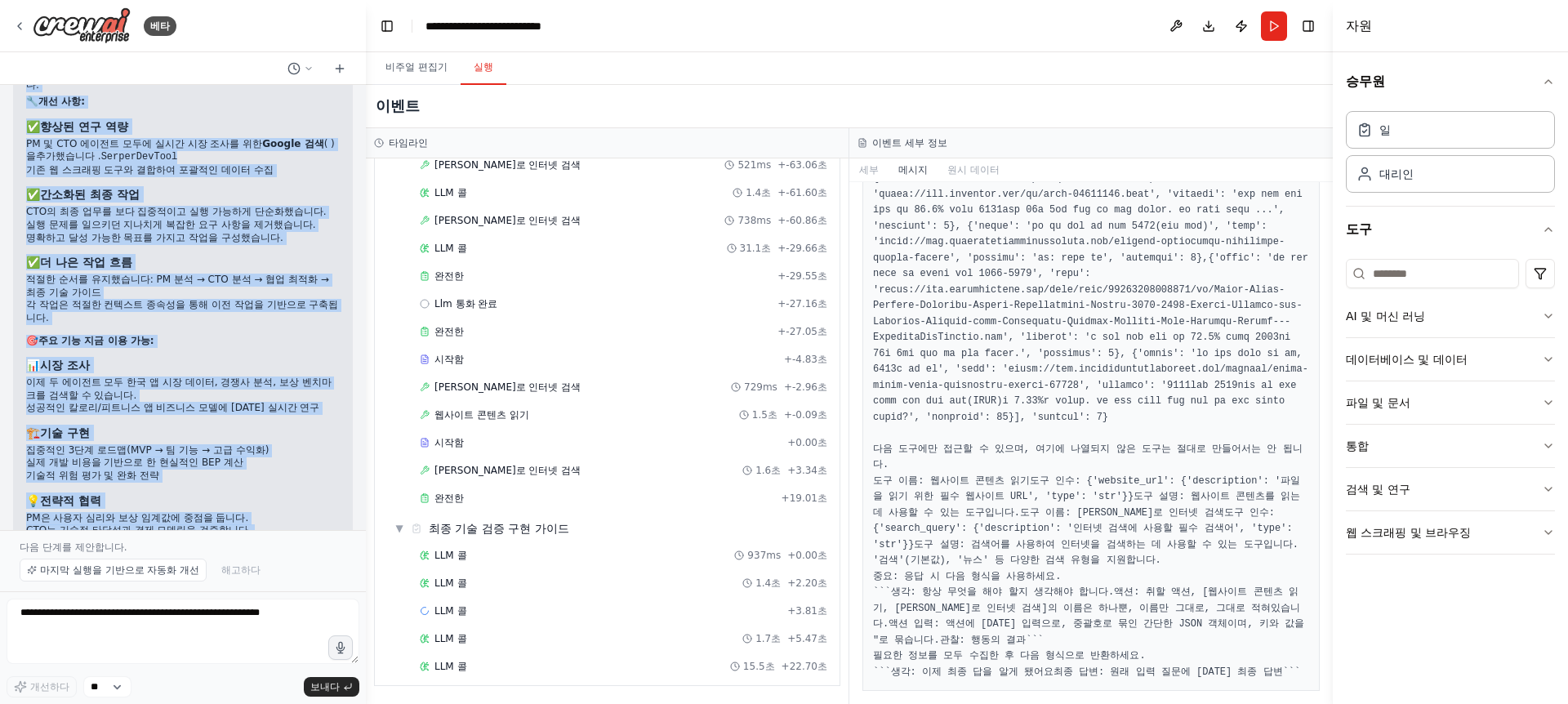
drag, startPoint x: 124, startPoint y: 95, endPoint x: 269, endPoint y: 513, distance: 442.4
click at [269, 513] on div "말씀하신 걸 정리하면: 우리 앱은 개인 앱테크(개인 루프) + 팀 앱테크(크루 루프) 구조. 목표는 사용자가 쓸만하다고 느낄 정도의 리워드를 …" at bounding box center [182, 308] width 366 height 446
copy div "lore i dolo: si am co adi(el se) + d eiu(te in) ut. lab etdo magna al eni admi …"
